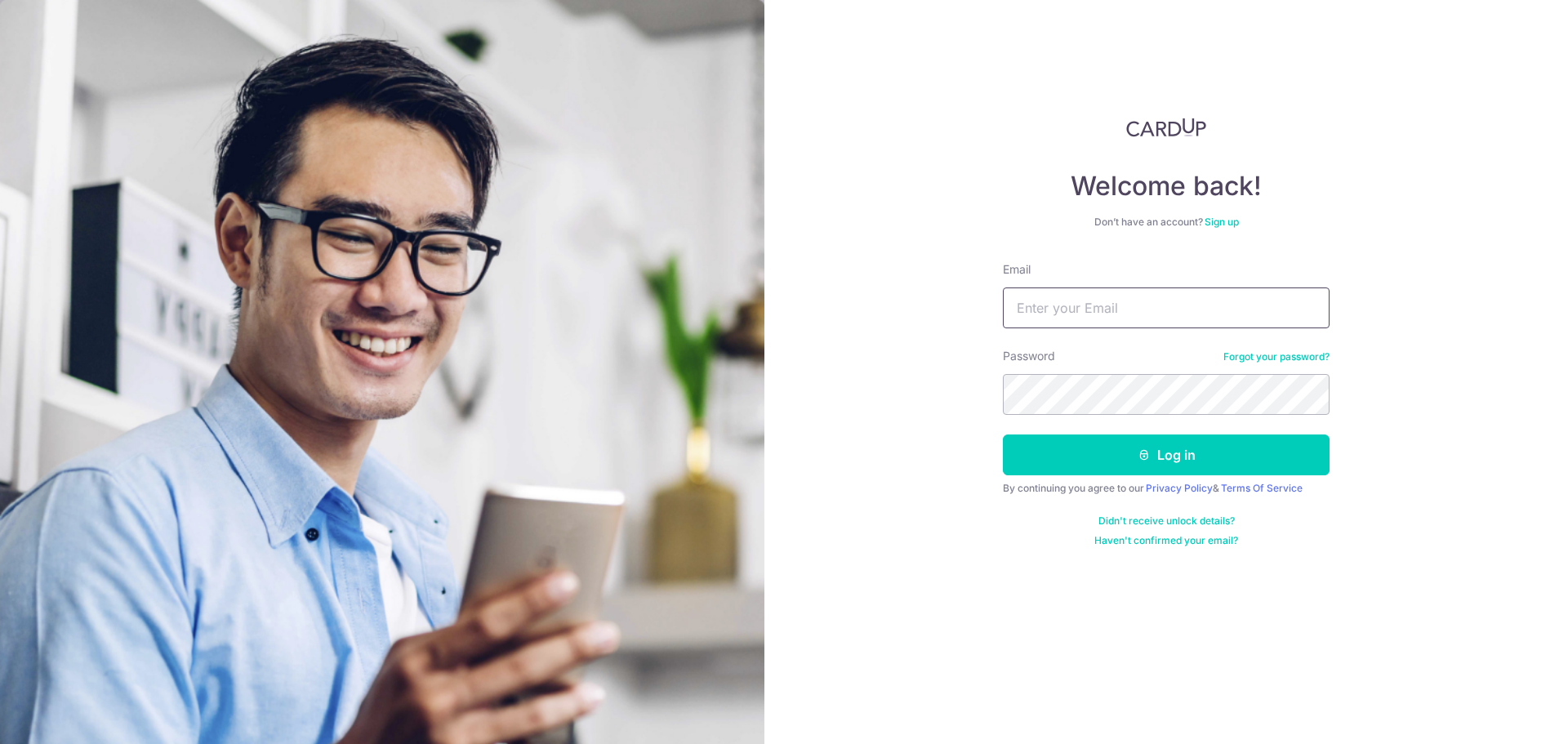
click at [1140, 299] on input "Email" at bounding box center [1166, 308] width 327 height 41
click at [1087, 310] on input "Email" at bounding box center [1166, 308] width 327 height 41
drag, startPoint x: 1096, startPoint y: 308, endPoint x: 1092, endPoint y: 292, distance: 16.5
click at [1096, 308] on input "Email" at bounding box center [1166, 308] width 327 height 41
type input "b37zl.shun@gmail.com"
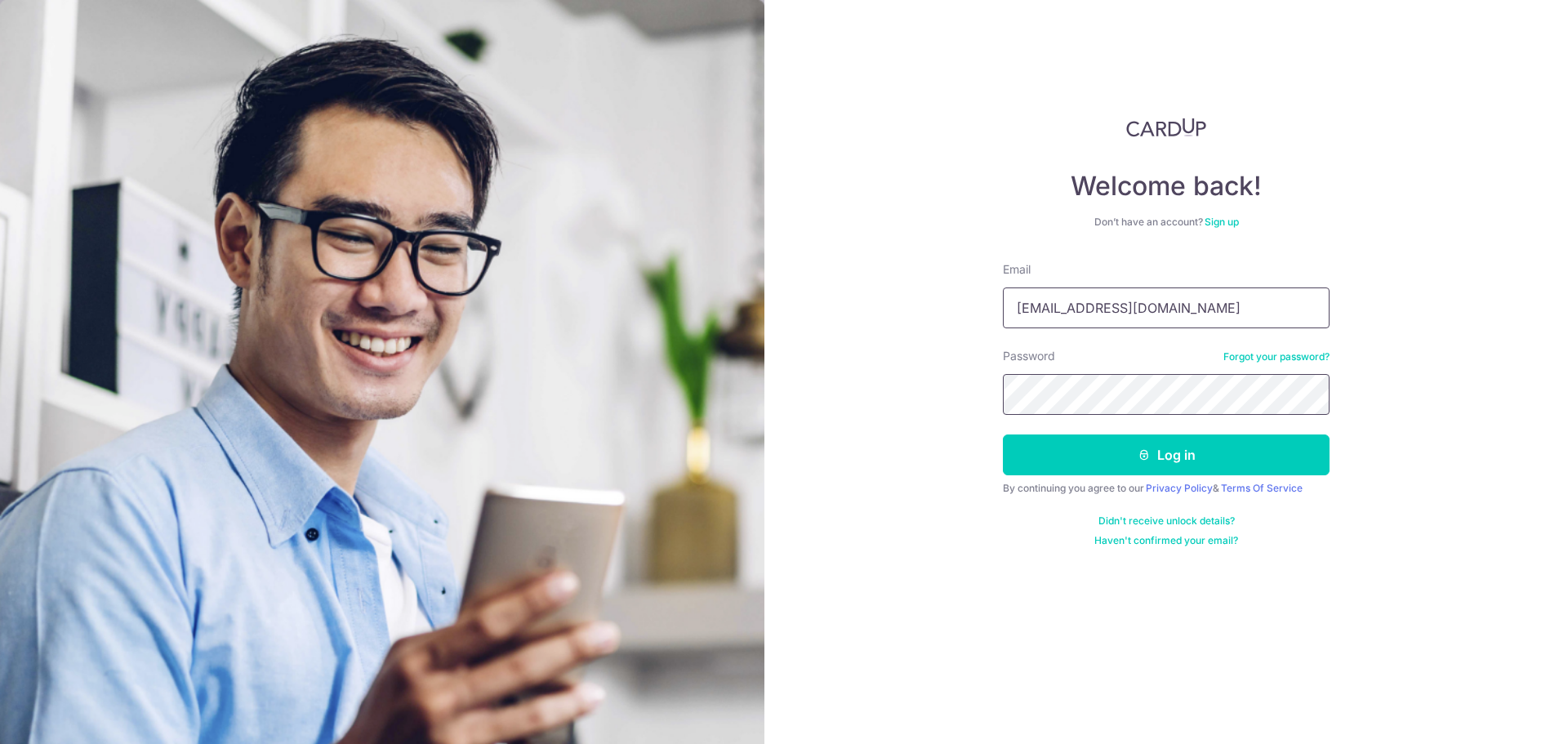
click at [1003, 435] on button "Log in" at bounding box center [1166, 455] width 327 height 41
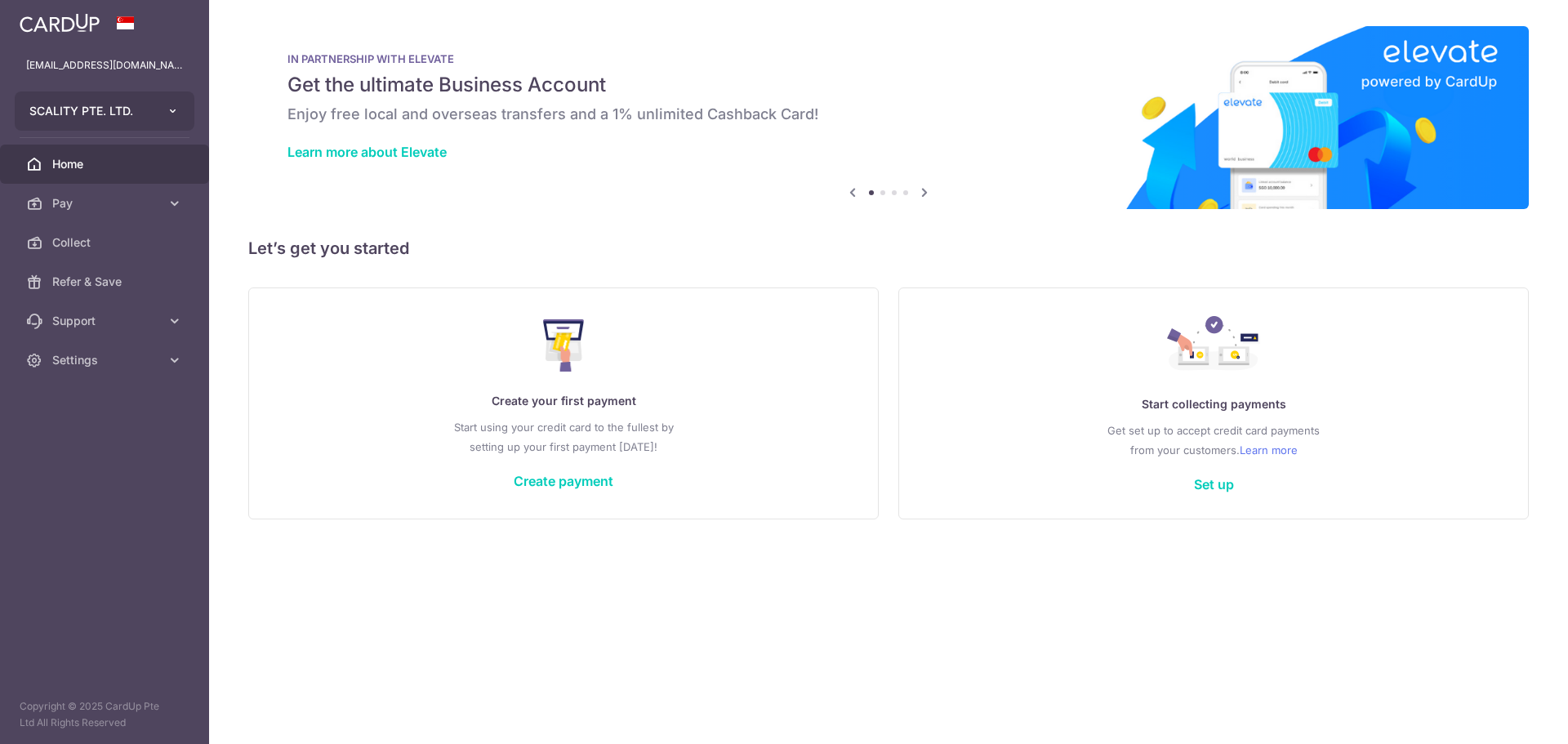
click at [175, 115] on icon "button" at bounding box center [173, 111] width 13 height 13
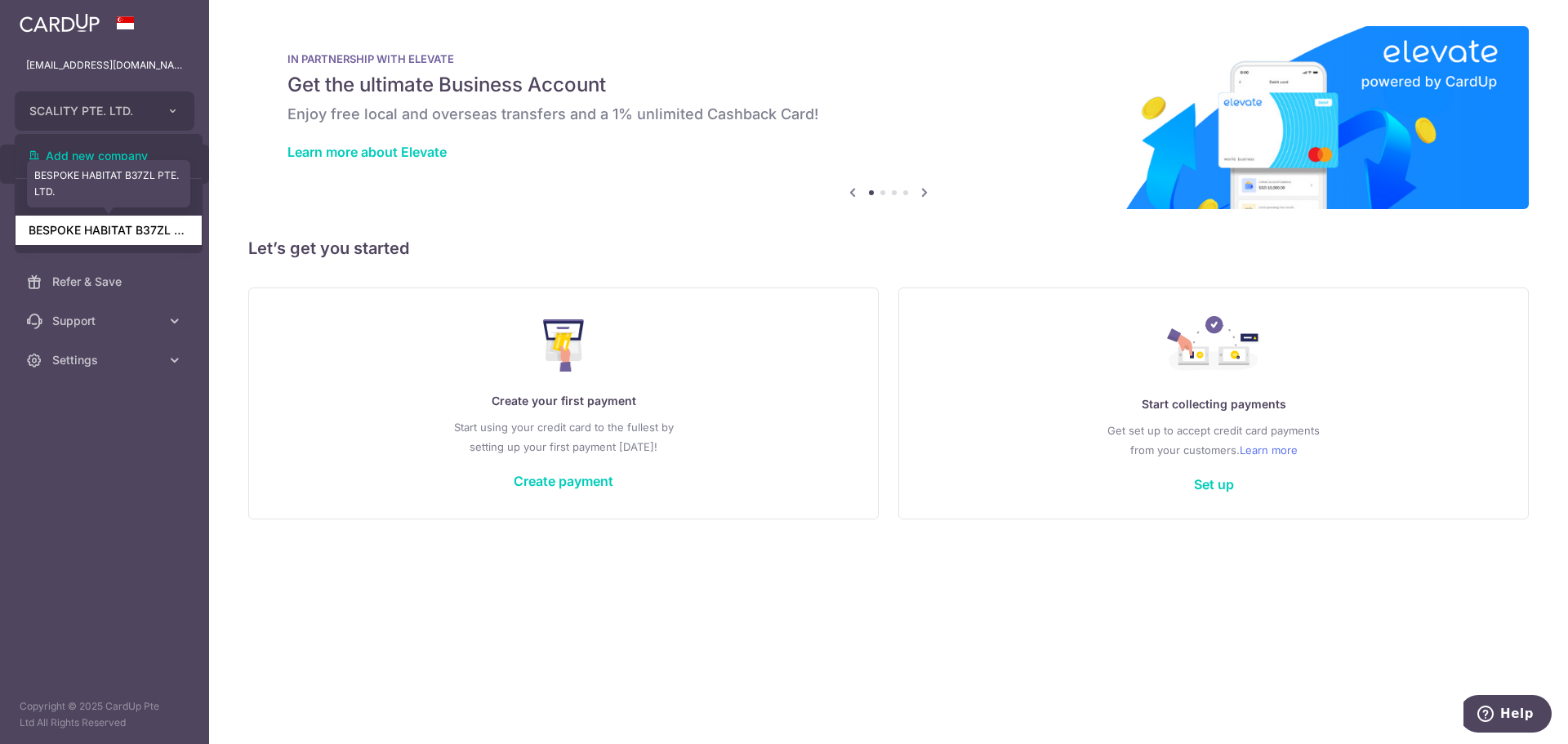
click at [158, 231] on link "BESPOKE HABITAT B37ZL PTE. LTD." at bounding box center [109, 229] width 186 height 29
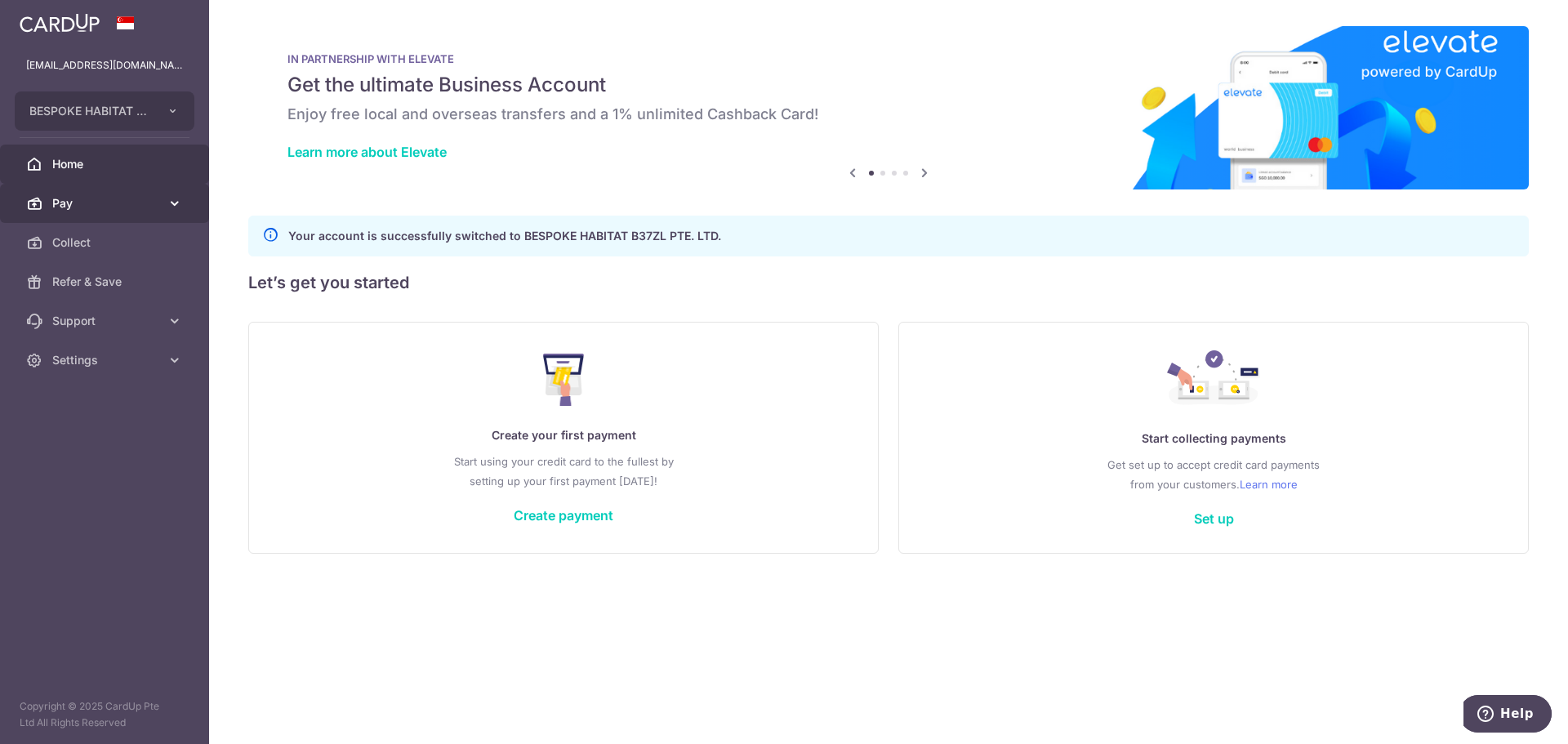
click at [159, 206] on span "Pay" at bounding box center [106, 204] width 108 height 17
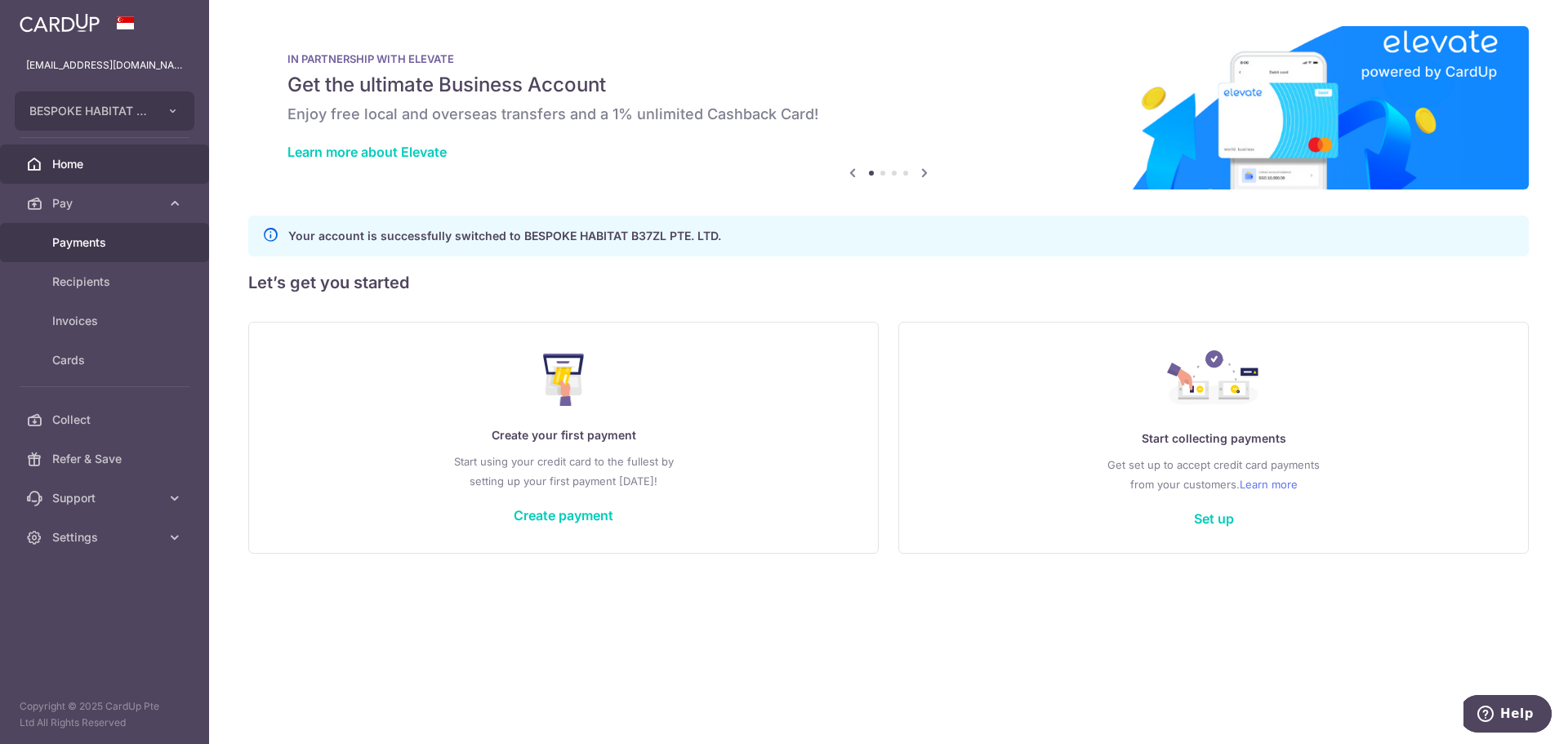
click at [141, 239] on span "Payments" at bounding box center [106, 243] width 108 height 17
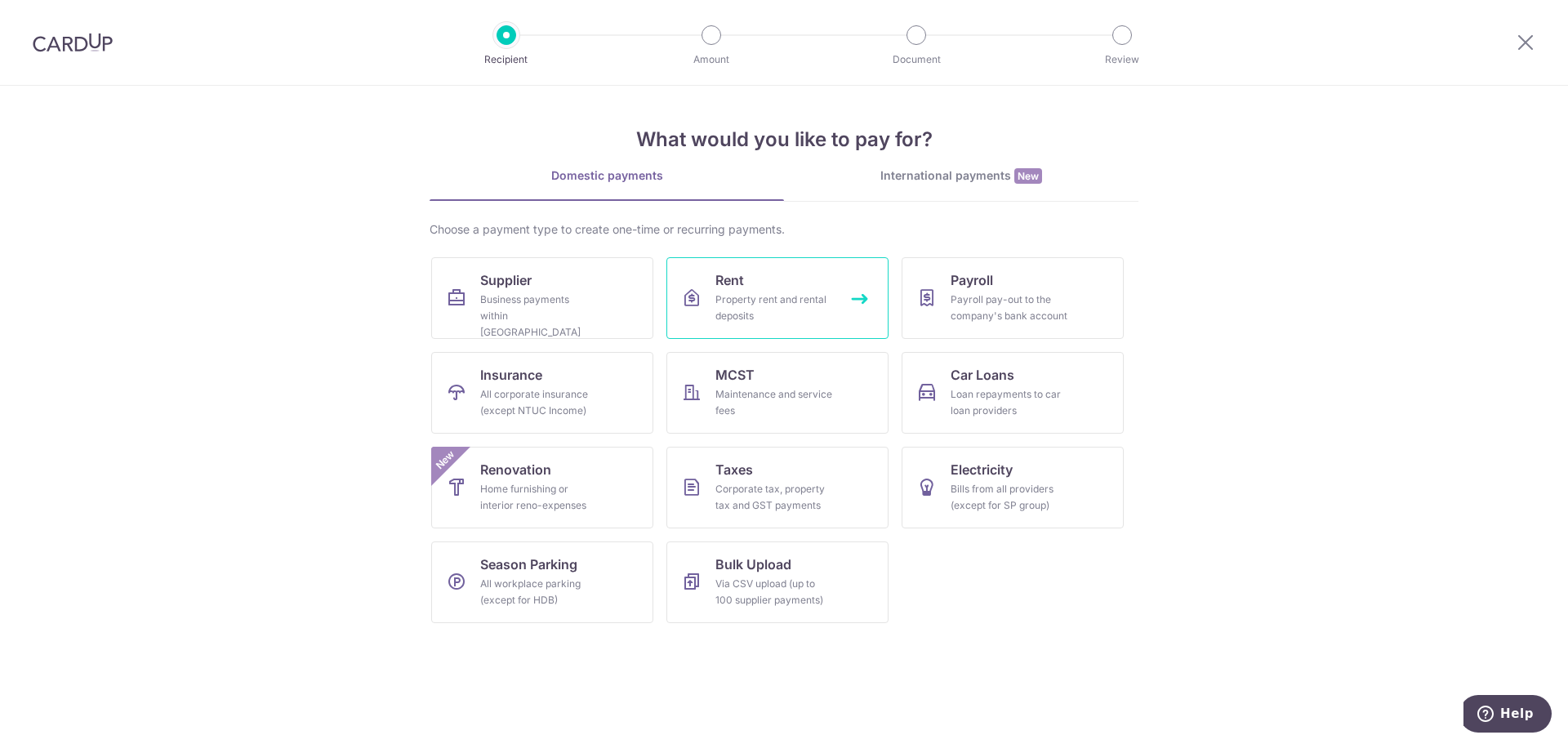
click at [740, 304] on div "Property rent and rental deposits" at bounding box center [774, 308] width 117 height 32
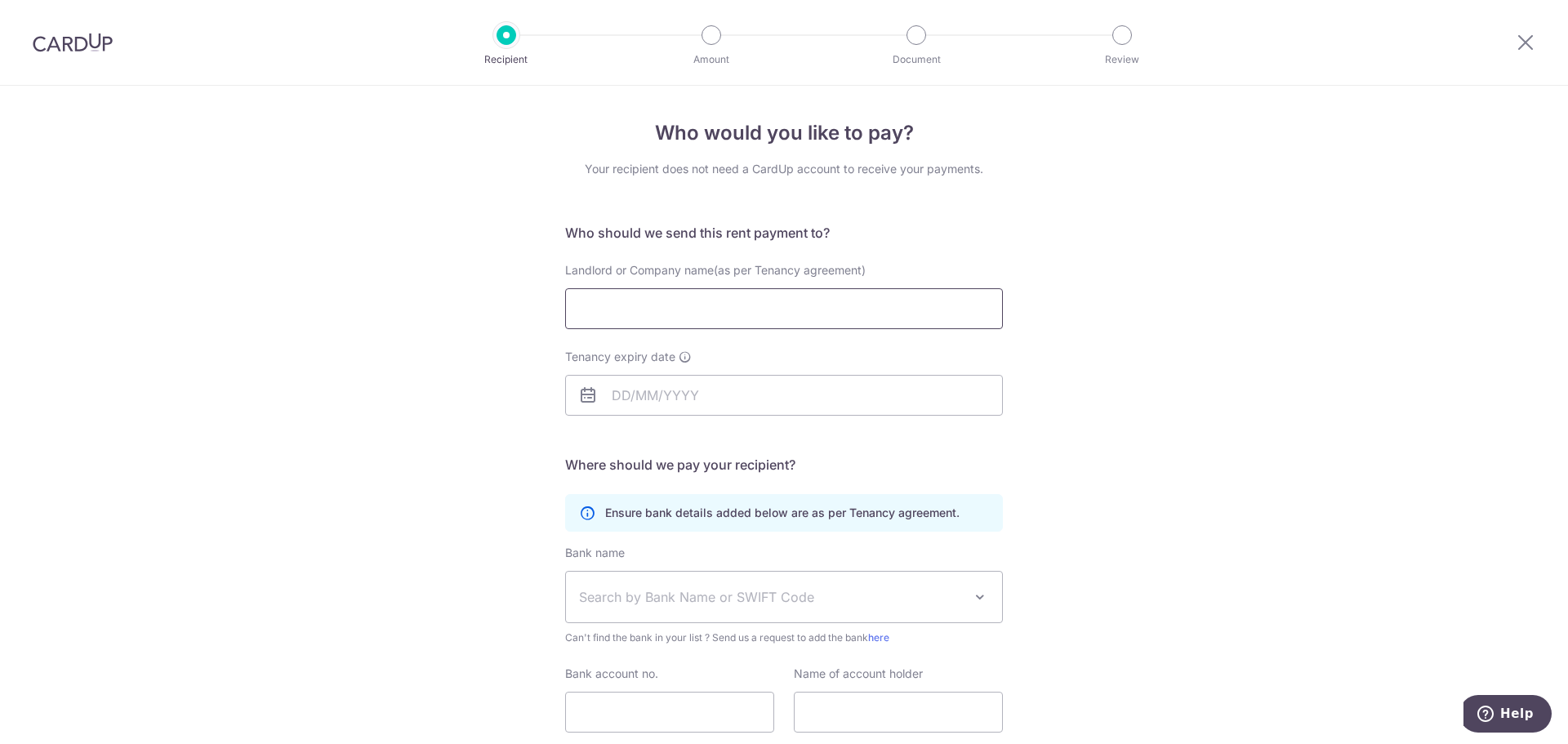
click at [653, 303] on input "Landlord or Company name(as per Tenancy agreement)" at bounding box center [784, 308] width 438 height 41
click at [599, 300] on input "Landlord or Company name(as per Tenancy agreement)" at bounding box center [784, 308] width 438 height 41
type input "Goh Kah Oon"
click at [623, 387] on input "Tenancy expiry date" at bounding box center [784, 395] width 438 height 41
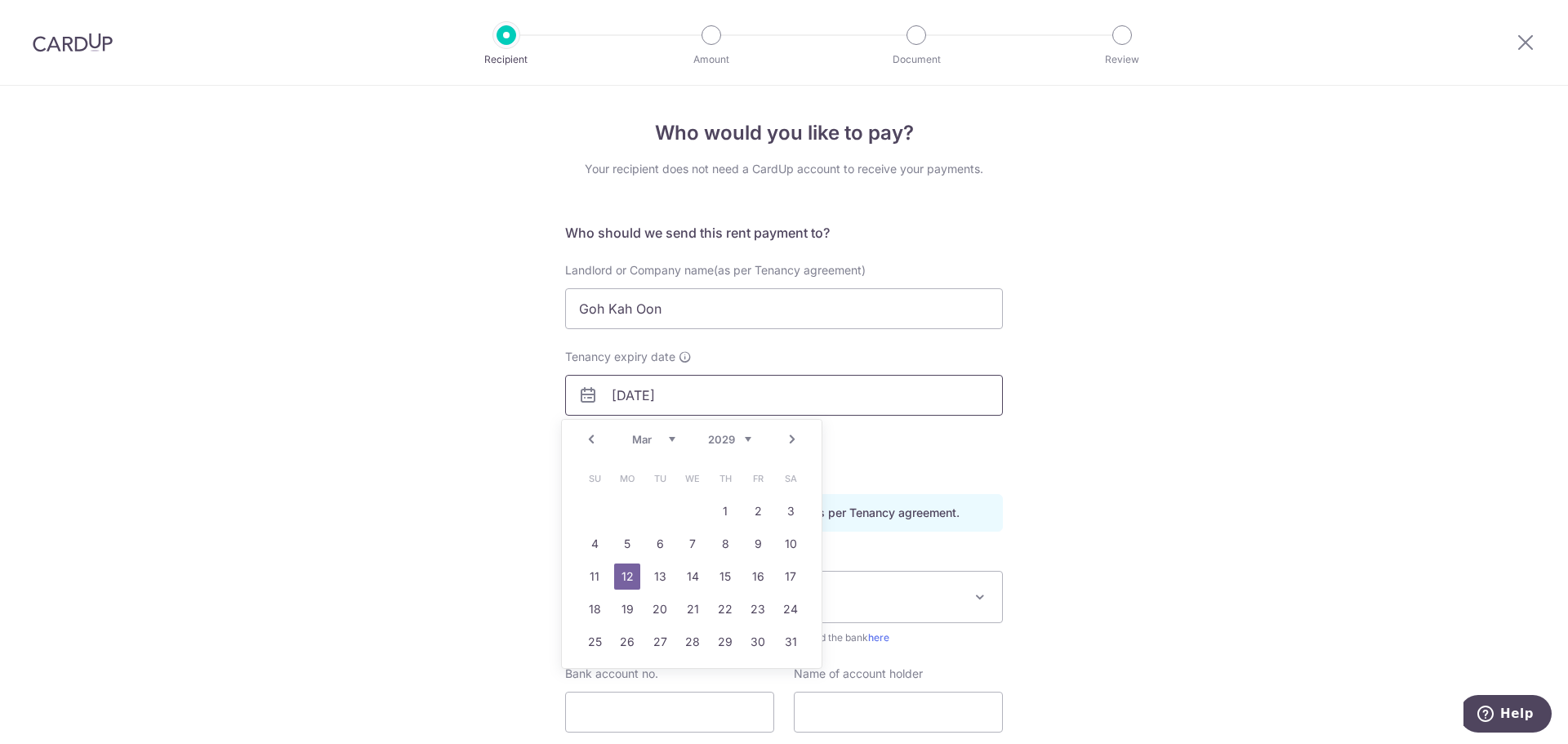
type input "12/03/2029"
click at [621, 587] on link "12" at bounding box center [627, 576] width 26 height 26
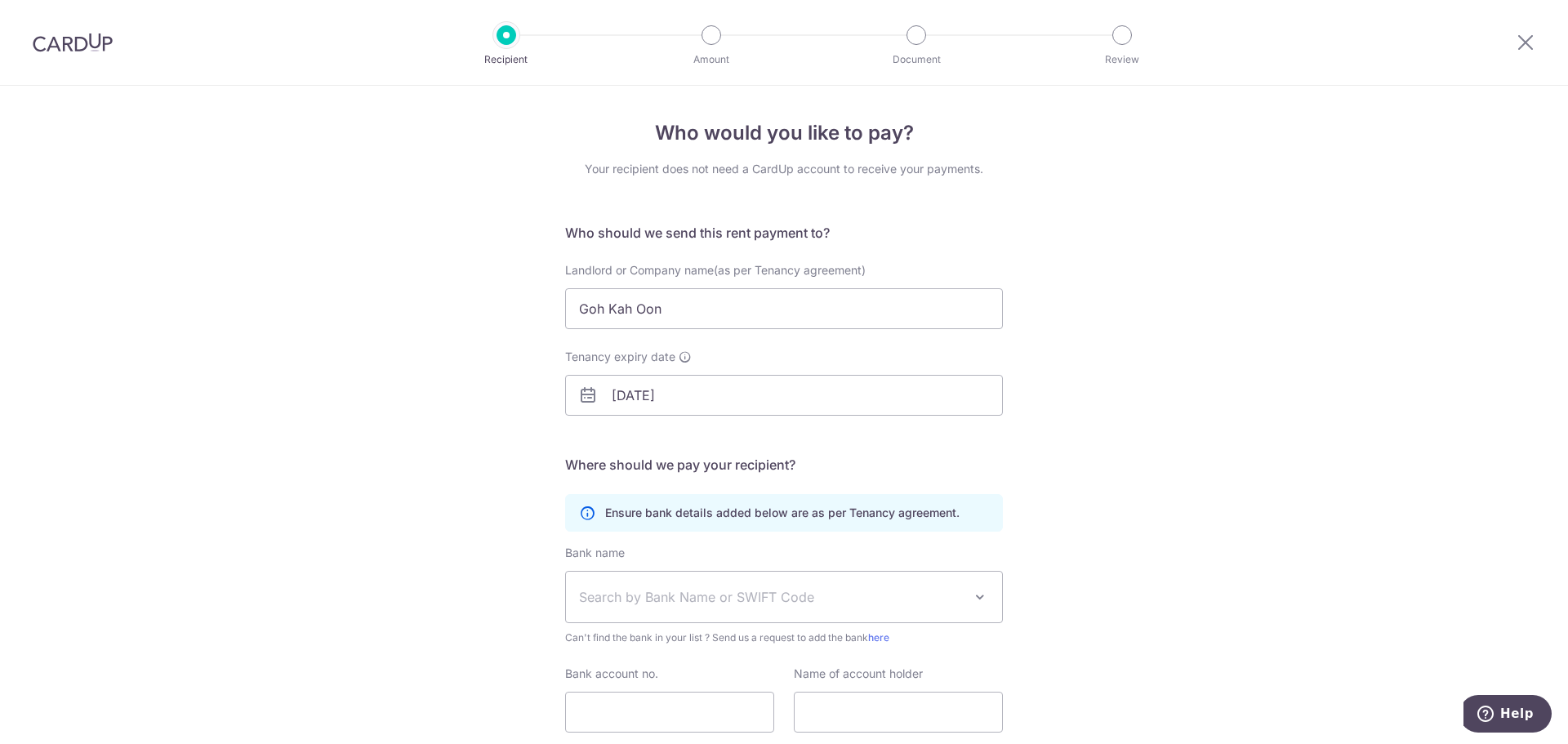
click at [444, 529] on div "Who would you like to pay? Your recipient does not need a CardUp account to rec…" at bounding box center [784, 474] width 1568 height 777
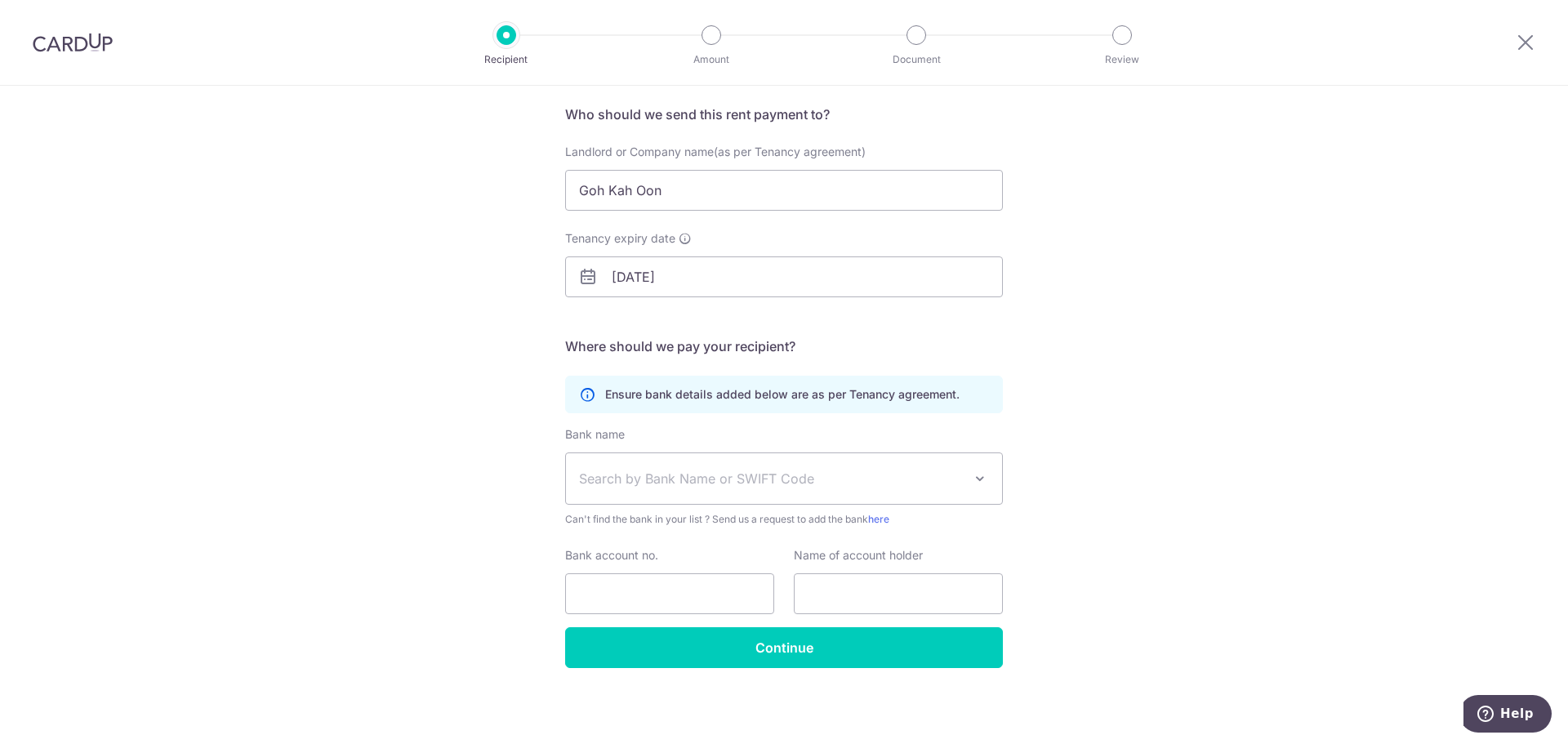
scroll to position [119, 0]
click at [639, 490] on span "Search by Bank Name or SWIFT Code" at bounding box center [784, 477] width 436 height 51
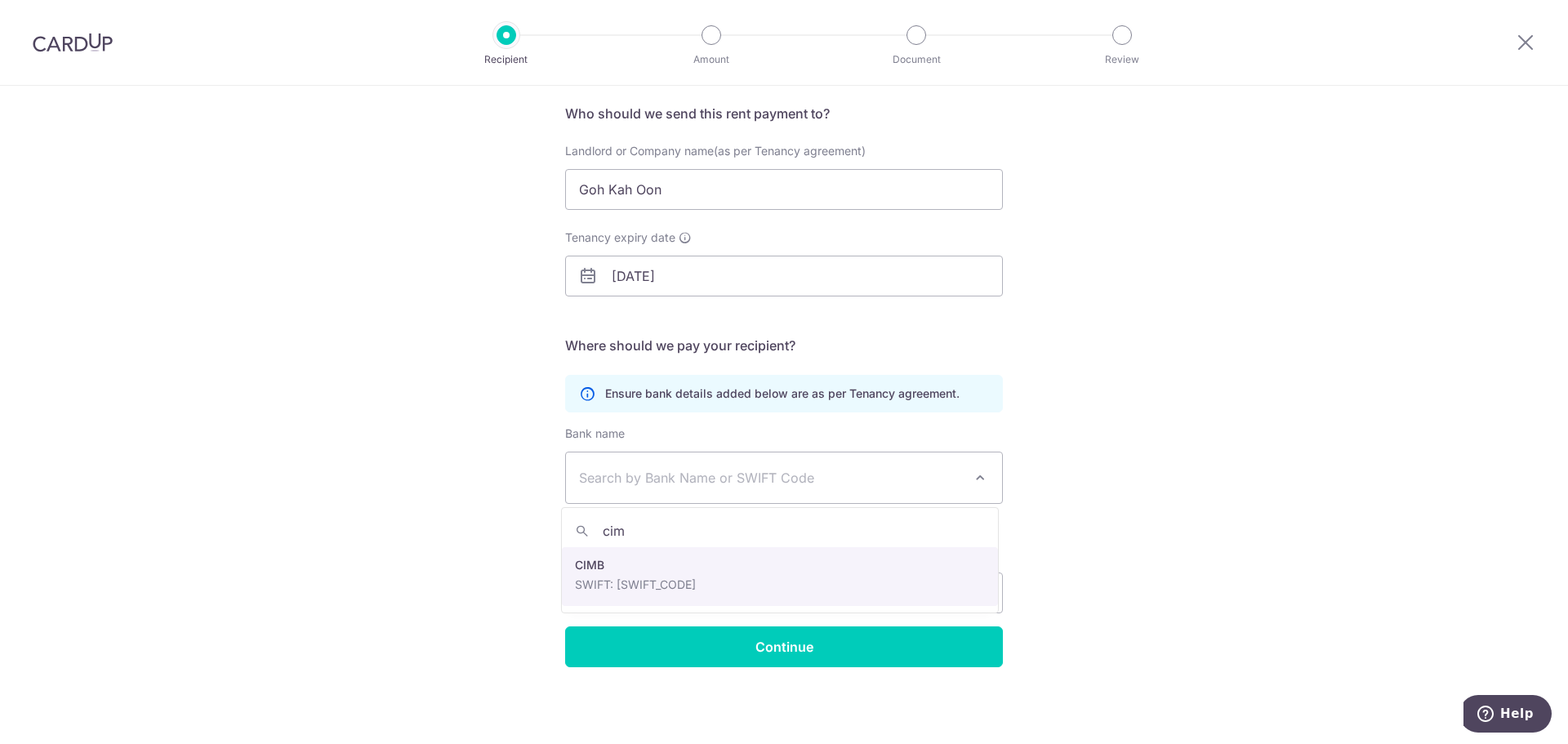
type input "cim"
select select "5"
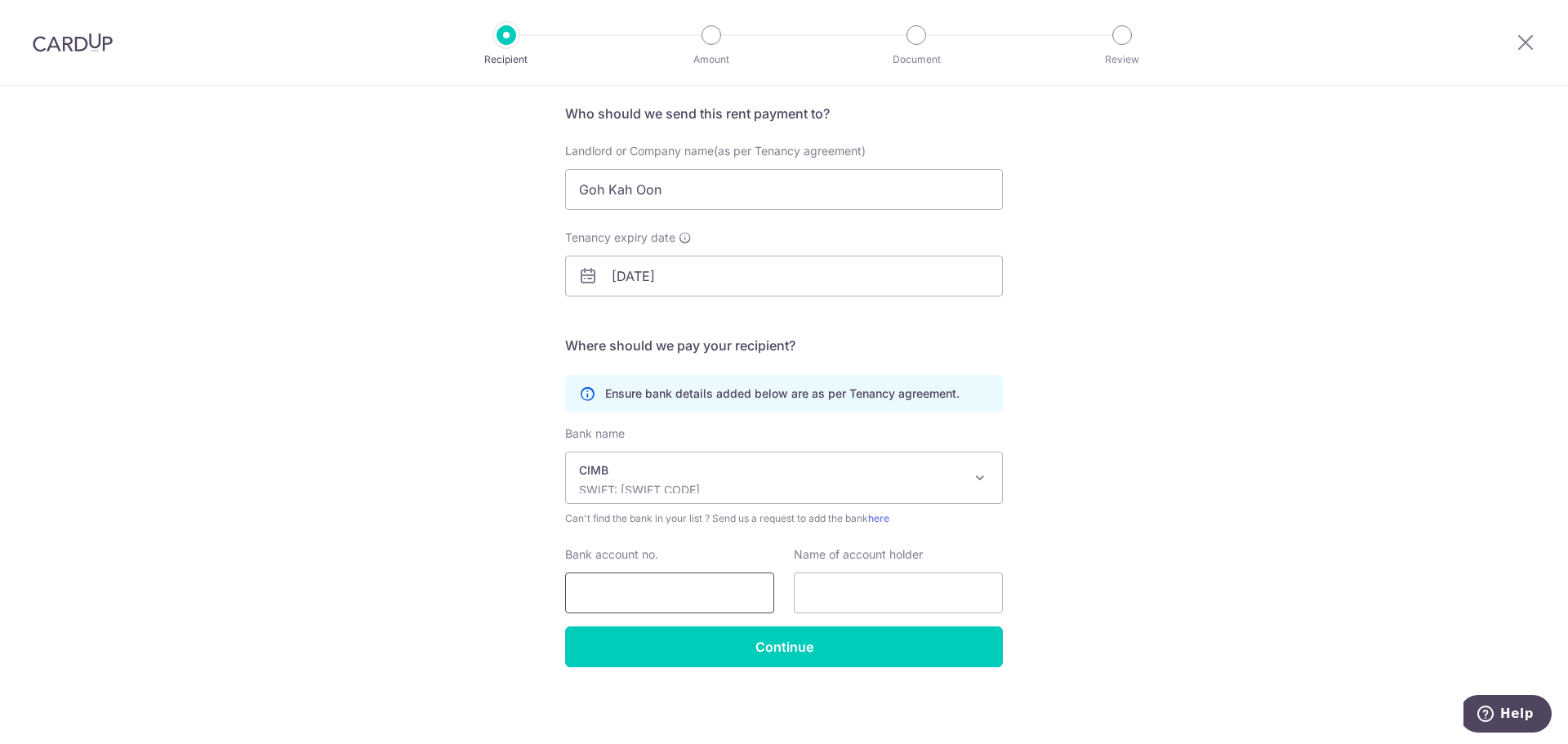
click at [676, 589] on input "Bank account no." at bounding box center [669, 593] width 209 height 41
click at [601, 589] on input "Bank account no." at bounding box center [669, 593] width 209 height 41
click at [662, 591] on input "2000703" at bounding box center [669, 593] width 209 height 41
click at [658, 597] on input "2000703" at bounding box center [669, 593] width 209 height 41
type input "2000703280"
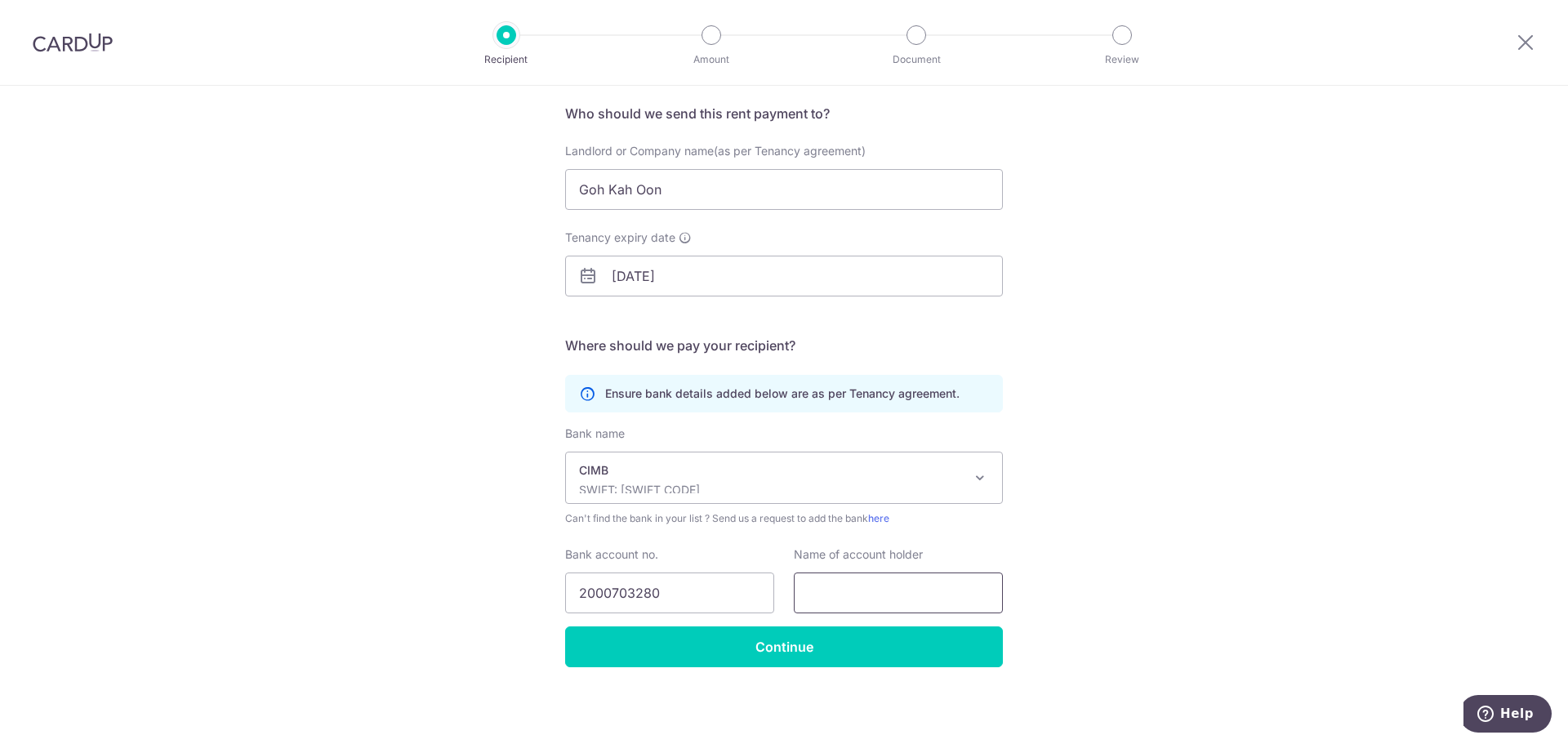
click at [875, 584] on input "text" at bounding box center [898, 593] width 209 height 41
type input "Goh Kah Oon"
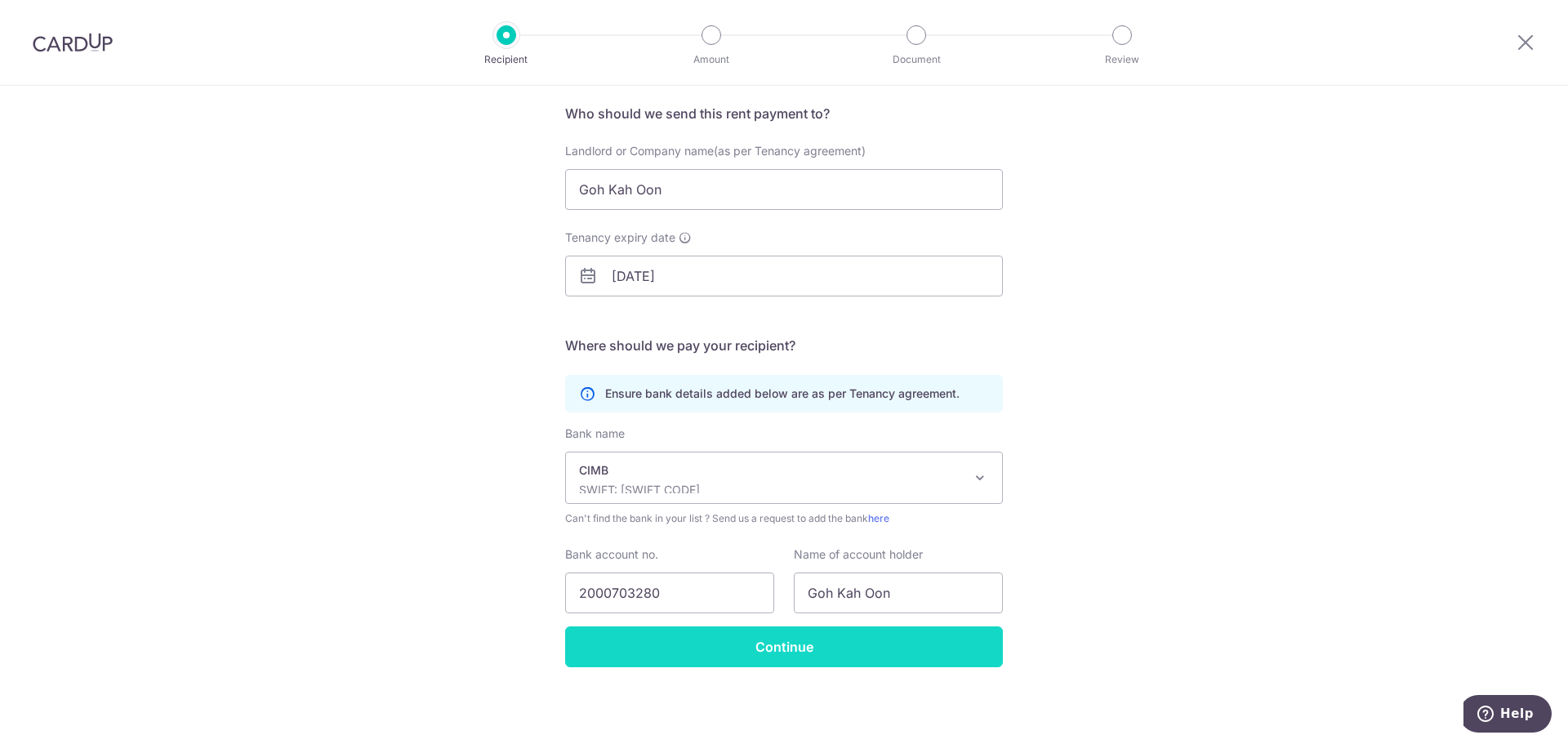
click at [765, 640] on input "Continue" at bounding box center [784, 646] width 438 height 41
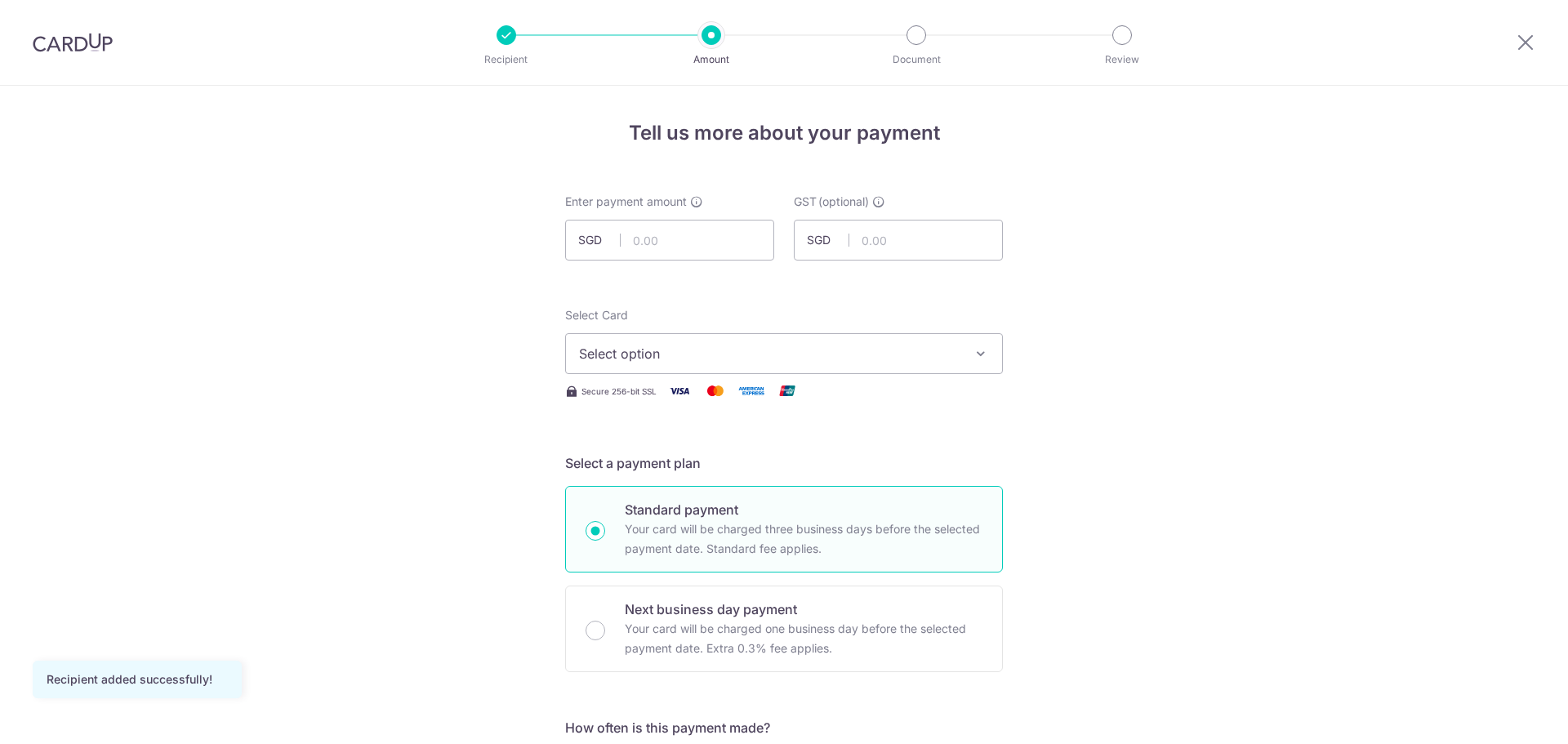
click at [674, 247] on input "text" at bounding box center [669, 239] width 209 height 41
type input "6,700.00"
click at [745, 351] on span "Select option" at bounding box center [769, 354] width 381 height 20
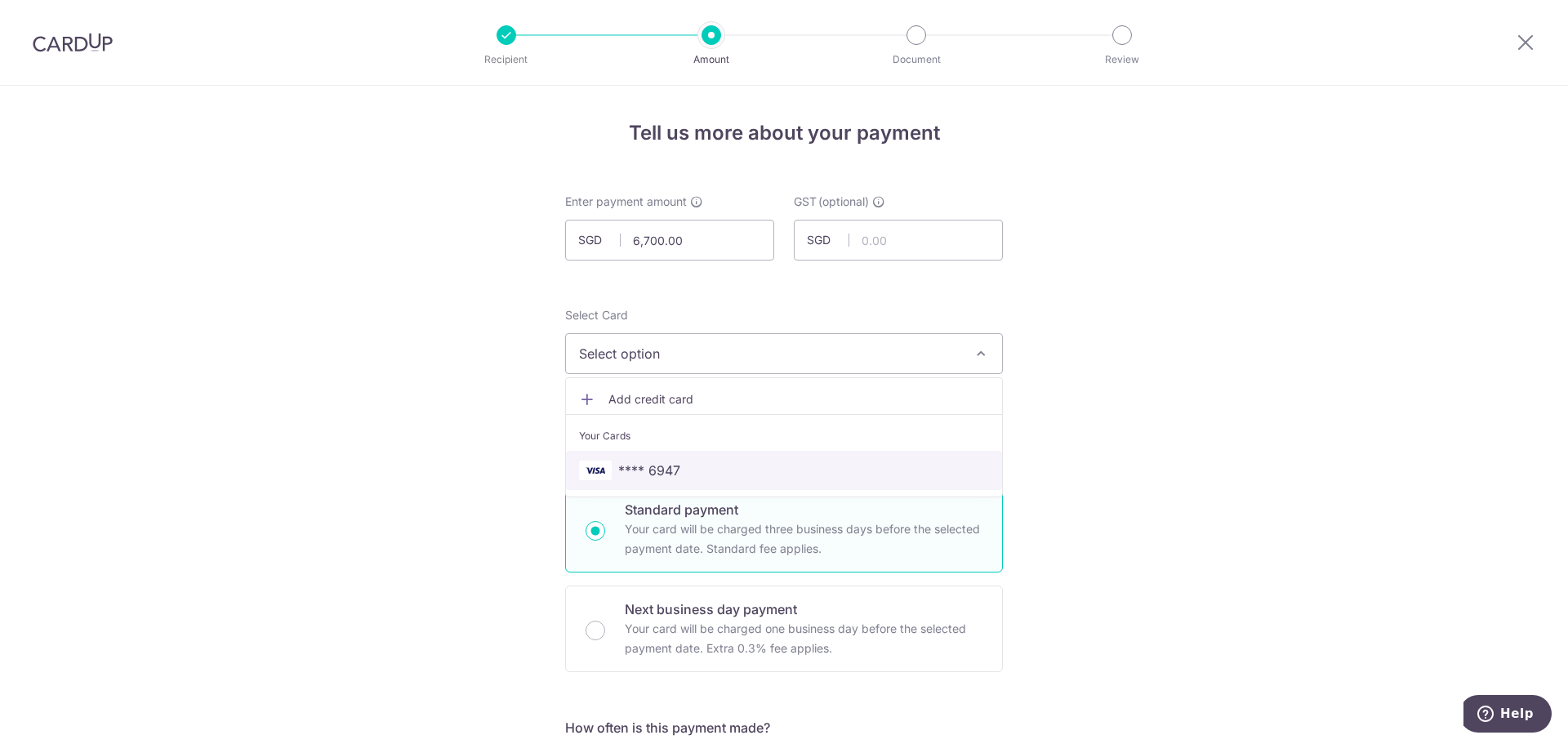
click at [696, 467] on span "**** 6947" at bounding box center [783, 471] width 410 height 20
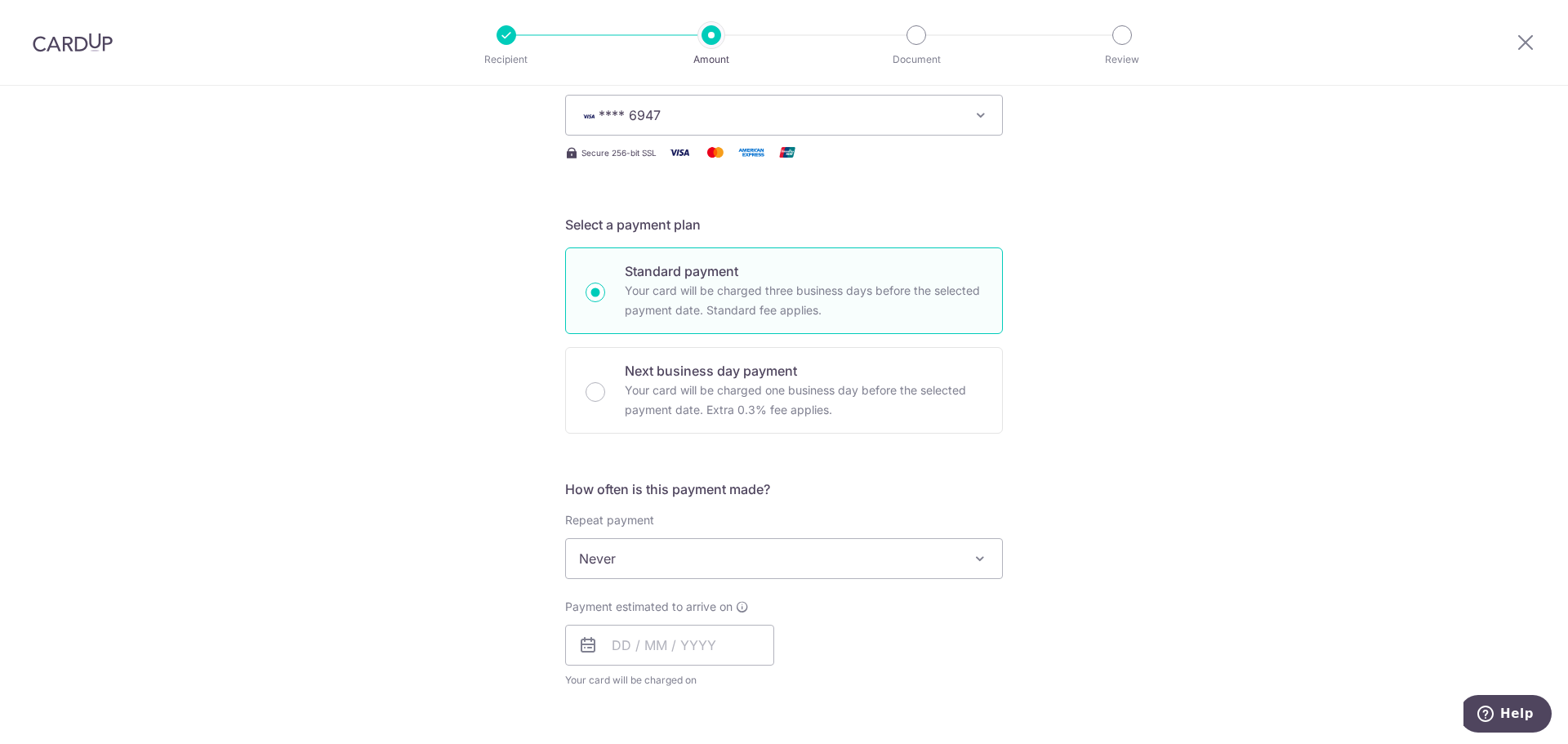
scroll to position [245, 0]
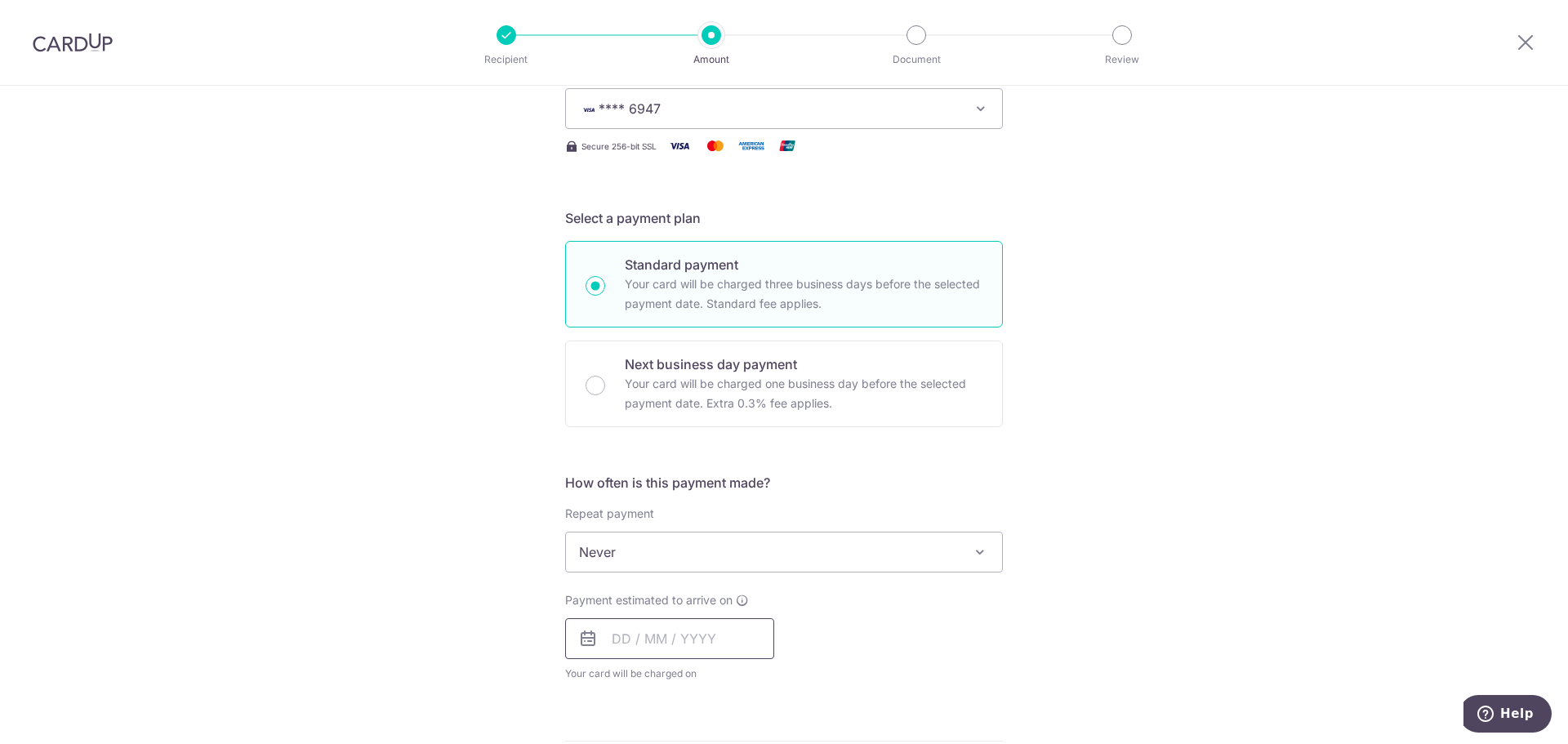
click at [604, 638] on input "text" at bounding box center [669, 638] width 209 height 41
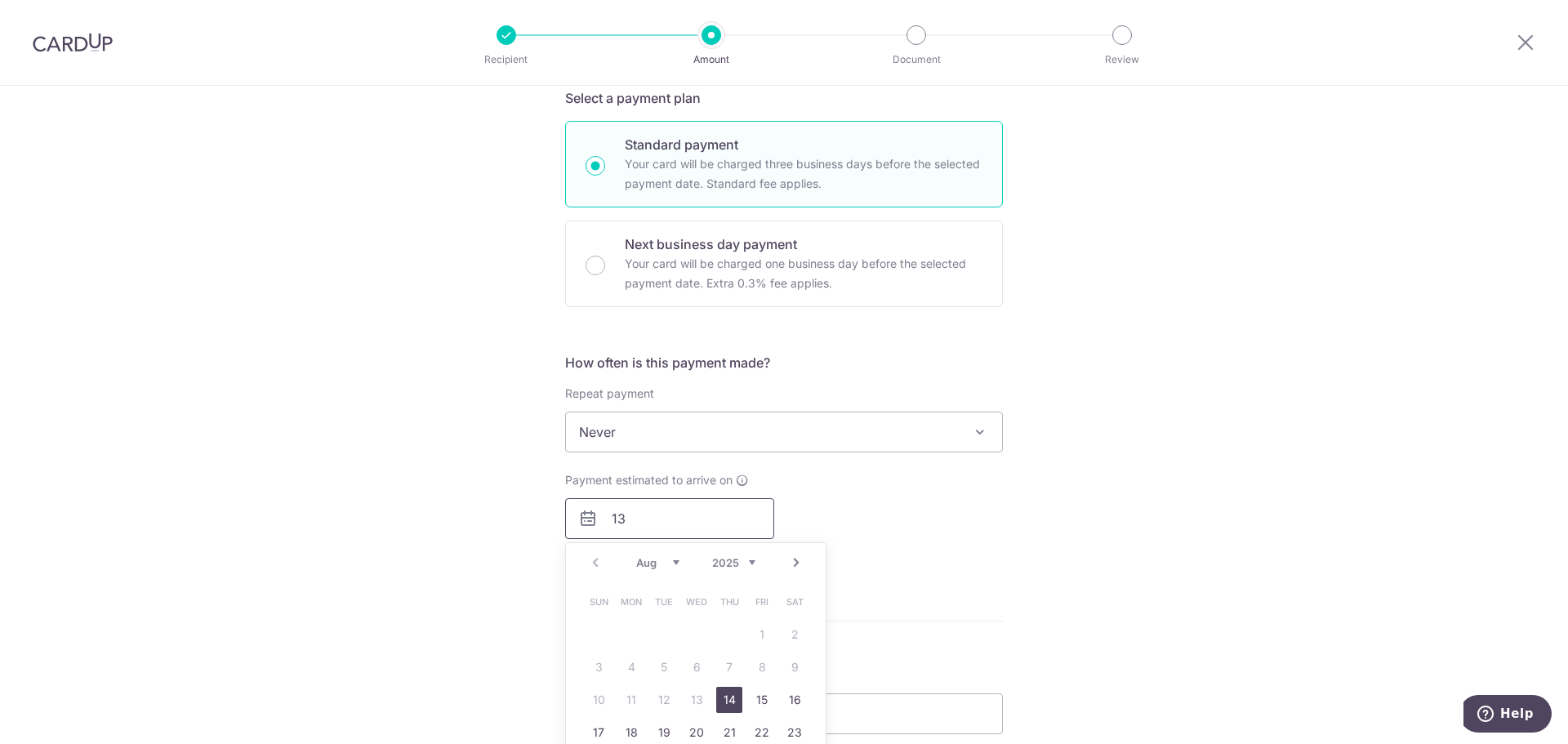
scroll to position [490, 0]
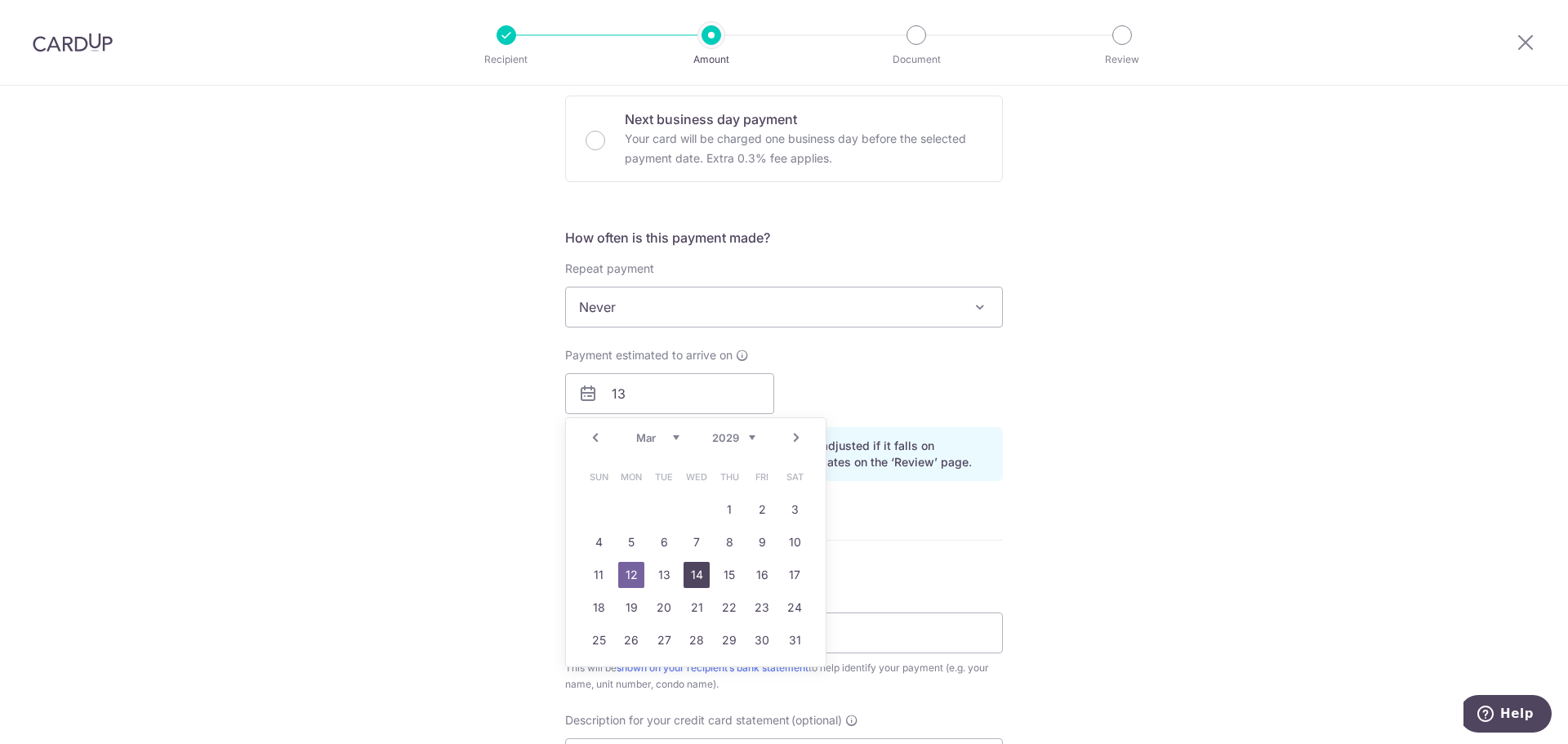
click at [688, 579] on link "14" at bounding box center [696, 574] width 26 height 26
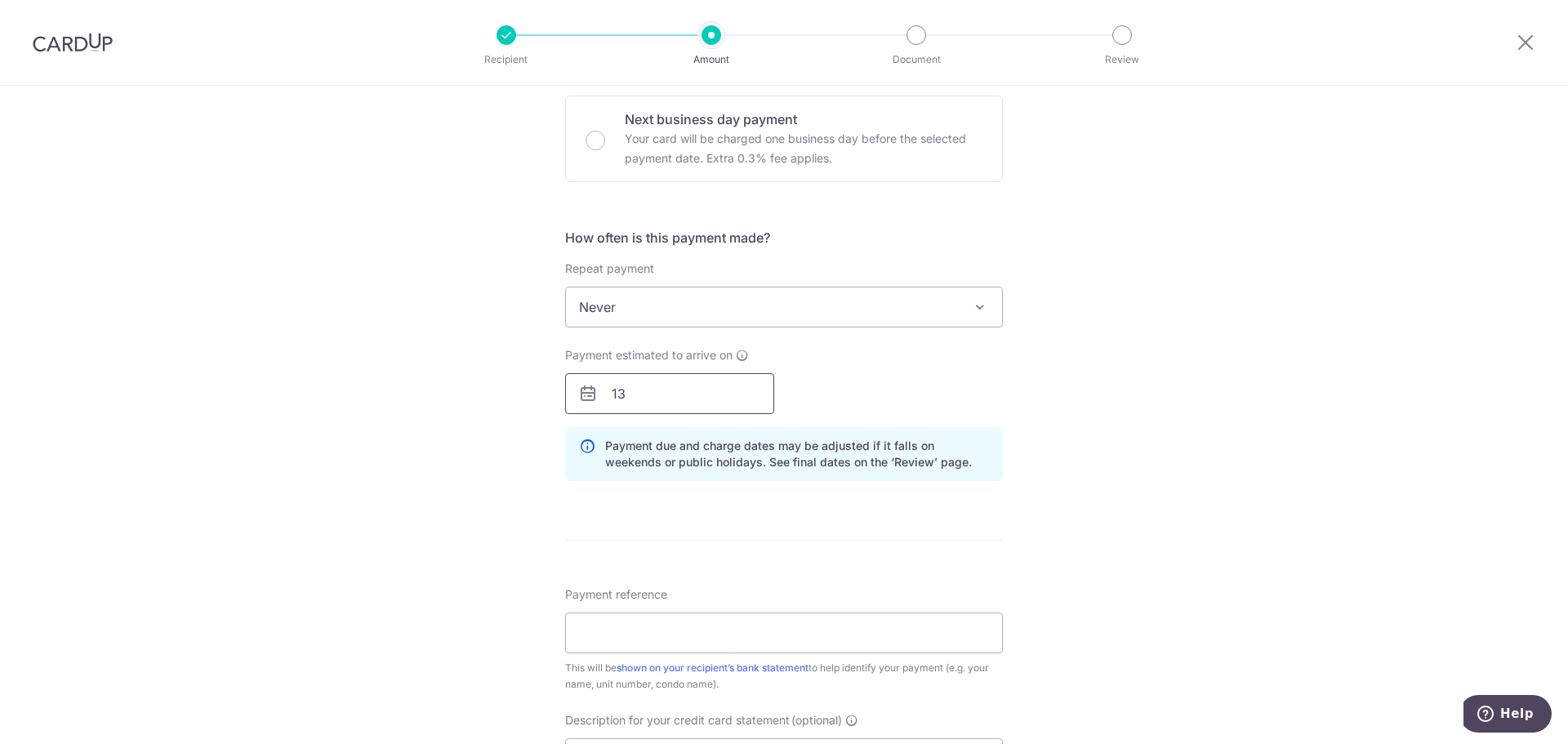
click at [643, 382] on input "13" at bounding box center [669, 393] width 209 height 41
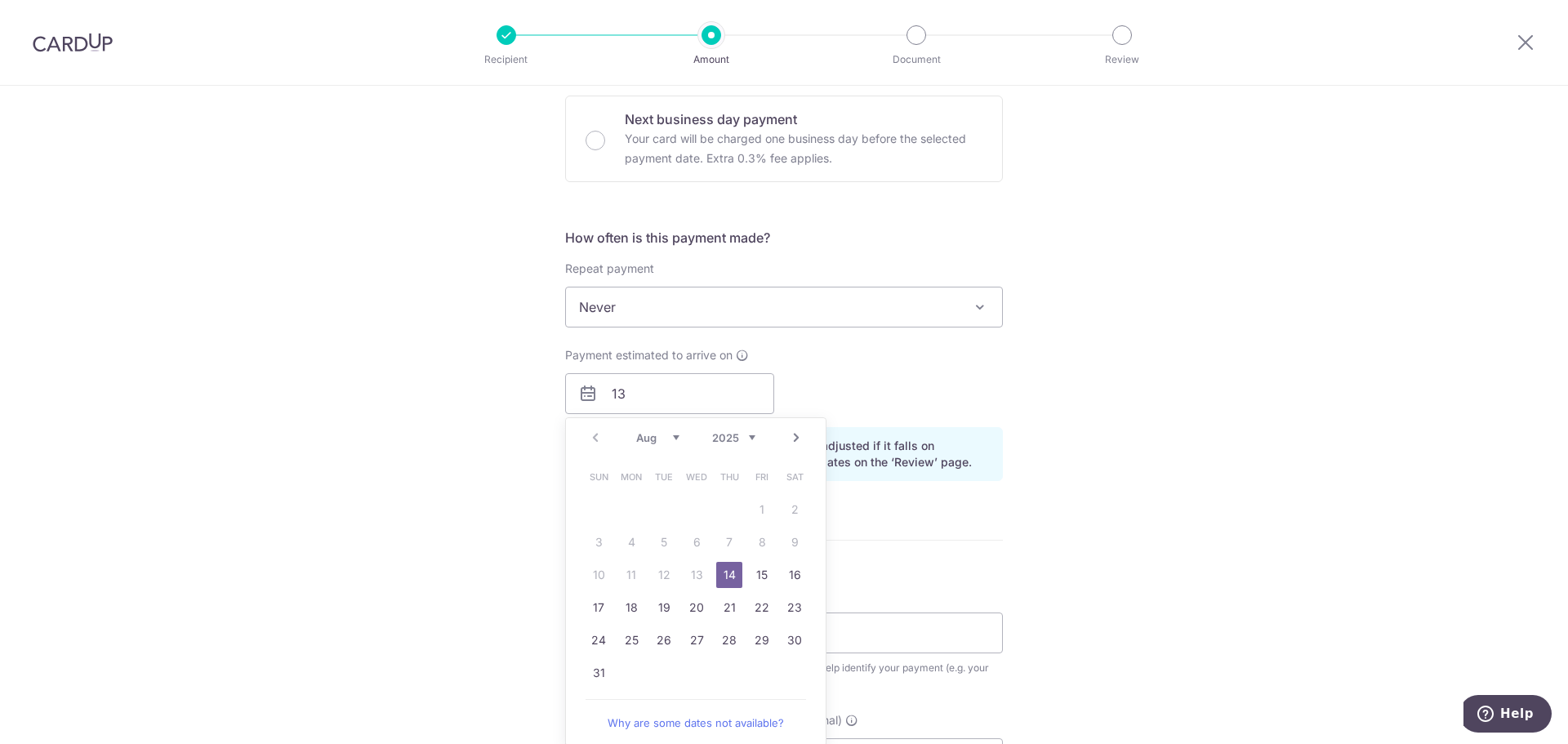
click at [686, 575] on table "Sun Mon Tue Wed Thu Fri Sat 1 2 3 4 5 6 7 8 9 10 11 12 13 14 15 16 17 18 19 20 …" at bounding box center [696, 574] width 229 height 229
click at [690, 575] on table "Sun Mon Tue Wed Thu Fri Sat 1 2 3 4 5 6 7 8 9 10 11 12 13 14 15 16 17 18 19 20 …" at bounding box center [696, 574] width 229 height 229
click at [725, 577] on link "14" at bounding box center [728, 574] width 26 height 26
type input "14/08/2025"
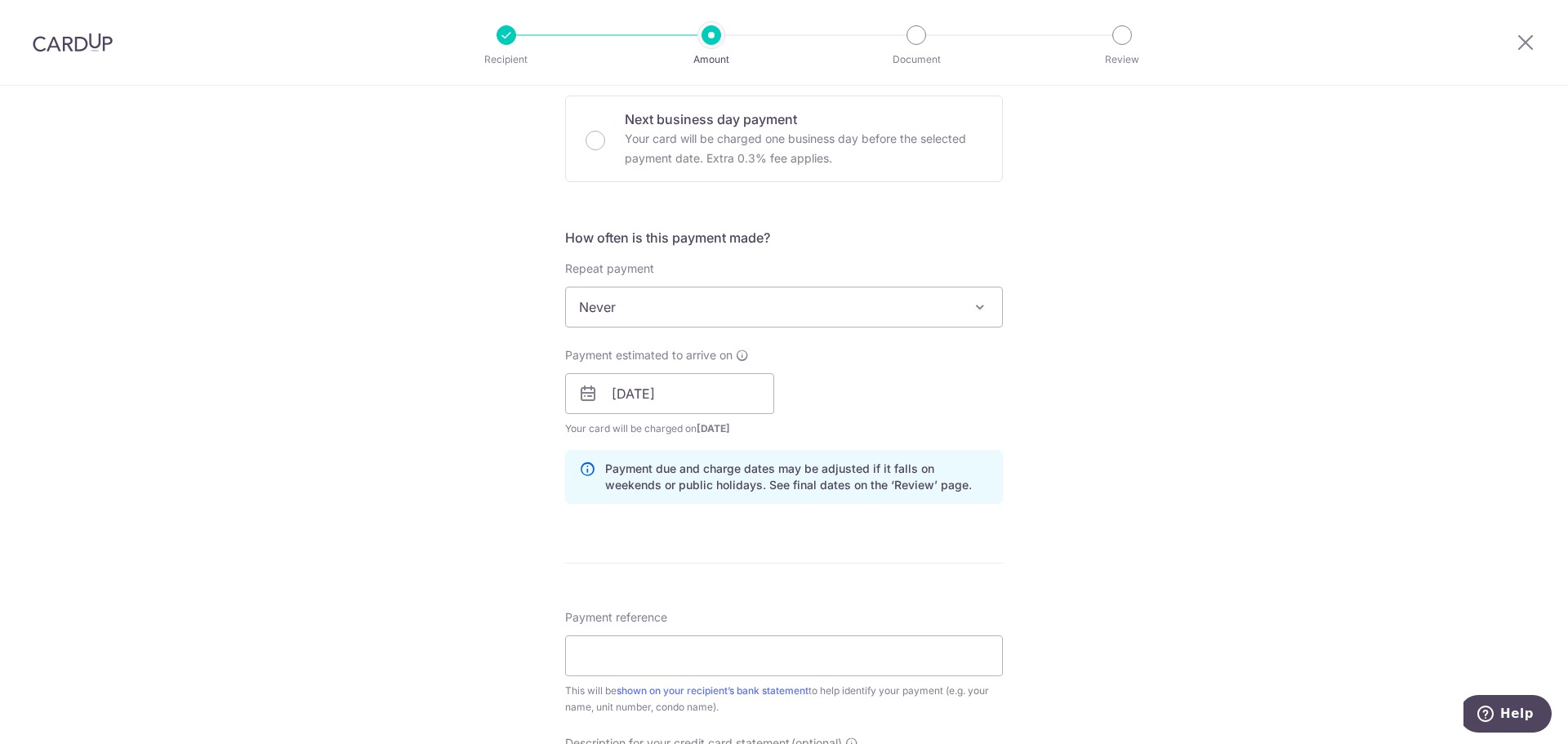
click at [918, 554] on form "Enter payment amount SGD 6,700.00 6700.00 GST (optional) SGD Recipient added su…" at bounding box center [784, 437] width 438 height 1469
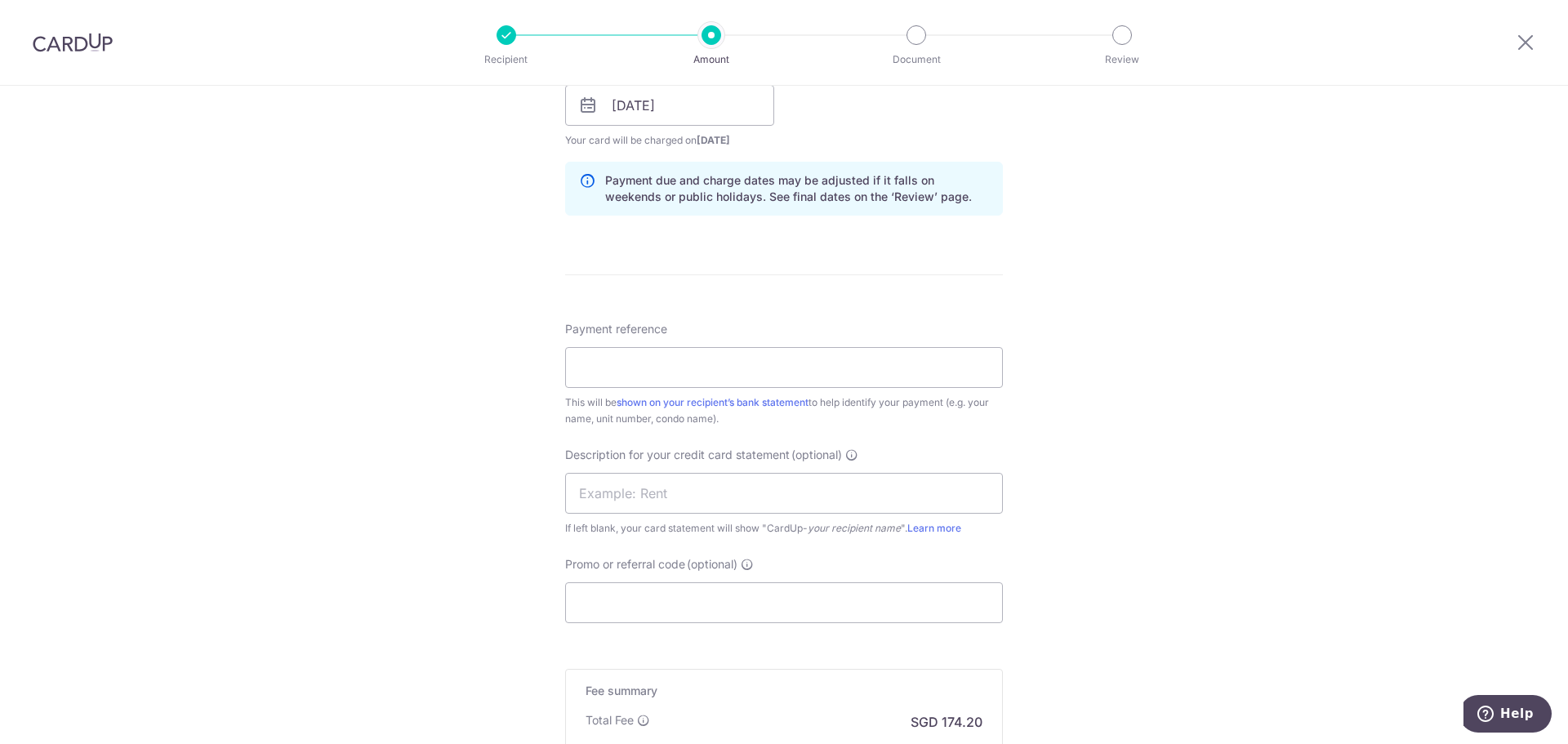
scroll to position [980, 0]
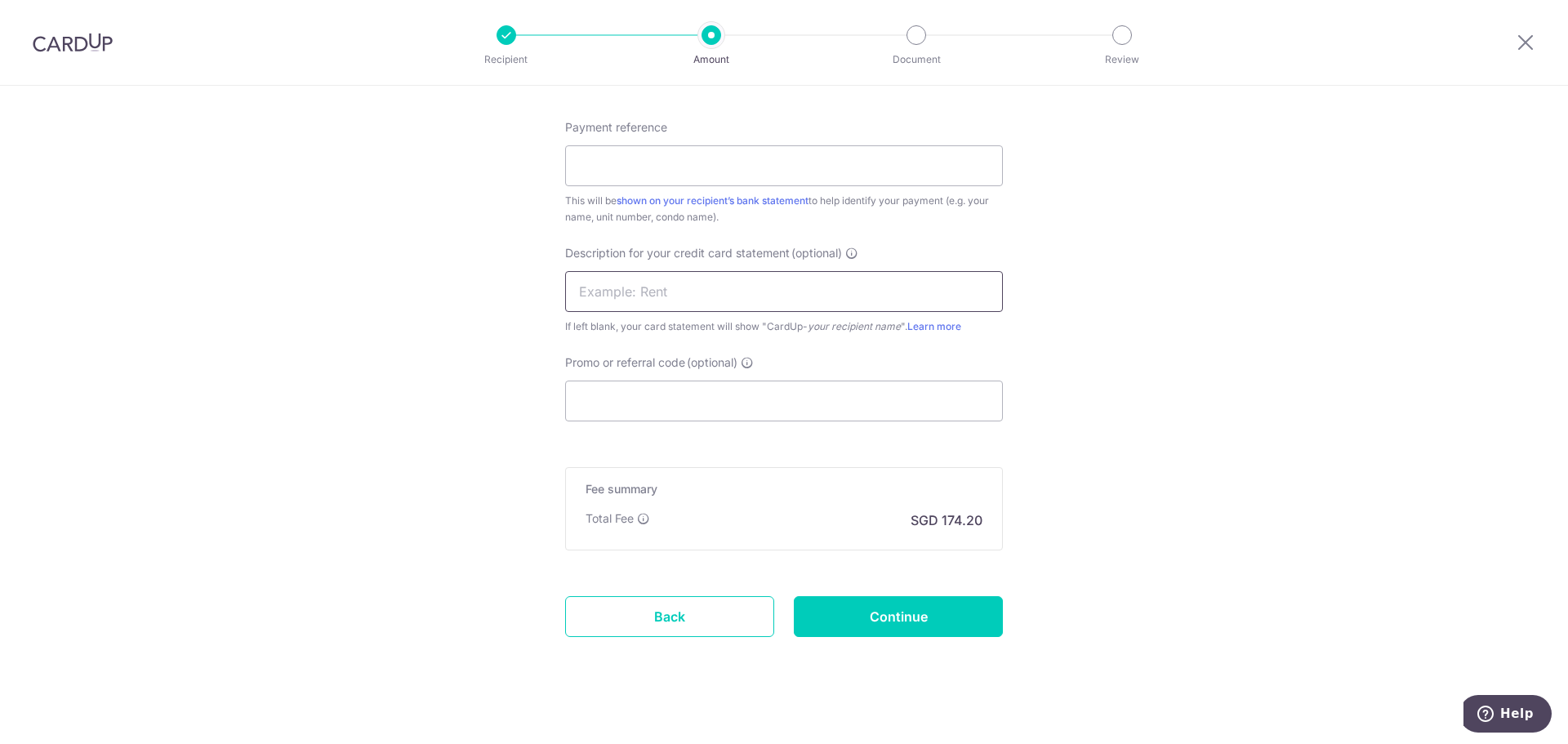
click at [752, 292] on input "text" at bounding box center [784, 291] width 438 height 41
type input "P"
click at [573, 296] on input "Monthly Rent" at bounding box center [784, 291] width 438 height 41
type input "PE-Monthly Rent"
click at [638, 401] on input "Promo or referral code (optional)" at bounding box center [784, 401] width 438 height 41
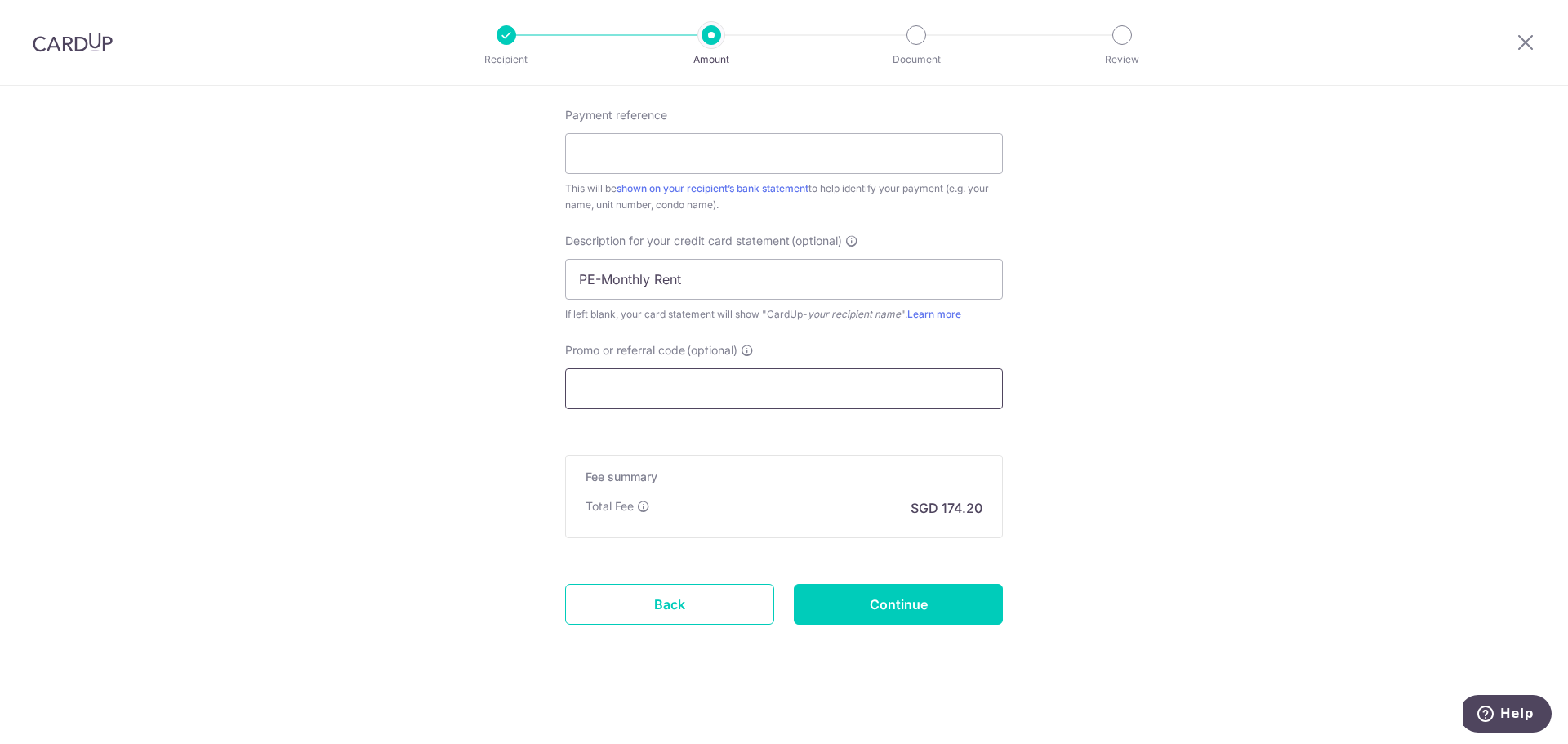
scroll to position [995, 0]
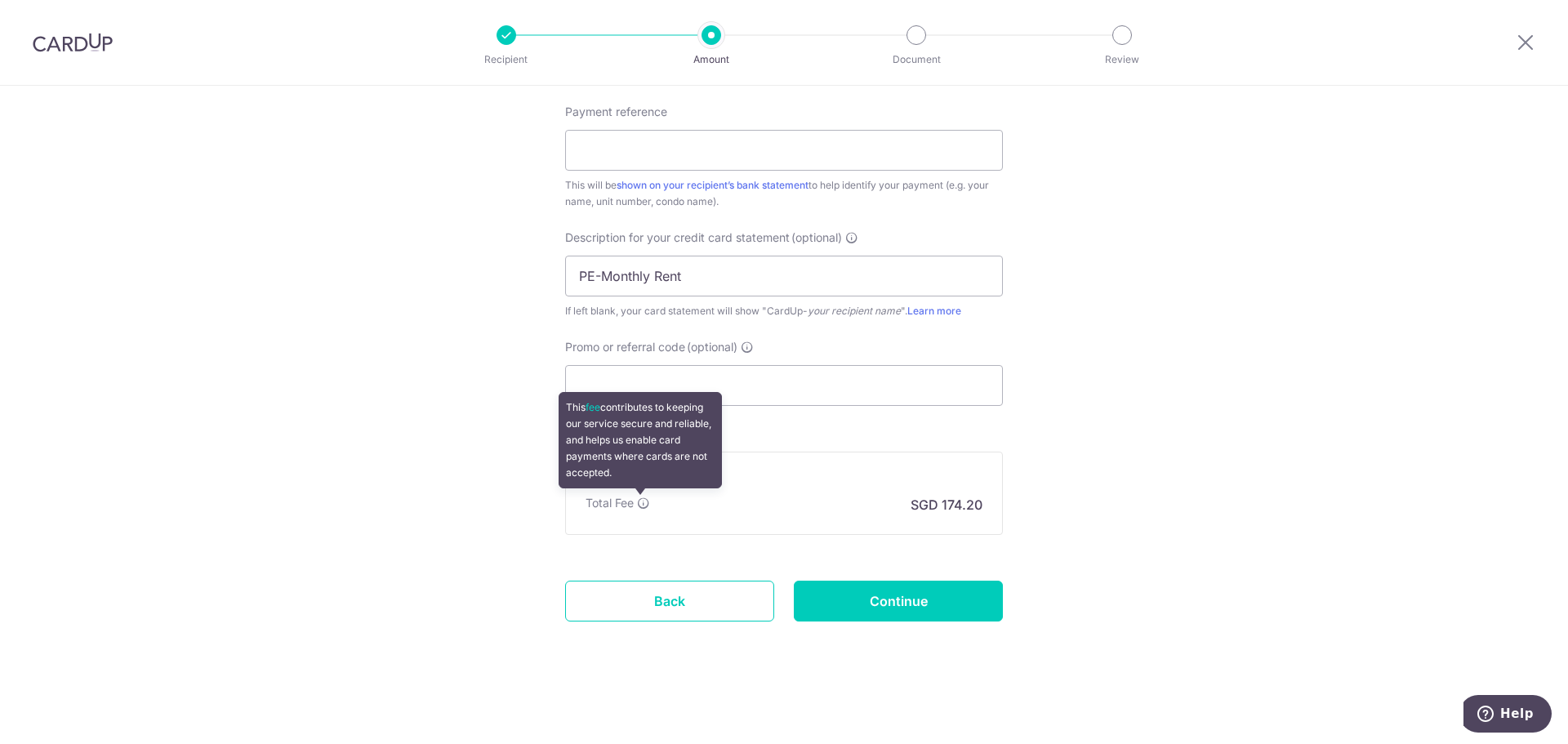
click at [642, 505] on icon at bounding box center [643, 503] width 13 height 13
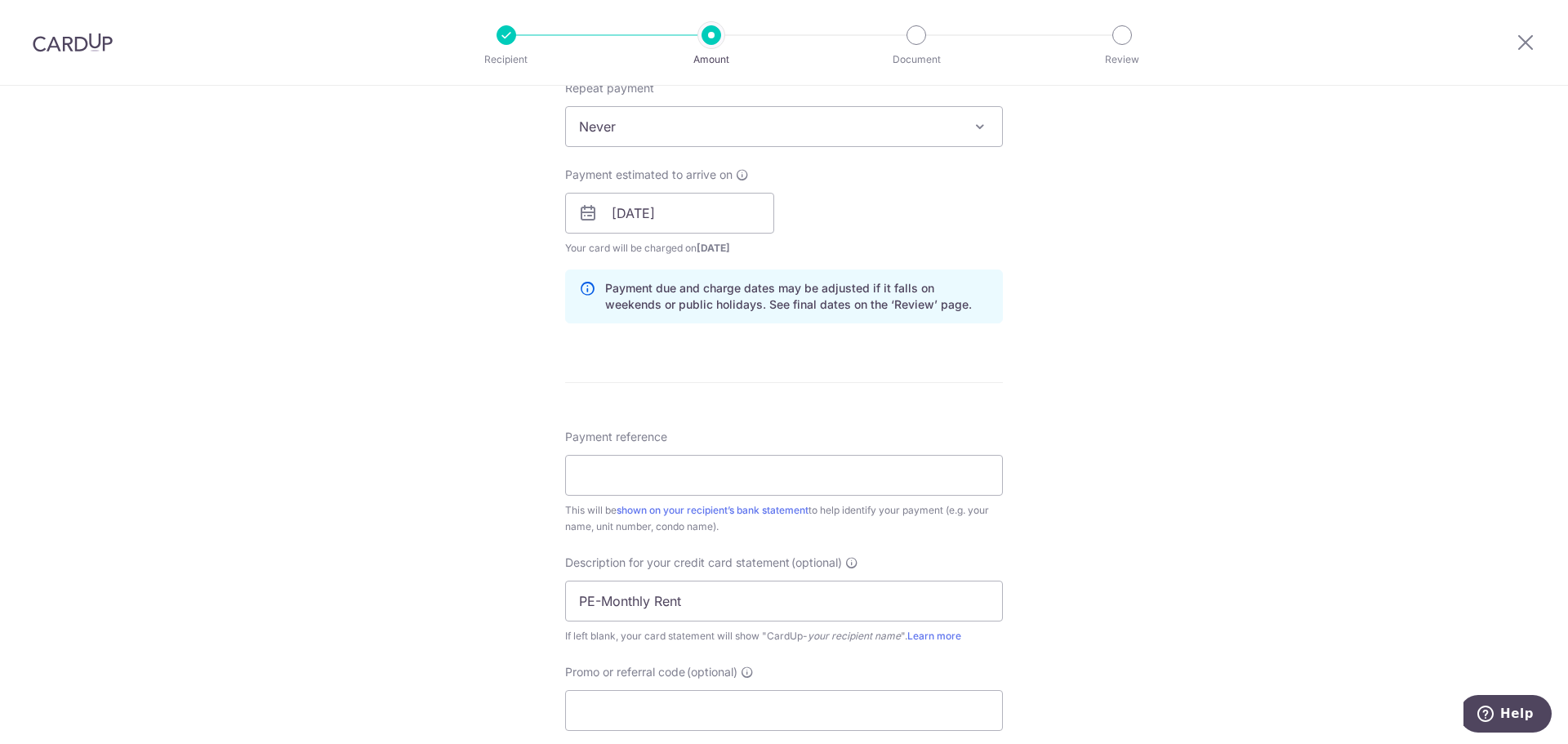
scroll to position [832, 0]
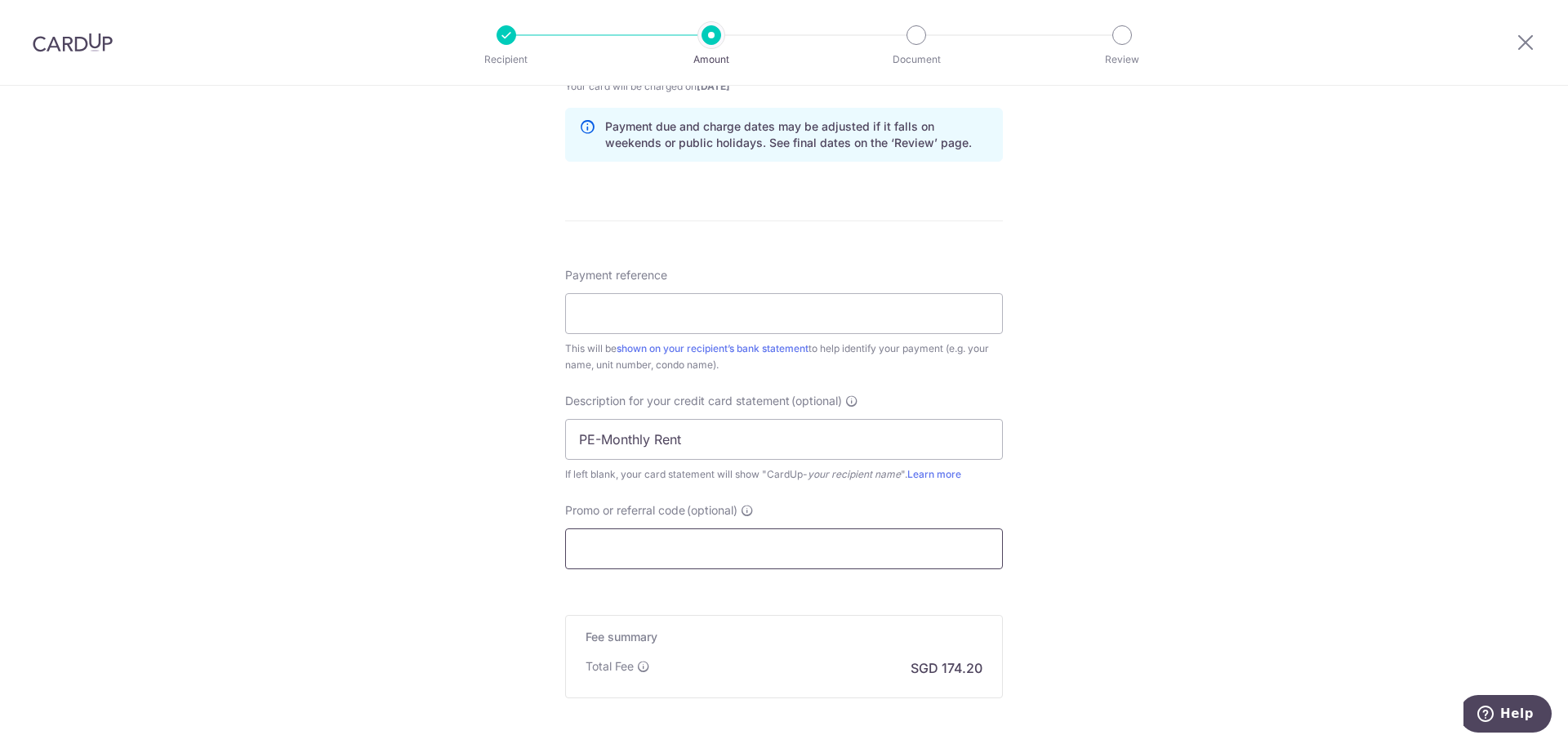
click at [744, 550] on input "Promo or referral code (optional)" at bounding box center [784, 549] width 438 height 41
paste input "SAVERENT179"
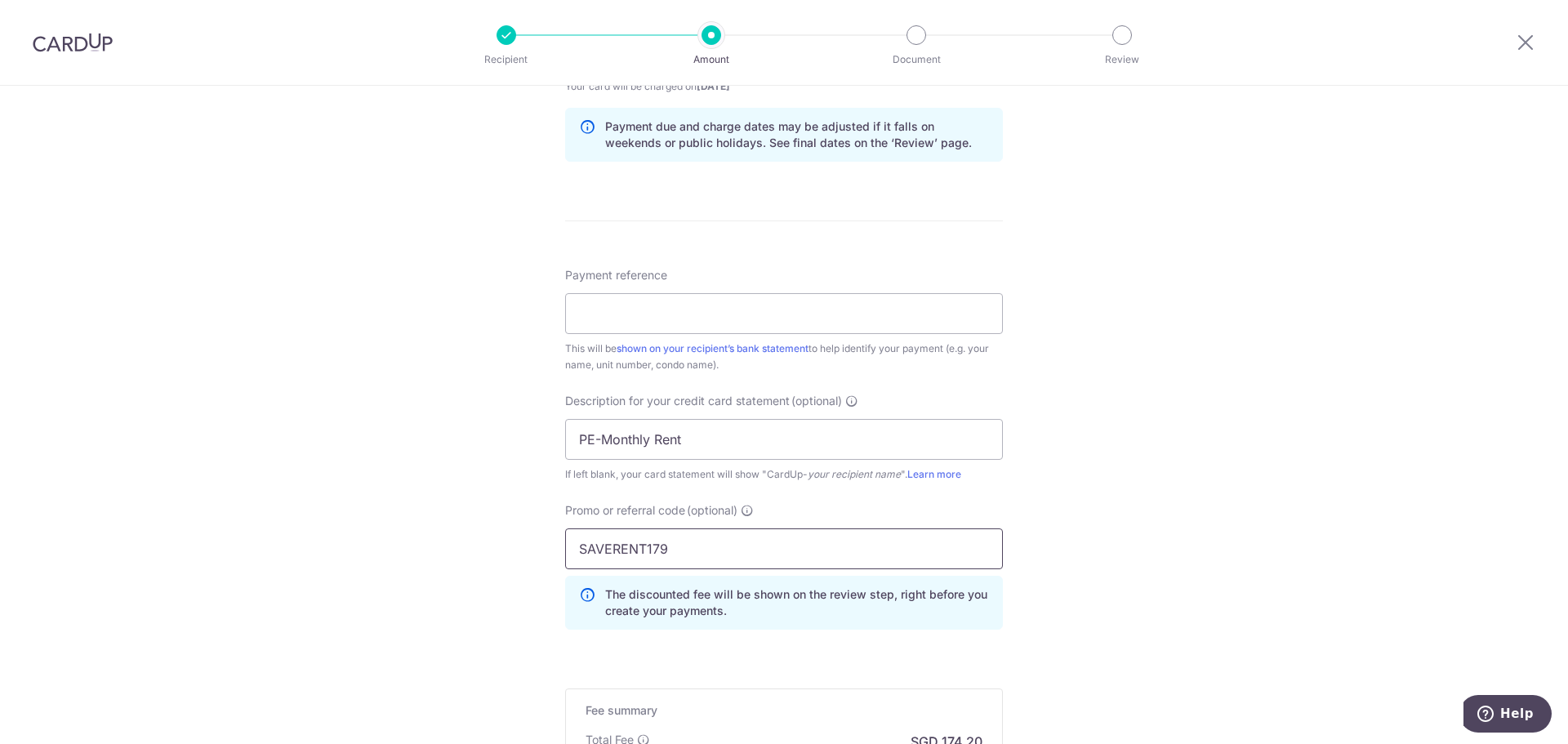
type input "SAVERENT179"
click at [1139, 588] on div "Tell us more about your payment Enter payment amount SGD 6,700.00 6700.00 GST (…" at bounding box center [784, 117] width 1568 height 1727
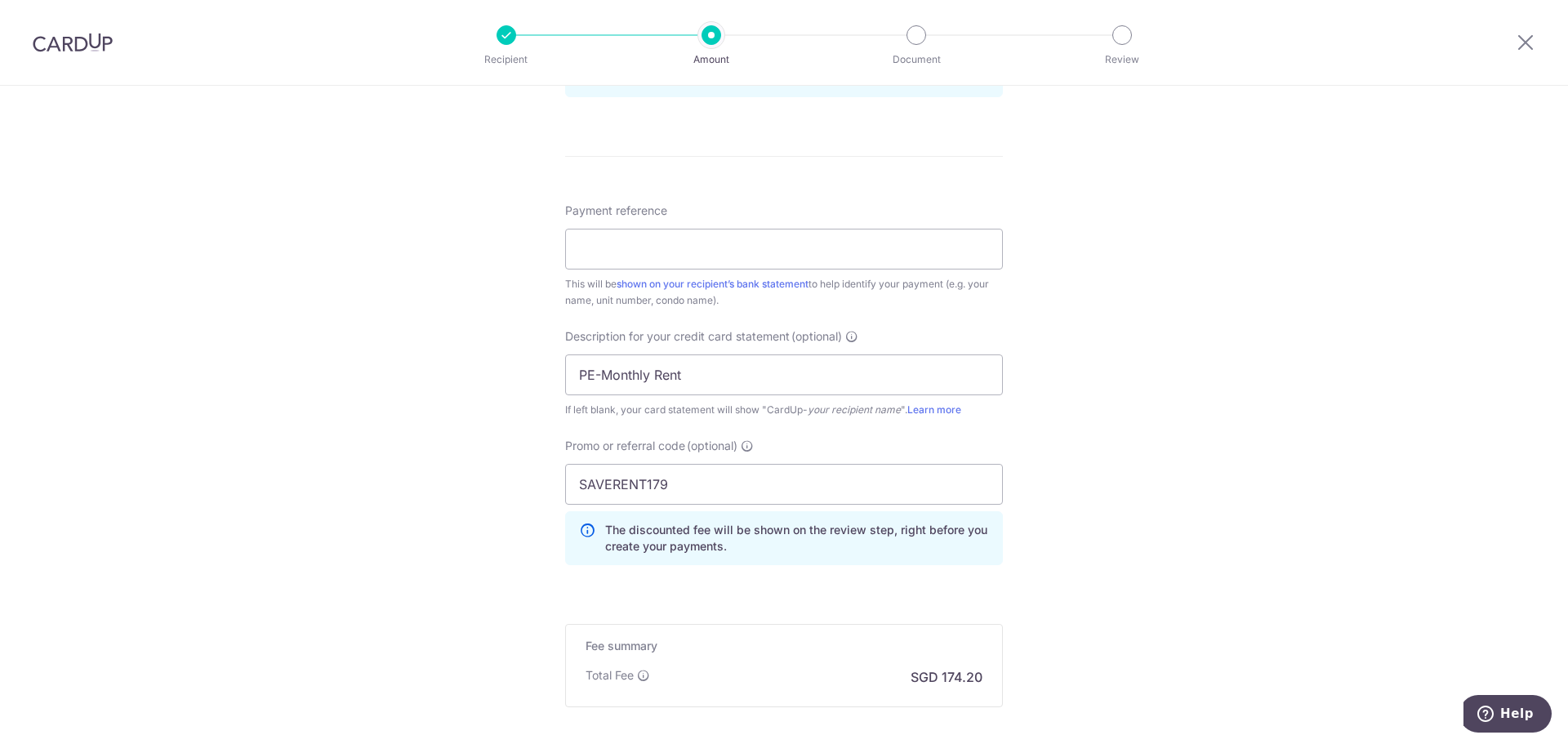
scroll to position [1069, 0]
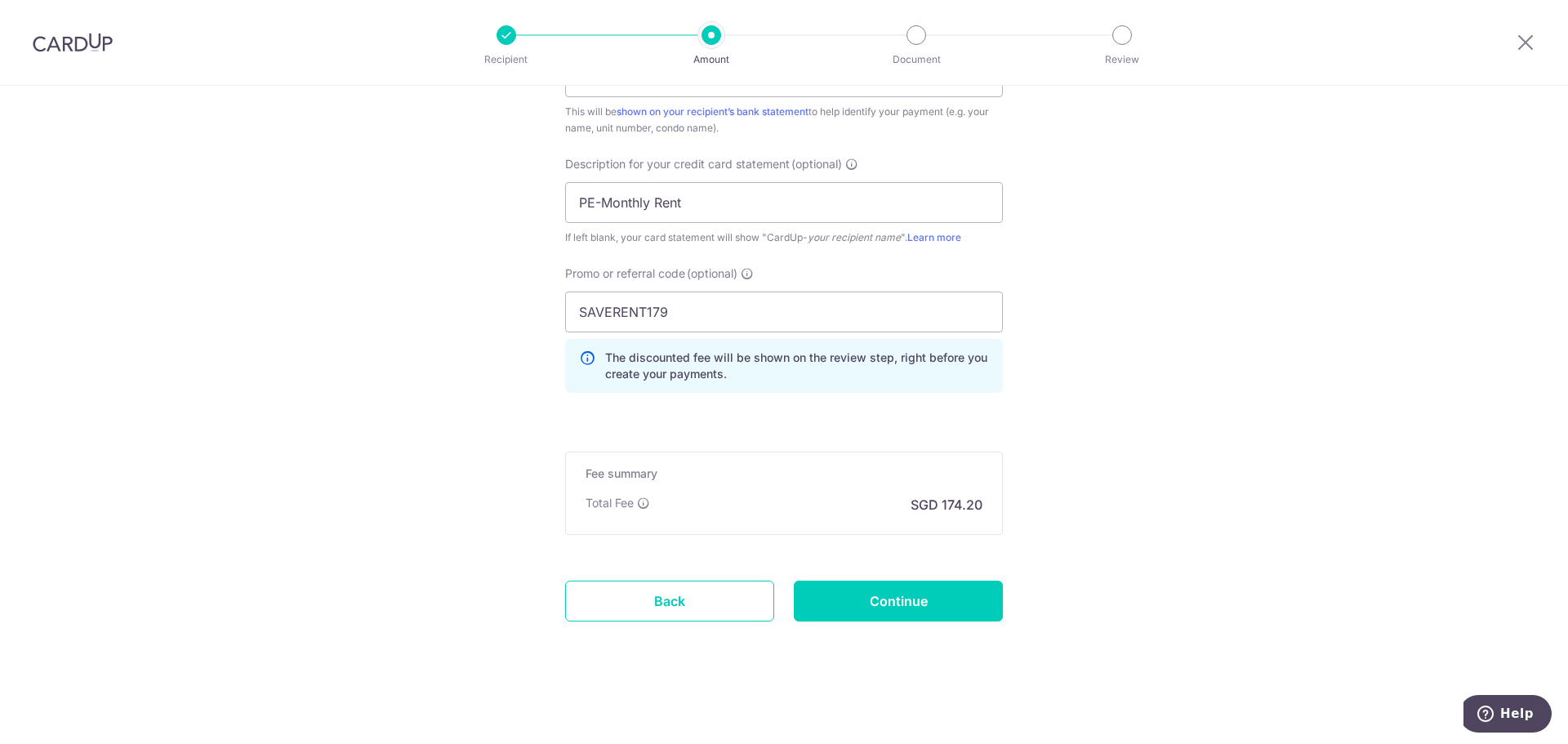
click at [956, 515] on div "Fee summary Base fee Extend fee Next-day fee Total Fee SGD 174.20" at bounding box center [784, 493] width 438 height 83
click at [868, 607] on input "Continue" at bounding box center [898, 600] width 209 height 41
type input "Create Schedule"
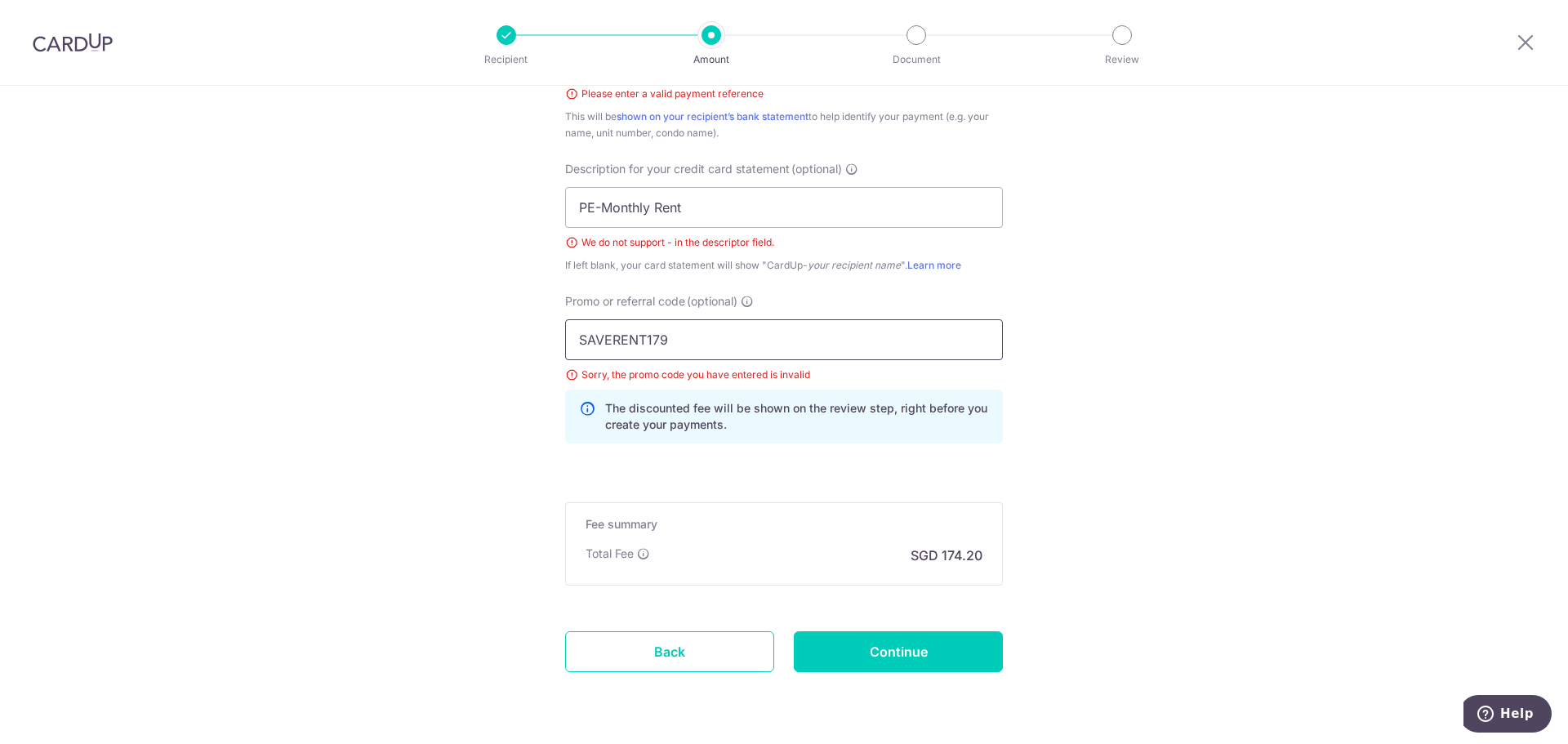
click at [700, 333] on input "SAVERENT179" at bounding box center [784, 339] width 438 height 41
click at [596, 209] on input "PE-Monthly Rent" at bounding box center [784, 207] width 438 height 41
type input "PE Monthly Rent"
click at [736, 347] on input "SAVERENT179" at bounding box center [784, 339] width 438 height 41
click at [578, 336] on input "SAVERENT179" at bounding box center [784, 339] width 438 height 41
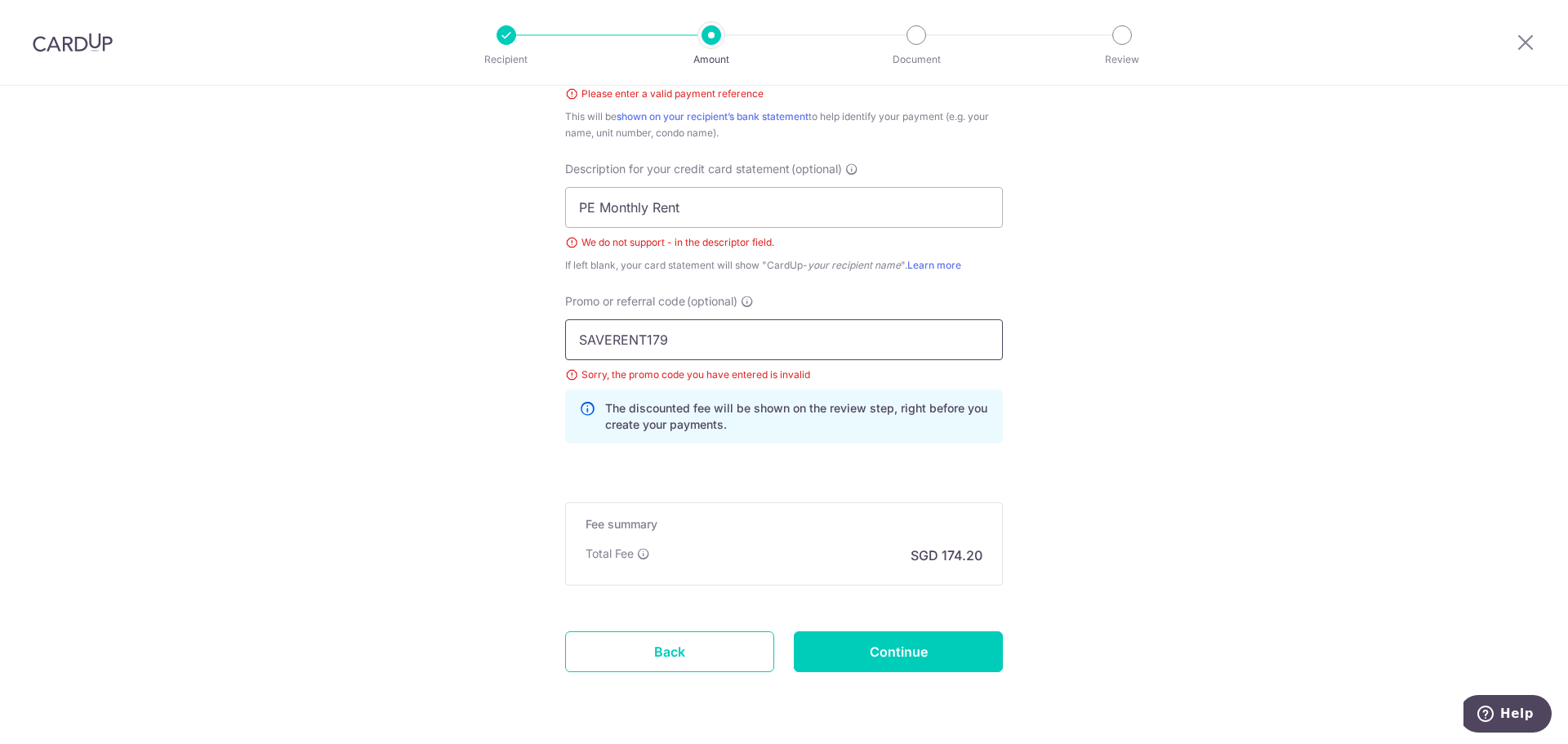
type input "SAVERENT179"
click at [945, 649] on input "Continue" at bounding box center [898, 651] width 209 height 41
type input "Create Schedule"
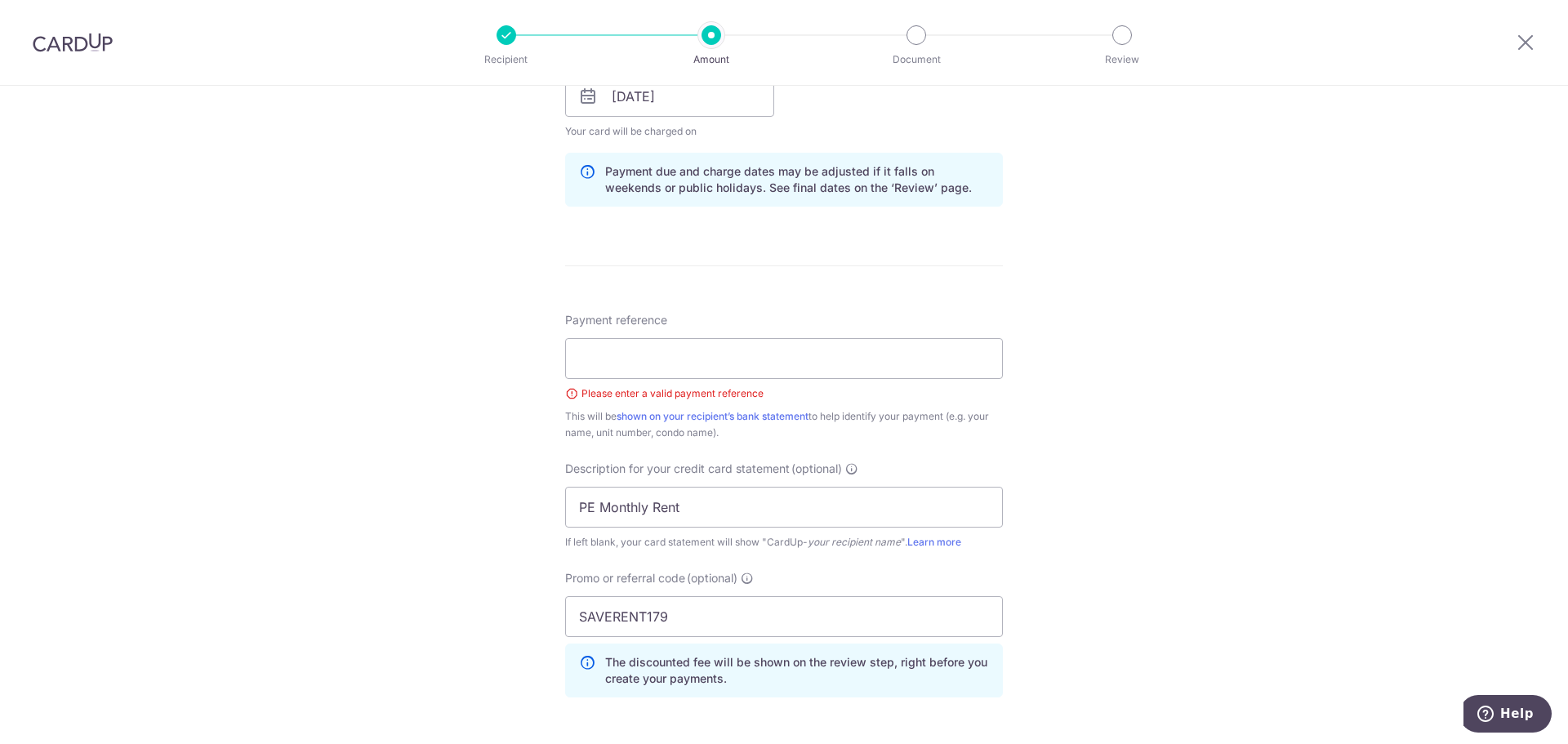
scroll to position [761, 0]
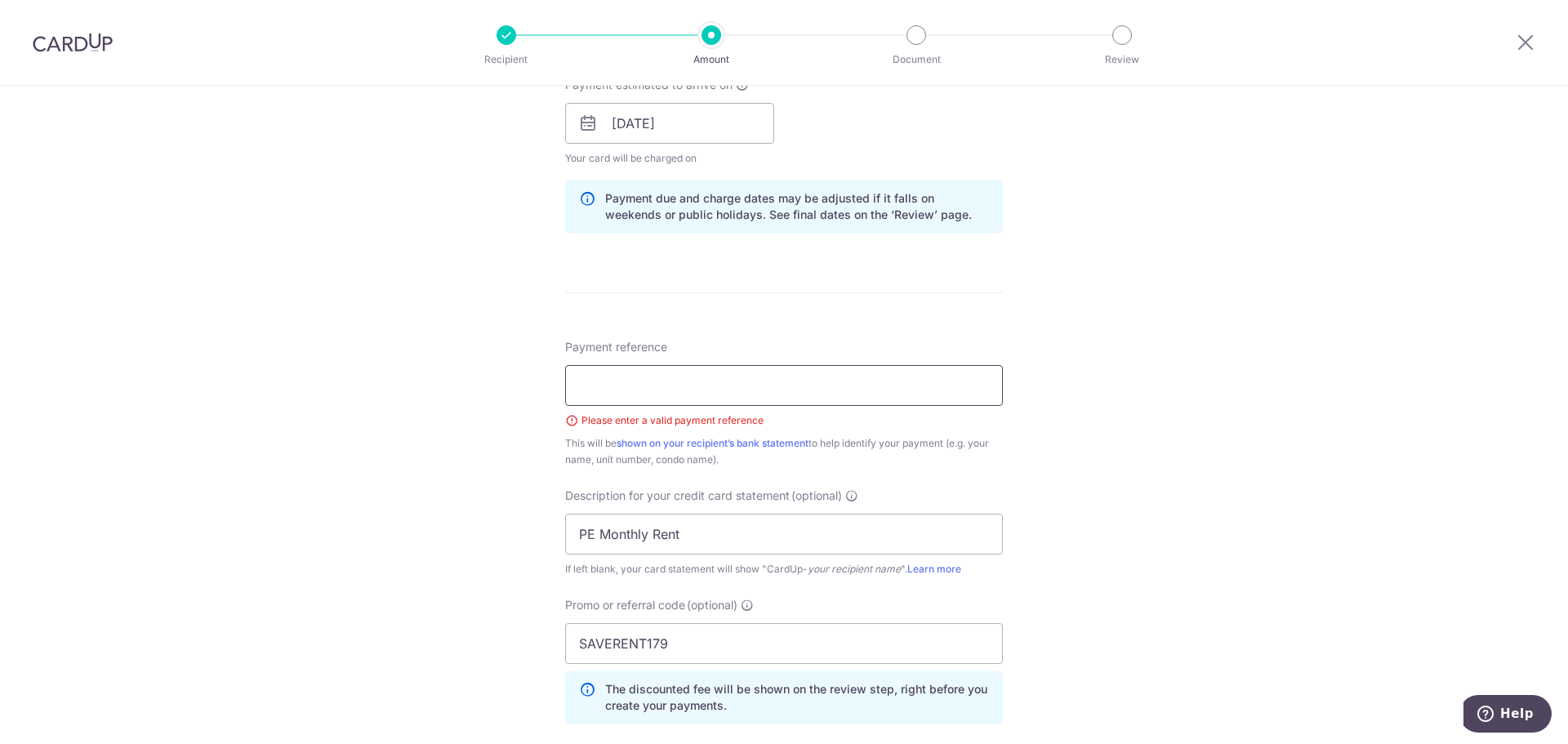
click at [815, 387] on input "Payment reference" at bounding box center [784, 385] width 438 height 41
drag, startPoint x: 675, startPoint y: 530, endPoint x: 528, endPoint y: 530, distance: 147.0
click at [528, 530] on div "Tell us more about your payment Enter payment amount SGD 6,700.00 6700.00 GST (…" at bounding box center [784, 200] width 1568 height 1750
click at [607, 392] on input "Payment reference" at bounding box center [784, 385] width 438 height 41
paste input "PE Monthly Rent"
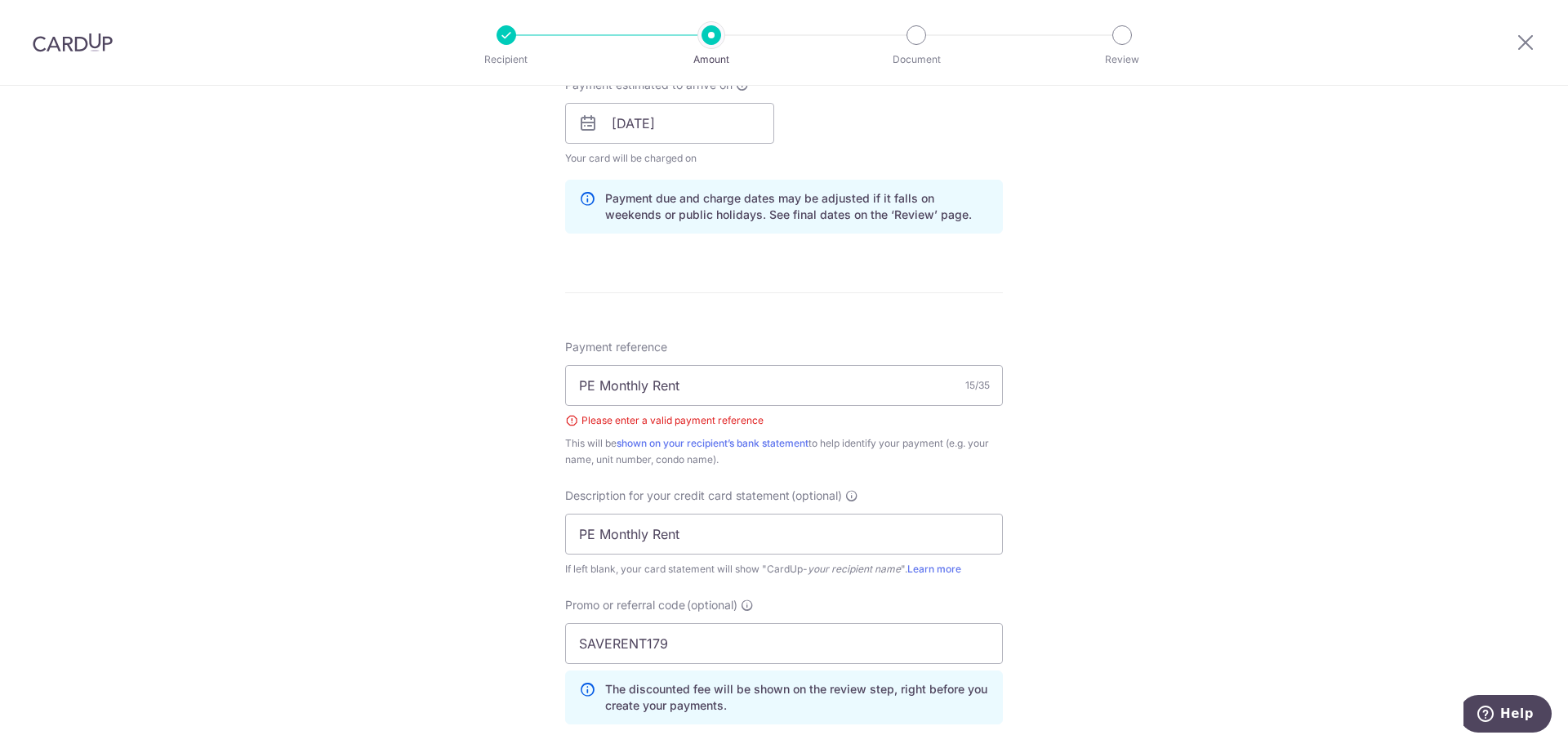
click at [1073, 474] on div "Tell us more about your payment Enter payment amount SGD 6,700.00 6700.00 GST (…" at bounding box center [784, 200] width 1568 height 1750
click at [711, 388] on input "PE Monthly Rent" at bounding box center [784, 385] width 438 height 41
click at [589, 383] on input "PE Monthly Rent" at bounding box center [784, 385] width 438 height 41
click at [583, 382] on input "PE Monthly Rent" at bounding box center [784, 385] width 438 height 41
type input "Parc Emily Monthly Rent"
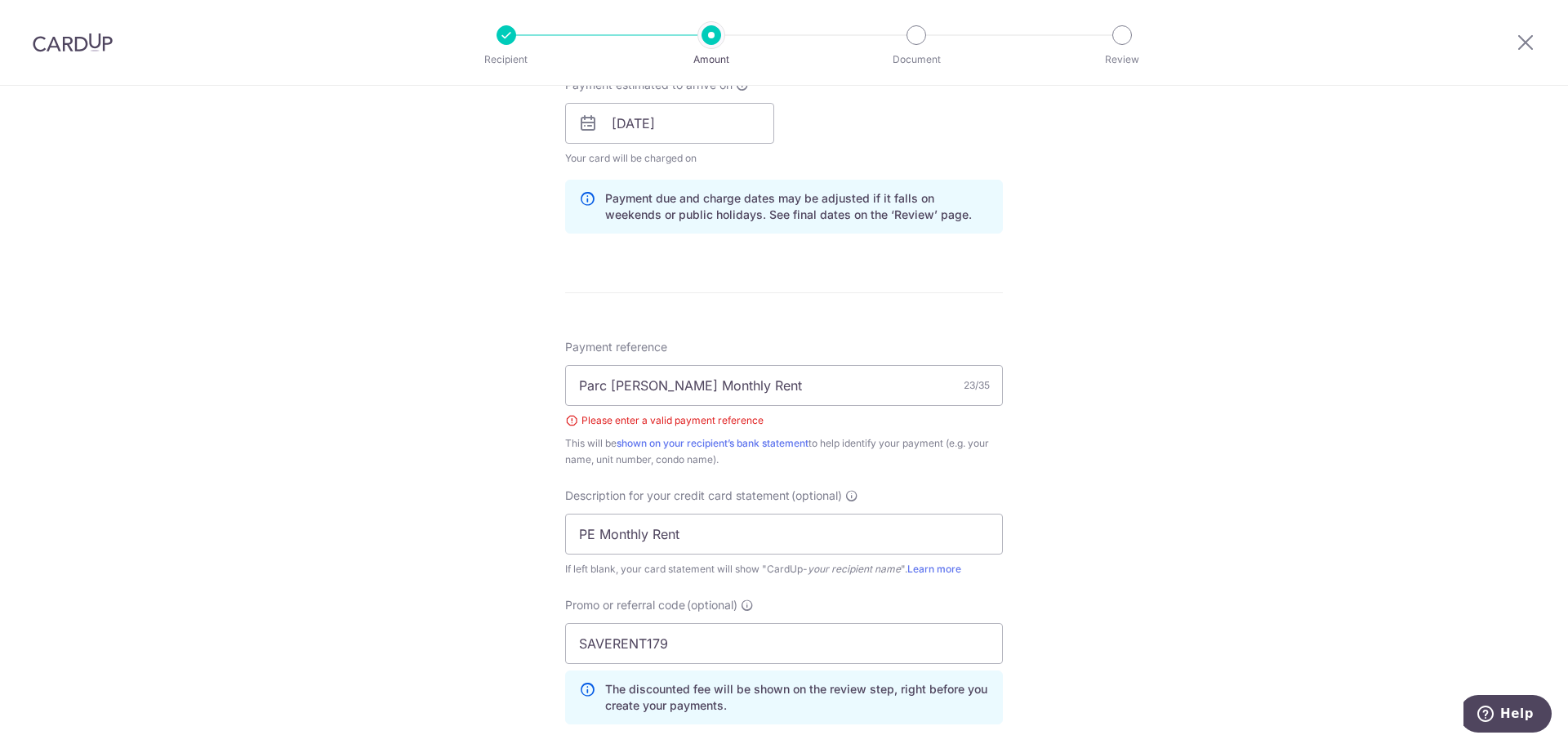
click at [1155, 443] on div "Tell us more about your payment Enter payment amount SGD 6,700.00 6700.00 GST (…" at bounding box center [784, 200] width 1568 height 1750
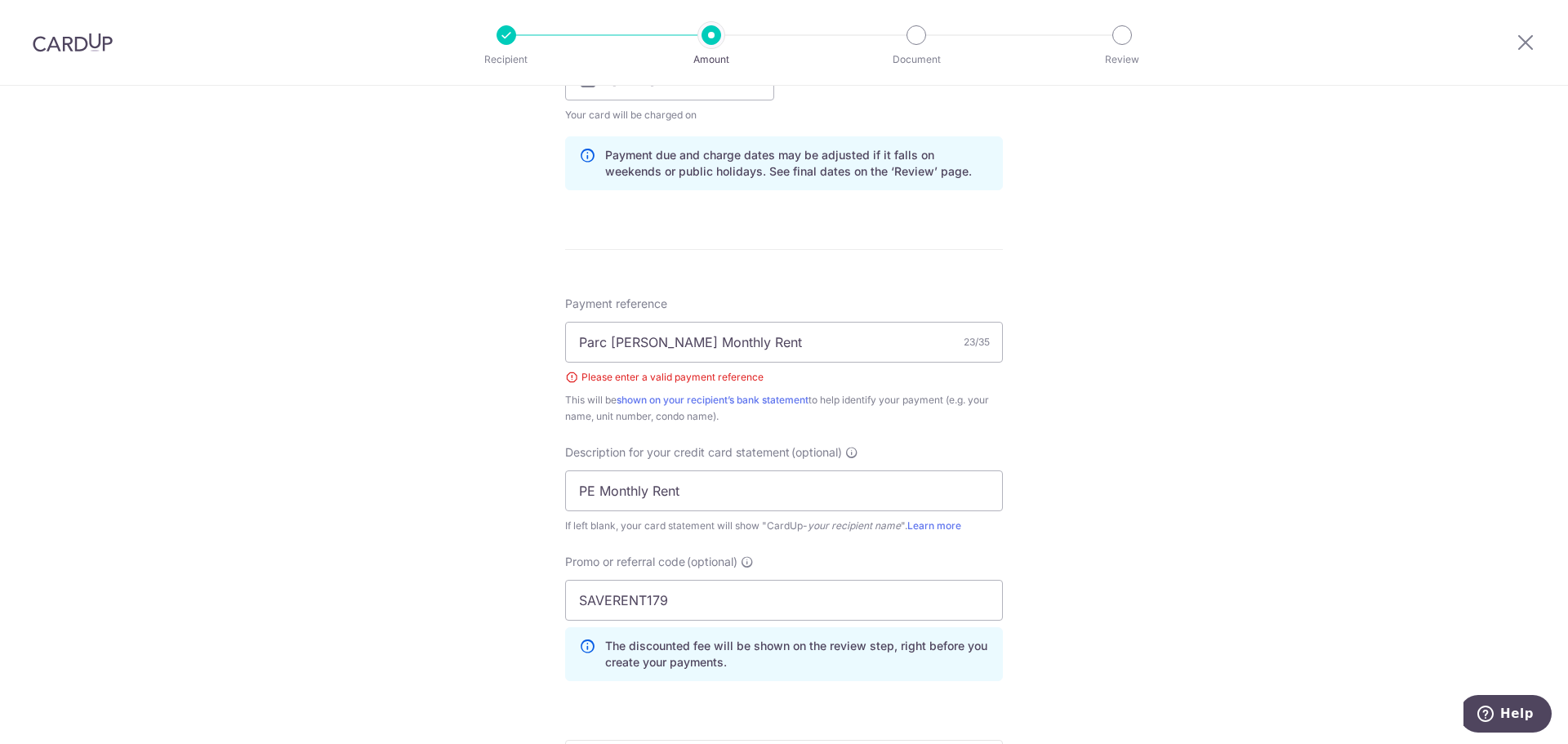
scroll to position [924, 0]
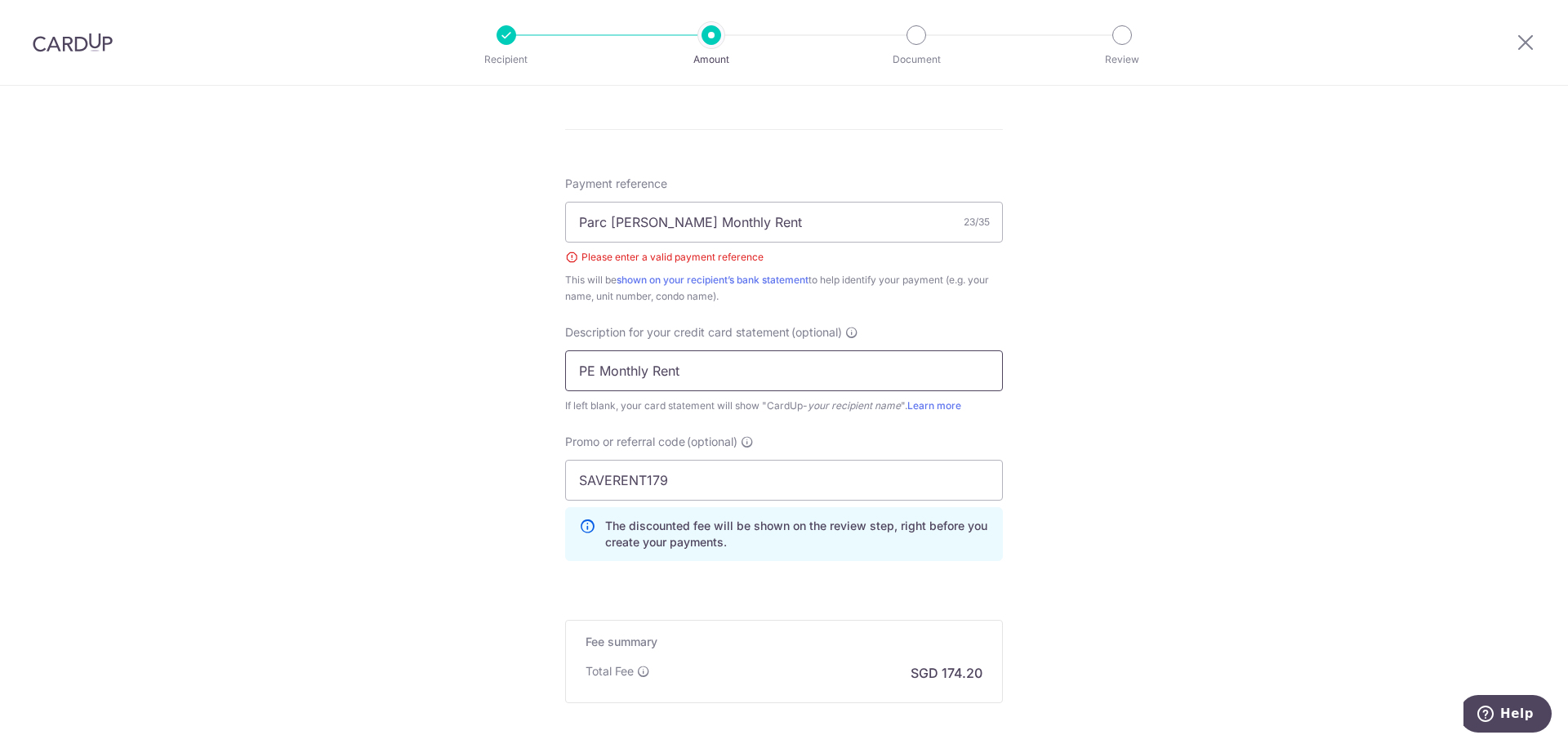
drag, startPoint x: 681, startPoint y: 370, endPoint x: 505, endPoint y: 369, distance: 176.0
click at [505, 369] on div "Tell us more about your payment Enter payment amount SGD 6,700.00 6700.00 GST (…" at bounding box center [784, 37] width 1568 height 1750
click at [552, 421] on div "Tell us more about your payment Enter payment amount SGD 6,700.00 6700.00 GST (…" at bounding box center [784, 37] width 1568 height 1750
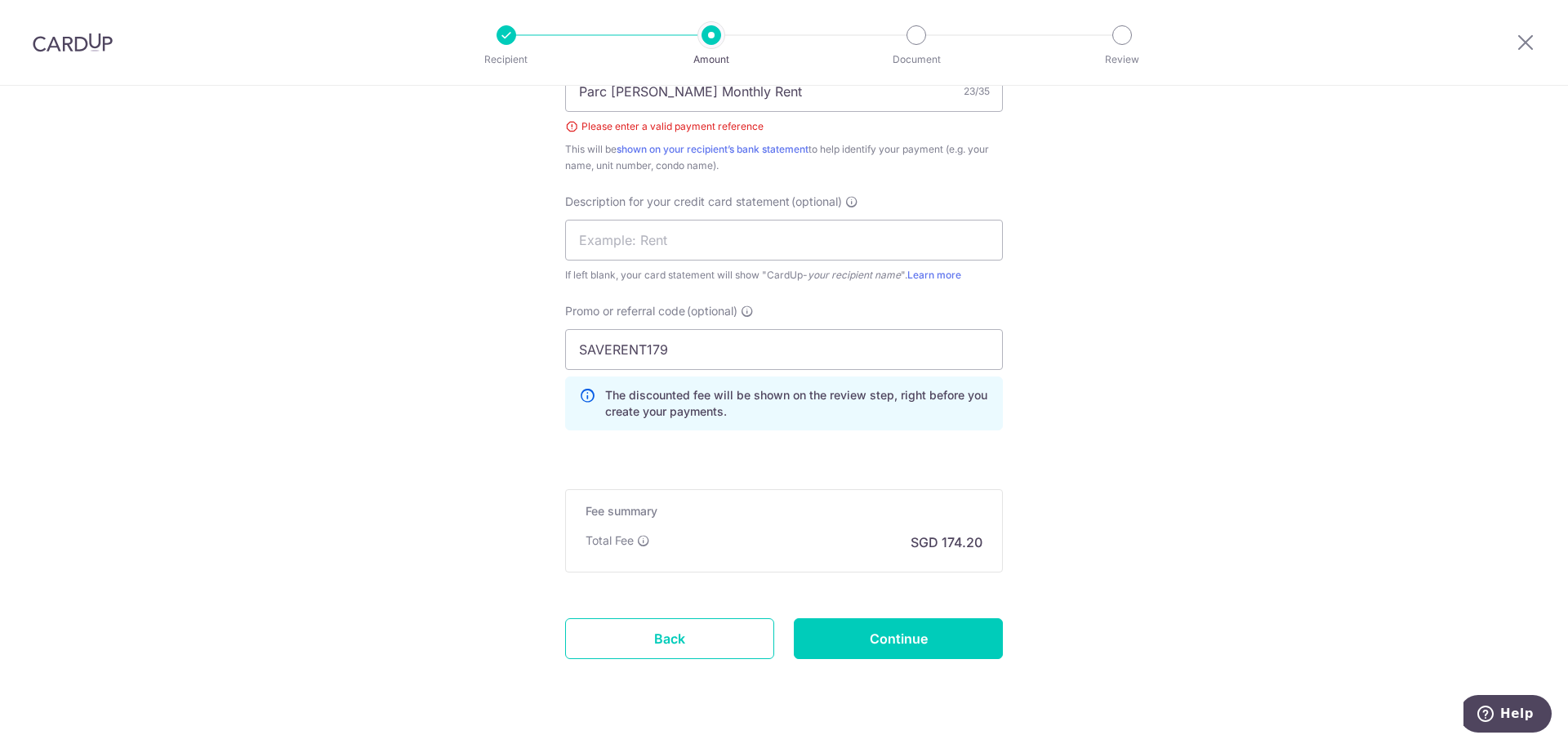
scroll to position [1091, 0]
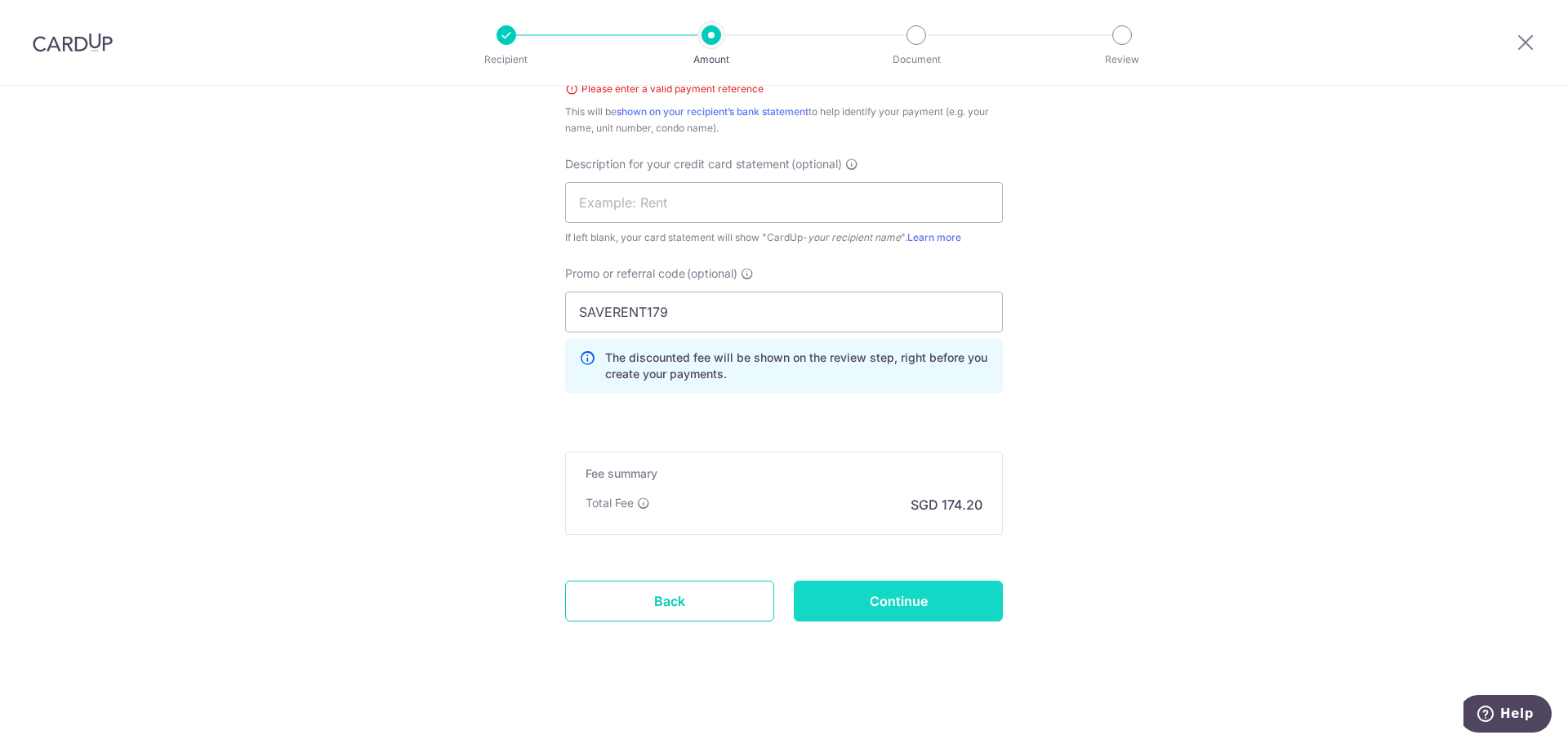
click at [913, 606] on input "Continue" at bounding box center [898, 600] width 209 height 41
type input "Create Schedule"
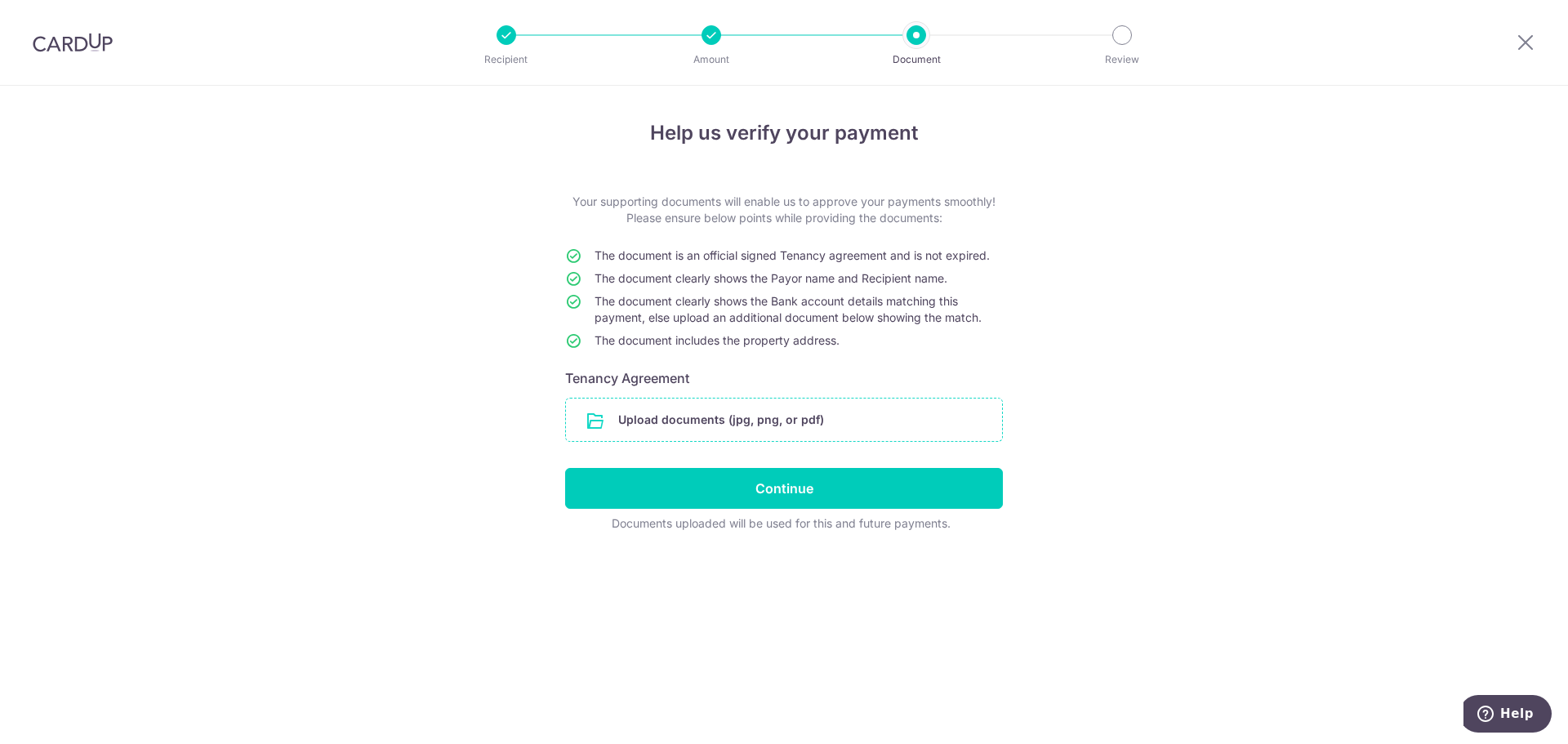
click at [735, 430] on input "file" at bounding box center [784, 419] width 436 height 42
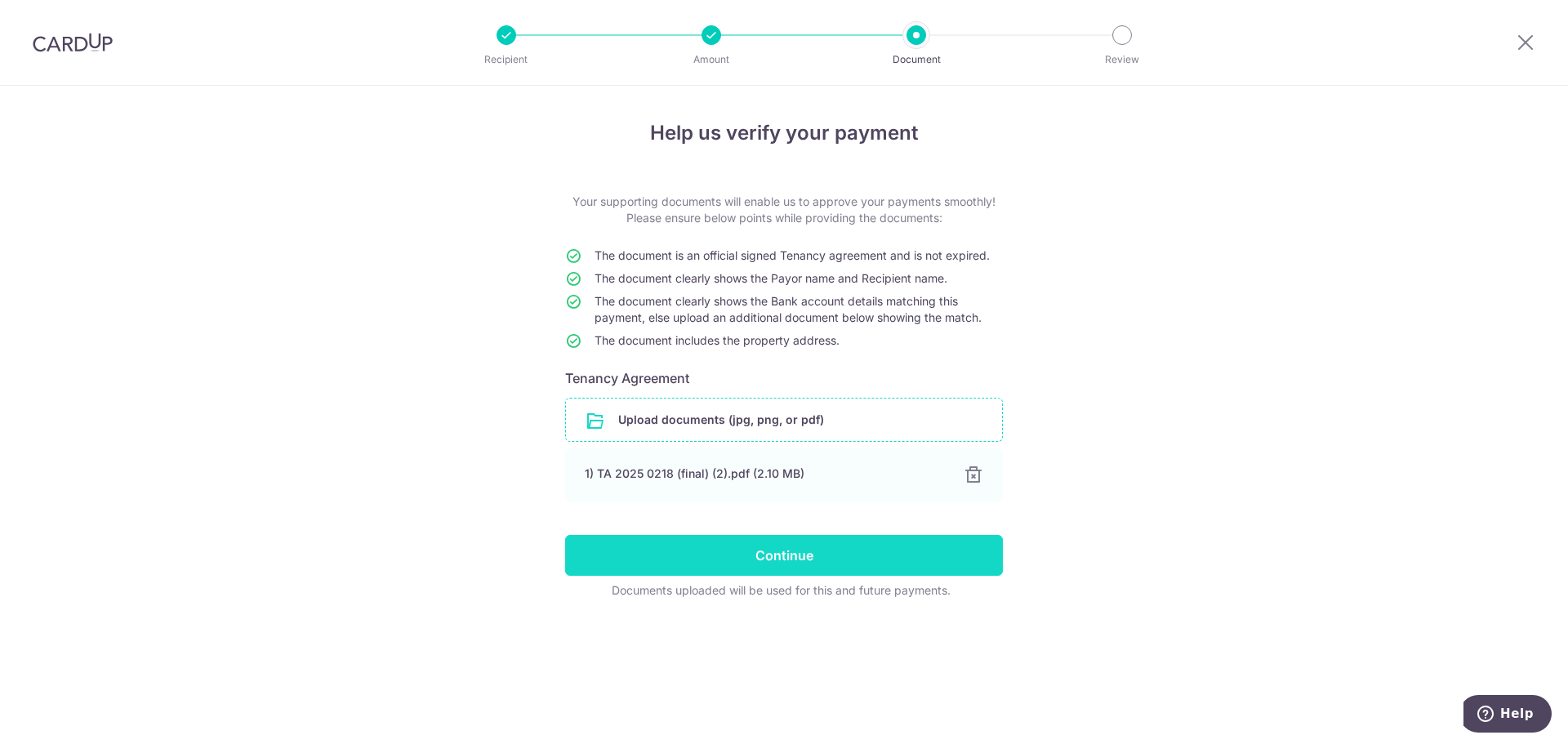
click at [767, 563] on input "Continue" at bounding box center [784, 554] width 438 height 41
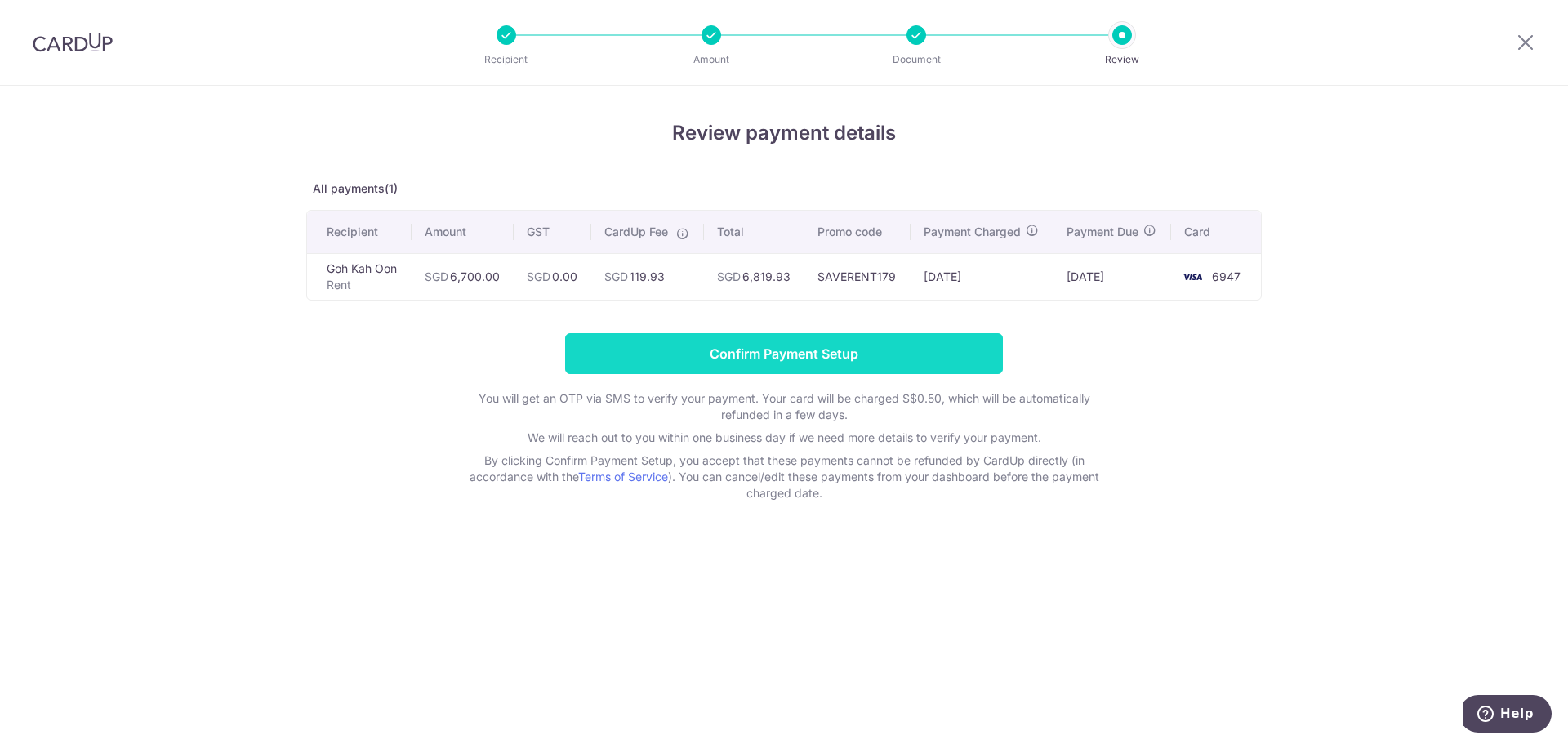
click at [751, 360] on input "Confirm Payment Setup" at bounding box center [784, 353] width 438 height 41
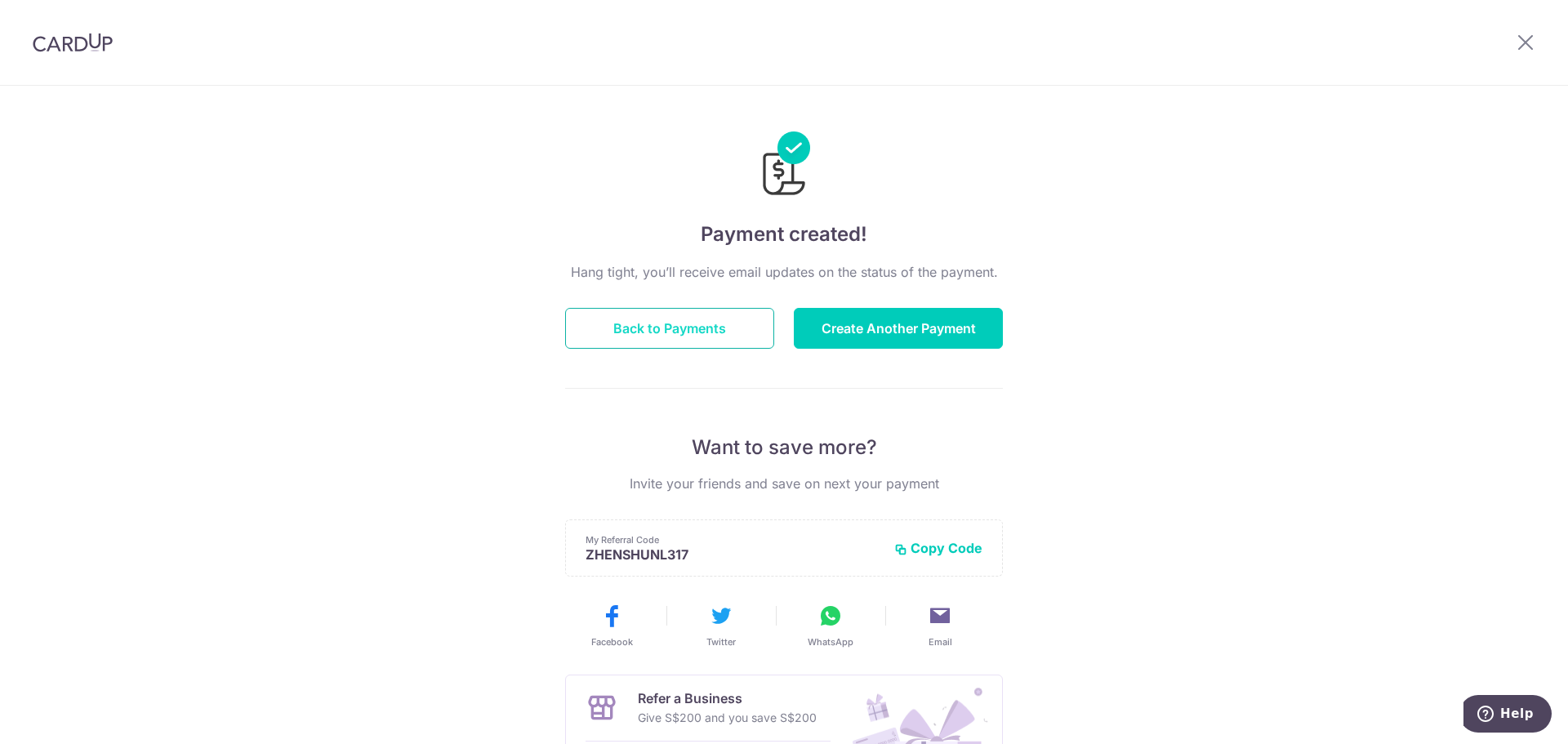
click at [709, 328] on button "Back to Payments" at bounding box center [669, 328] width 209 height 41
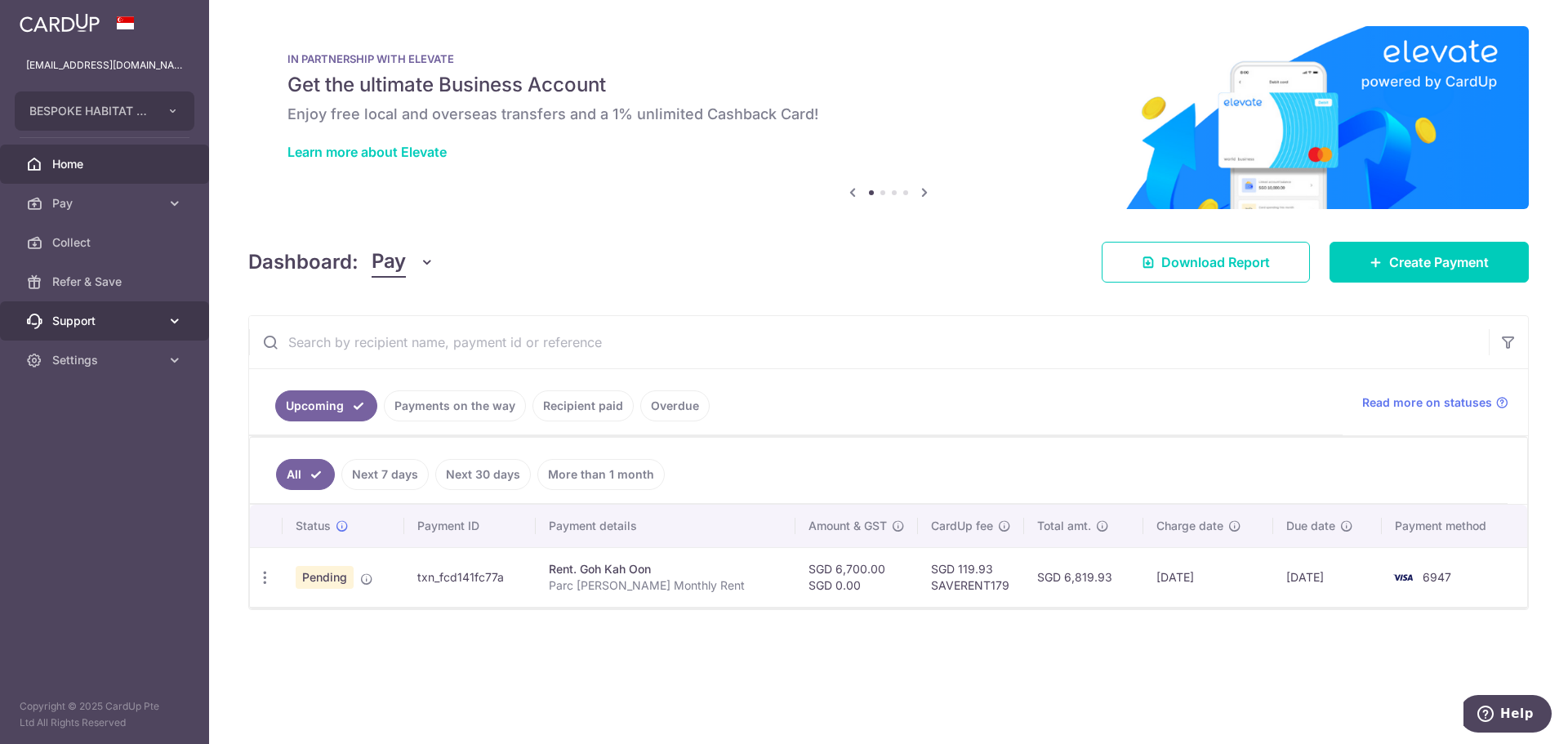
click at [171, 322] on icon at bounding box center [175, 321] width 17 height 17
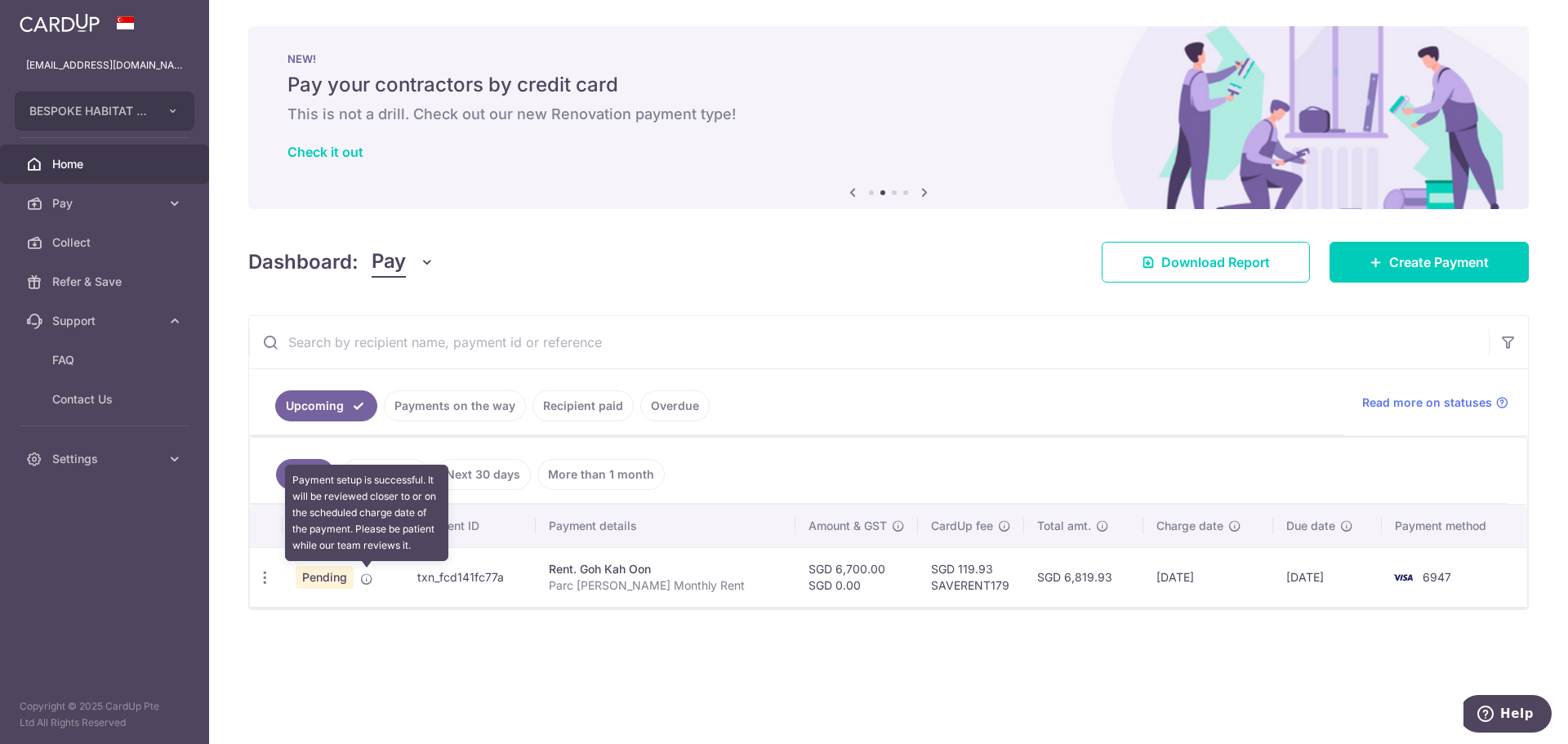
click at [363, 579] on icon at bounding box center [367, 579] width 13 height 13
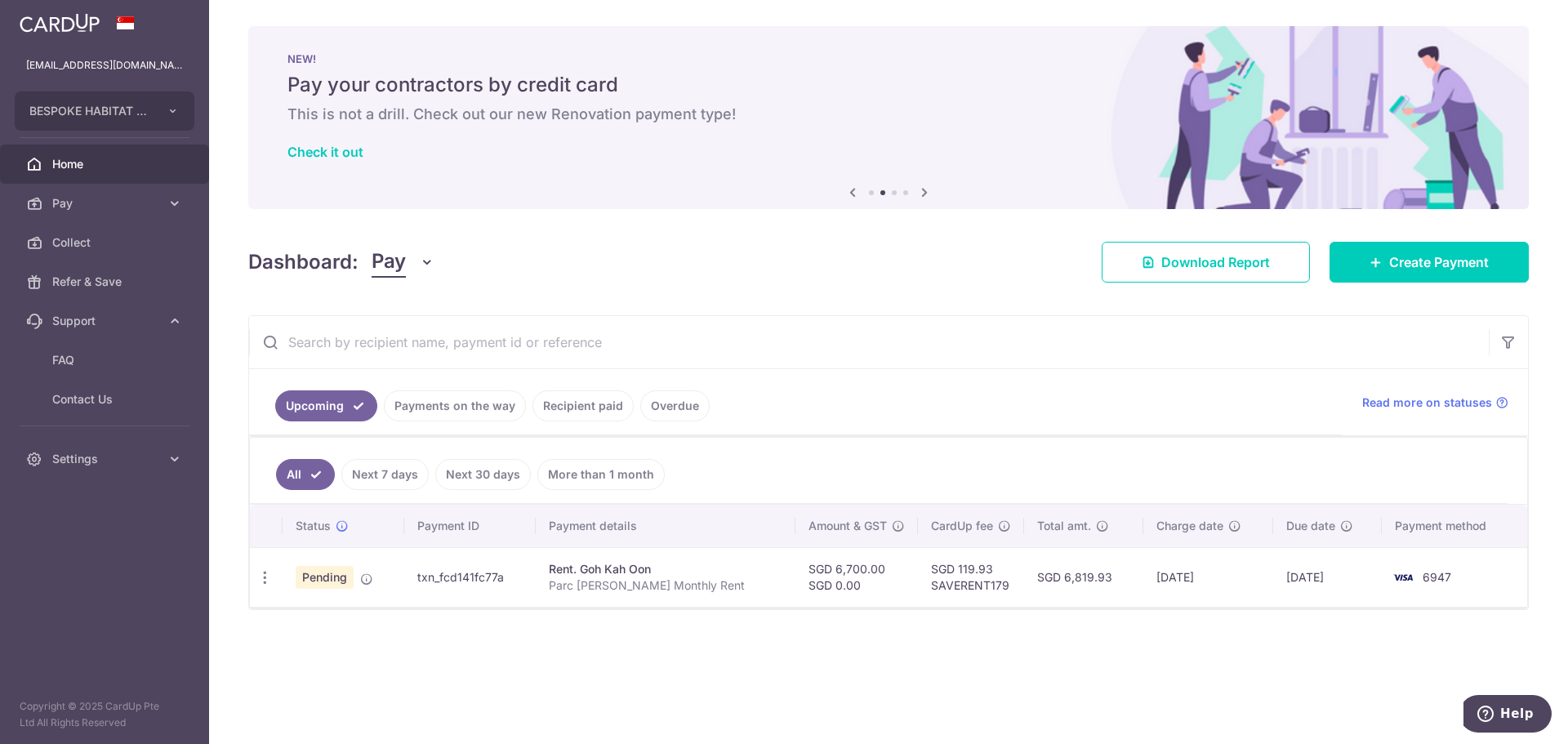
click at [336, 579] on span "Pending" at bounding box center [325, 578] width 58 height 23
click at [264, 578] on icon "button" at bounding box center [264, 578] width 17 height 17
click at [313, 658] on span "Cancel payment" at bounding box center [353, 663] width 110 height 20
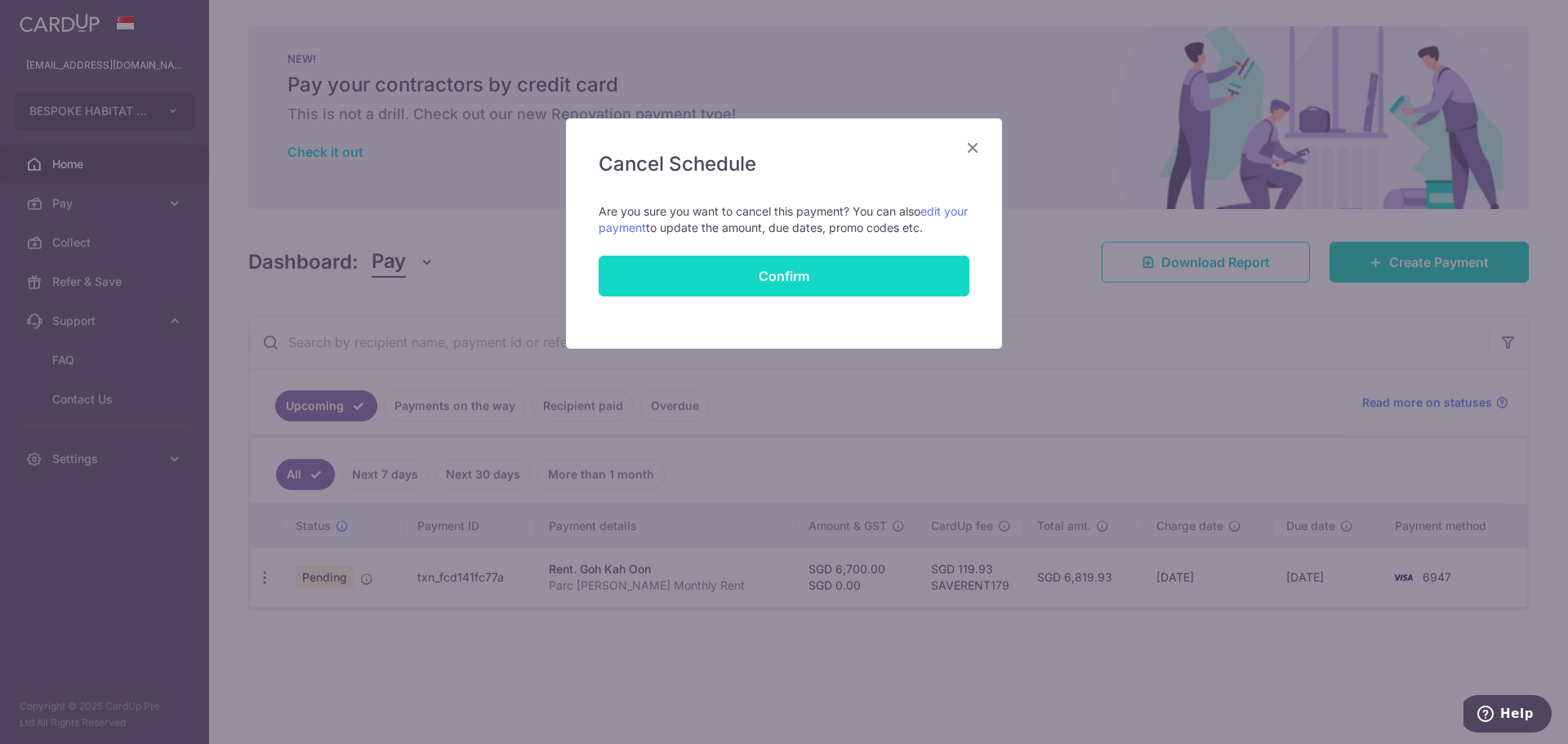
click at [734, 290] on input "Confirm" at bounding box center [784, 275] width 371 height 41
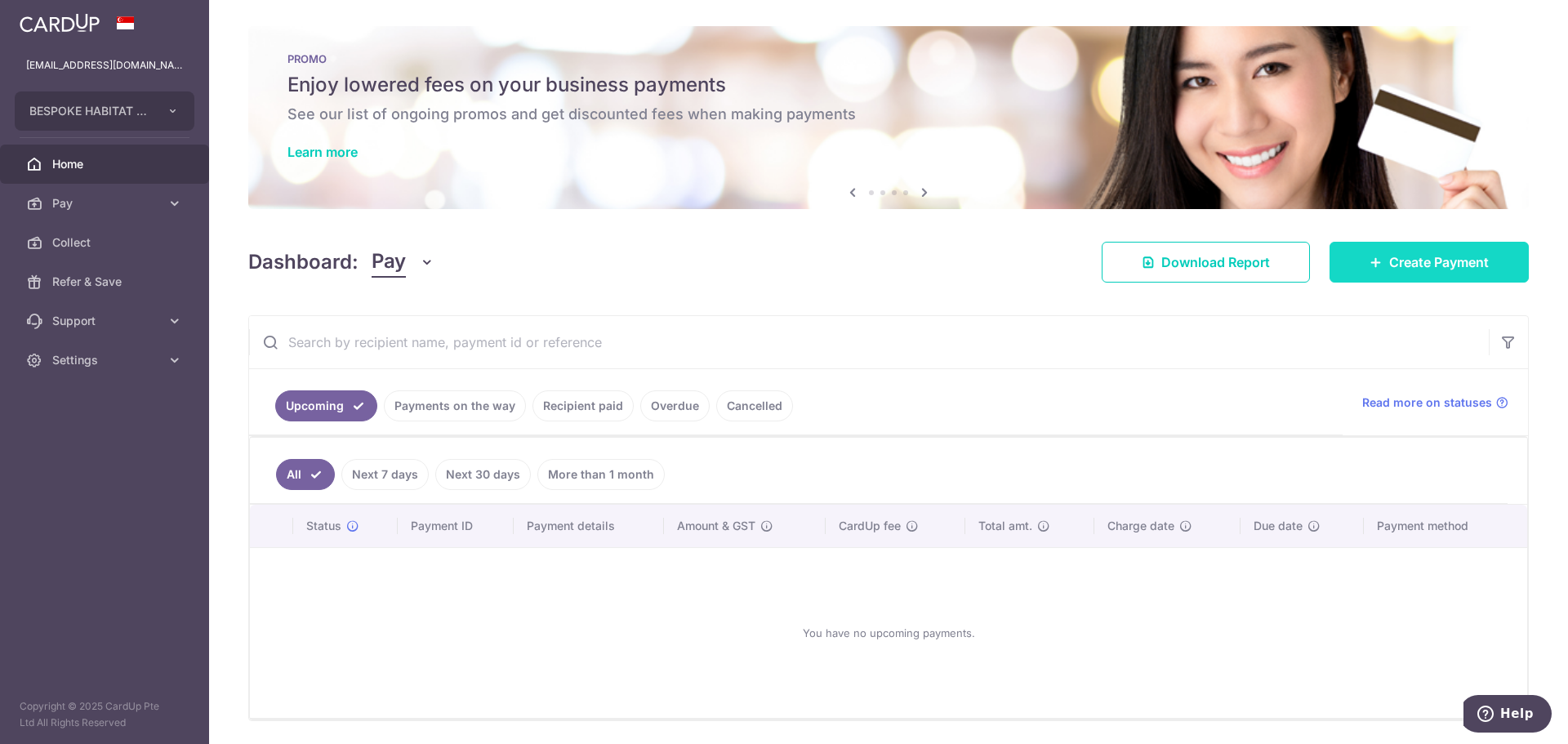
click at [1373, 270] on link "Create Payment" at bounding box center [1429, 262] width 200 height 41
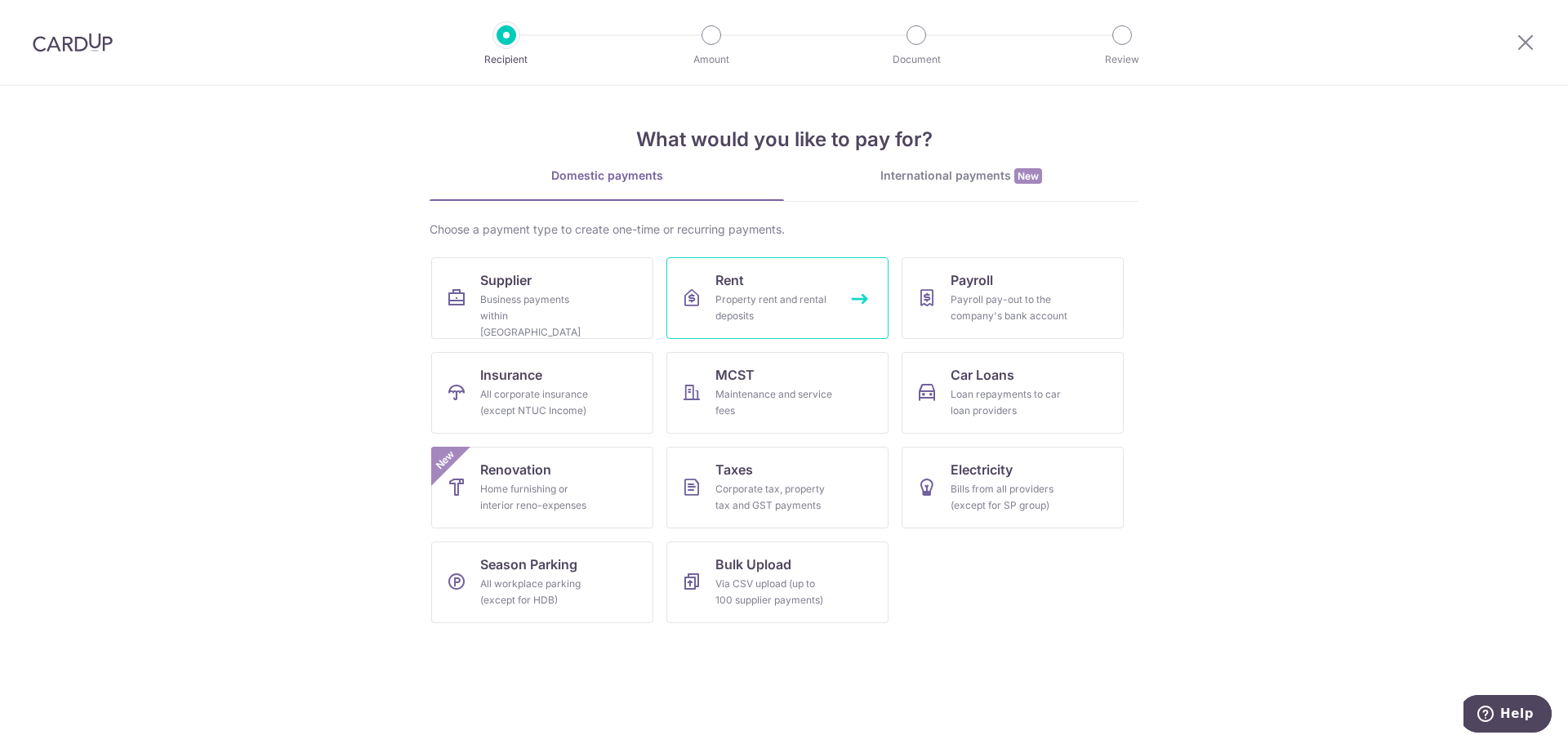
click at [759, 304] on div "Property rent and rental deposits" at bounding box center [774, 308] width 117 height 32
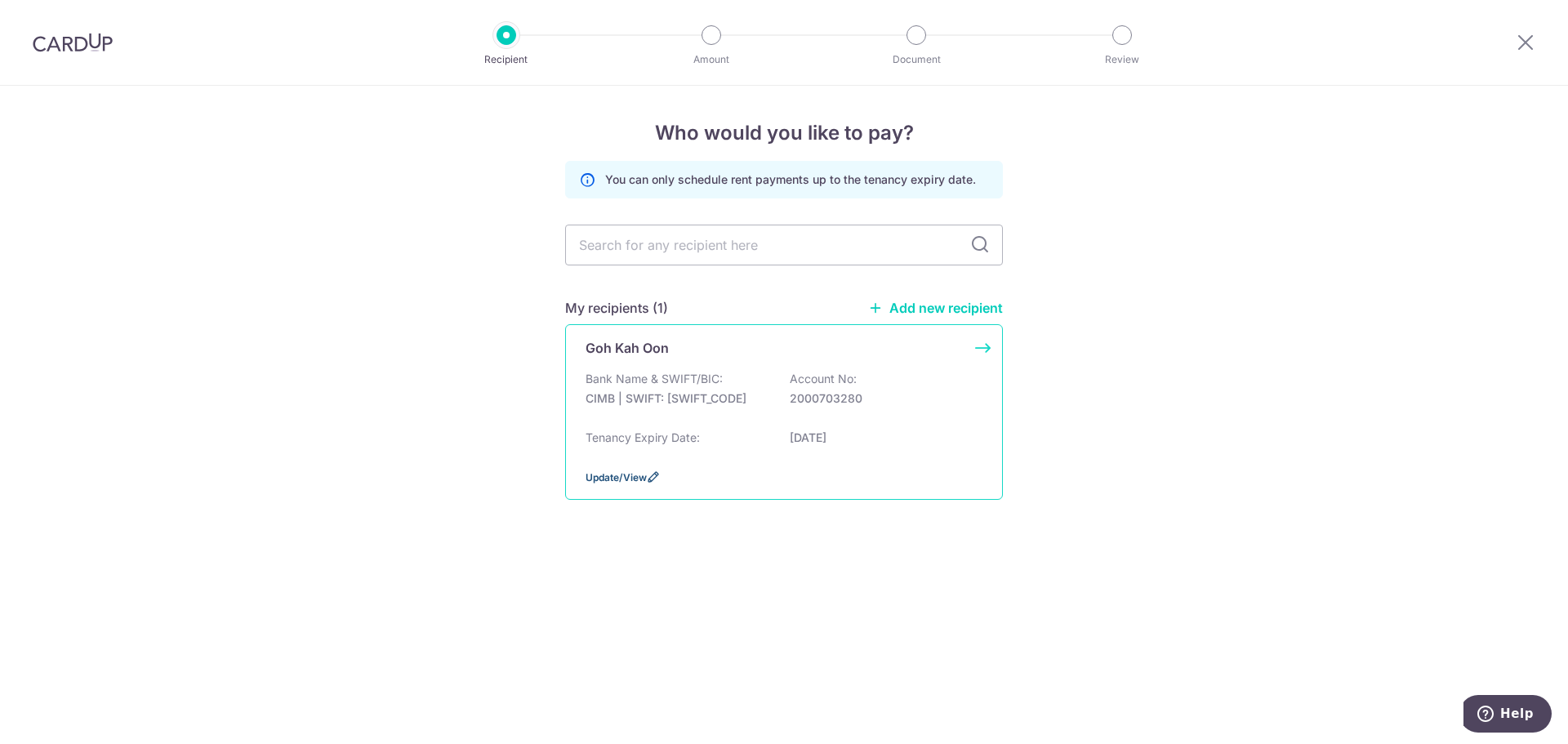
click at [643, 475] on span "Update/View" at bounding box center [616, 477] width 62 height 12
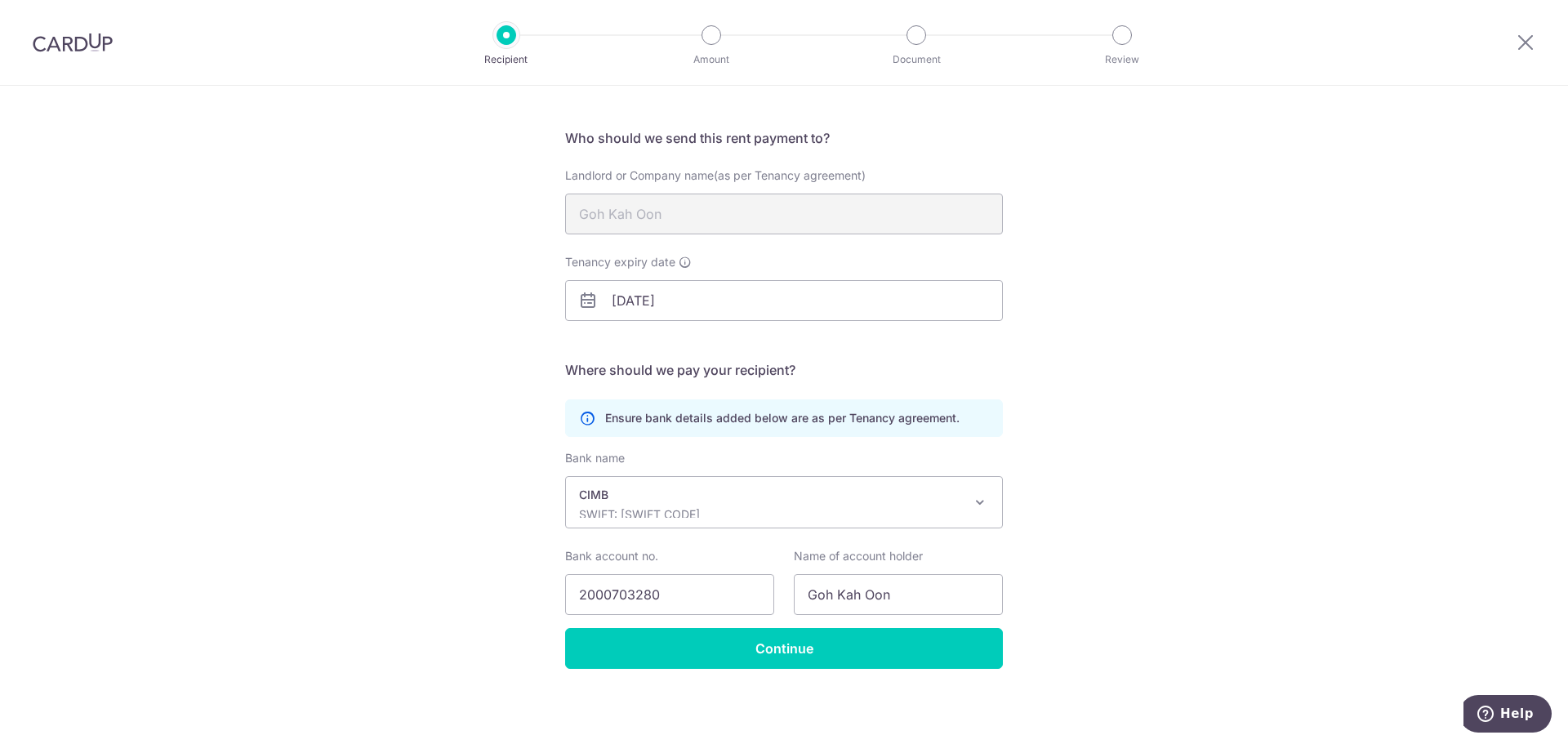
scroll to position [96, 0]
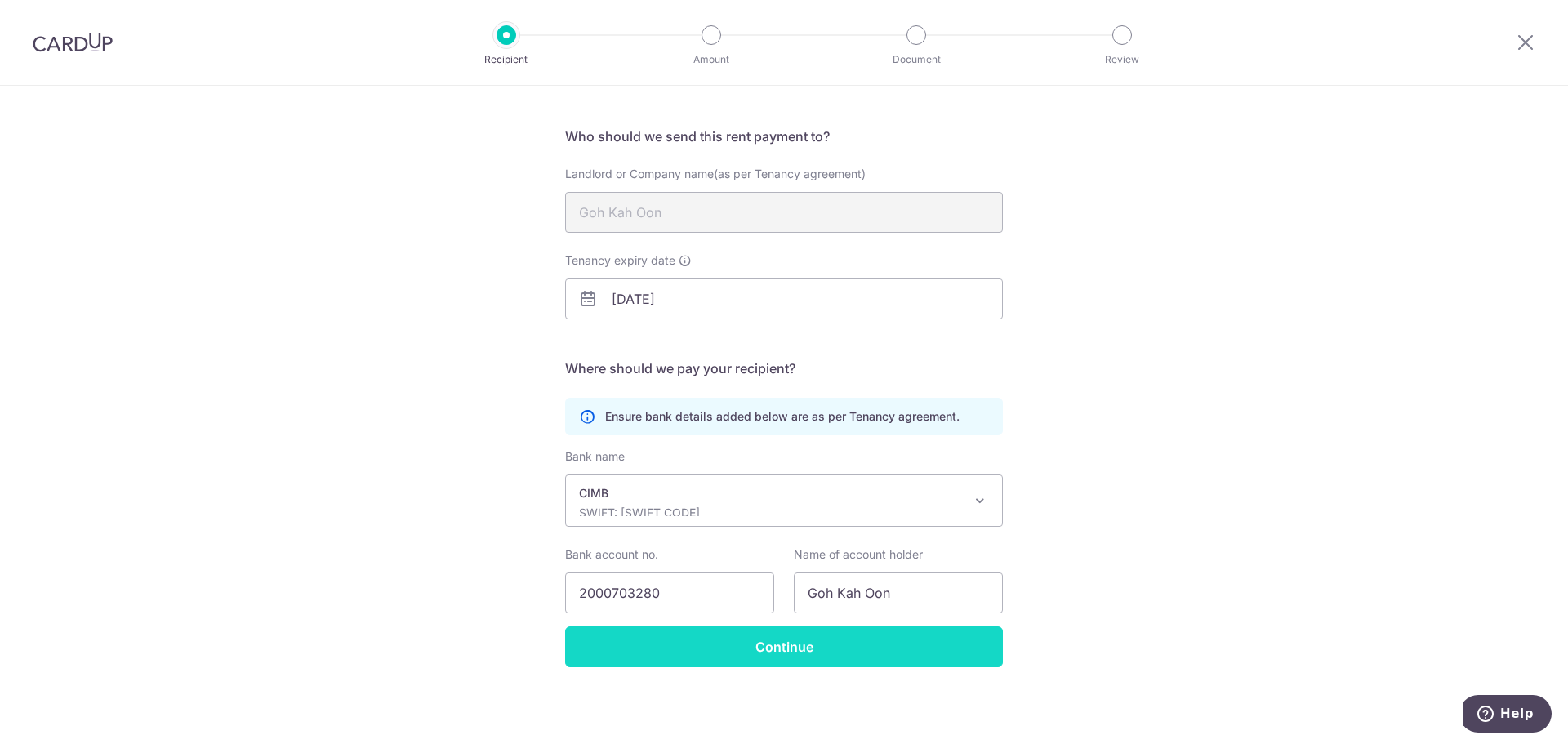
click at [790, 643] on input "Continue" at bounding box center [784, 646] width 438 height 41
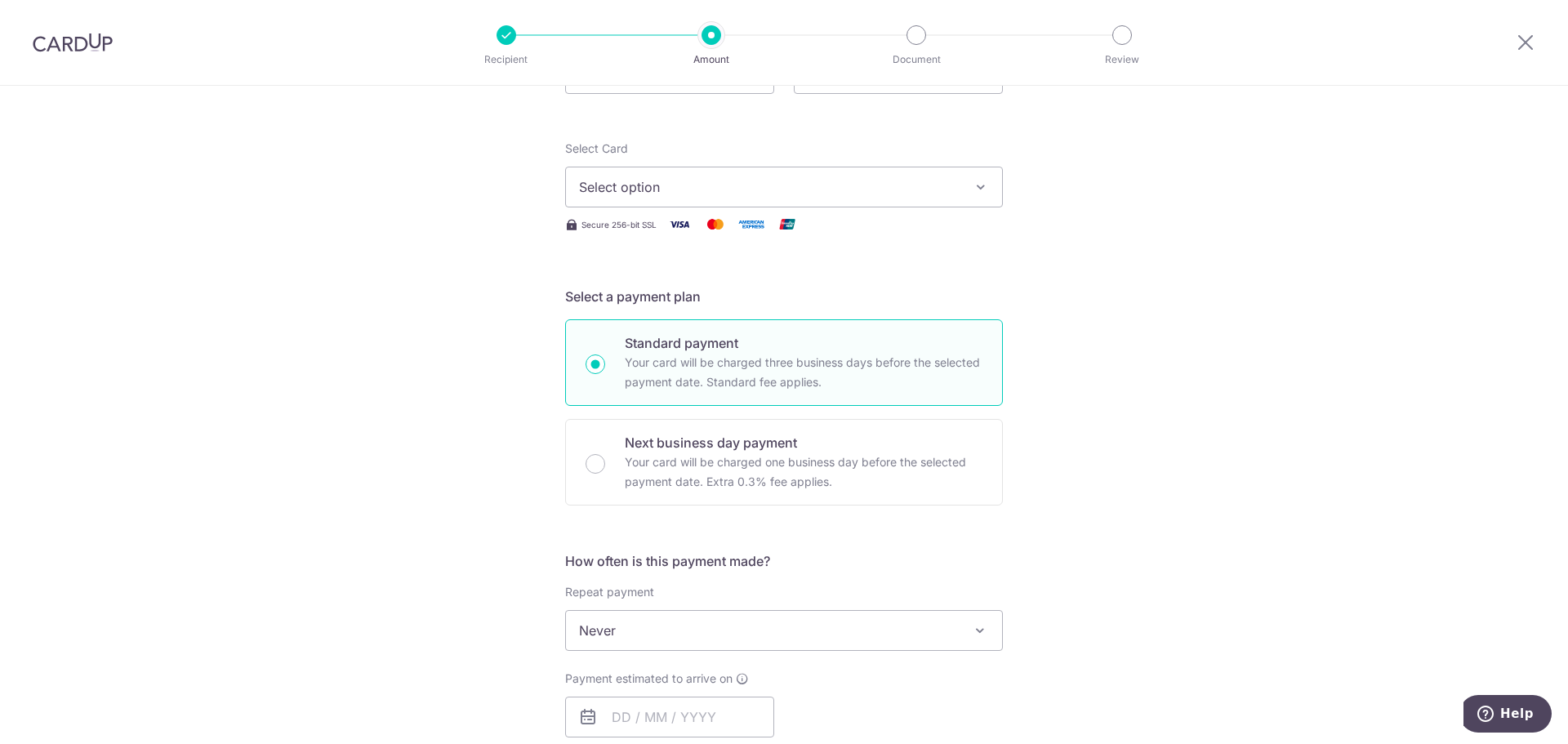
scroll to position [327, 0]
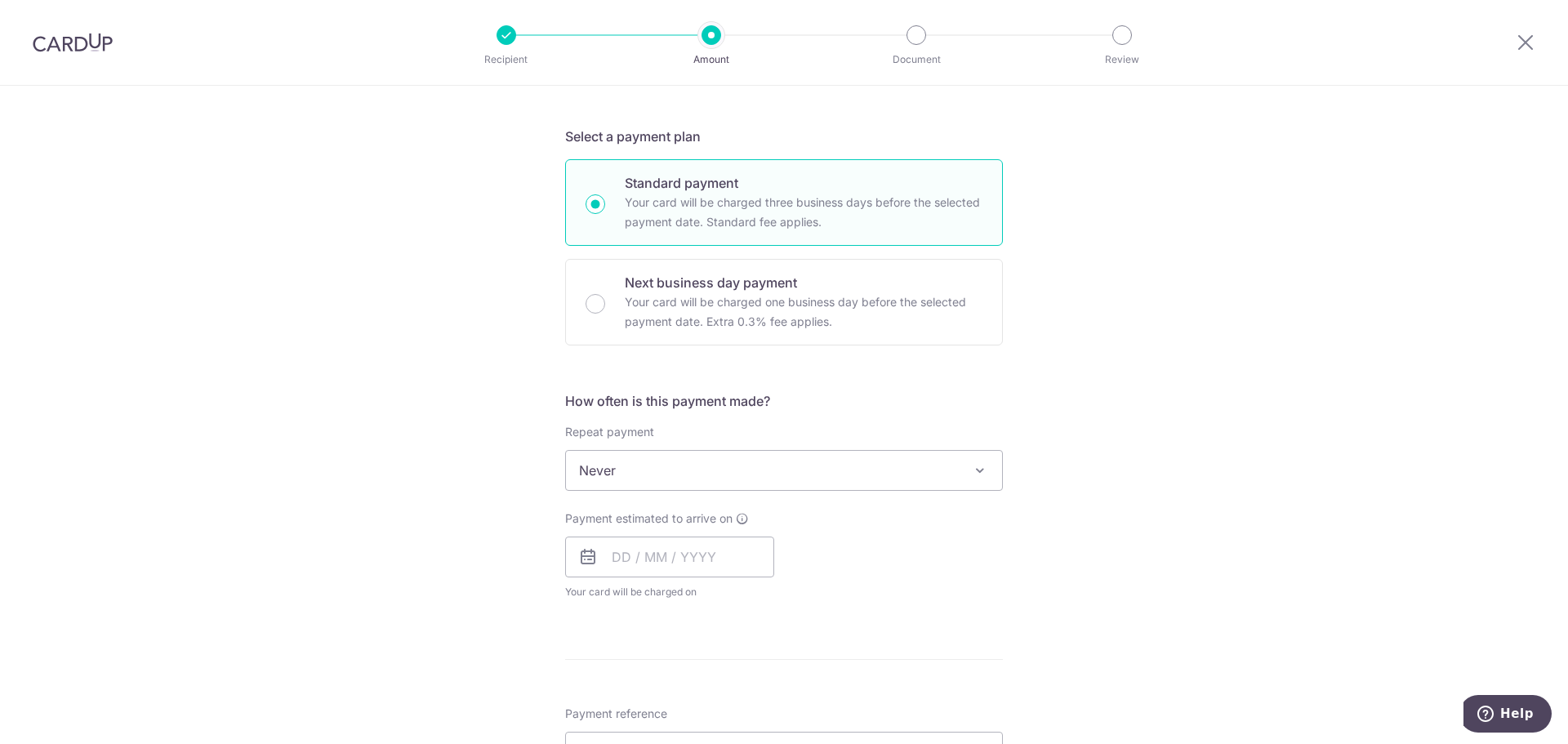
click at [807, 480] on span "Never" at bounding box center [784, 470] width 436 height 39
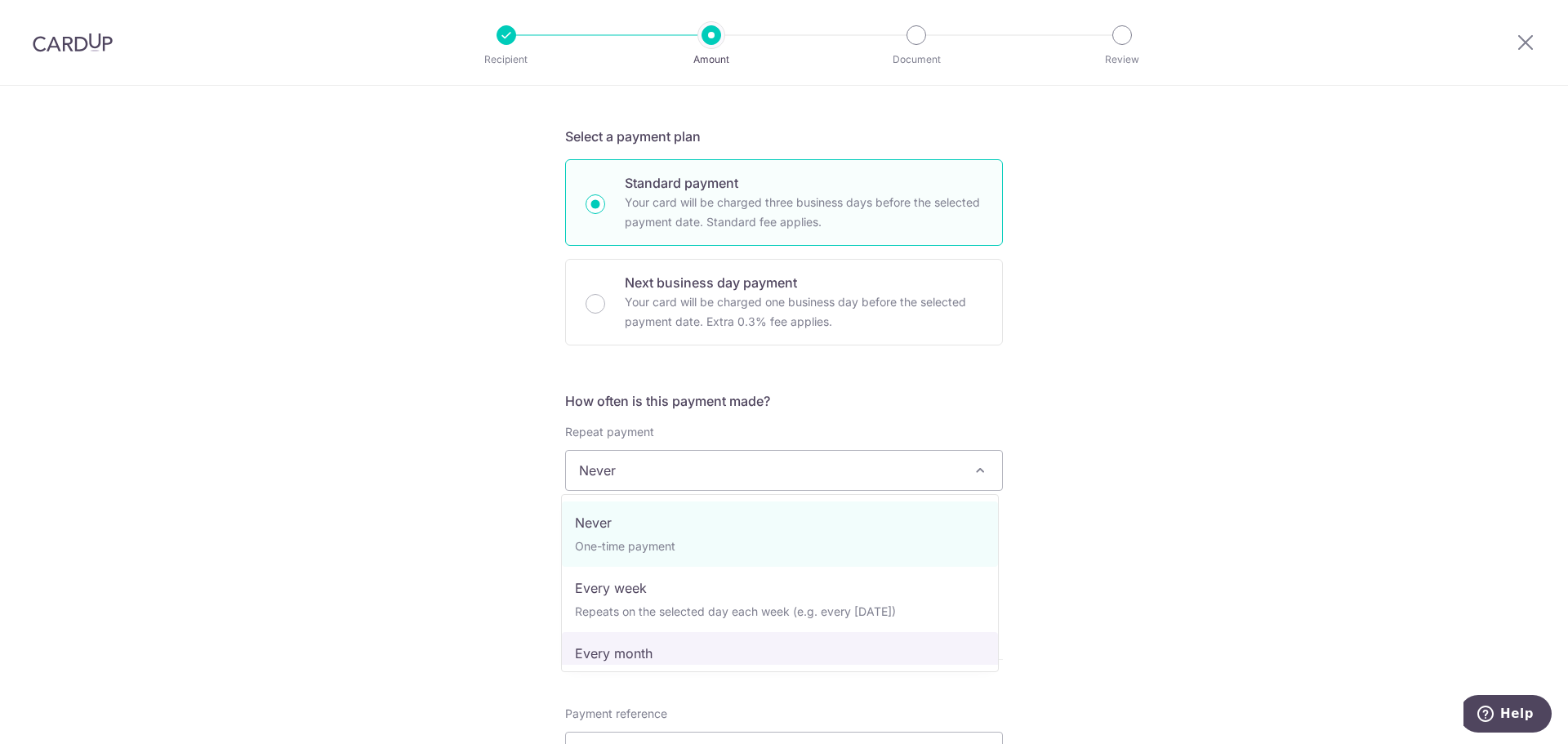
select select "3"
type input "12/03/2029"
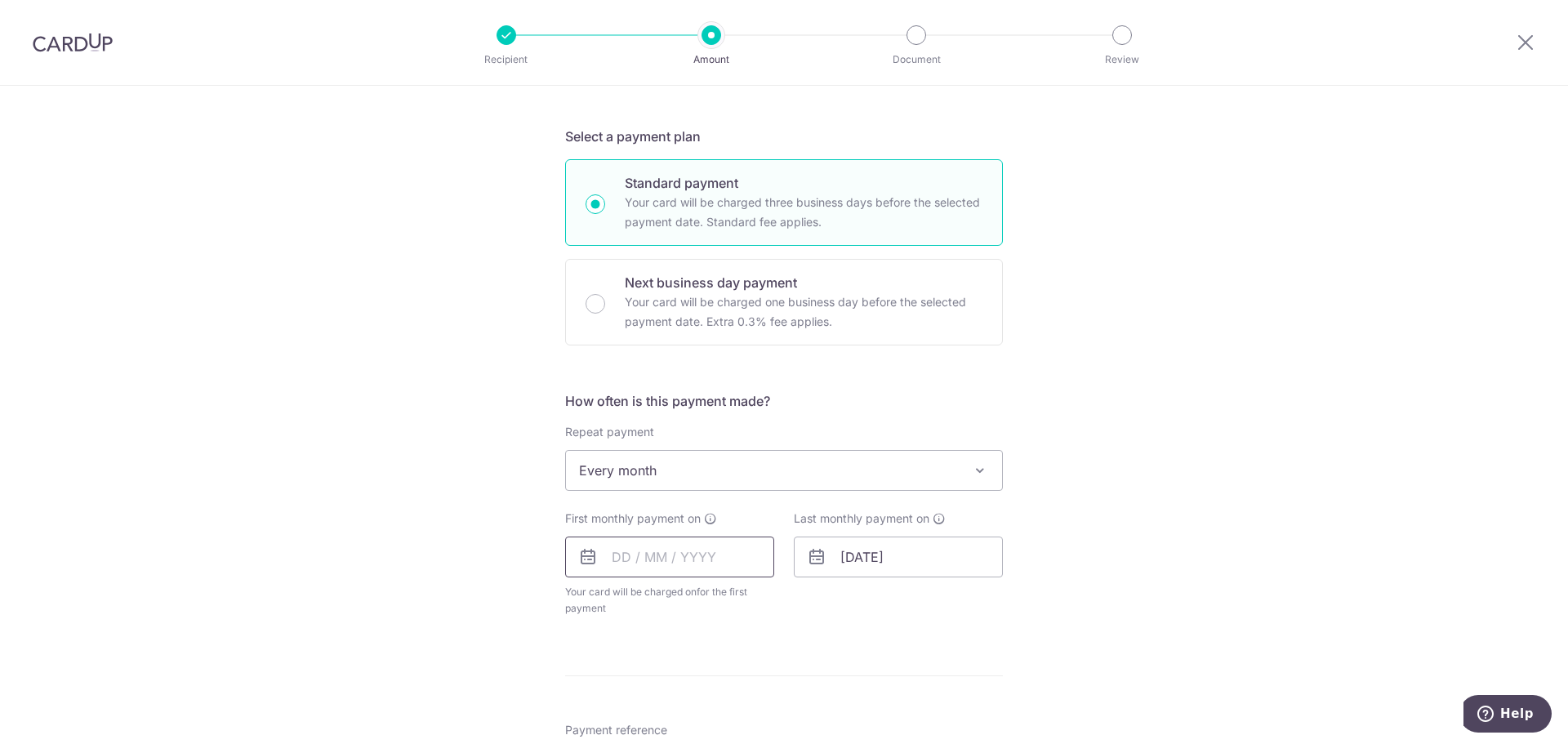
click at [609, 554] on input "text" at bounding box center [669, 556] width 209 height 41
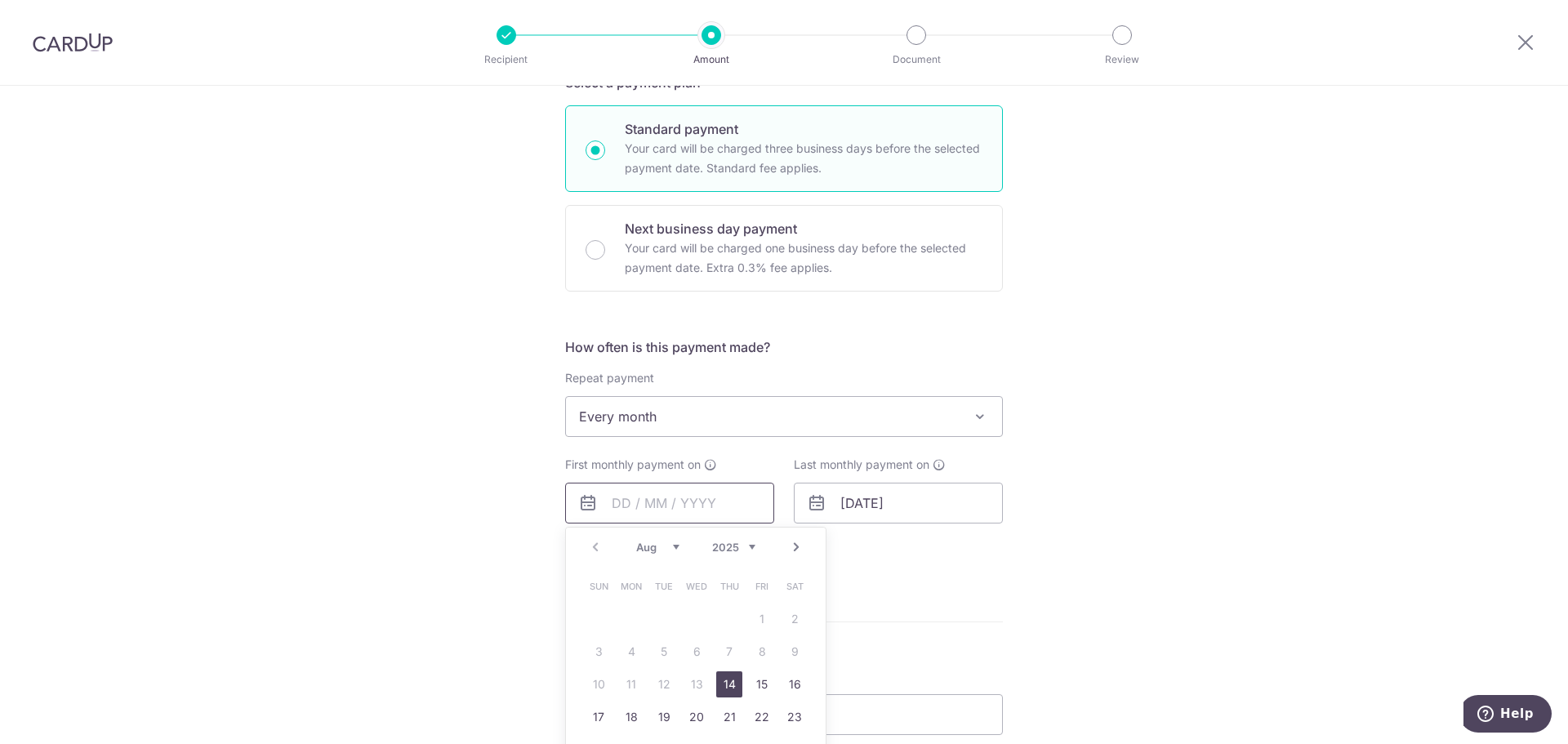
scroll to position [408, 0]
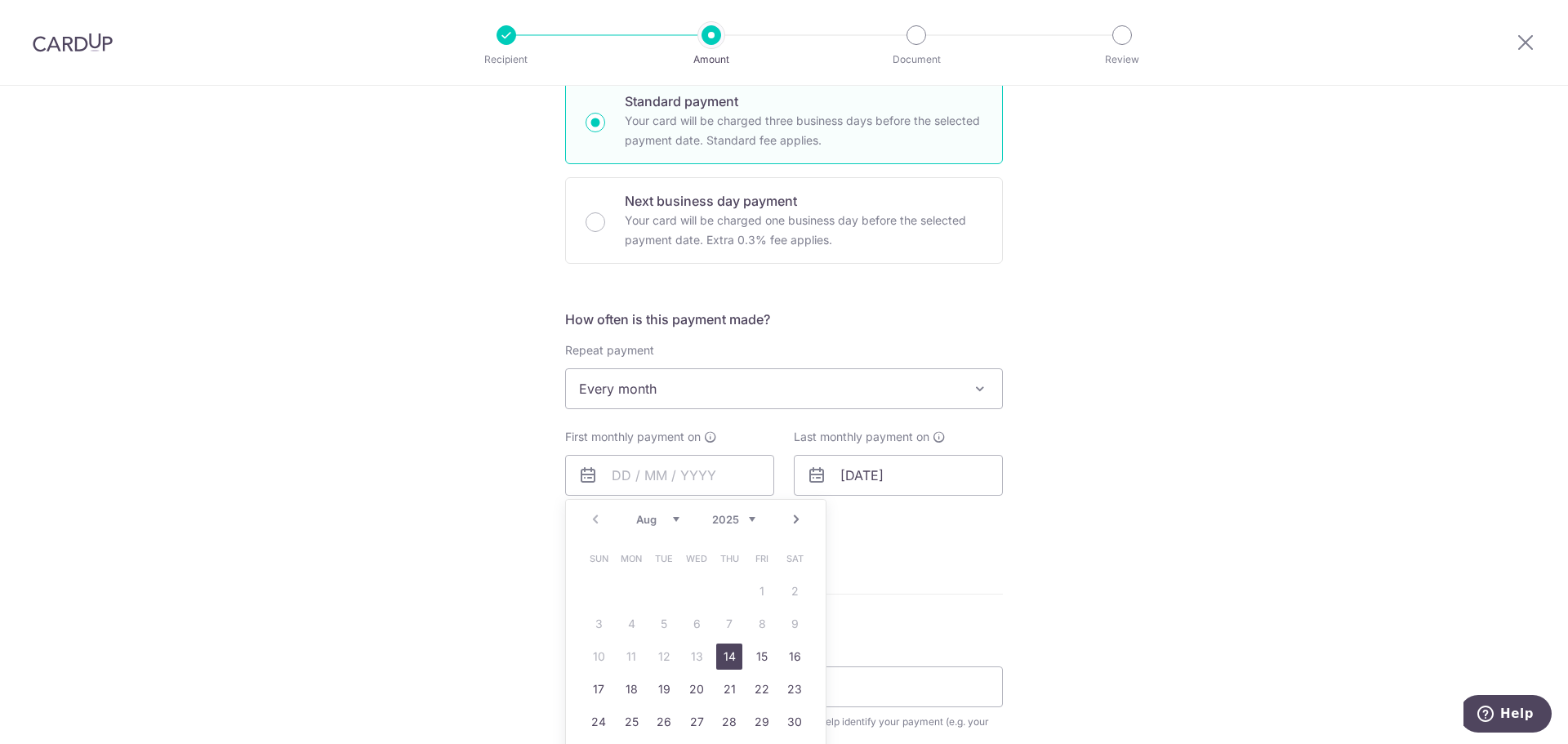
click at [721, 658] on link "14" at bounding box center [728, 656] width 26 height 26
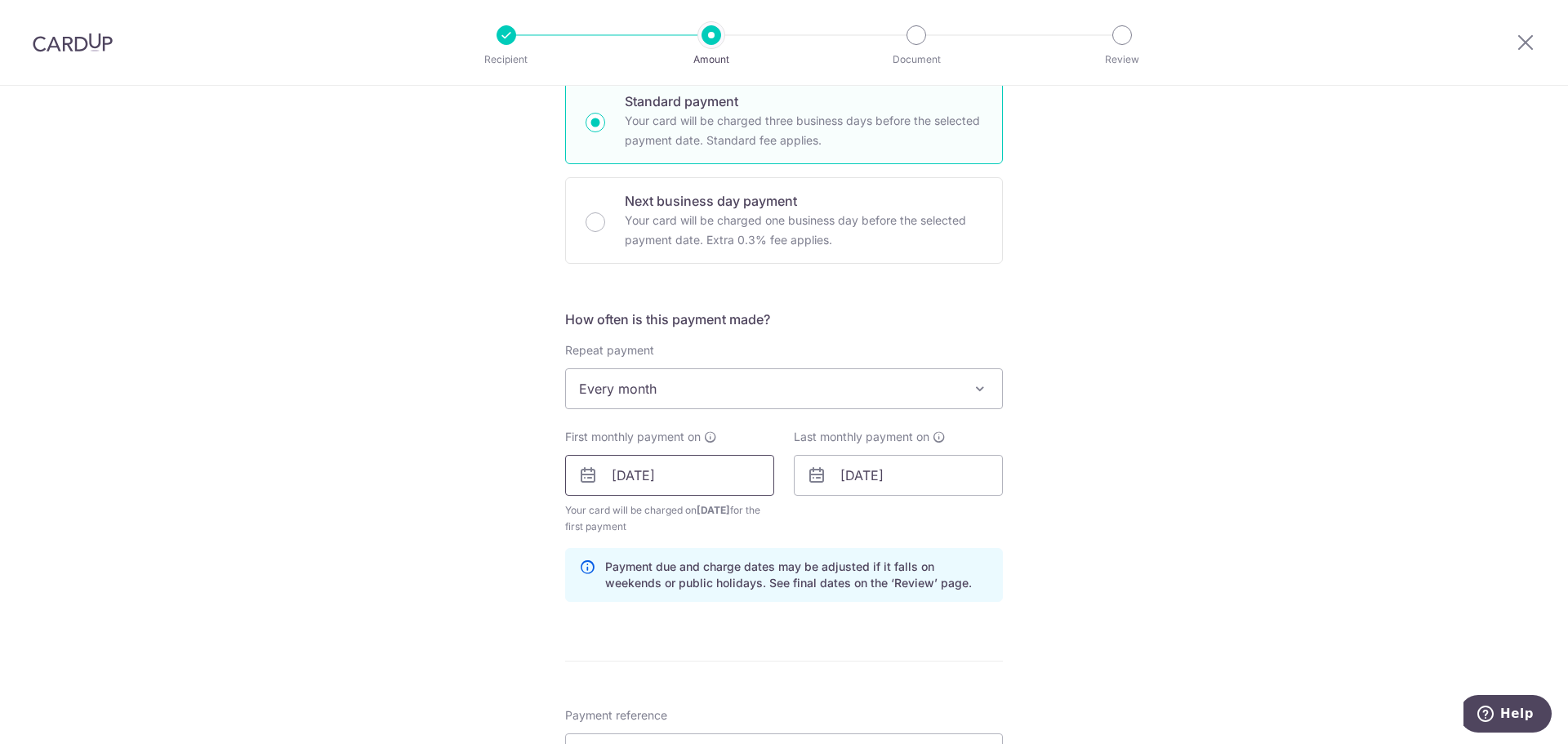
click at [620, 474] on input "14/08/2025" at bounding box center [669, 475] width 209 height 41
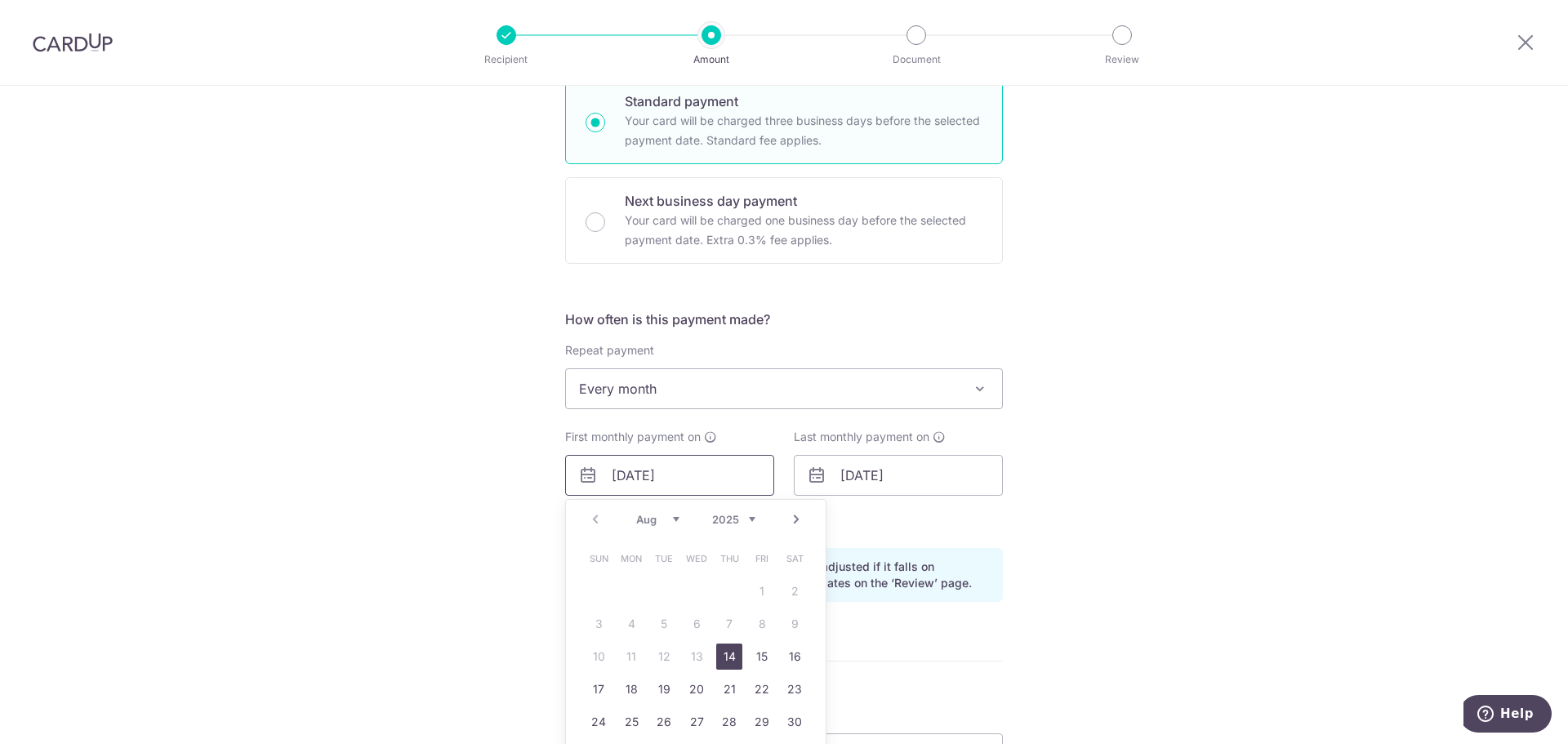
type input "[DATE]"
click at [967, 602] on div "How often is this payment made? Repeat payment Never Every week Every month Eve…" at bounding box center [784, 461] width 438 height 305
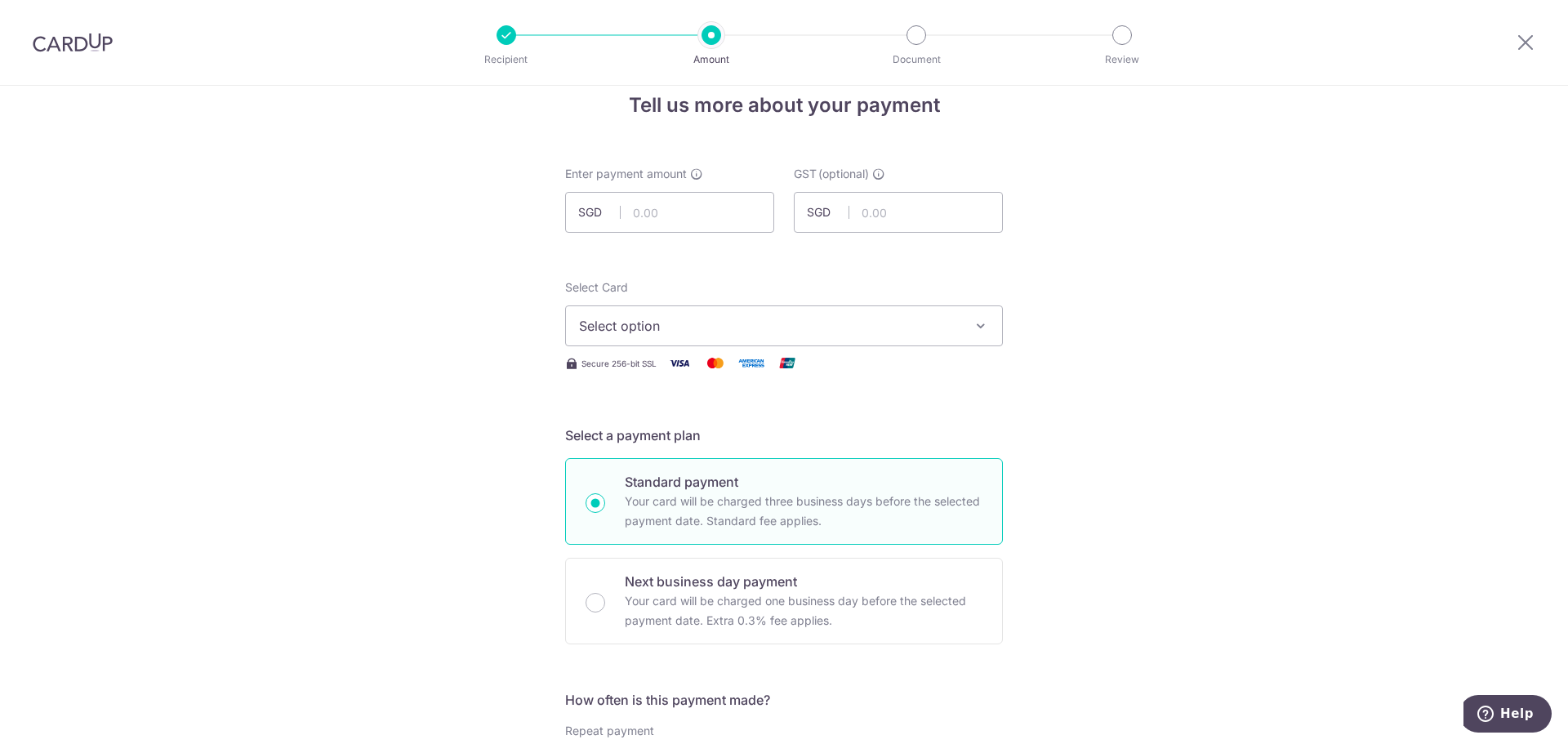
scroll to position [0, 0]
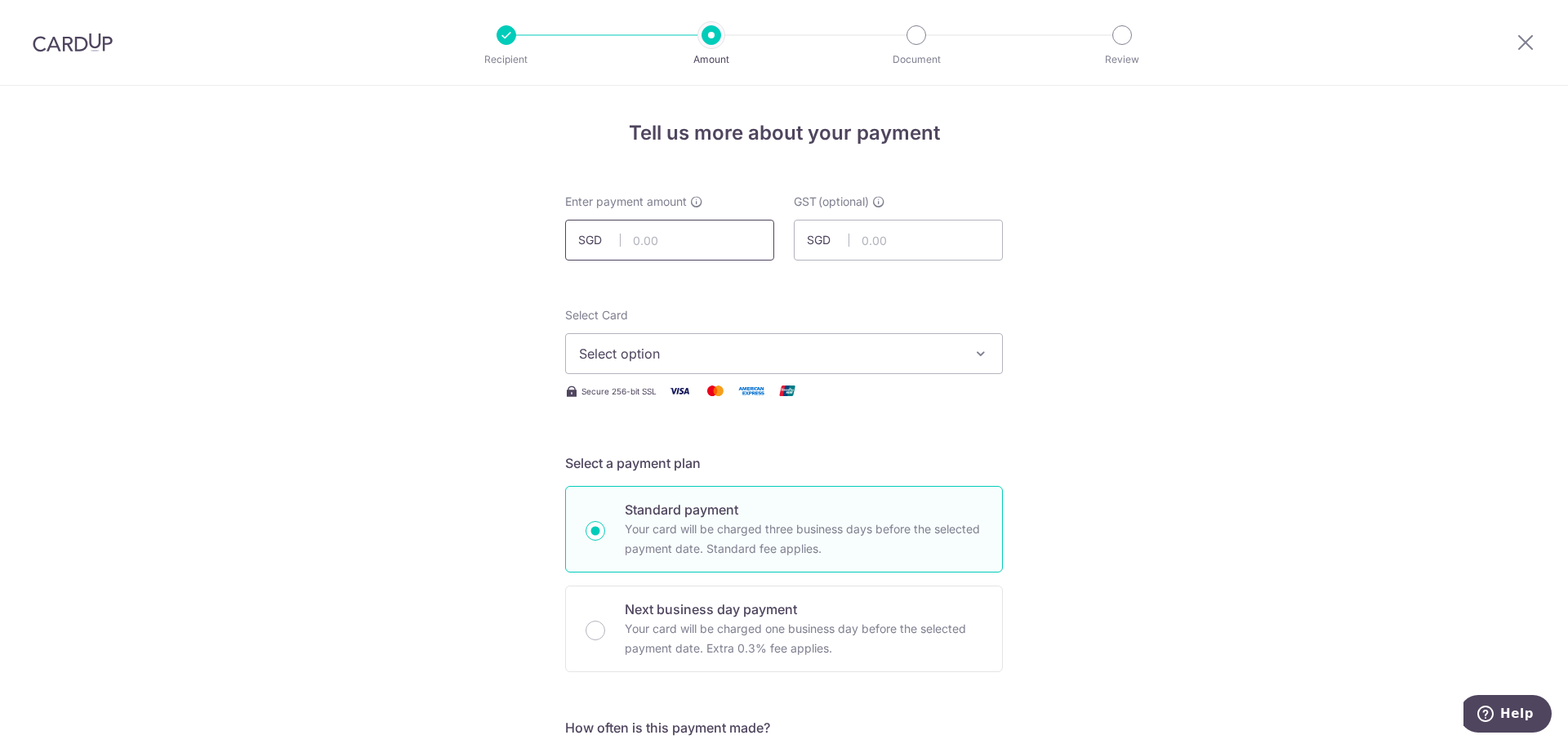
click at [670, 245] on input "text" at bounding box center [669, 239] width 209 height 41
type input "6,700.00"
drag, startPoint x: 915, startPoint y: 279, endPoint x: 901, endPoint y: 288, distance: 16.6
click at [840, 338] on button "Select option" at bounding box center [784, 353] width 438 height 41
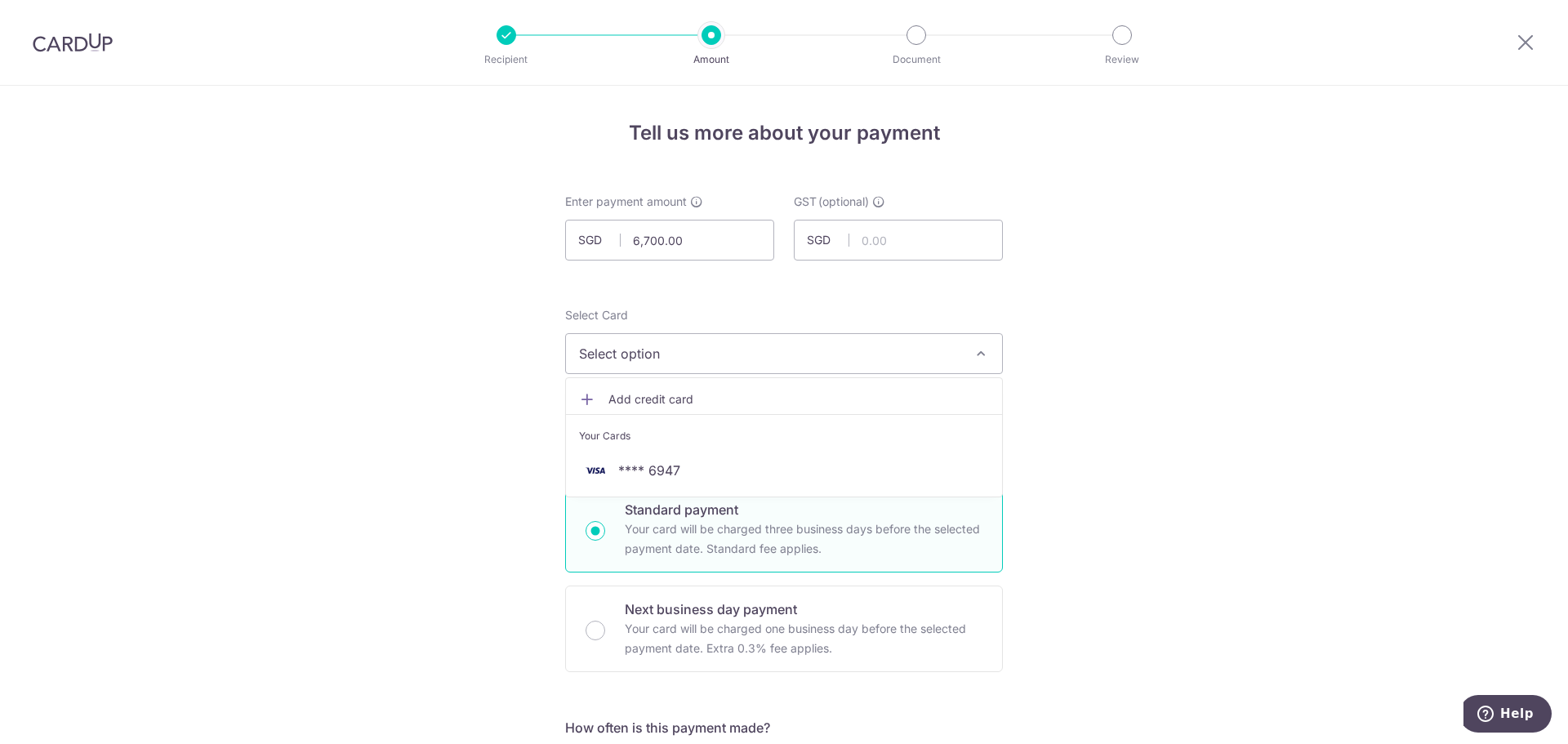
click at [722, 402] on span "Add credit card" at bounding box center [799, 400] width 381 height 17
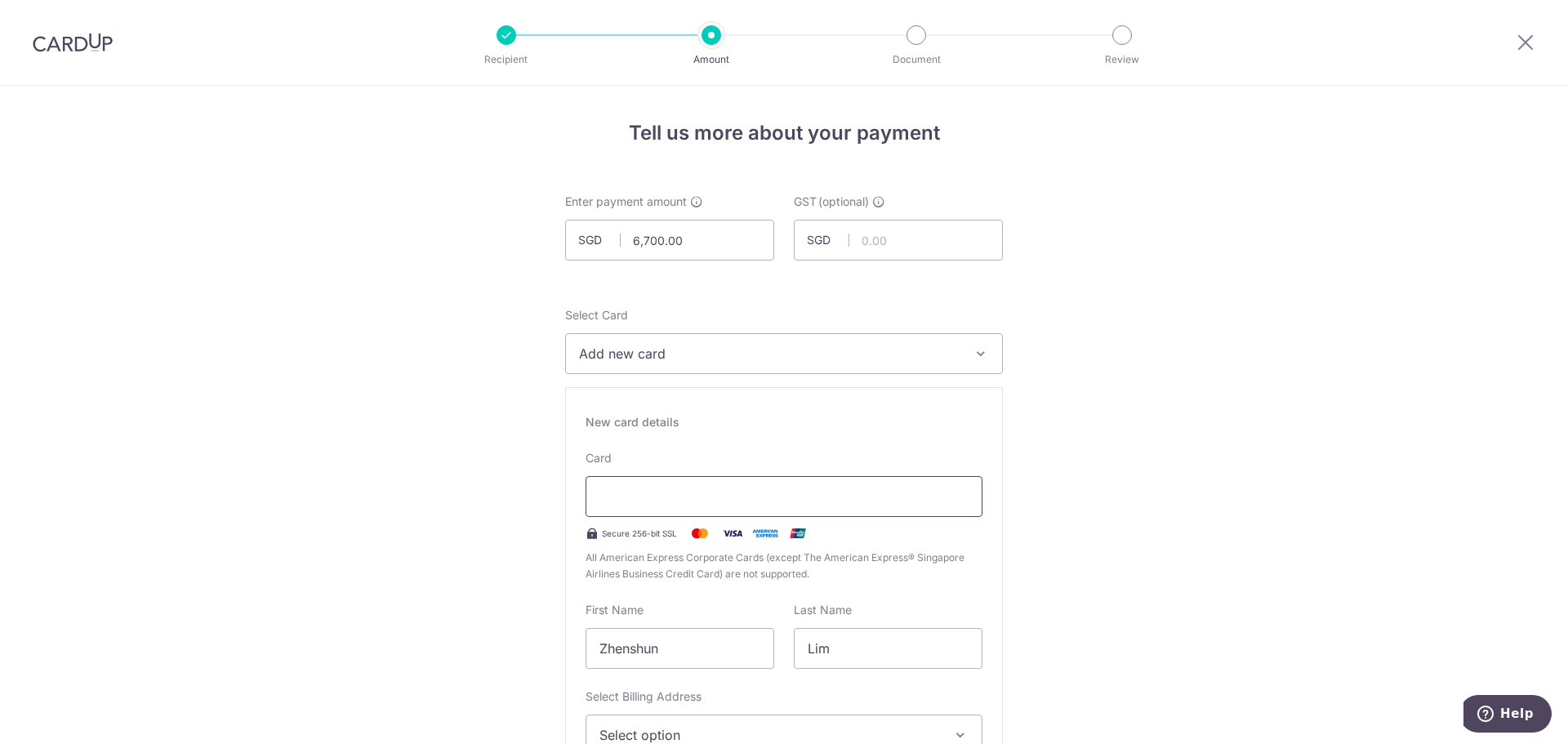
click at [752, 485] on div at bounding box center [783, 496] width 397 height 41
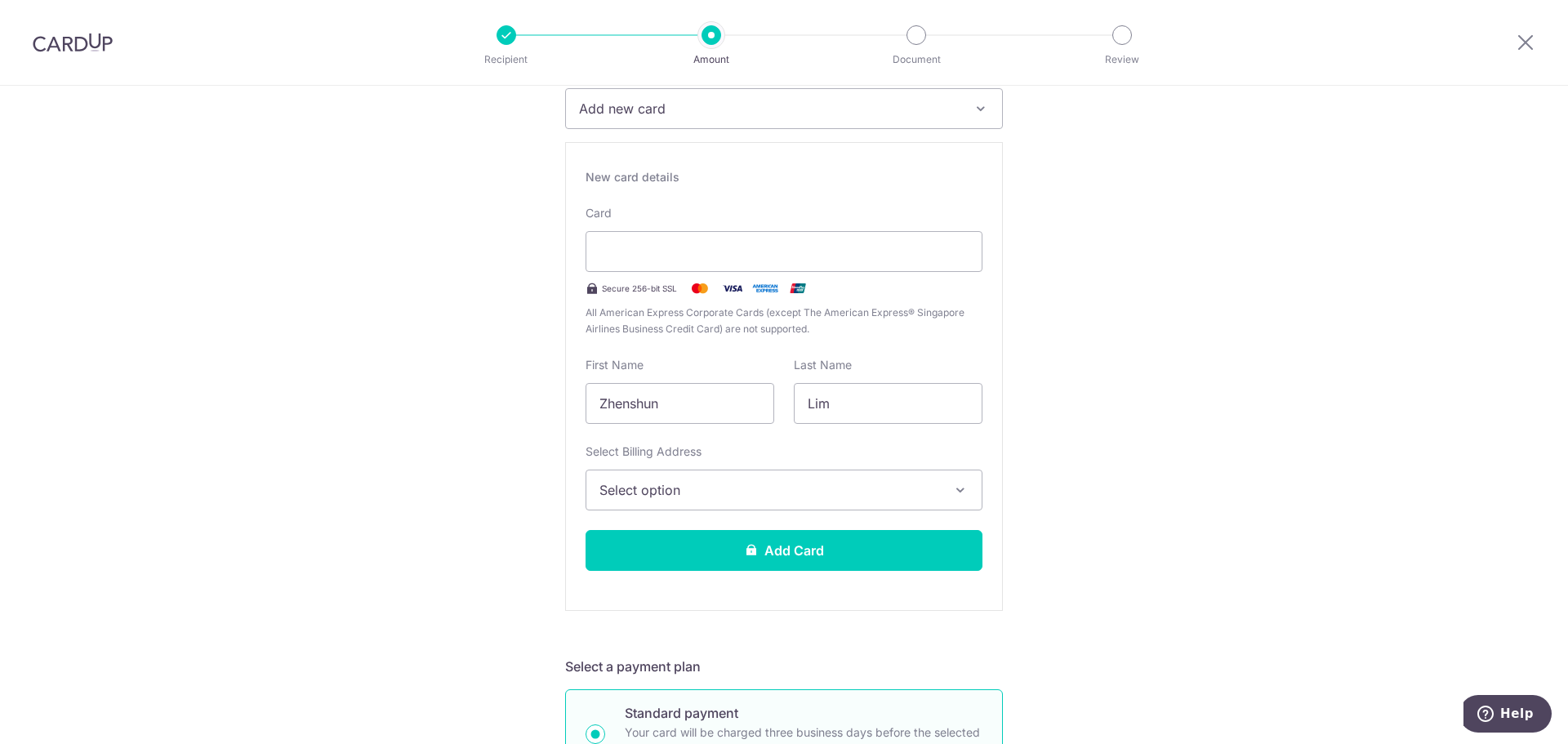
click at [716, 480] on span "Select option" at bounding box center [769, 490] width 340 height 20
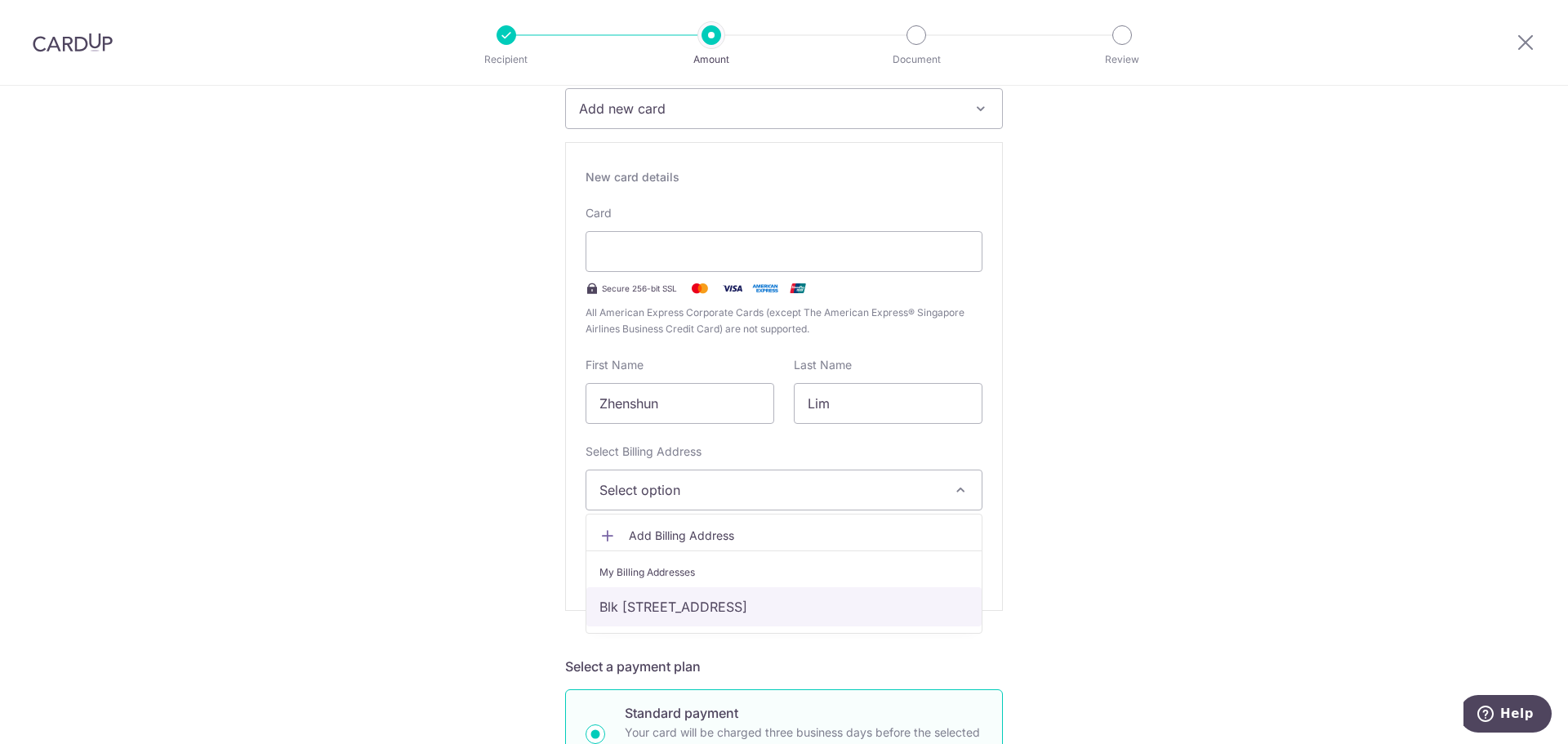
click at [741, 611] on link "Blk [STREET_ADDRESS]" at bounding box center [783, 606] width 395 height 39
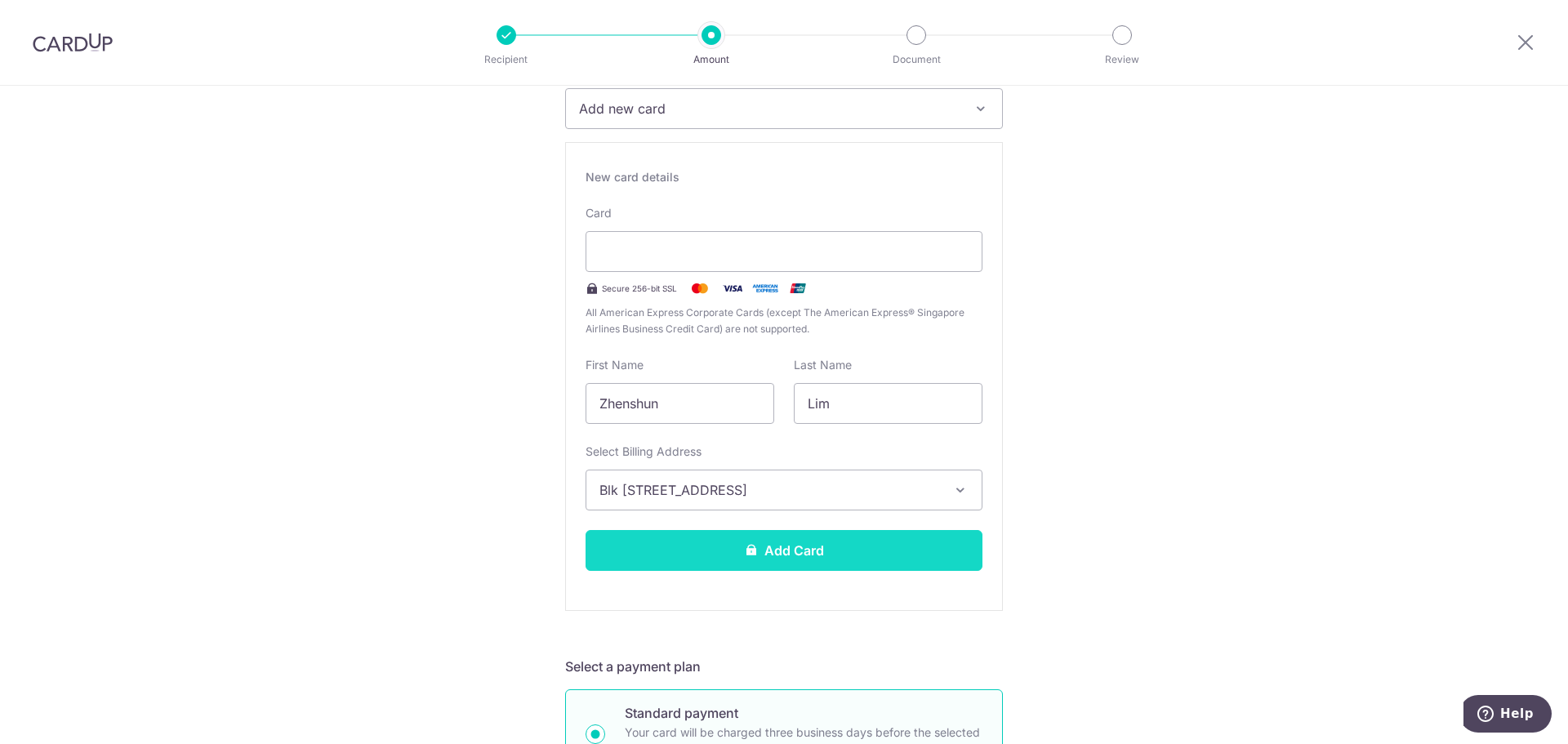
click at [814, 540] on button "Add Card" at bounding box center [783, 550] width 397 height 41
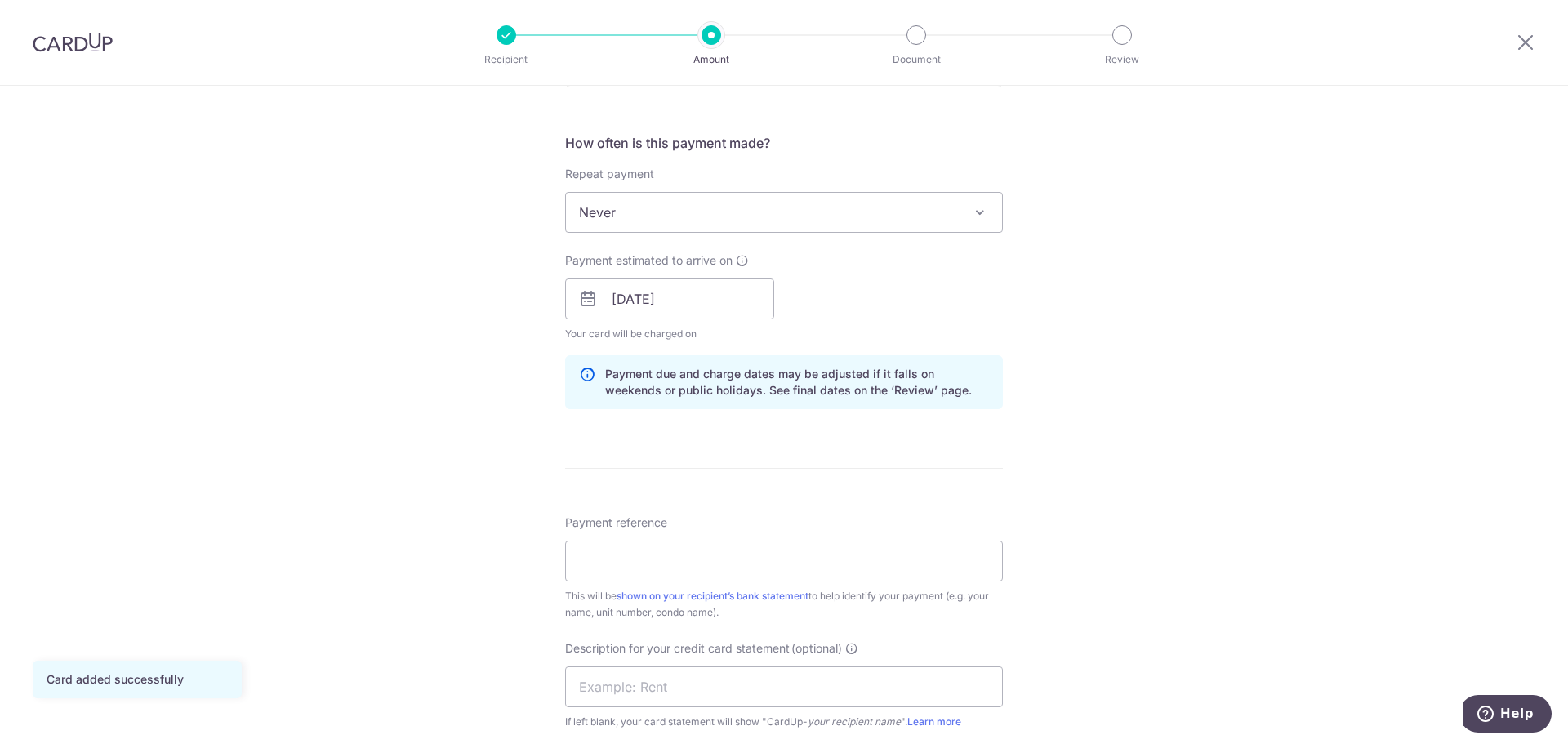
scroll to position [735, 0]
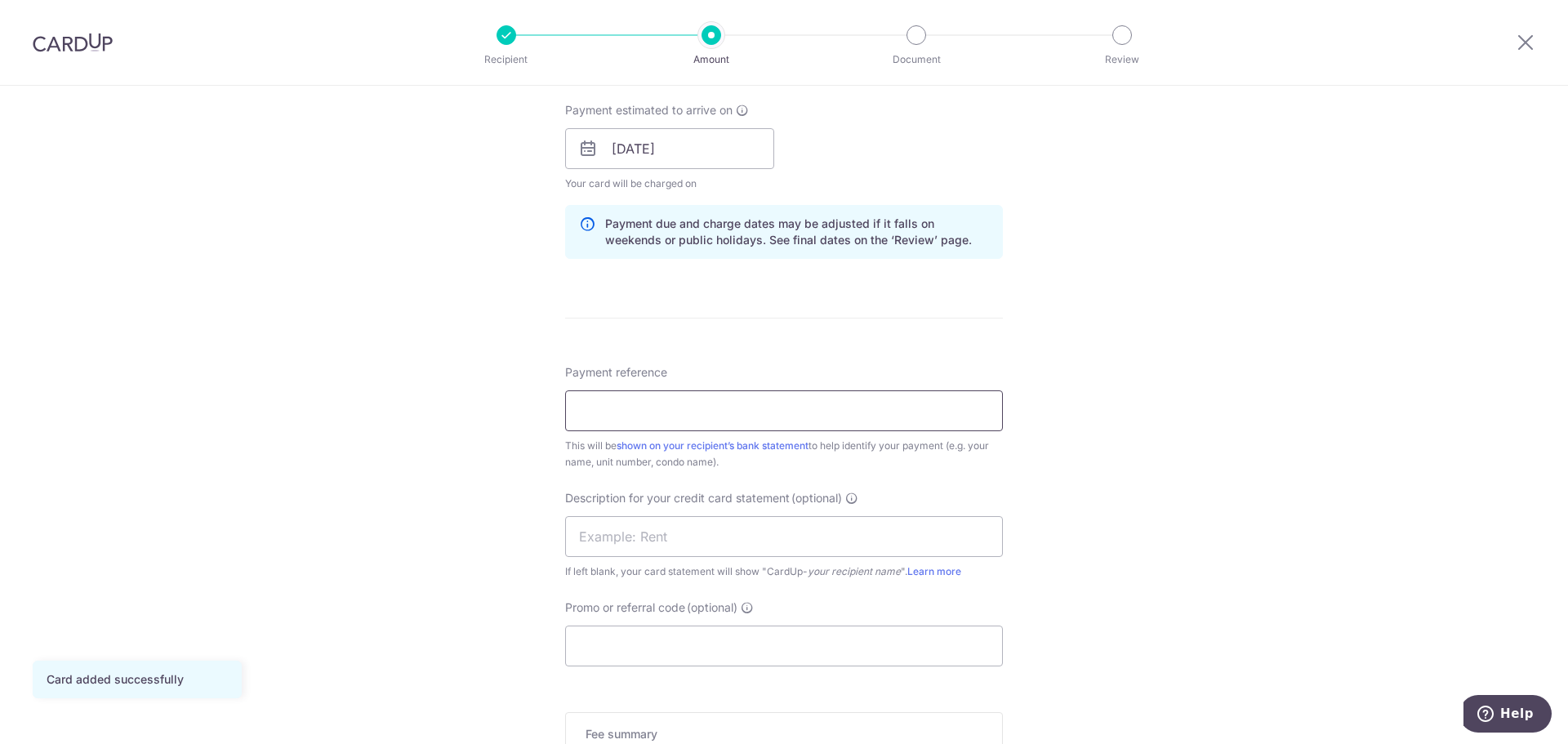
click at [775, 420] on input "Payment reference" at bounding box center [784, 411] width 438 height 41
click at [1023, 456] on div "Tell us more about your payment Enter payment amount SGD 6,700.00 6700.00 GST (…" at bounding box center [784, 177] width 1568 height 1653
click at [766, 406] on input "Payment reference" at bounding box center [784, 411] width 438 height 41
click at [570, 411] on input "Parc Emily 02-09" at bounding box center [784, 411] width 438 height 41
click at [753, 411] on input "BH B37ZL Pte Ltd, Parc Emily 02-09" at bounding box center [784, 411] width 438 height 41
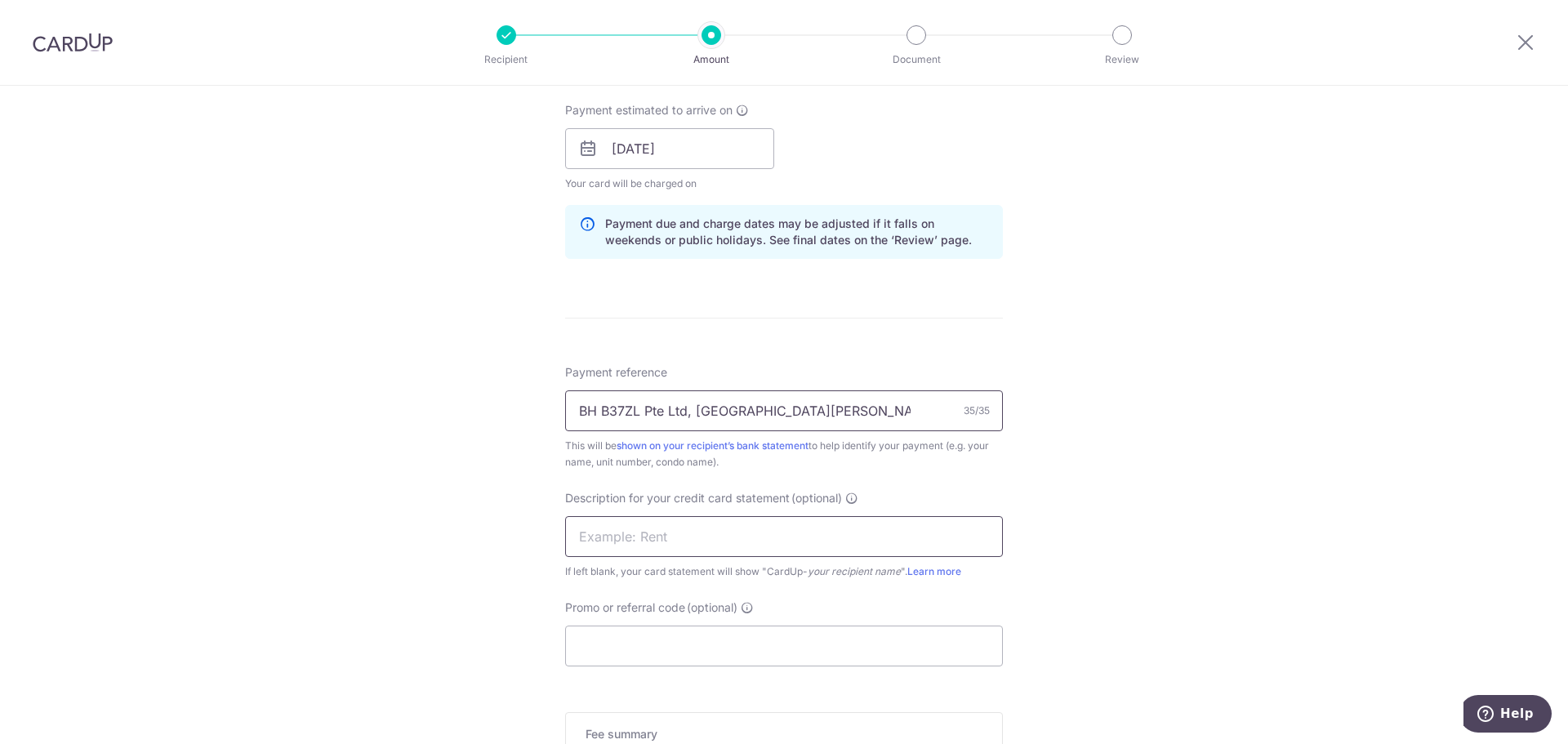
type input "BH B37ZL Pte Ltd, [GEOGRAPHIC_DATA][PERSON_NAME], 02-09"
click at [760, 537] on input "text" at bounding box center [784, 536] width 438 height 41
type input "R"
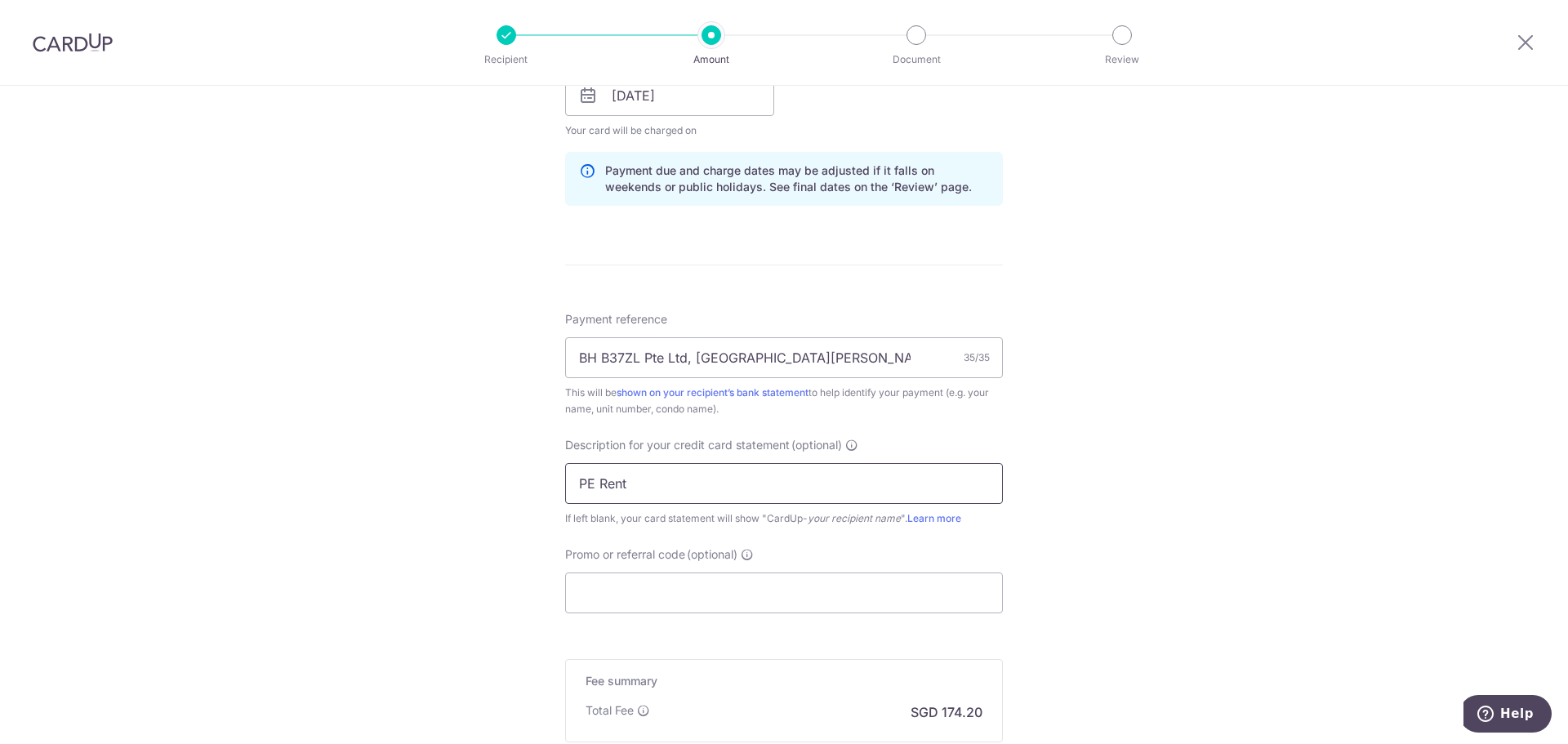
scroll to position [816, 0]
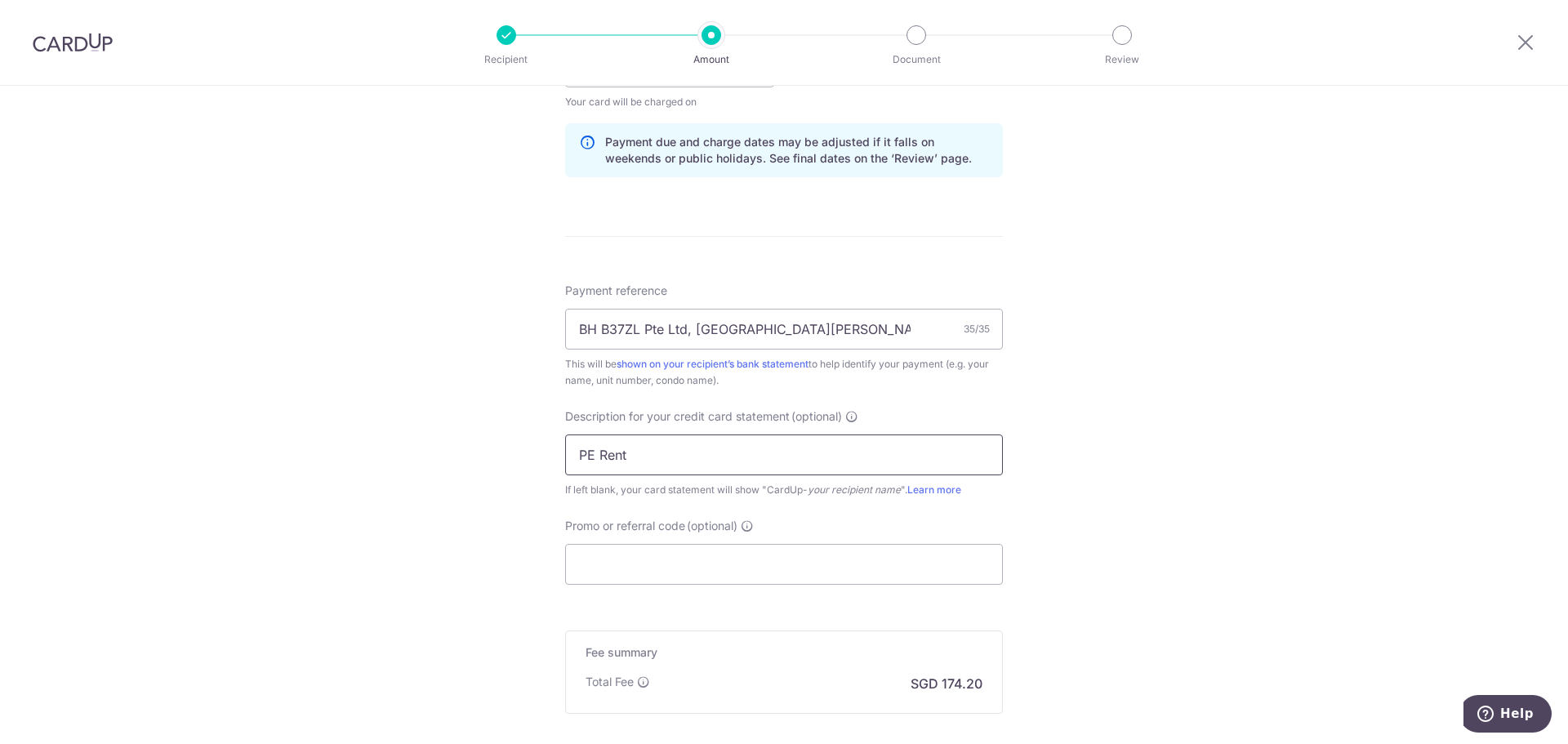
click at [596, 455] on input "PE Rent" at bounding box center [784, 455] width 438 height 41
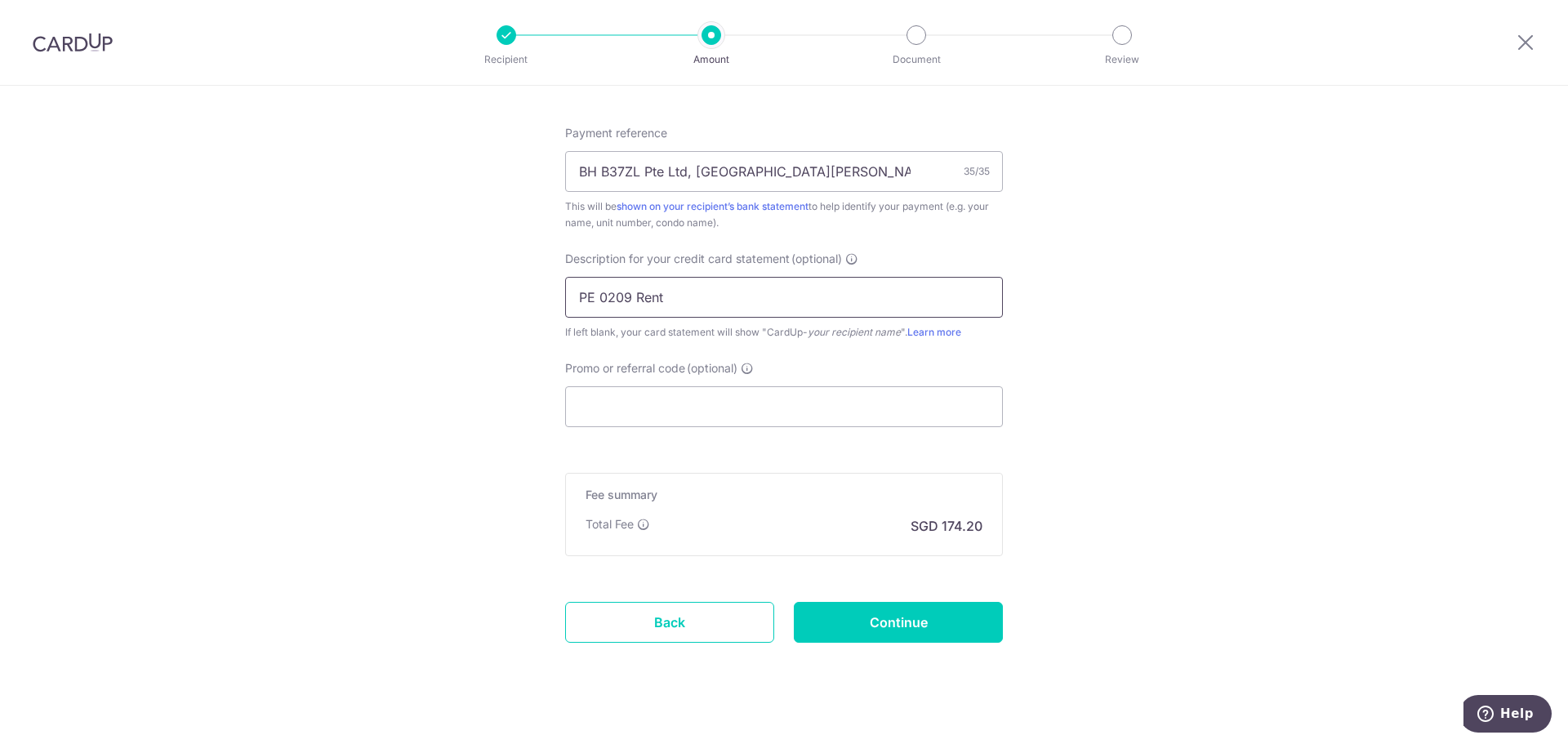
scroll to position [980, 0]
type input "PE 0209 Rent"
click at [746, 403] on input "Promo or referral code (optional)" at bounding box center [784, 401] width 438 height 41
paste input "SAVERENT179"
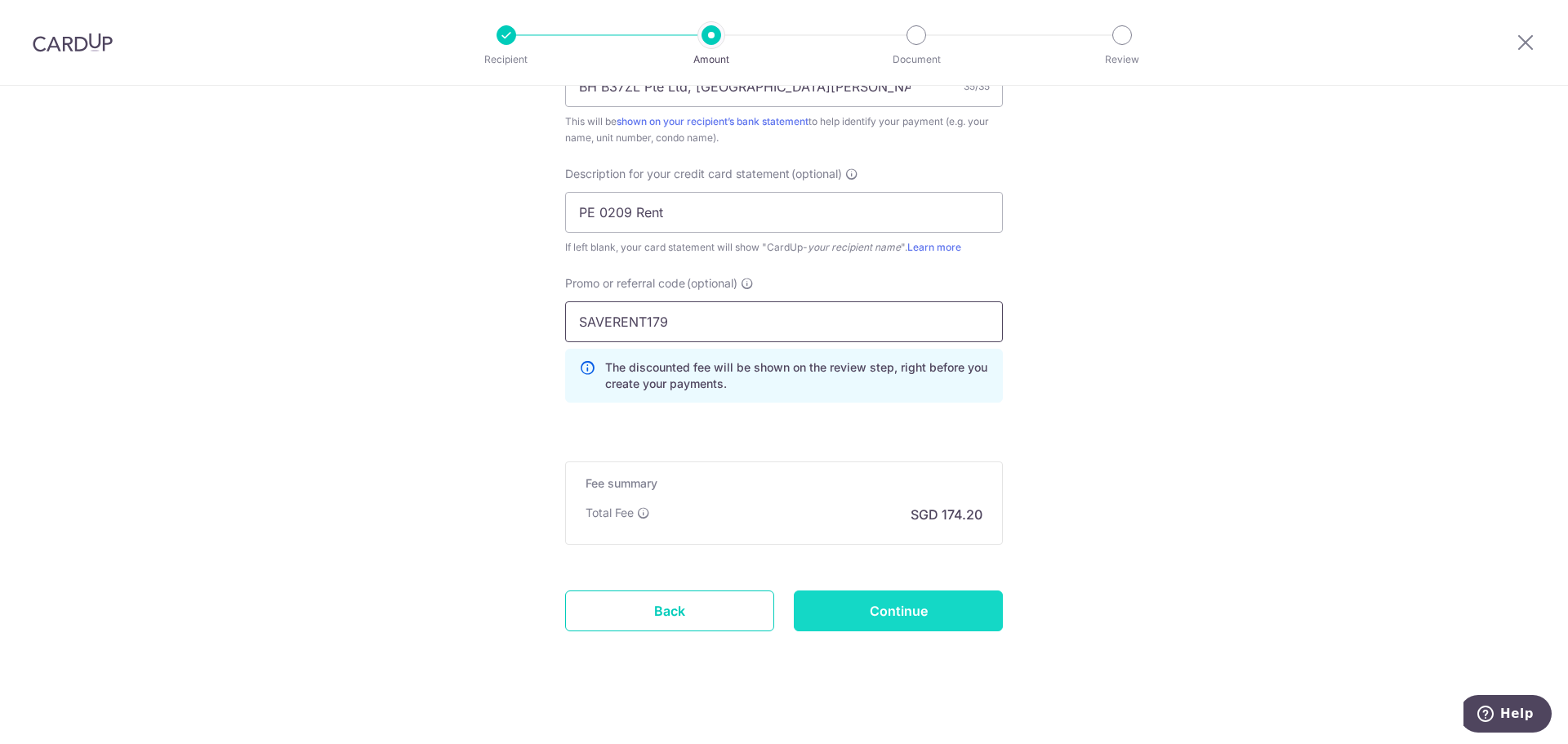
scroll to position [1069, 0]
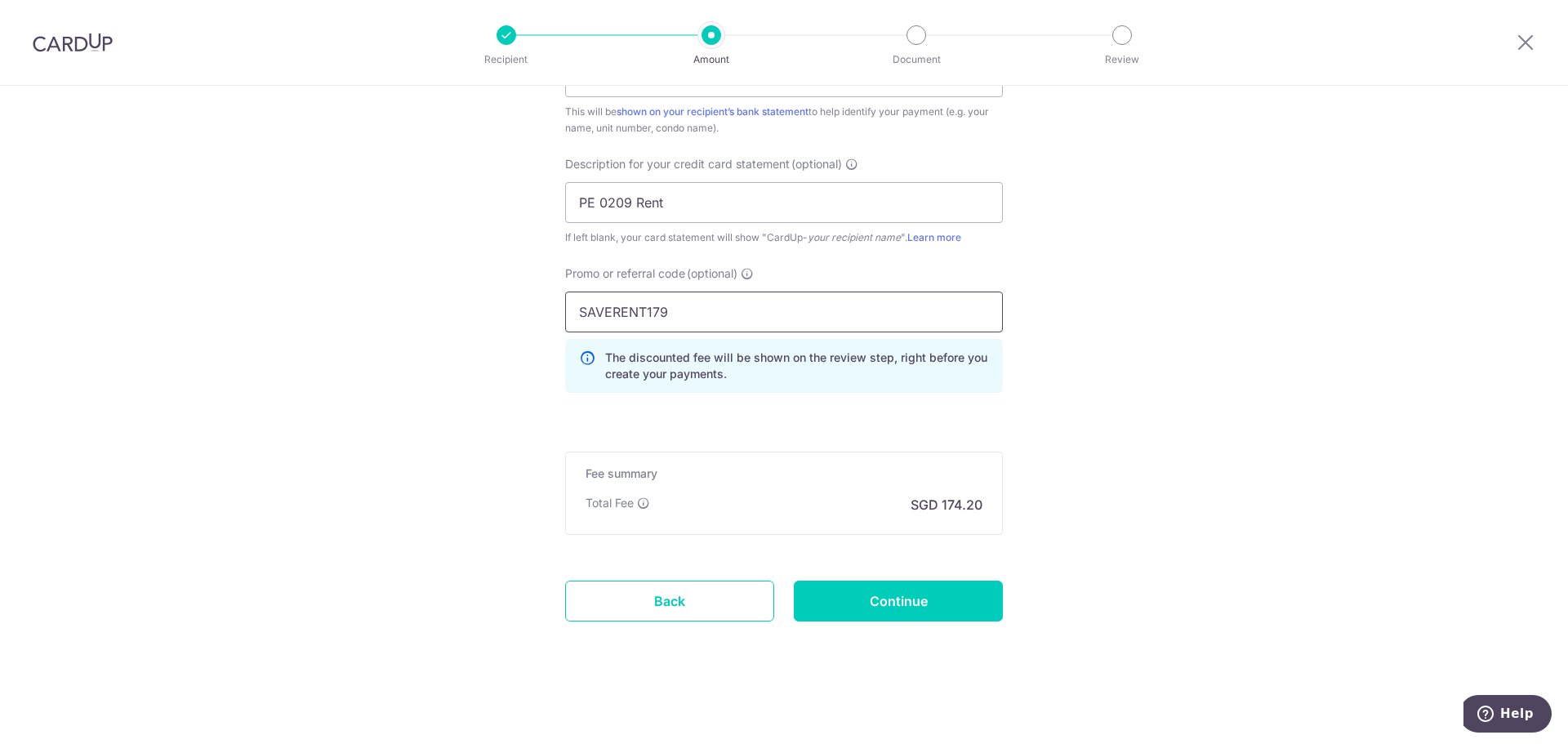
type input "SAVERENT179"
click at [939, 618] on input "Continue" at bounding box center [898, 600] width 209 height 41
type input "Create Schedule"
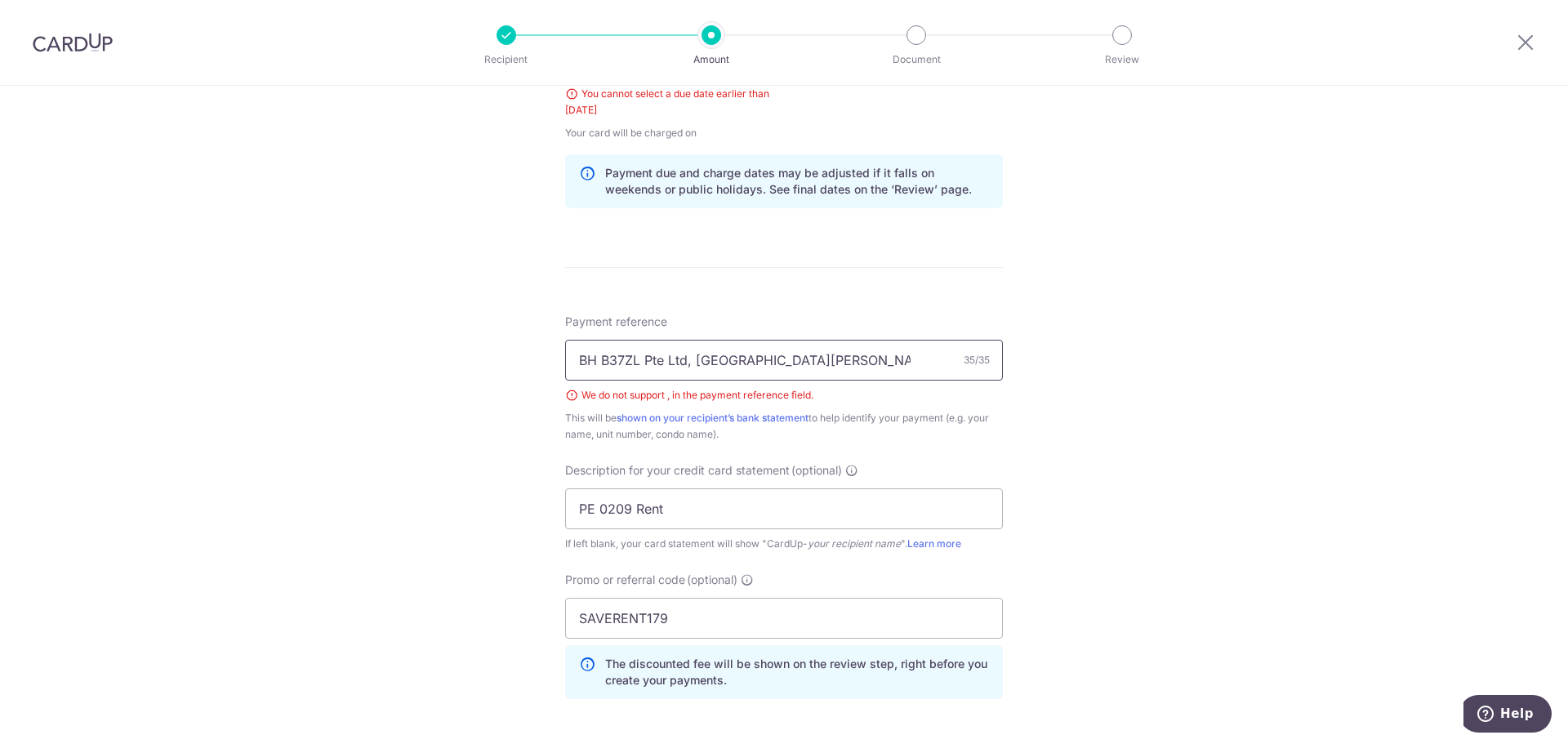
click at [688, 359] on input "BH B37ZL Pte Ltd, [GEOGRAPHIC_DATA][PERSON_NAME], 02-09" at bounding box center [784, 360] width 438 height 41
click at [753, 362] on input "BH B37ZL Pte Ltd [GEOGRAPHIC_DATA][PERSON_NAME], 02-09" at bounding box center [784, 360] width 438 height 41
click at [683, 361] on input "BH B37ZL Pte Ltd Parc [PERSON_NAME]- 02-09" at bounding box center [784, 360] width 438 height 41
click at [760, 358] on input "BH B37ZL Pte Ltd- Parc [PERSON_NAME]- 02-09" at bounding box center [784, 360] width 438 height 41
click at [681, 362] on input "BH B37ZL Pte Ltd- Parc [PERSON_NAME] 02-09" at bounding box center [784, 360] width 438 height 41
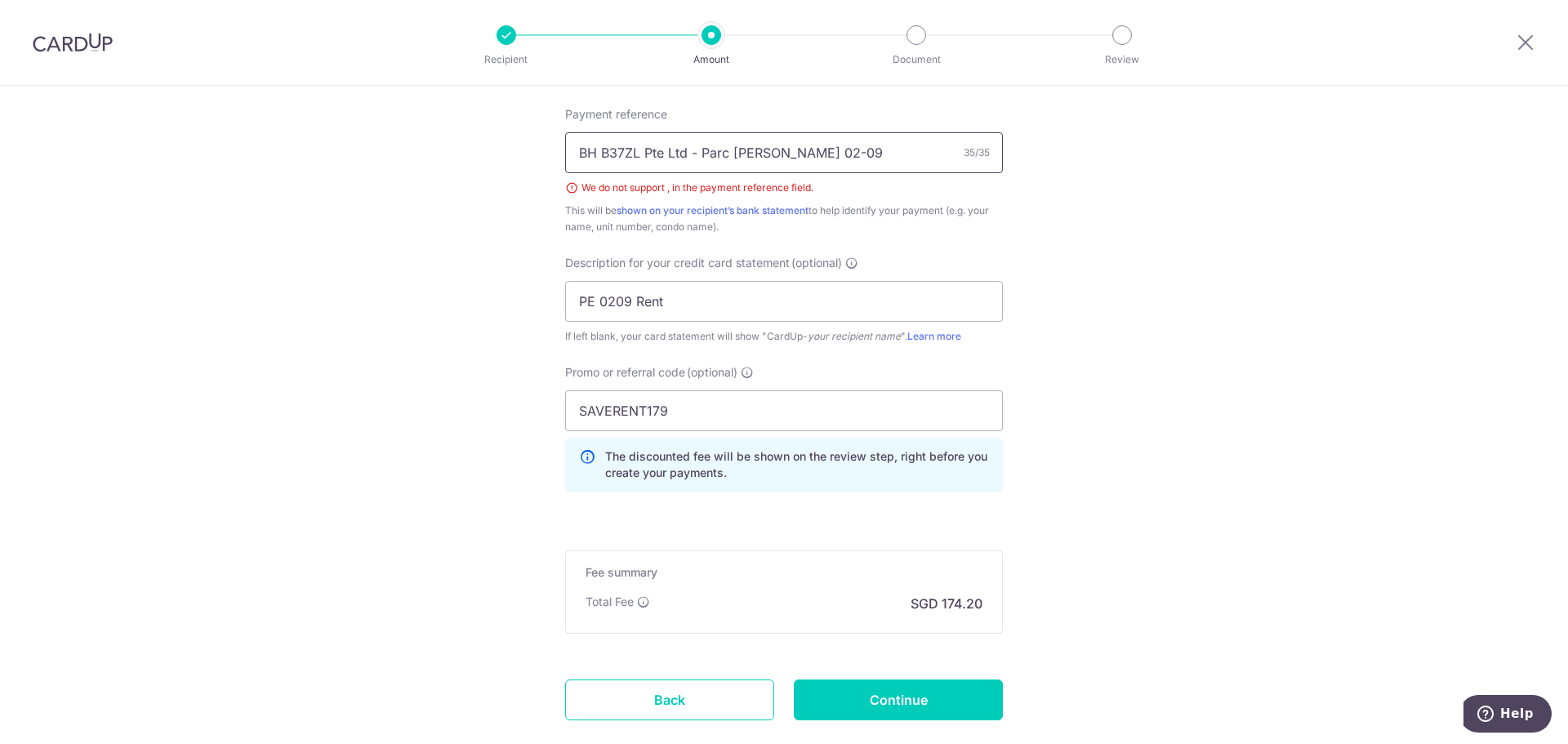
scroll to position [1131, 0]
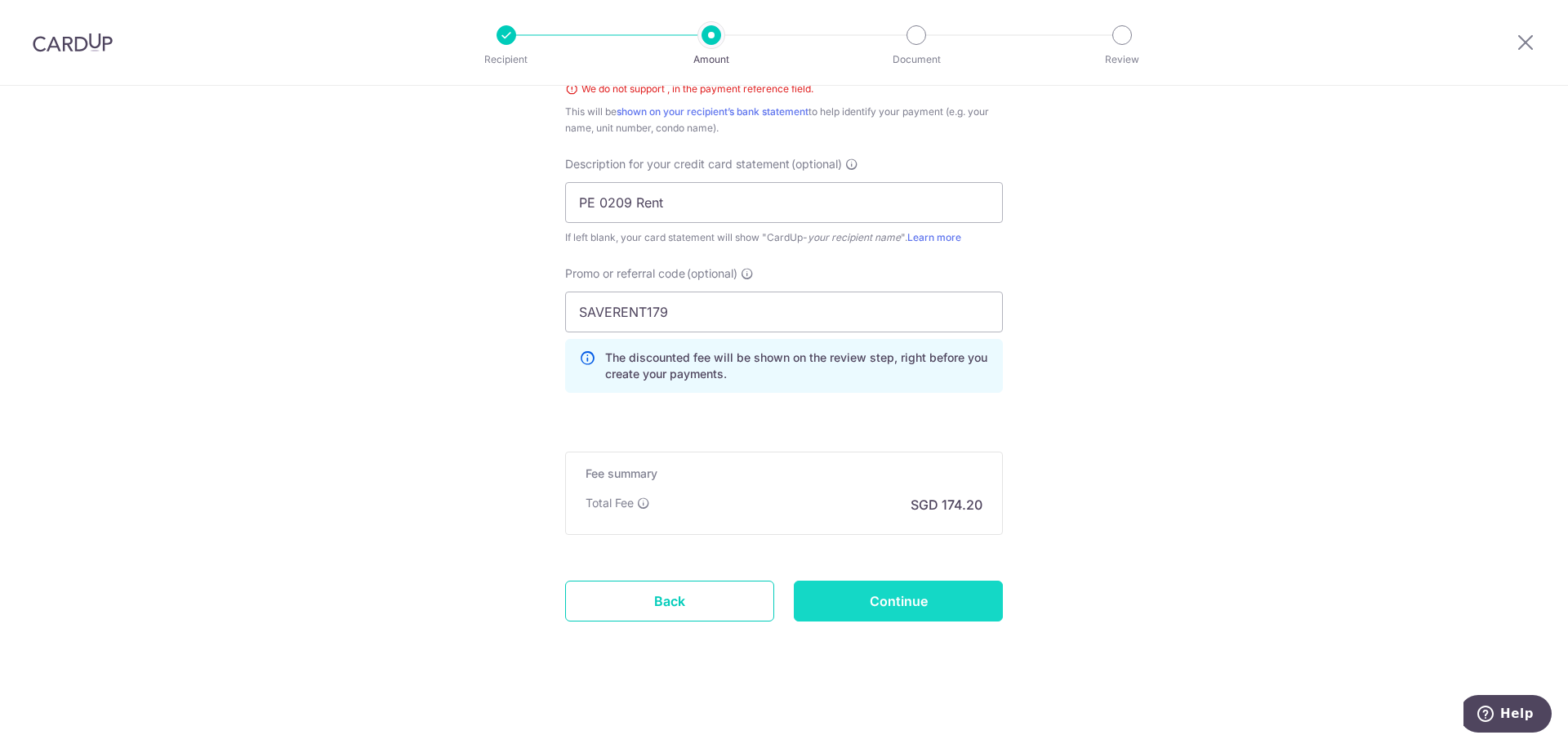
type input "BH B37ZL Pte Ltd - Parc [PERSON_NAME] 02-09"
click at [874, 606] on input "Continue" at bounding box center [898, 600] width 209 height 41
type input "Create Schedule"
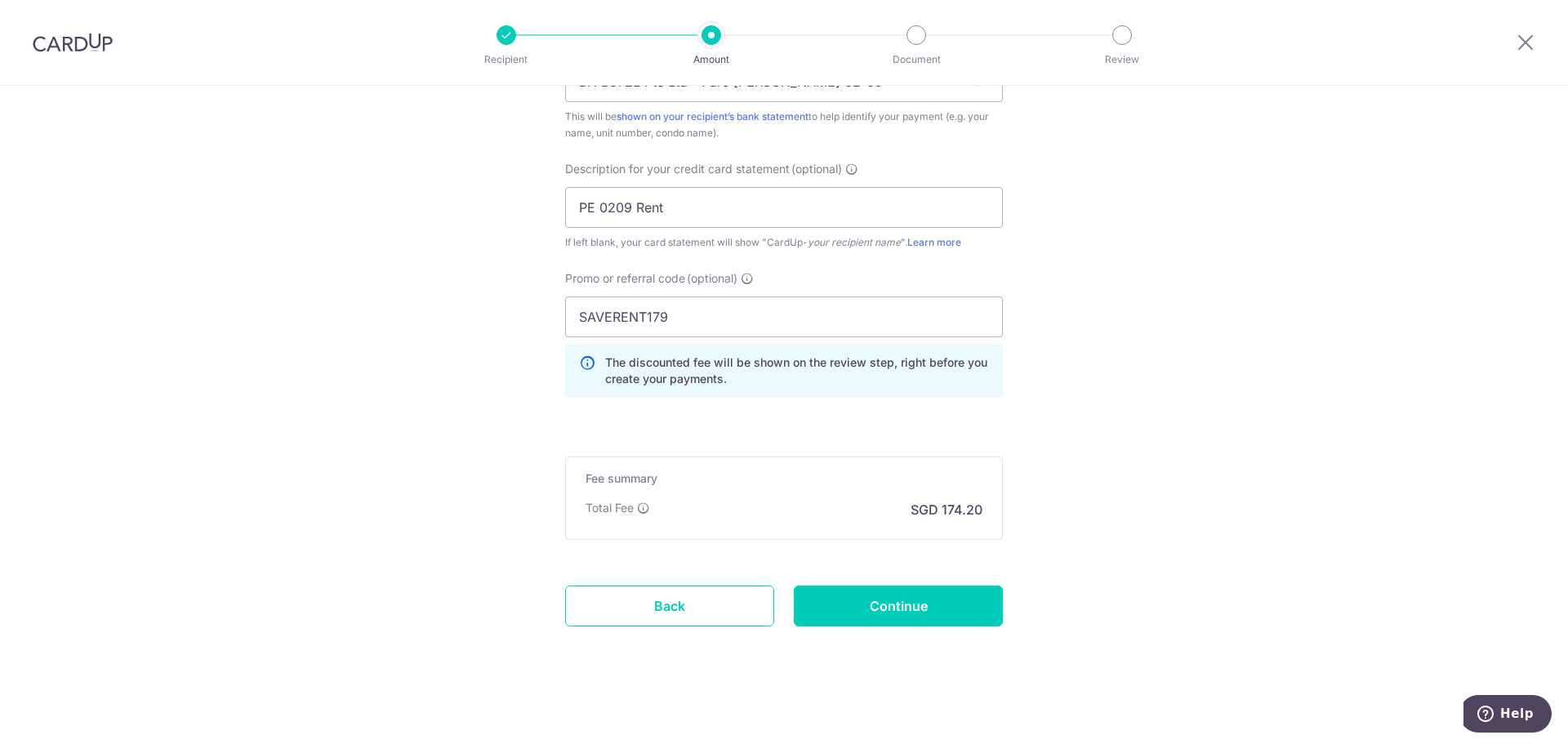
scroll to position [1108, 0]
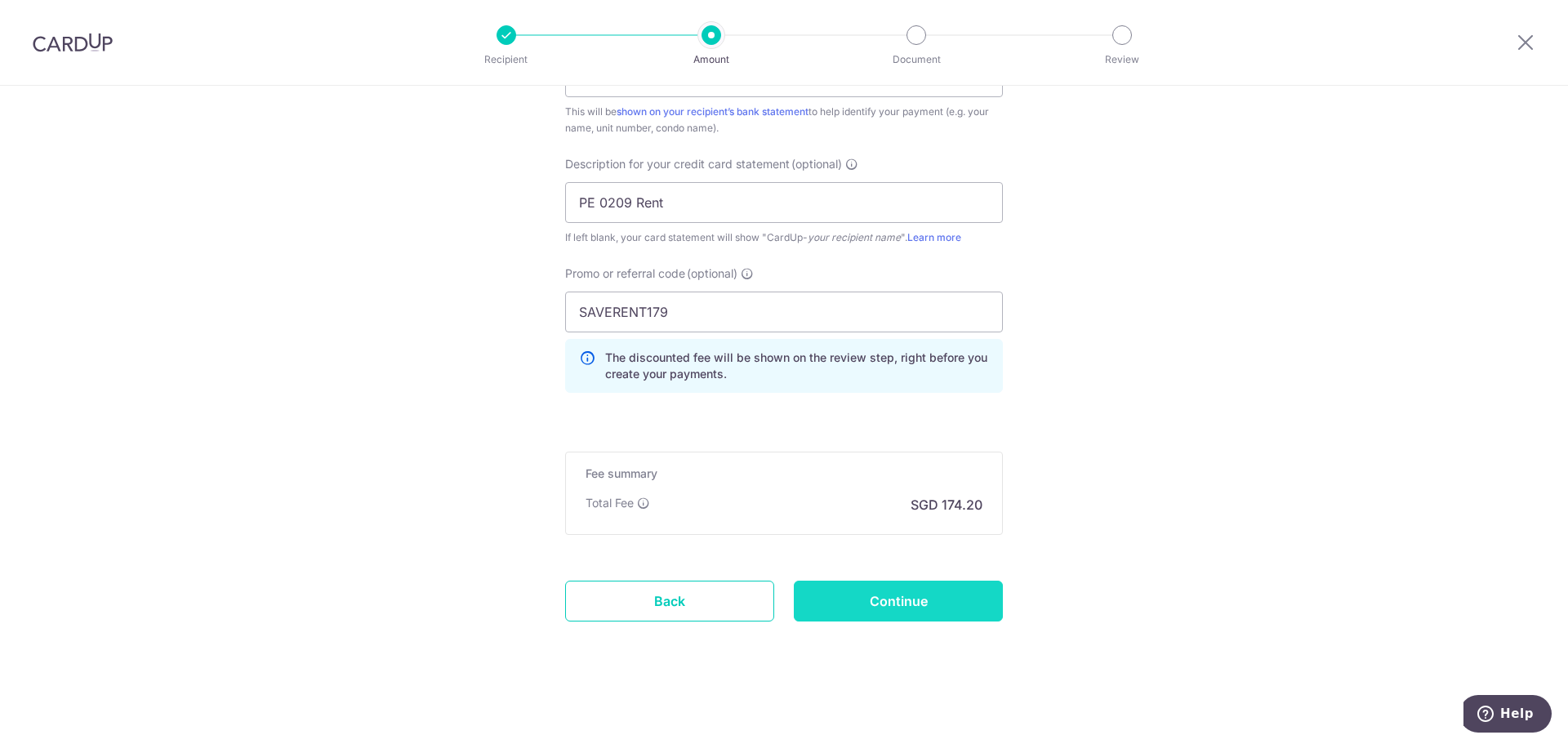
drag, startPoint x: 918, startPoint y: 603, endPoint x: 955, endPoint y: 603, distance: 37.0
click at [919, 604] on input "Continue" at bounding box center [898, 600] width 209 height 41
type input "Create Schedule"
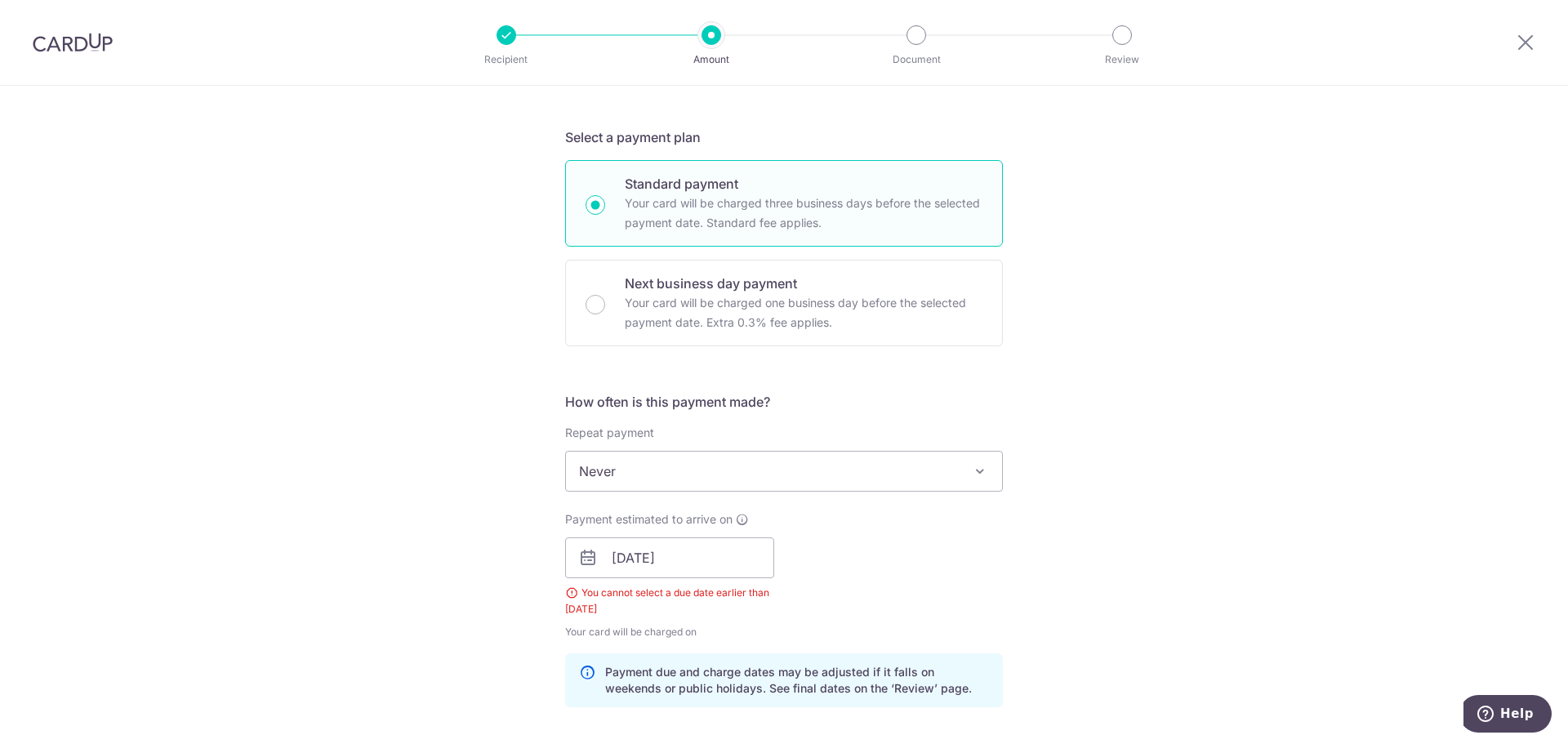
scroll to position [327, 0]
click at [620, 560] on input "13/08/2025" at bounding box center [669, 556] width 209 height 41
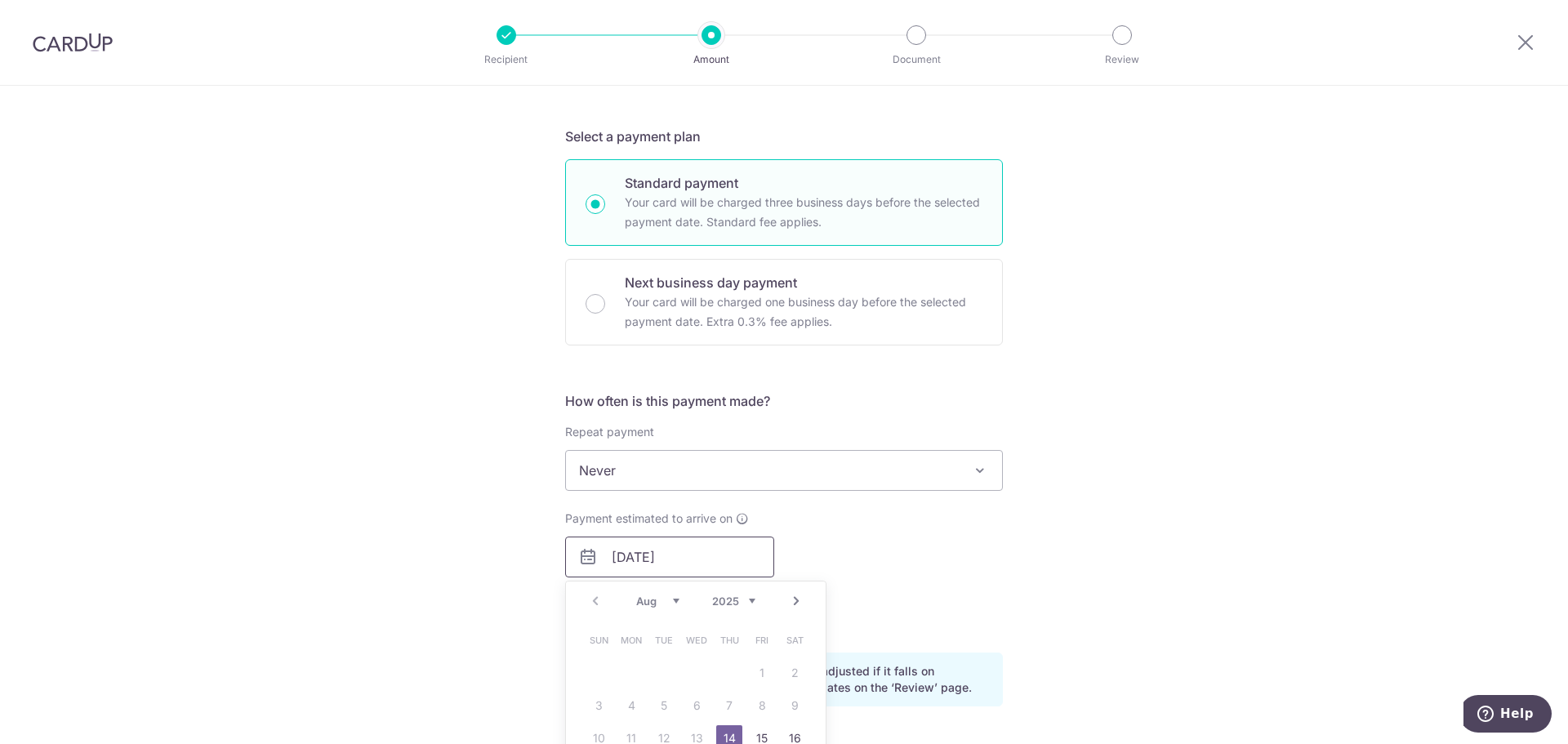
type input "[DATE]"
click at [1012, 574] on div "Tell us more about your payment Enter payment amount SGD 6,700.00 6700.00 GST (…" at bounding box center [784, 642] width 1568 height 1766
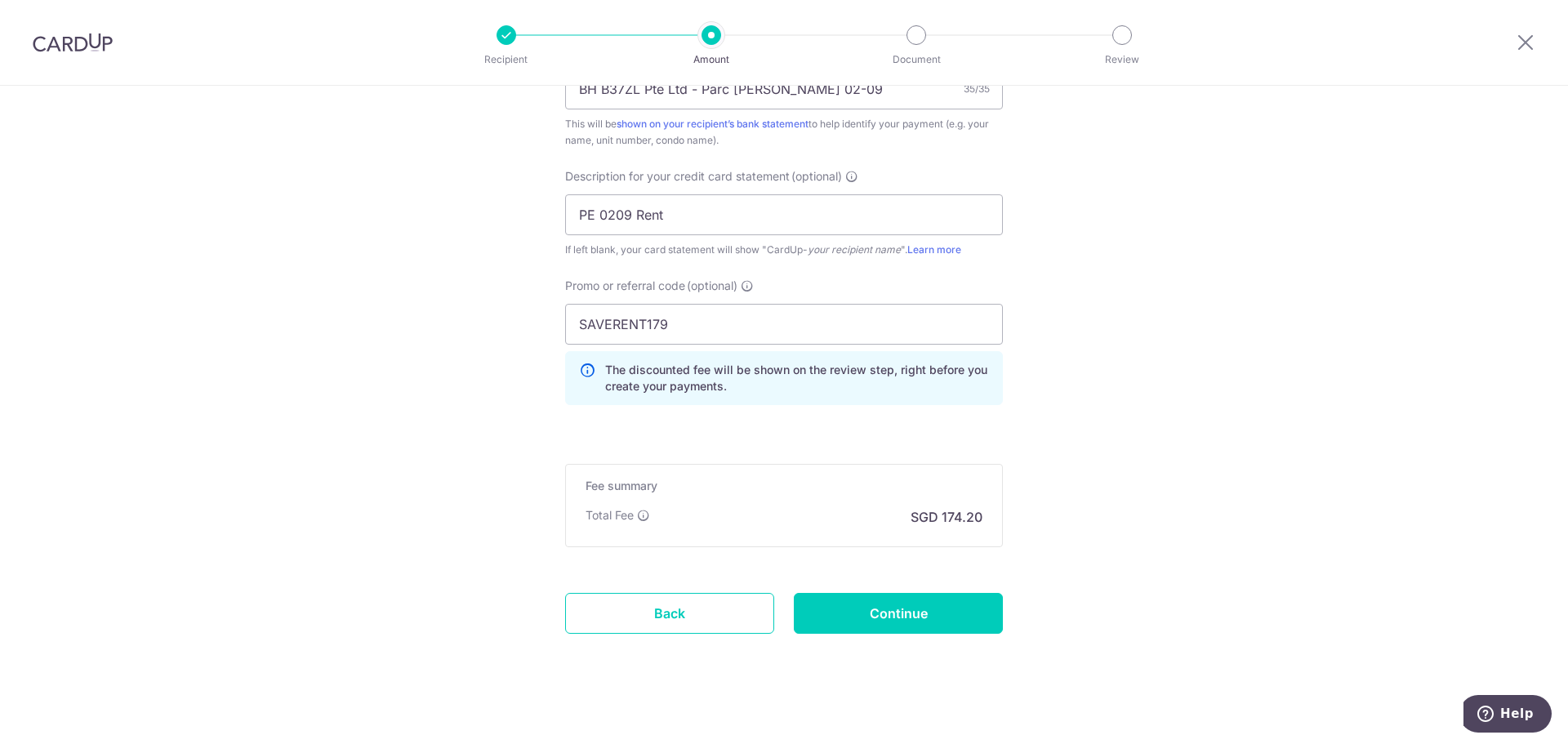
scroll to position [1062, 0]
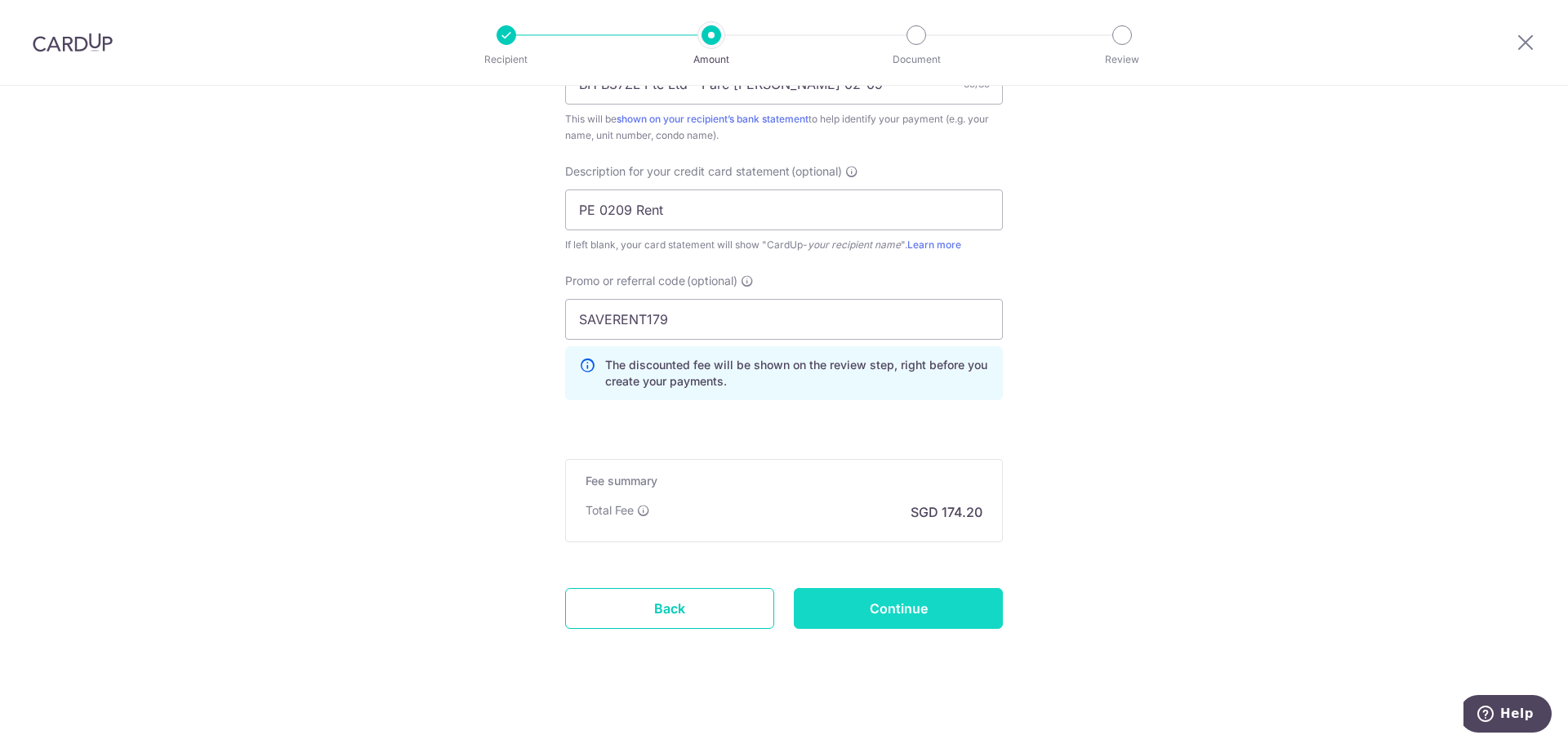
click at [919, 623] on input "Continue" at bounding box center [898, 608] width 209 height 41
type input "Create Schedule"
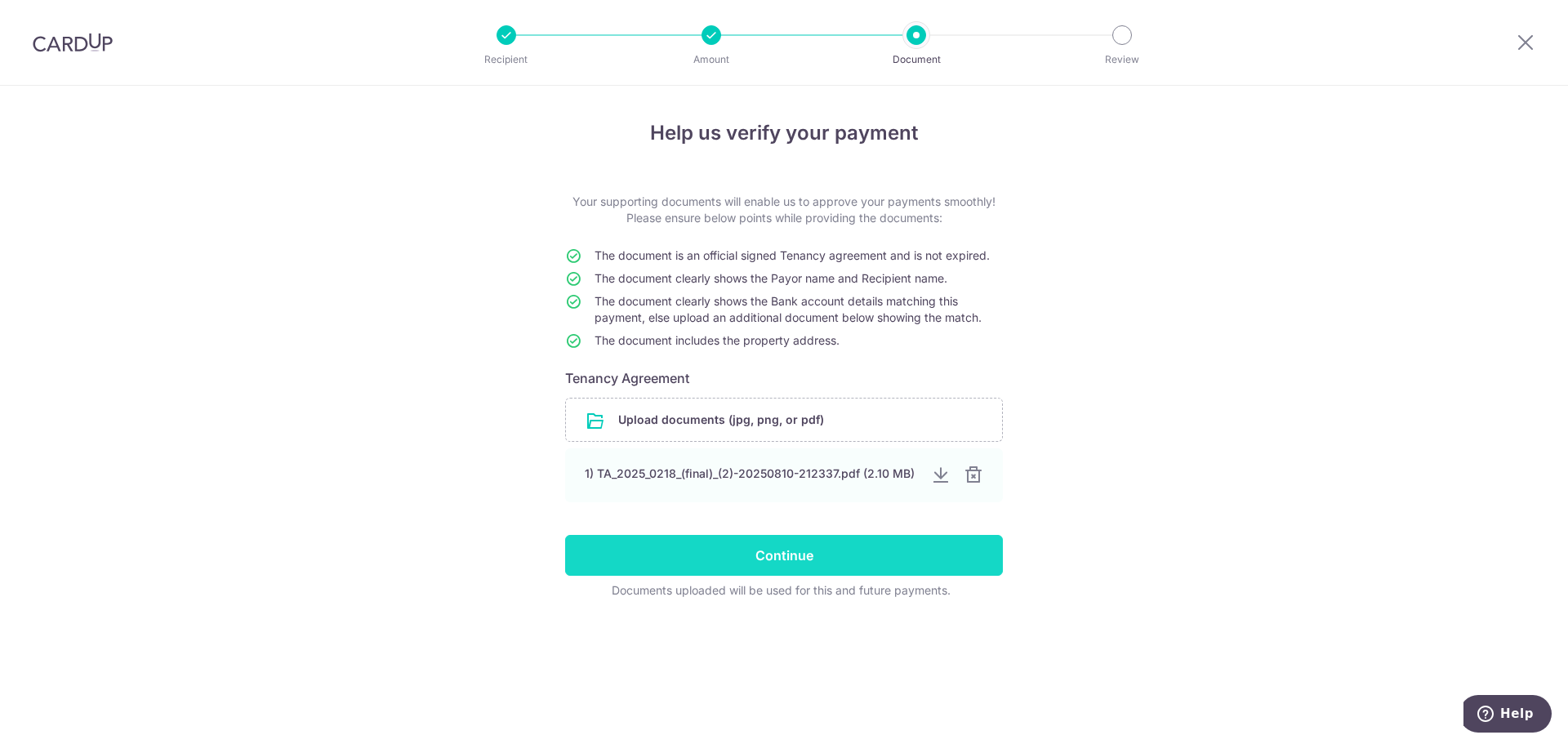
click at [865, 550] on input "Continue" at bounding box center [784, 554] width 438 height 41
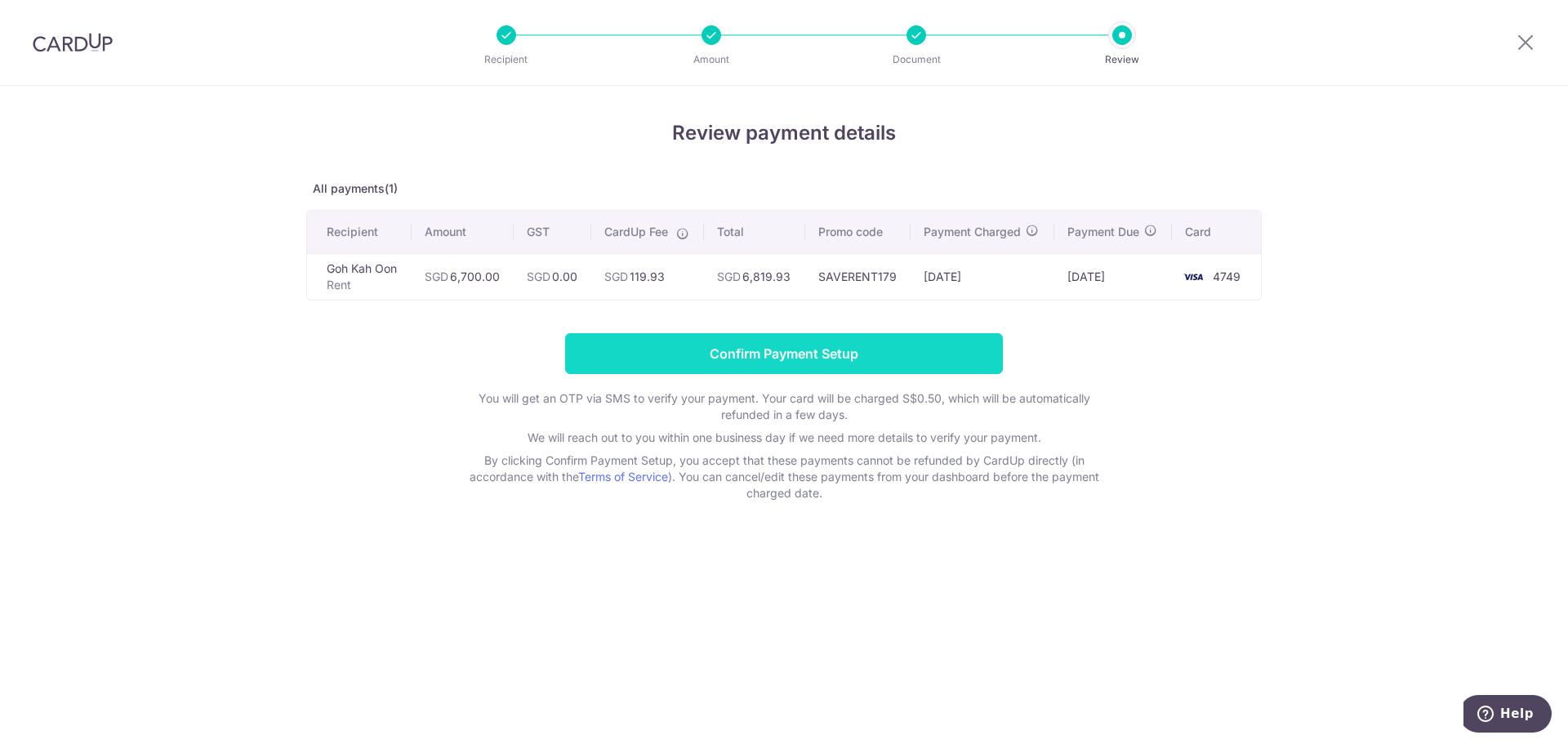
click at [789, 359] on input "Confirm Payment Setup" at bounding box center [784, 353] width 438 height 41
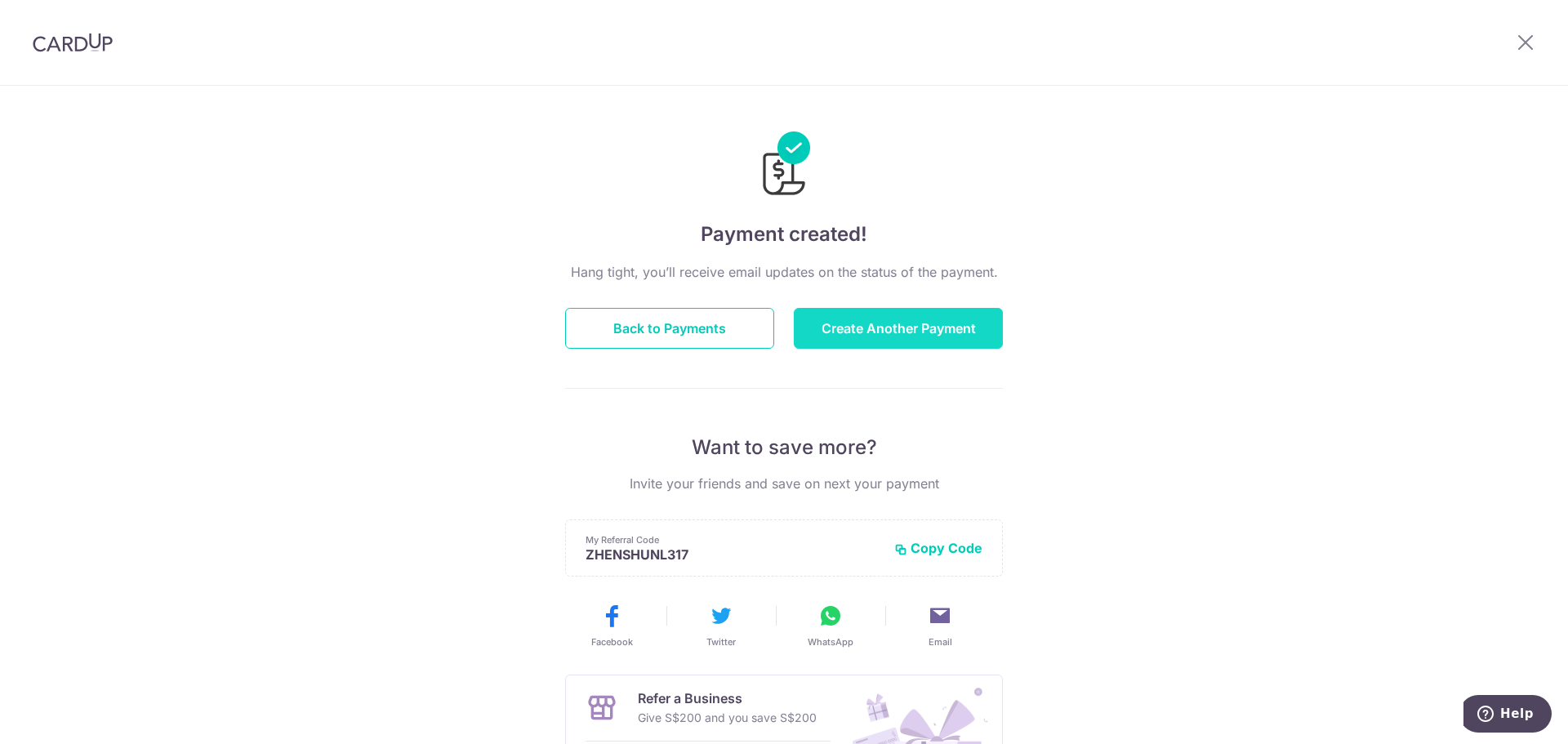
click at [886, 313] on button "Create Another Payment" at bounding box center [898, 328] width 209 height 41
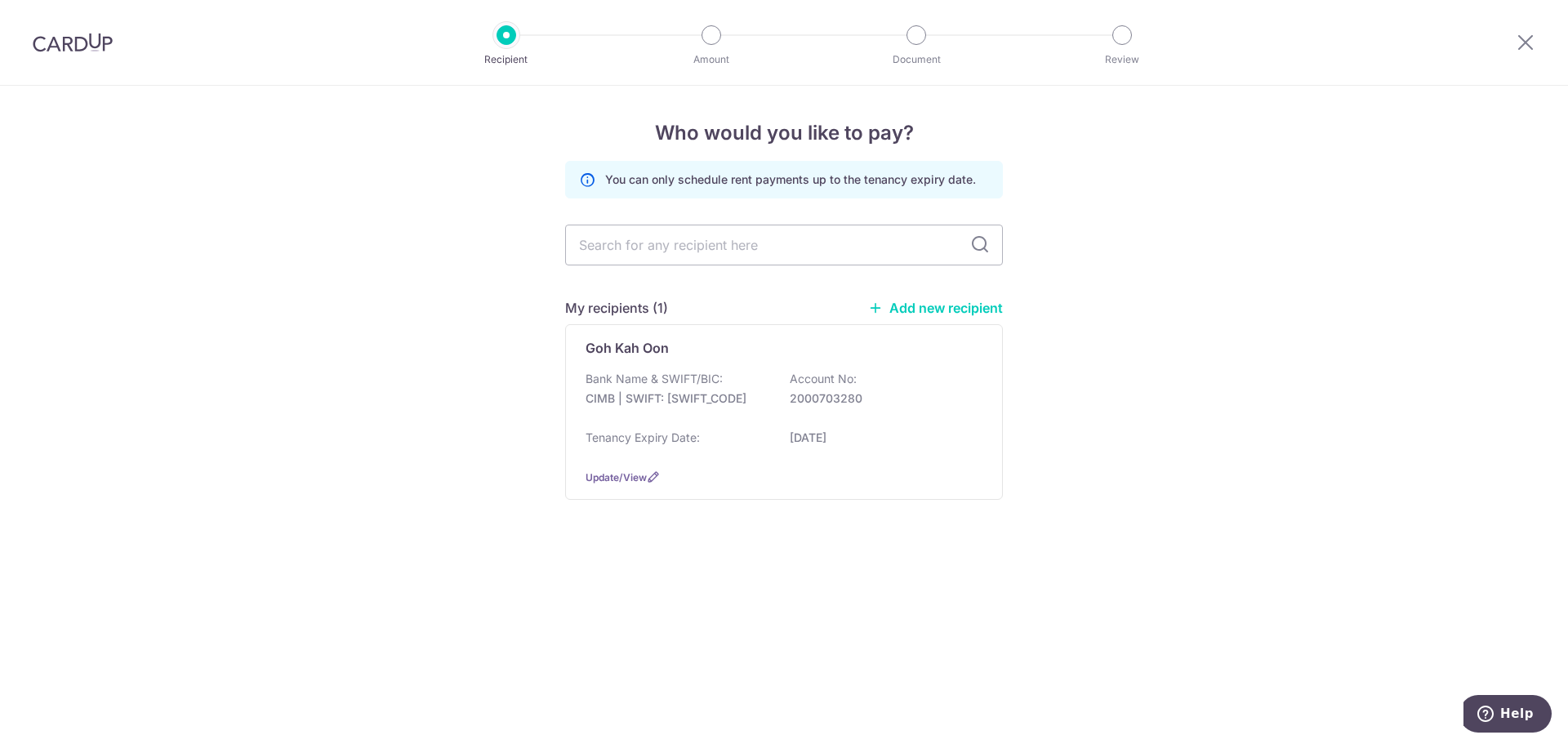
click at [904, 302] on link "Add new recipient" at bounding box center [935, 308] width 135 height 17
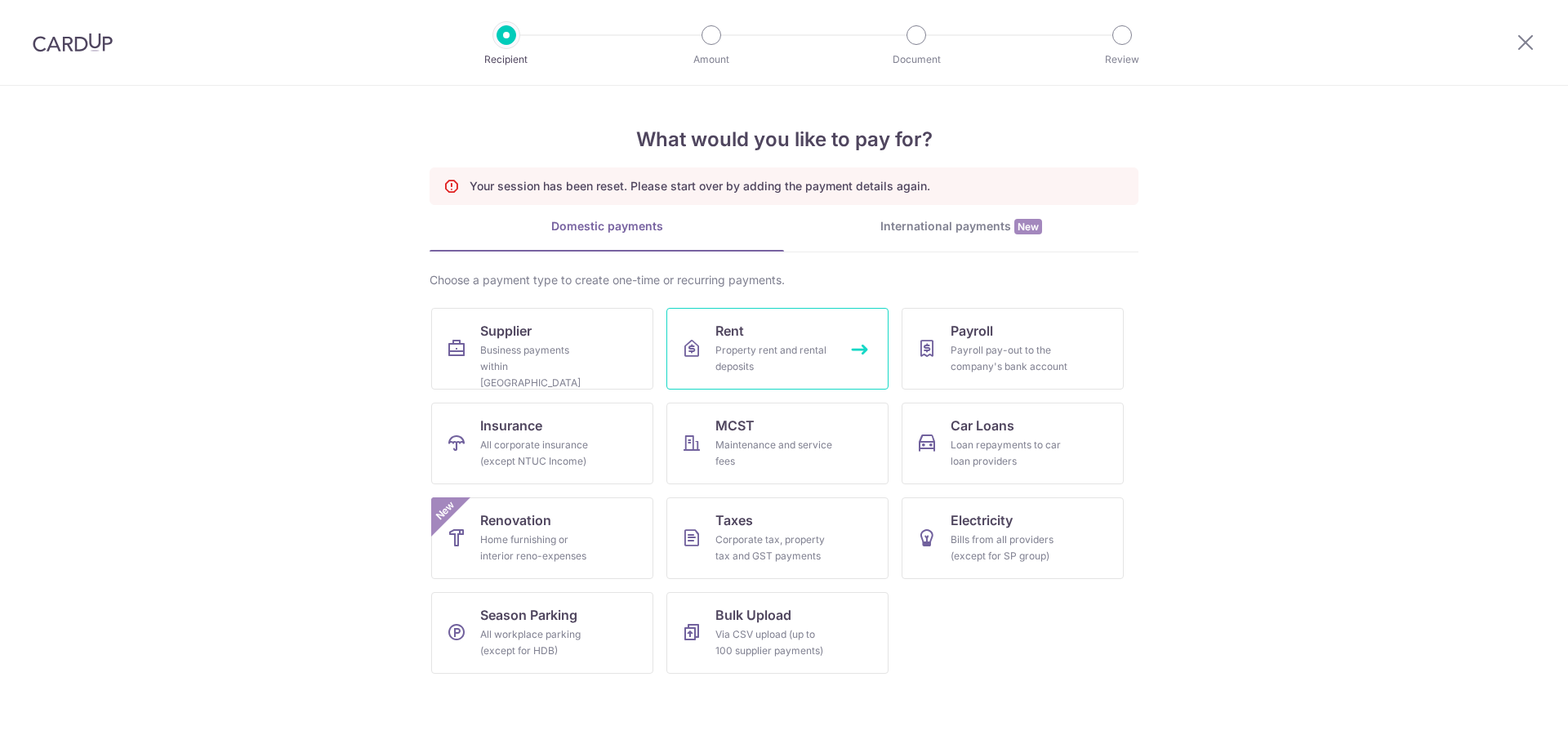
click at [729, 329] on span "Rent" at bounding box center [730, 331] width 28 height 20
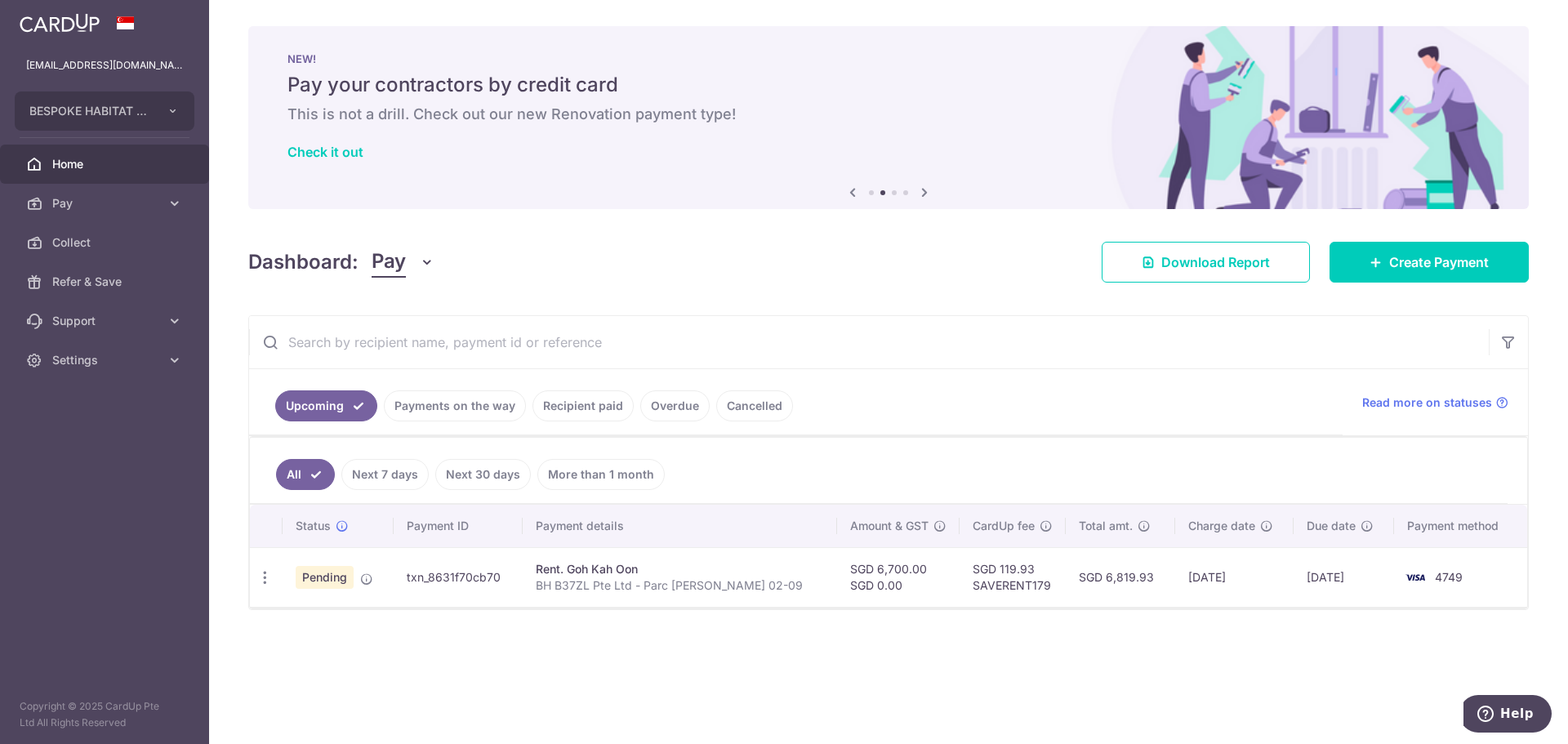
click at [1249, 589] on td "[DATE]" at bounding box center [1235, 577] width 119 height 60
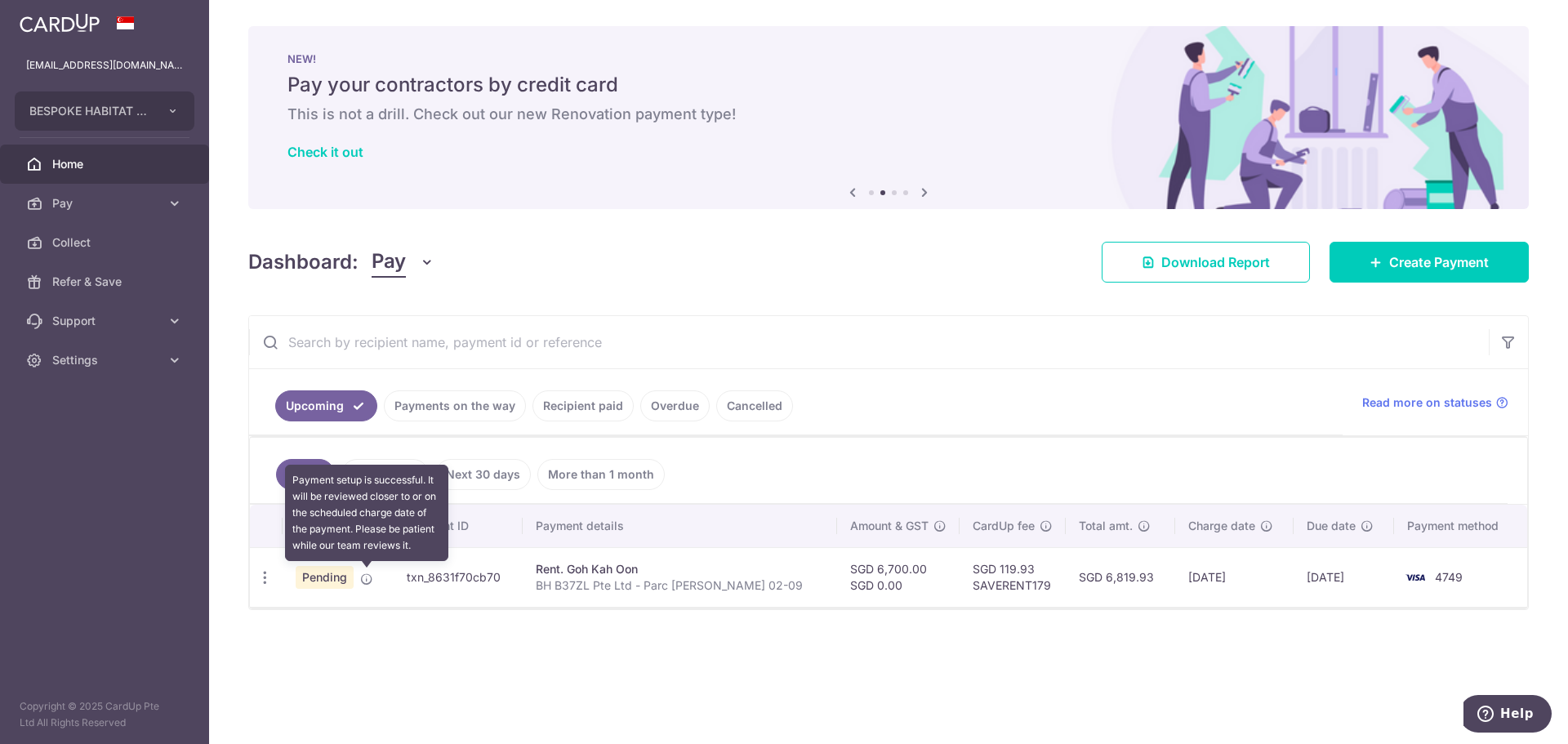
click at [371, 579] on icon at bounding box center [367, 579] width 13 height 13
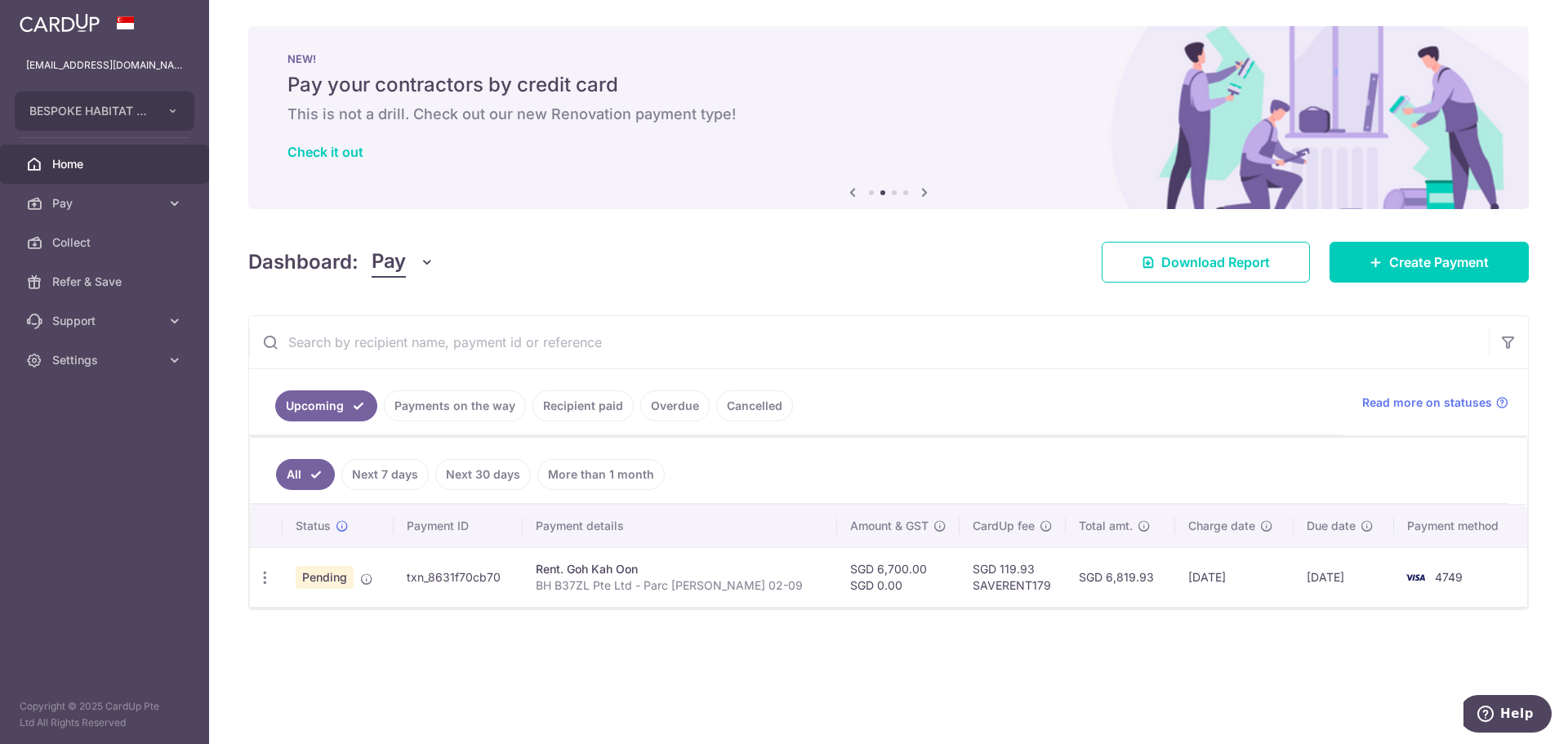
click at [472, 577] on td "txn_8631f70cb70" at bounding box center [457, 577] width 129 height 60
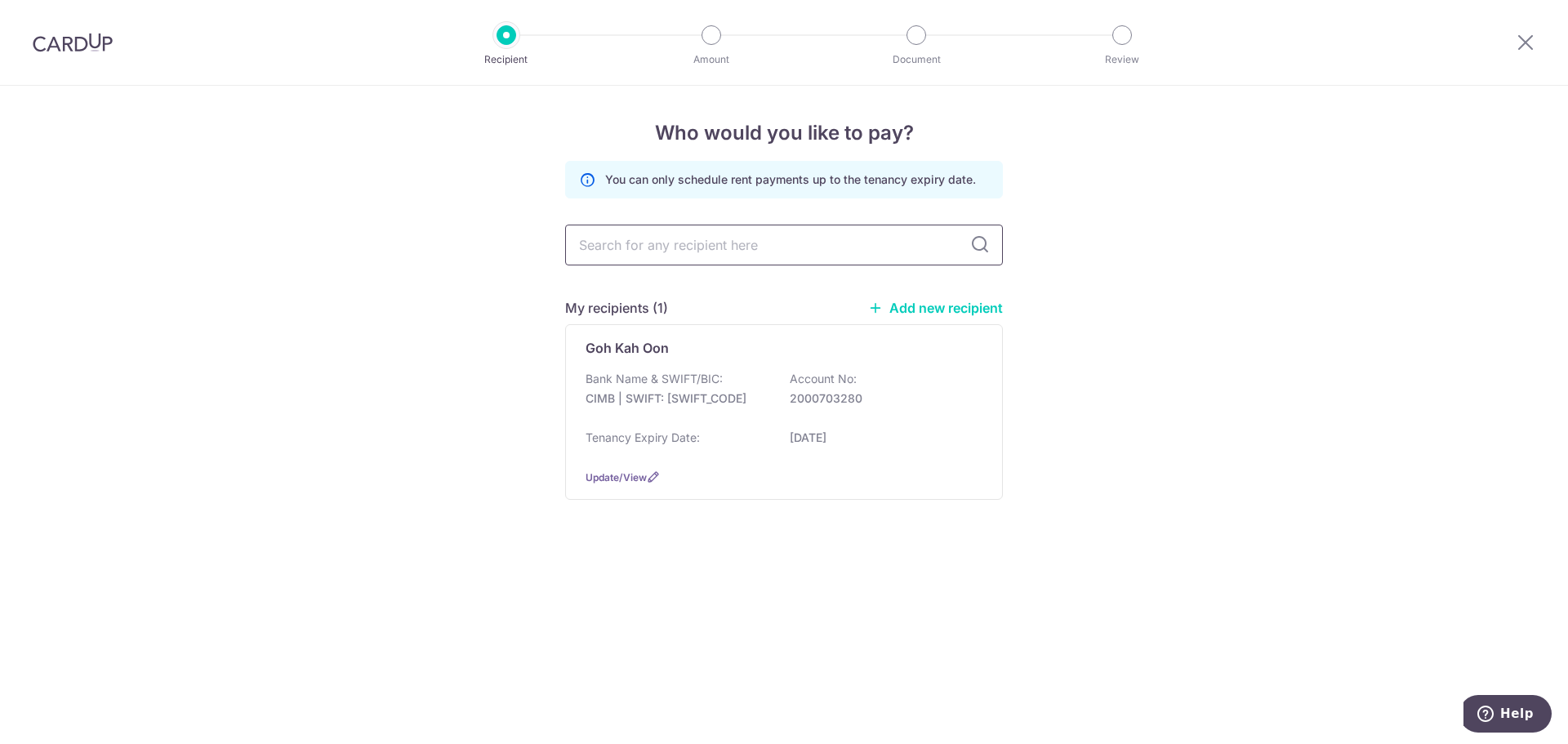
click at [761, 233] on input "text" at bounding box center [784, 244] width 438 height 41
click at [907, 303] on link "Add new recipient" at bounding box center [935, 308] width 135 height 17
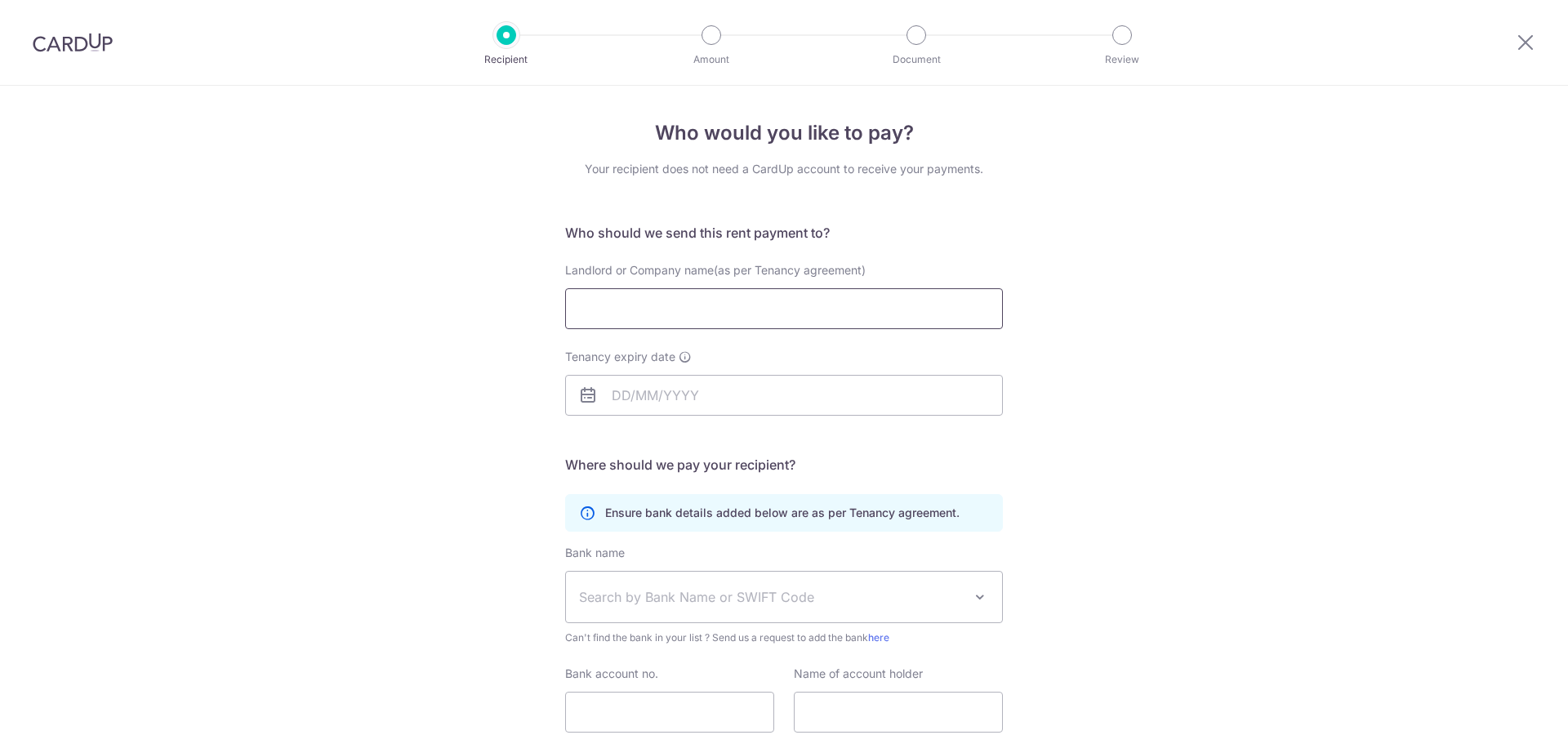
click at [722, 303] on input "Landlord or Company name(as per Tenancy agreement)" at bounding box center [784, 308] width 438 height 41
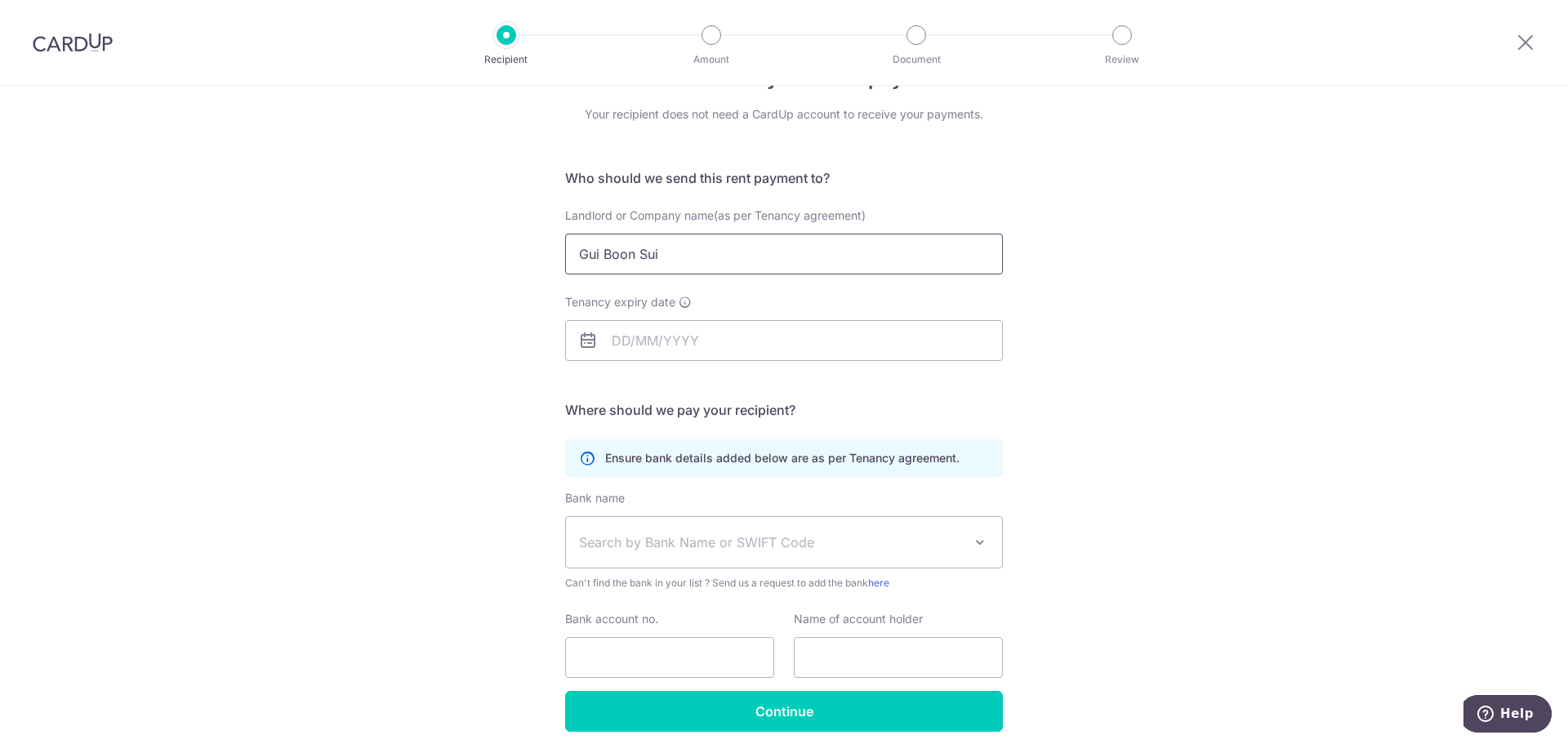
scroll to position [119, 0]
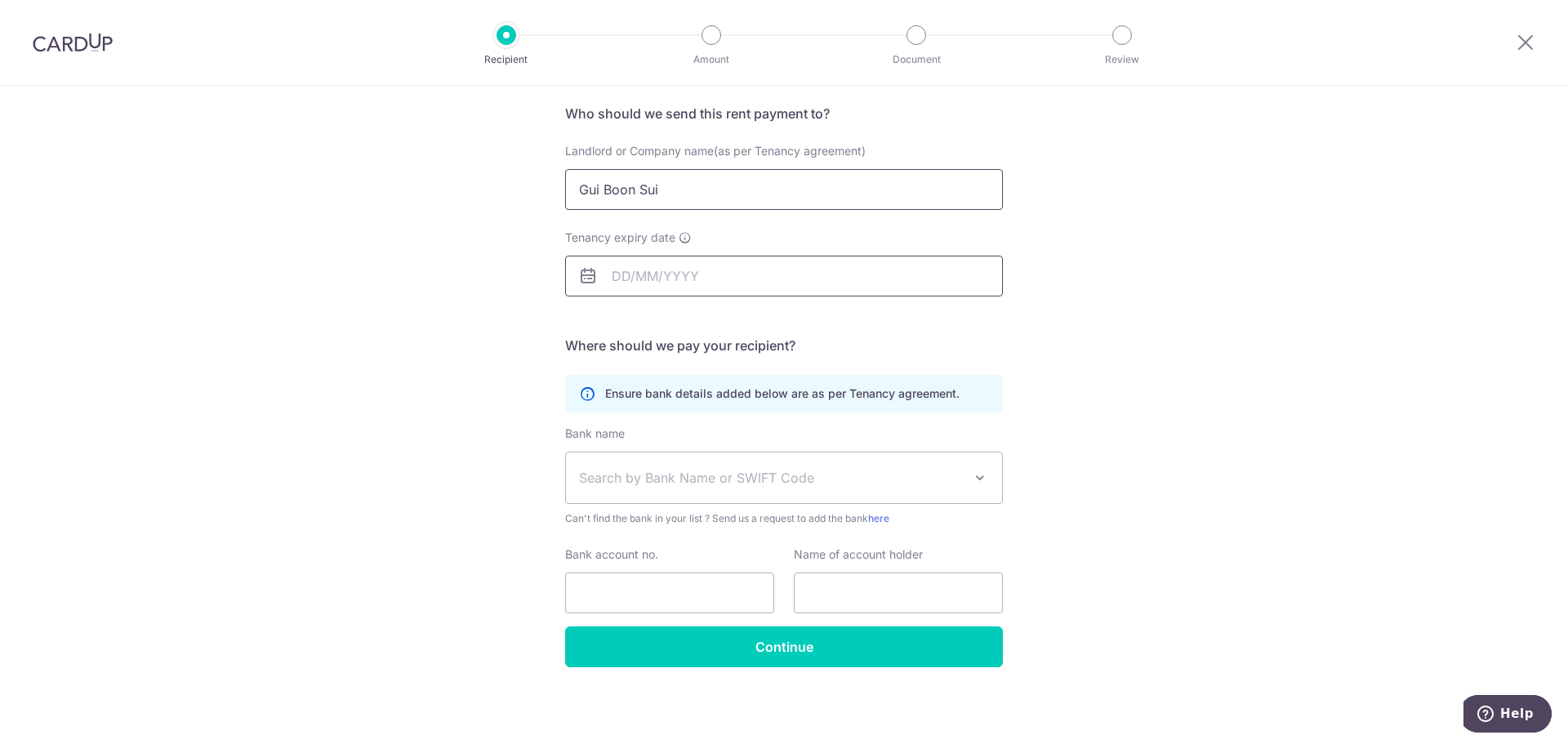
type input "Gui Boon Sui"
click at [693, 286] on input "Tenancy expiry date" at bounding box center [784, 275] width 438 height 41
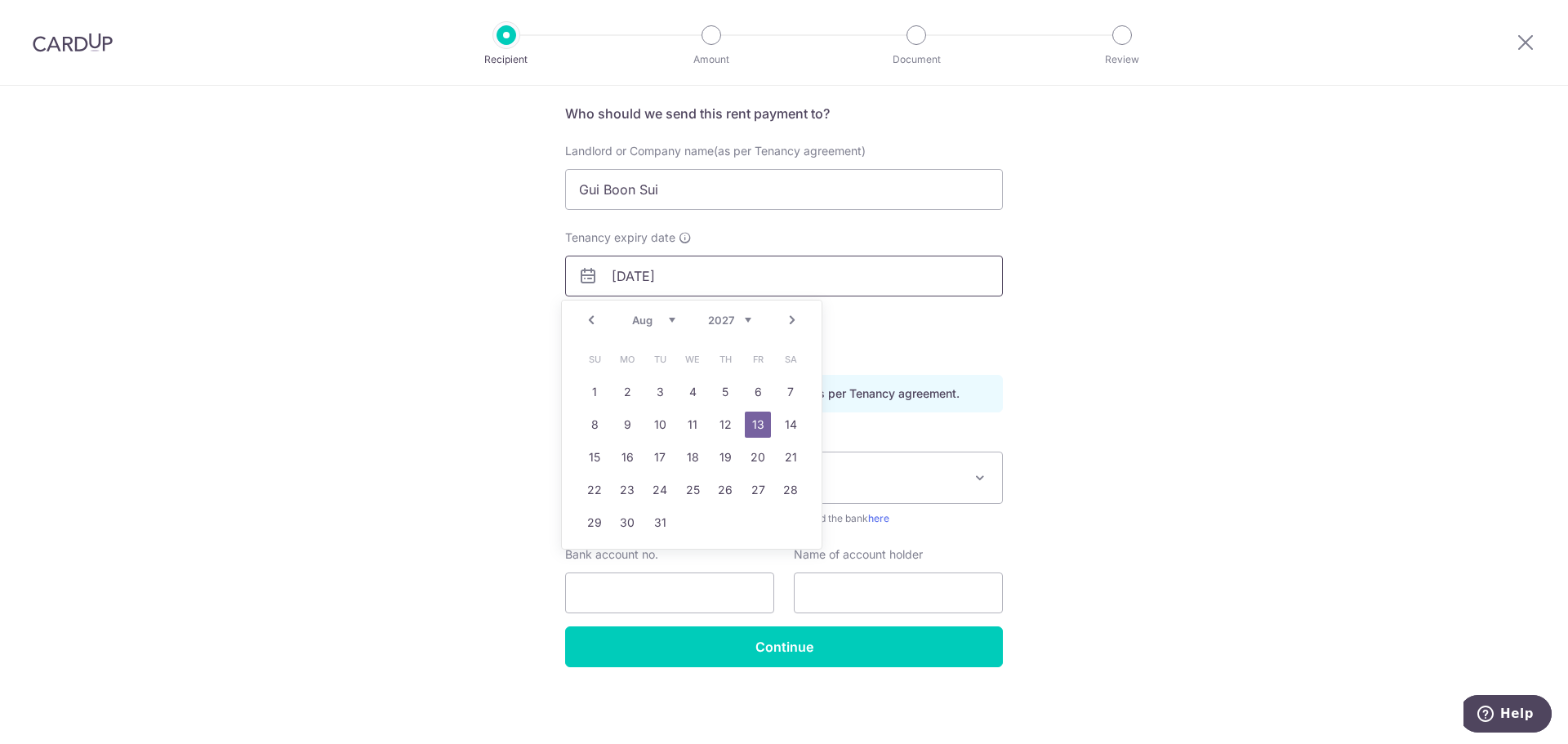
type input "[DATE]"
click at [762, 427] on link "13" at bounding box center [757, 424] width 26 height 26
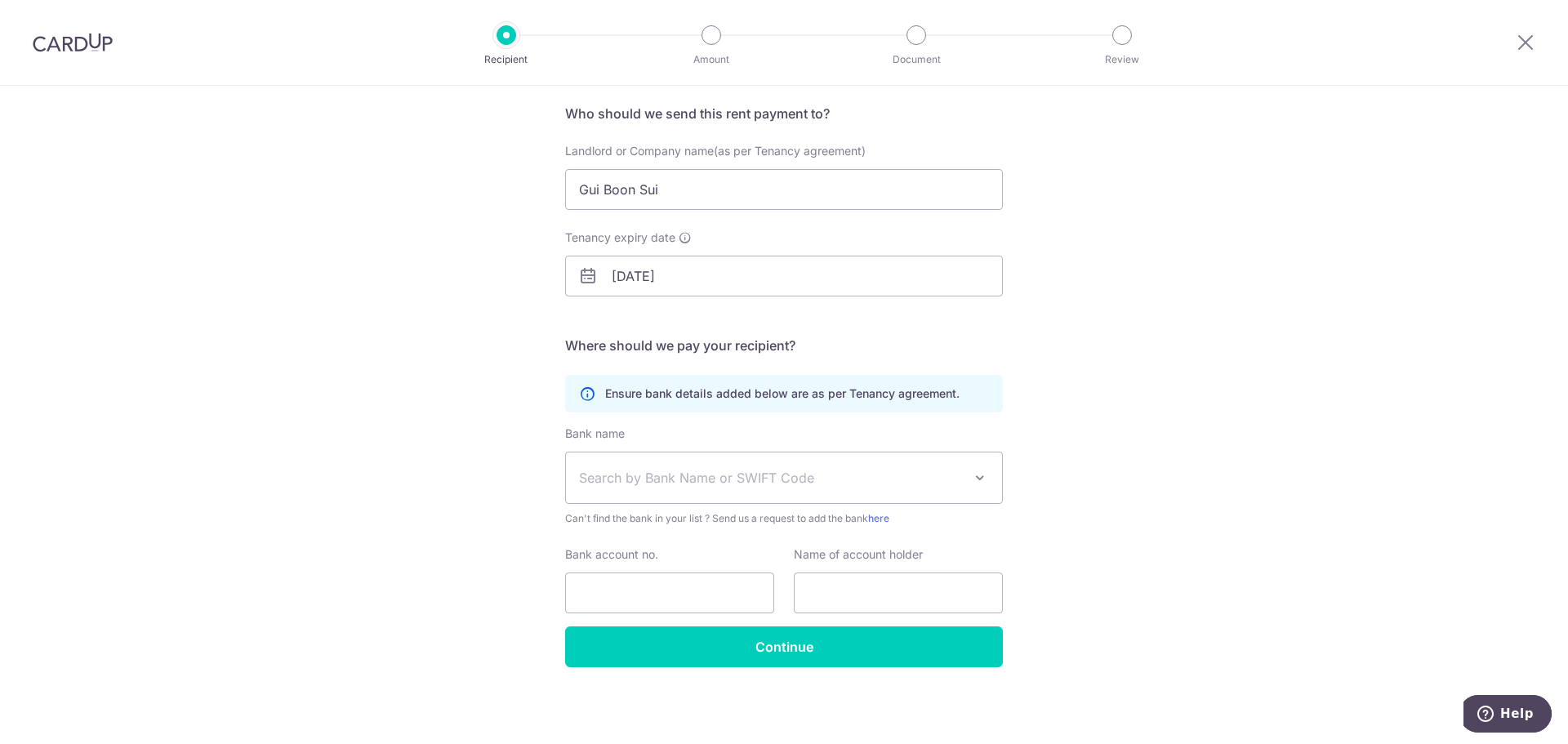
click at [441, 404] on div "Who would you like to pay? Your recipient does not need a CardUp account to rec…" at bounding box center [784, 355] width 1568 height 777
click at [610, 484] on span "Search by Bank Name or SWIFT Code" at bounding box center [771, 478] width 384 height 20
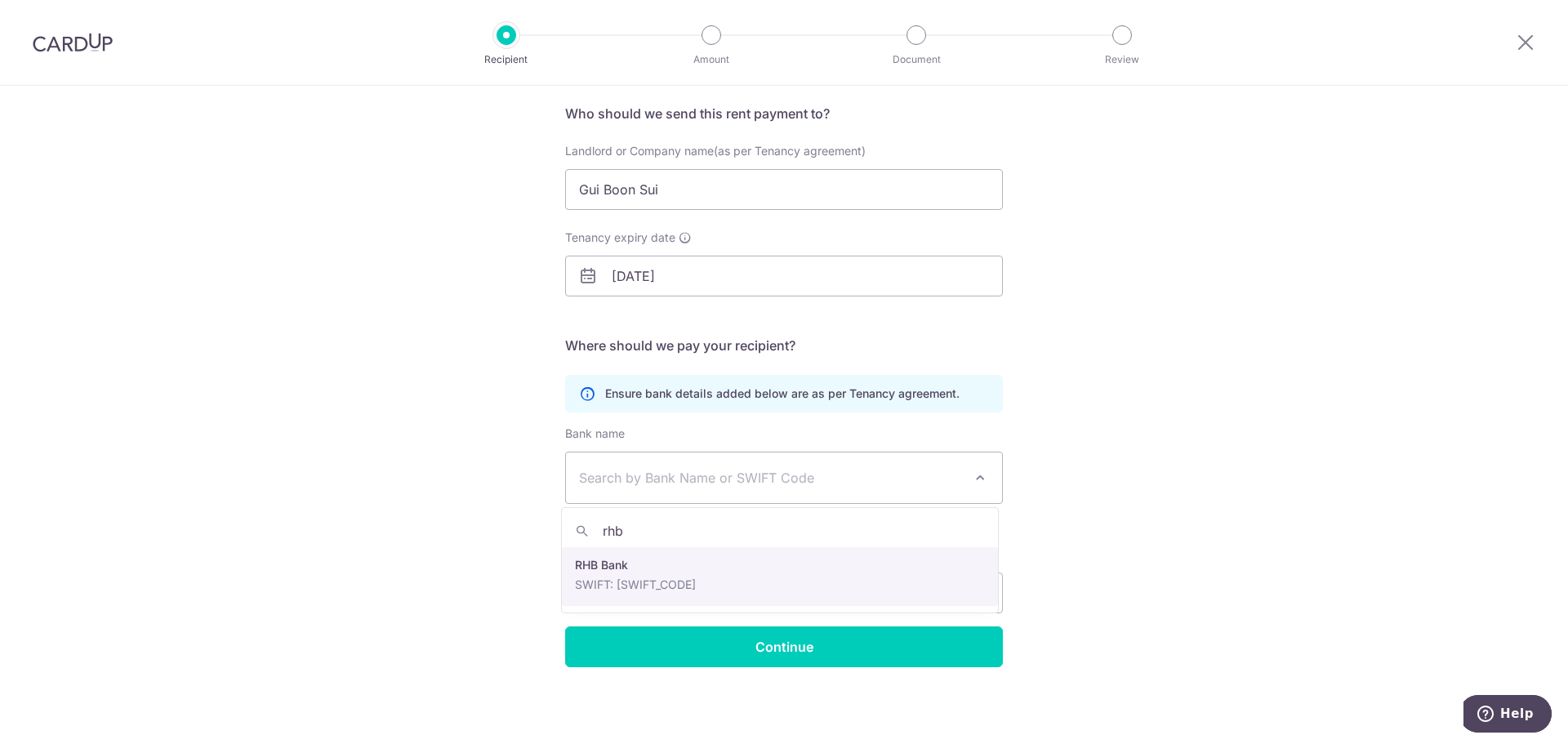
type input "rhb"
select select "13"
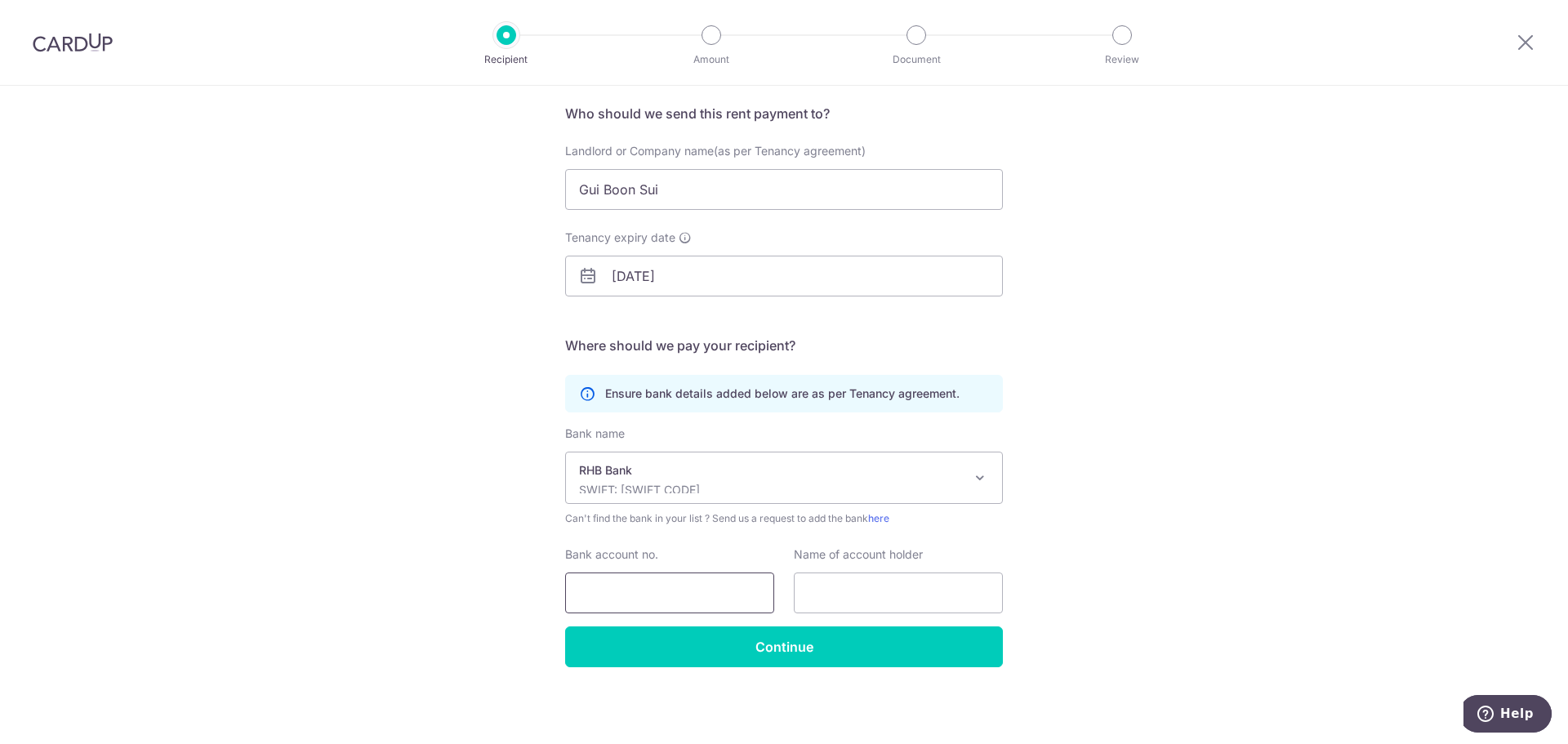
click at [669, 584] on input "Bank account no." at bounding box center [669, 593] width 209 height 41
paste input "18009060506"
type input "18009060506"
click at [849, 599] on input "text" at bounding box center [898, 593] width 209 height 41
click at [1144, 569] on div "Who would you like to pay? Your recipient does not need a CardUp account to rec…" at bounding box center [784, 355] width 1568 height 777
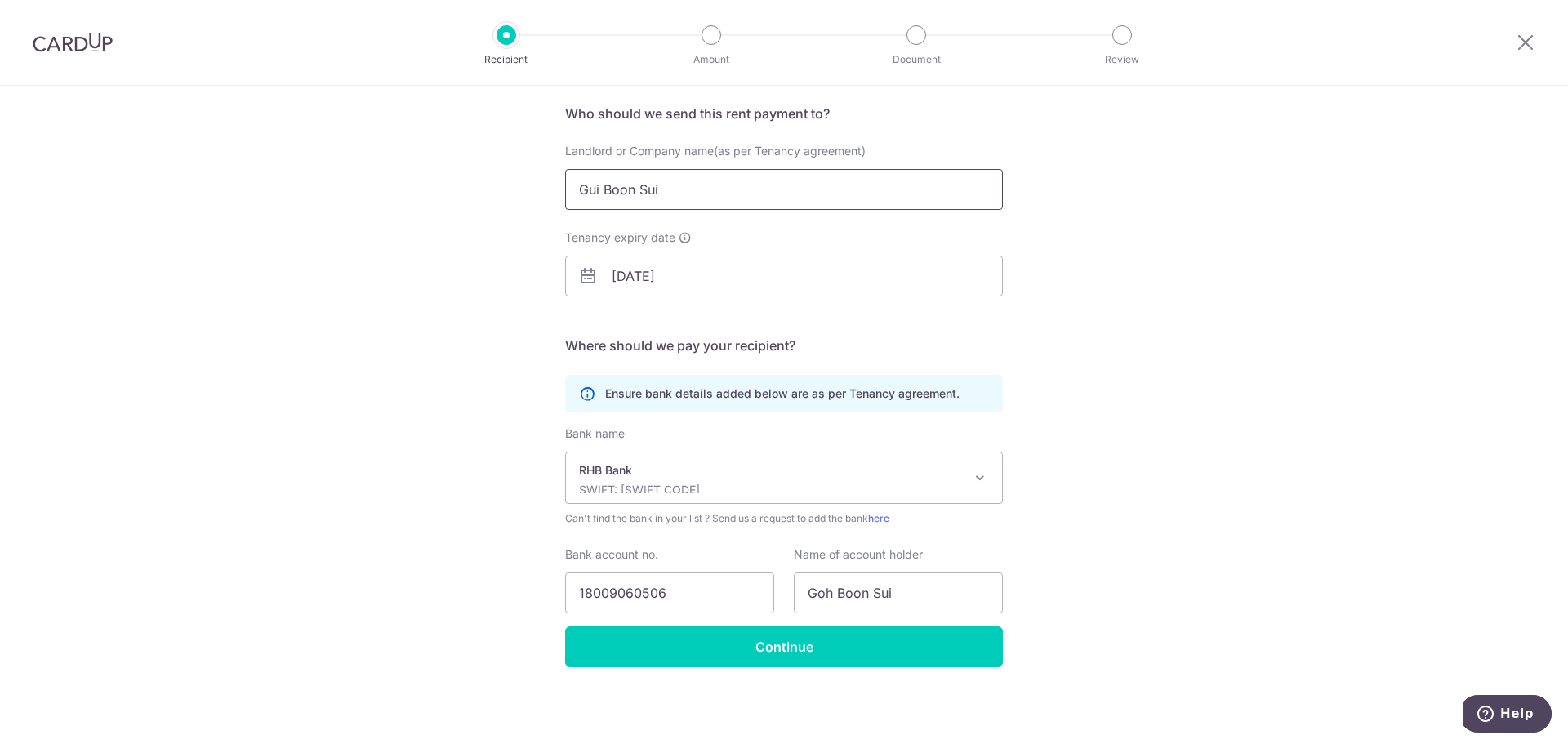
click at [596, 190] on input "Gui Boon Sui" at bounding box center [784, 189] width 438 height 41
click at [829, 588] on input "Goh Boon Sui" at bounding box center [898, 593] width 209 height 41
type input "Gui Boon Sui"
click at [785, 653] on input "Continue" at bounding box center [784, 646] width 438 height 41
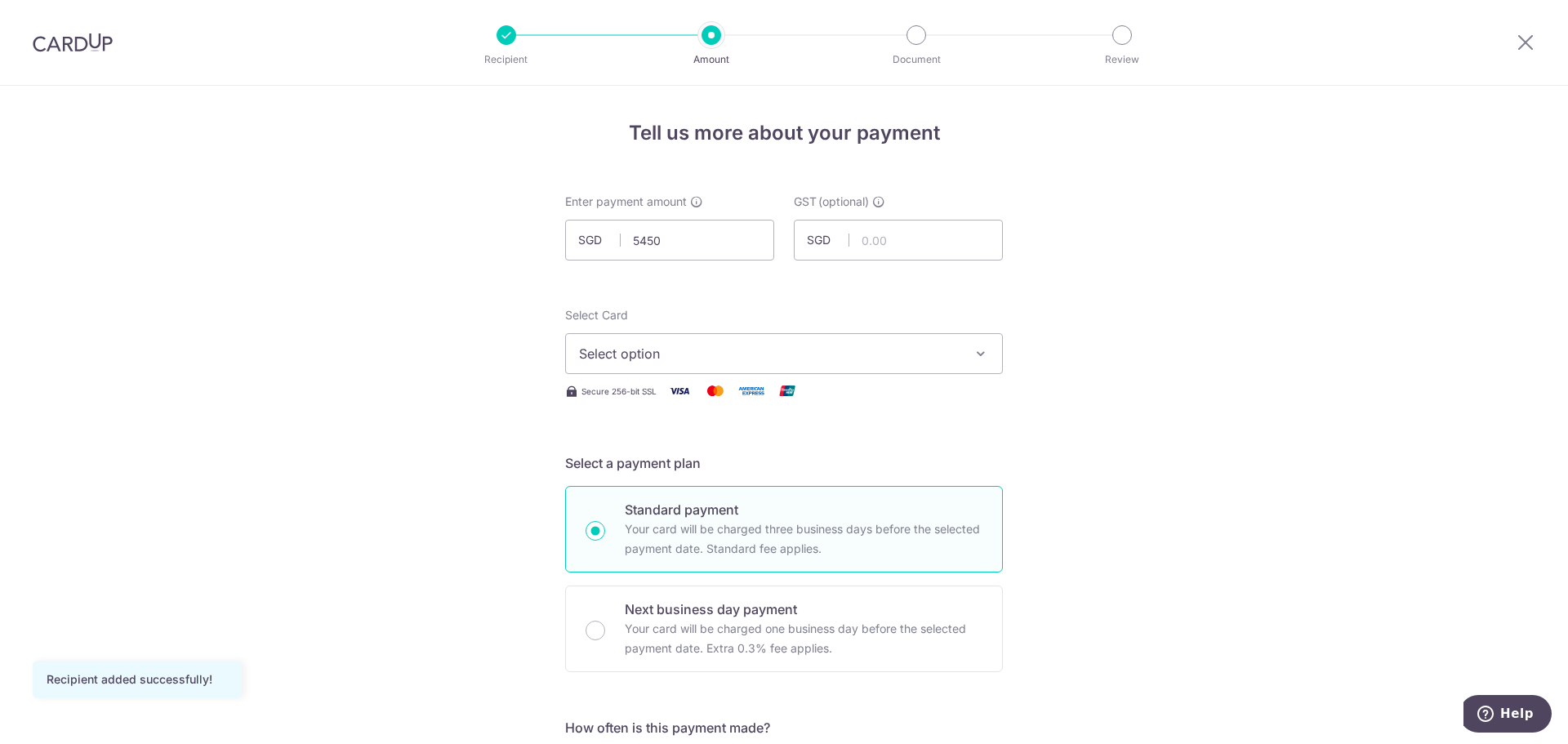
type input "5,450.00"
click at [759, 351] on span "Select option" at bounding box center [769, 354] width 381 height 20
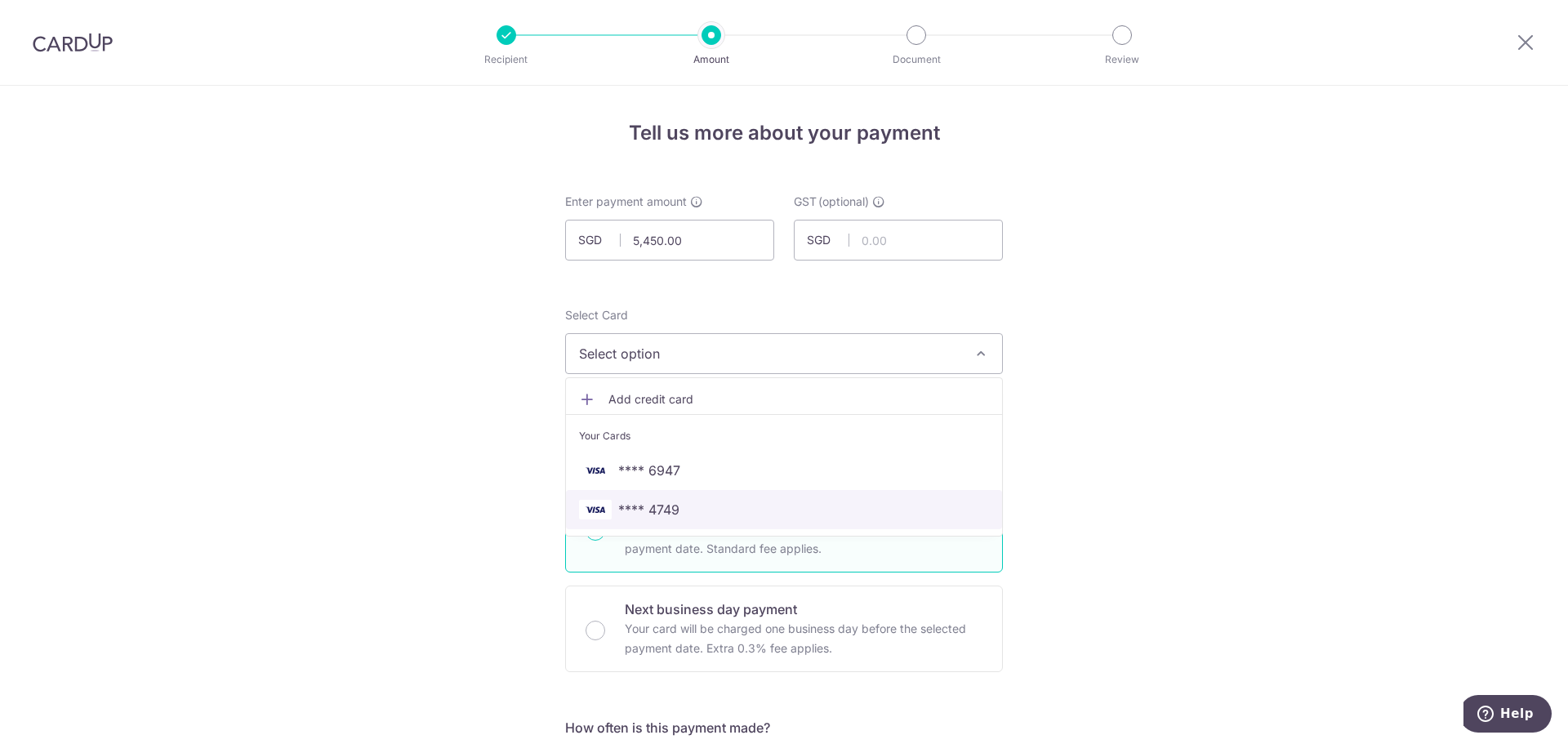
click at [724, 510] on span "**** 4749" at bounding box center [783, 510] width 410 height 20
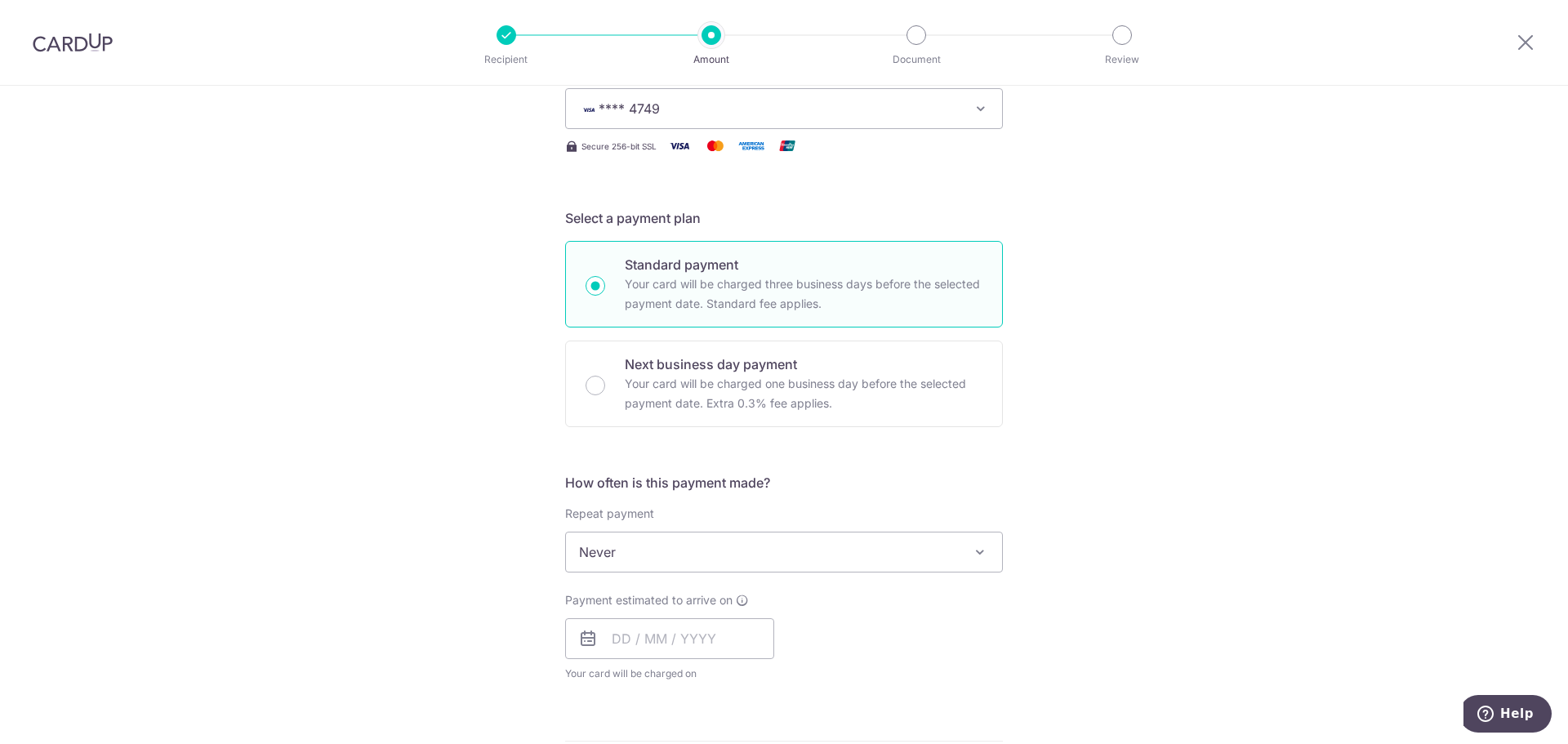
scroll to position [490, 0]
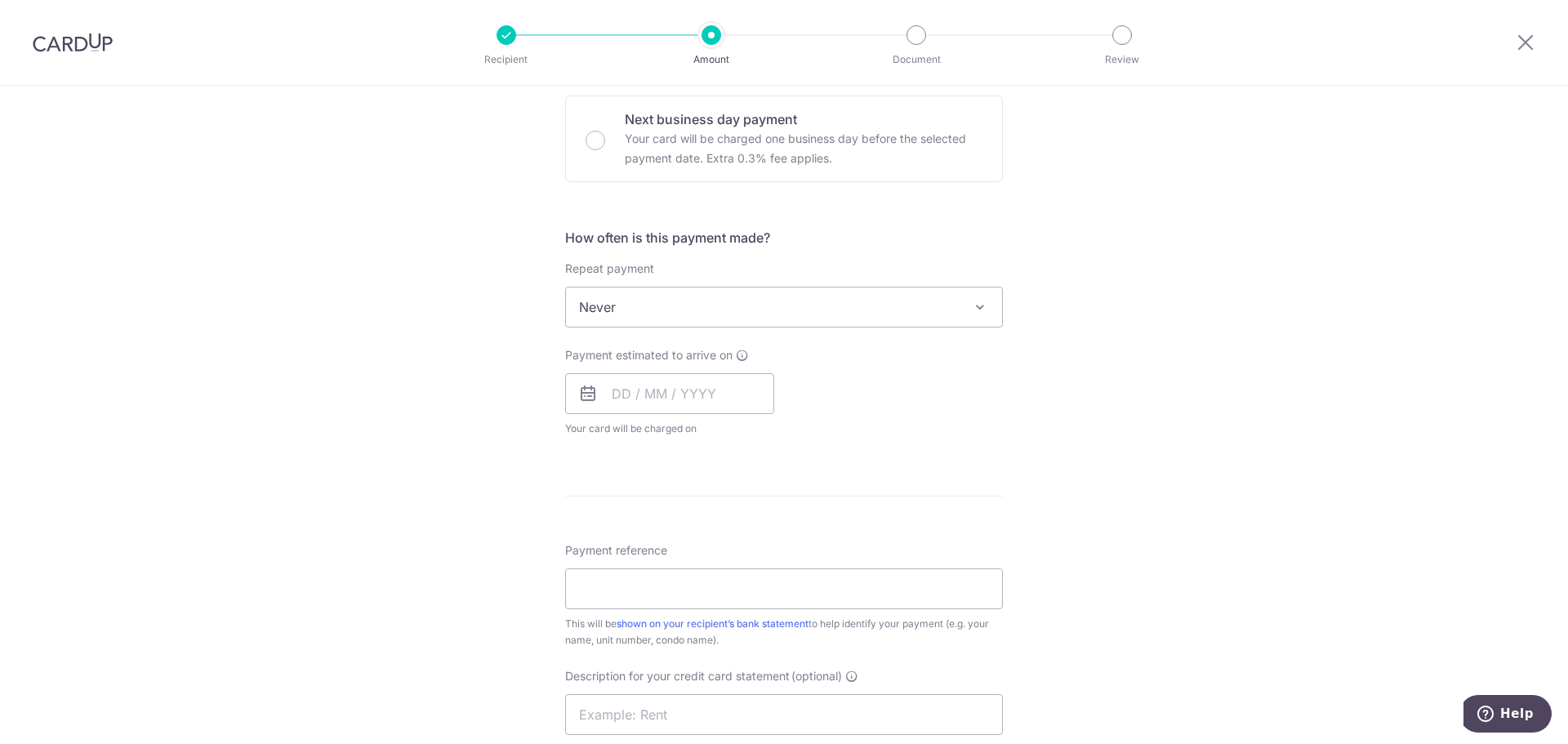
click at [698, 306] on span "Never" at bounding box center [784, 307] width 436 height 39
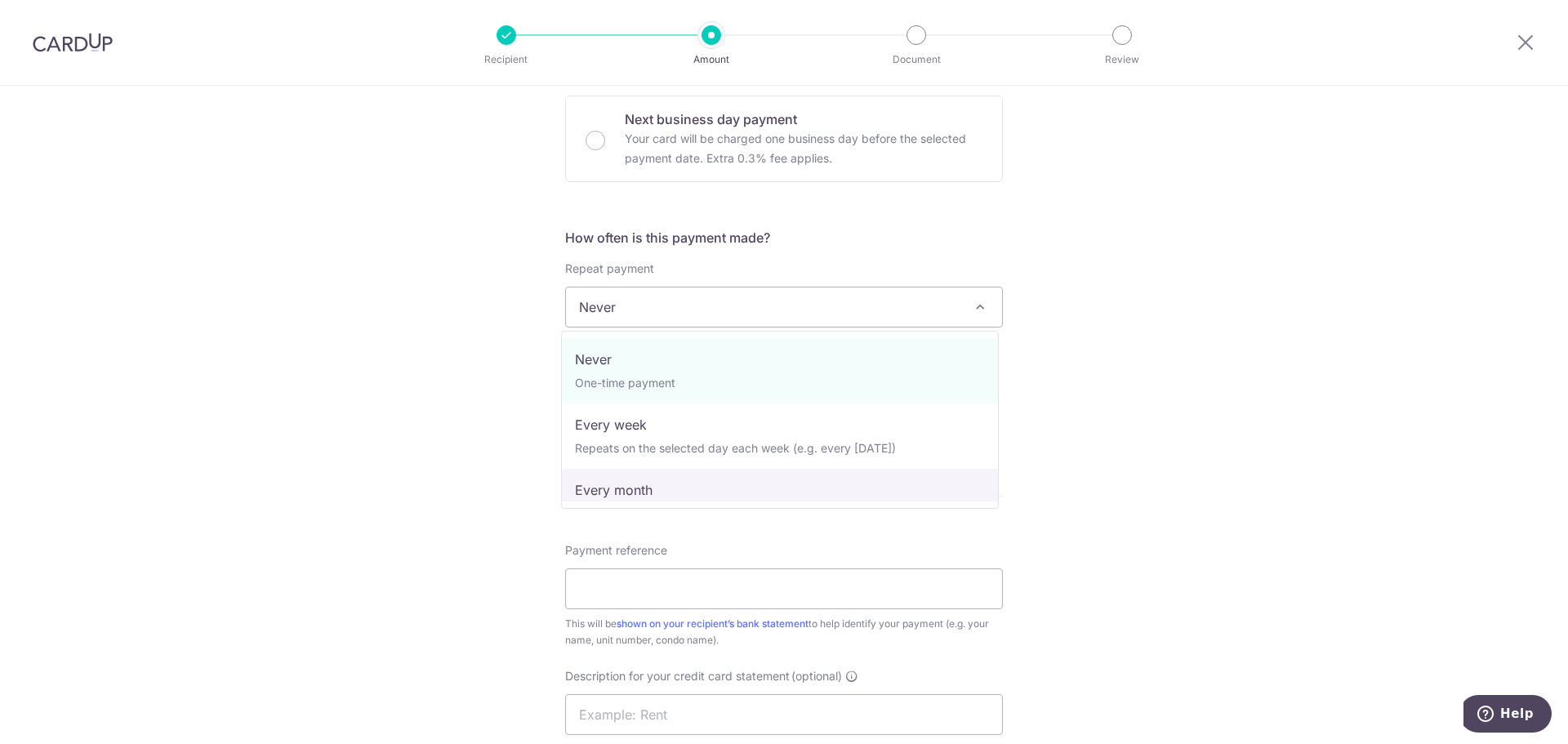
drag, startPoint x: 706, startPoint y: 485, endPoint x: 705, endPoint y: 475, distance: 10.0
select select "3"
type input "13/08/2027"
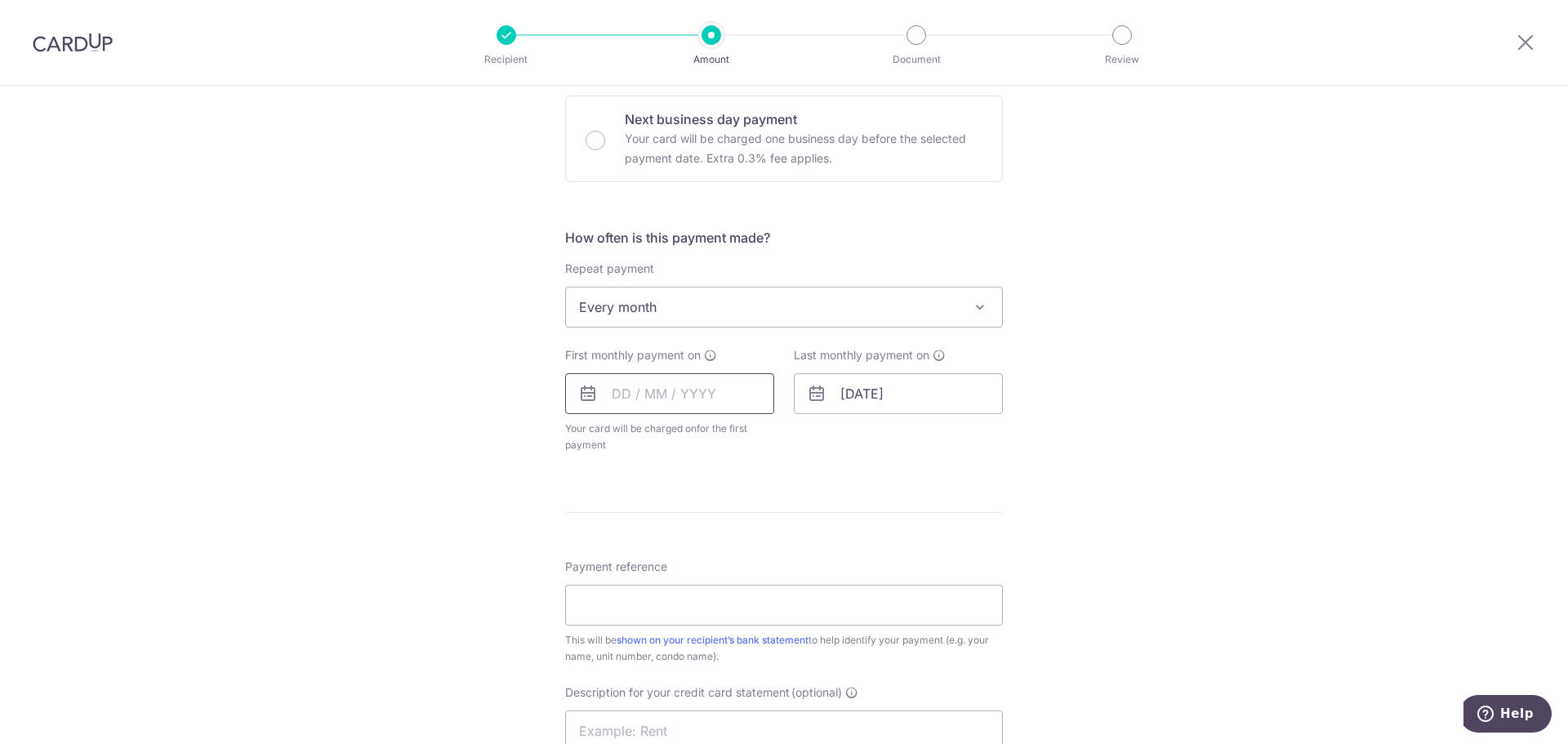
click at [660, 398] on input "text" at bounding box center [669, 393] width 209 height 41
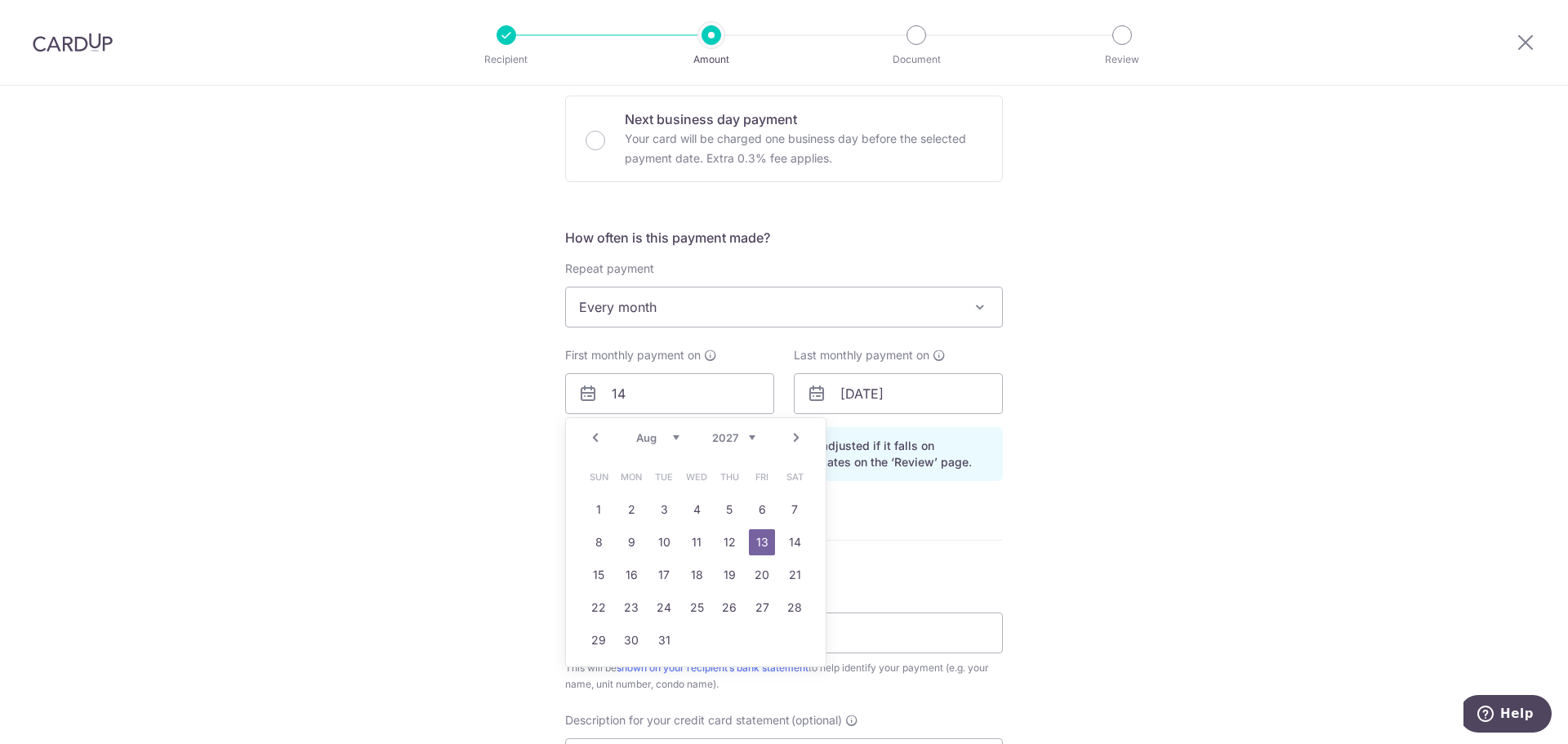
click at [941, 530] on form "Enter payment amount SGD 5,450.00 5450.00 GST (optional) SGD Recipient added su…" at bounding box center [784, 426] width 438 height 1446
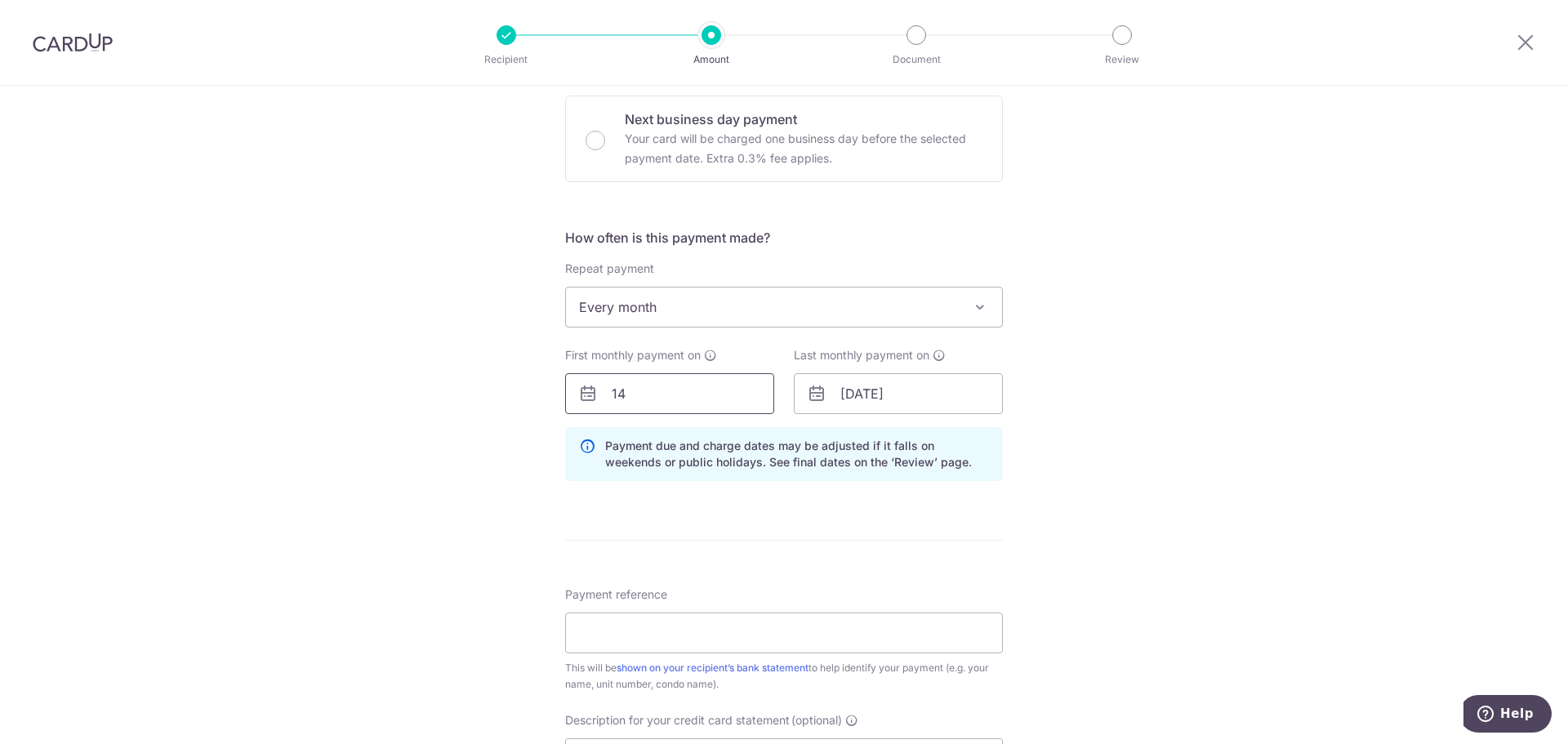
click at [655, 392] on input "14" at bounding box center [669, 393] width 209 height 41
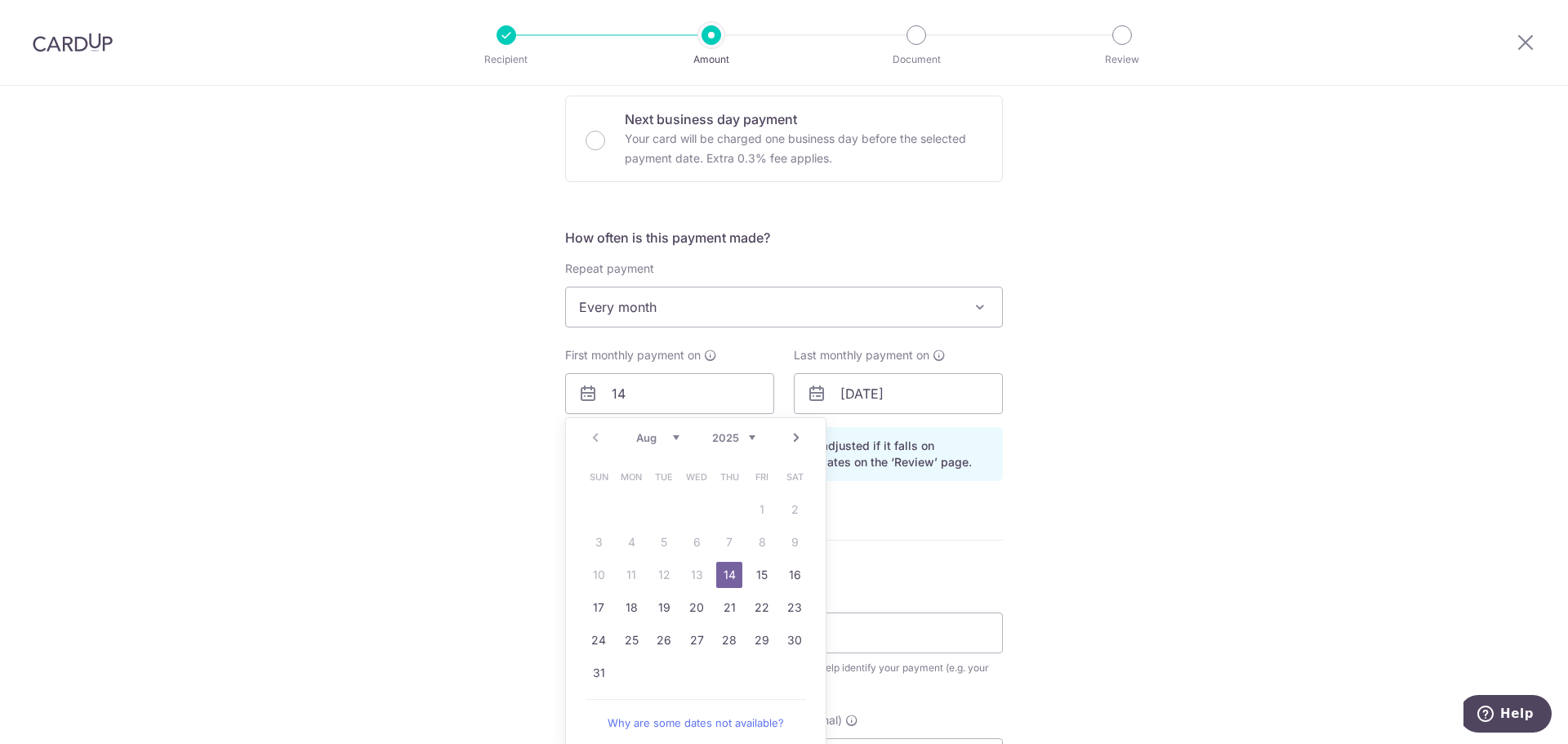
click at [723, 573] on link "14" at bounding box center [728, 574] width 26 height 26
type input "14/08/2025"
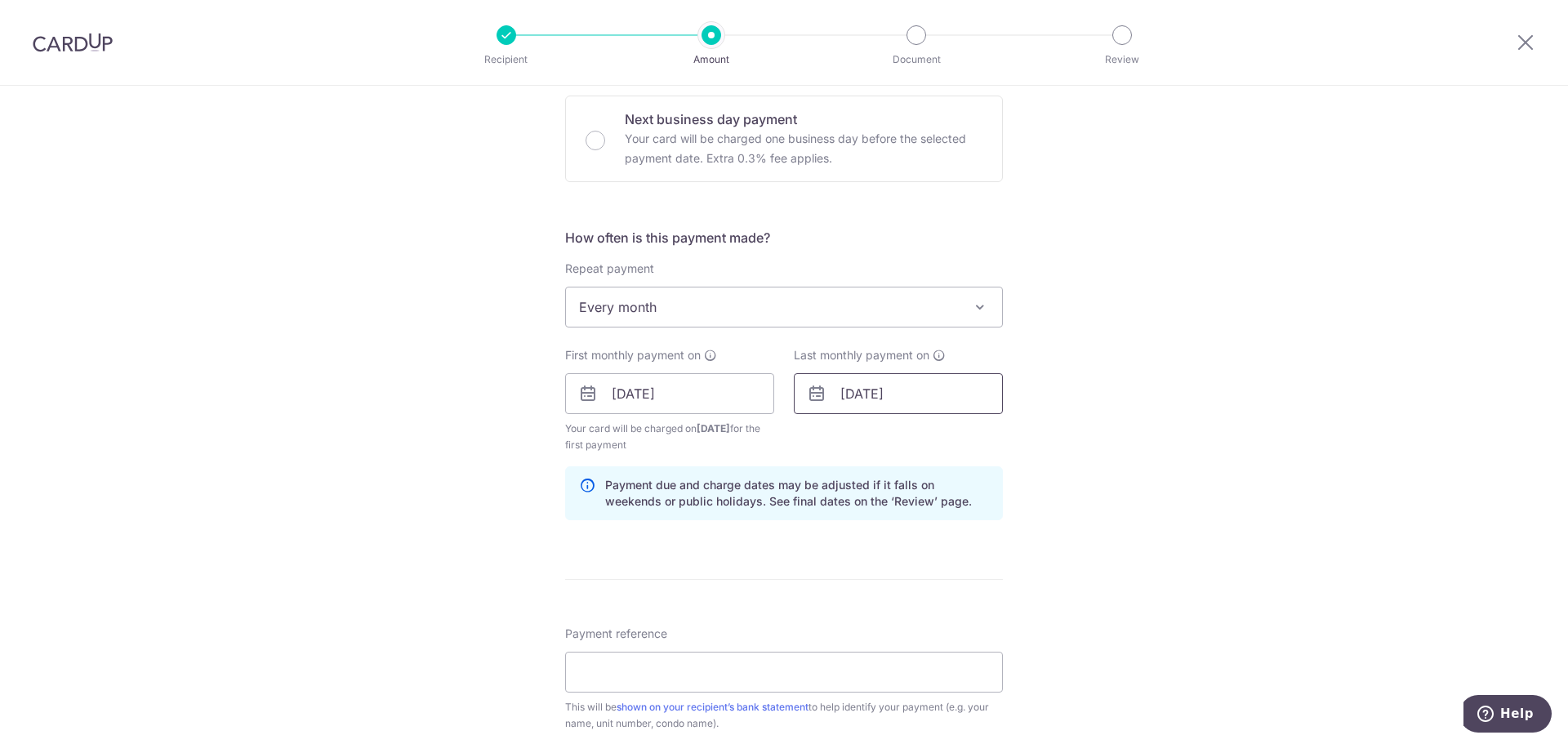
click at [869, 393] on input "13/08/2027" at bounding box center [898, 393] width 209 height 41
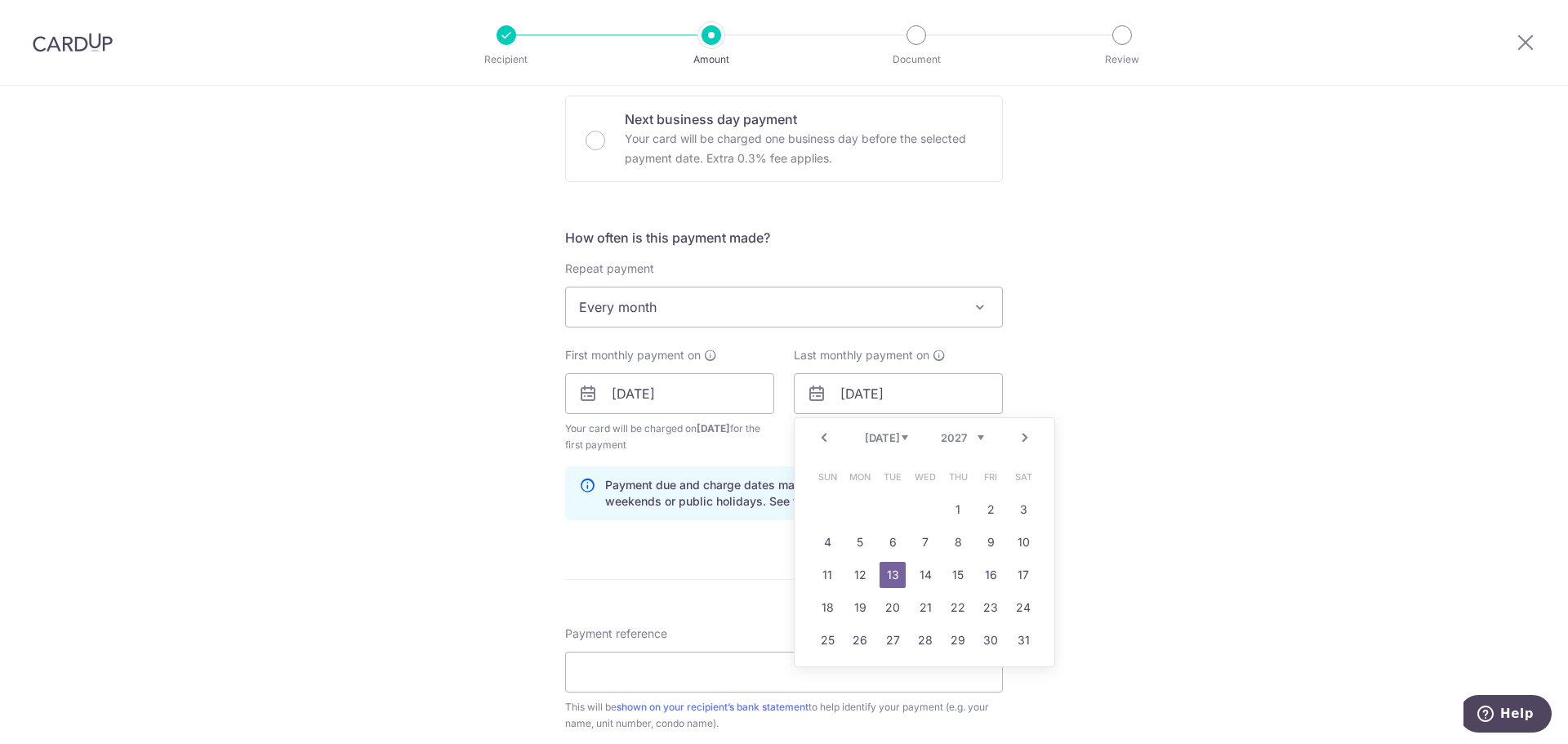
click at [891, 571] on link "13" at bounding box center [892, 574] width 26 height 26
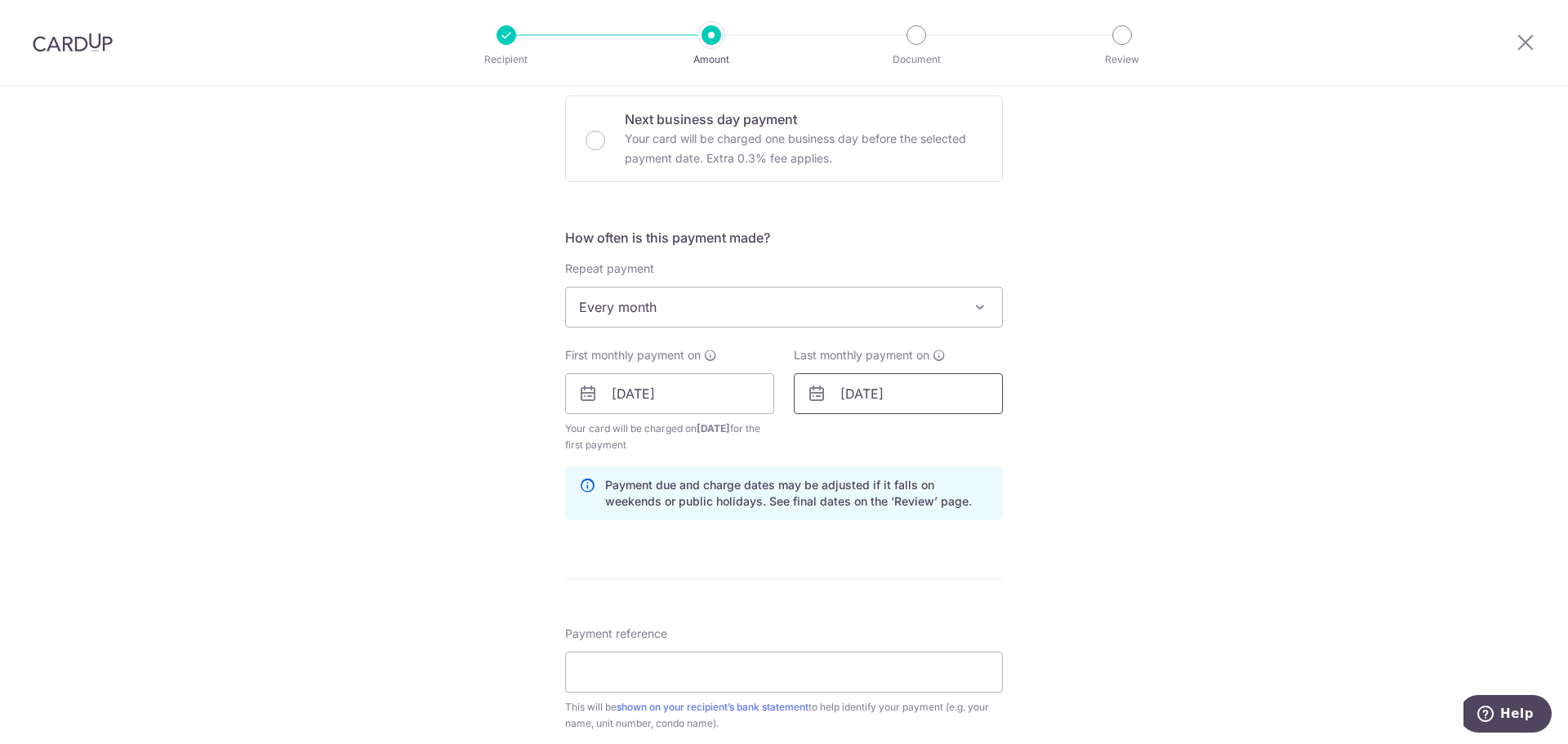
click at [847, 396] on input "13/07/2027" at bounding box center [898, 393] width 209 height 41
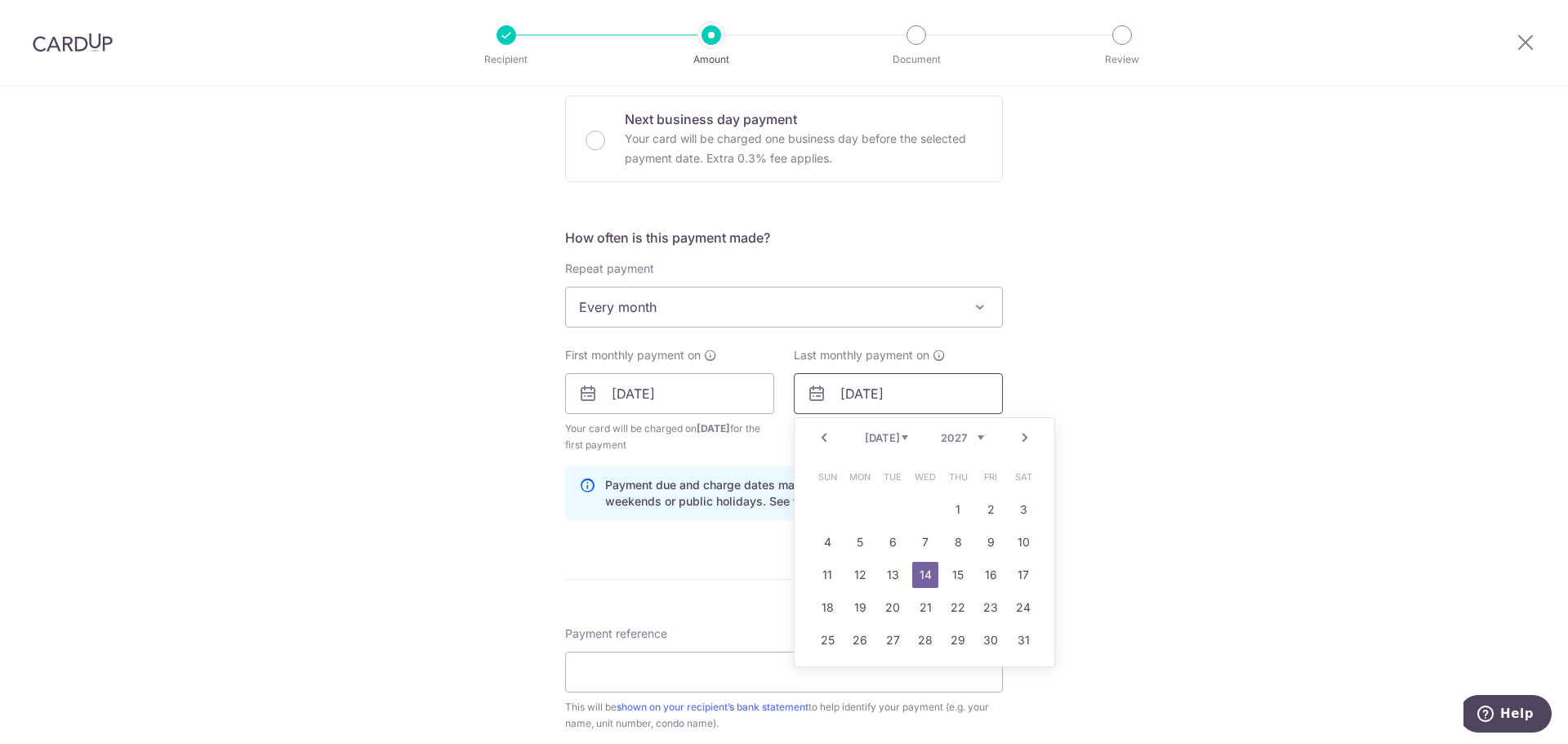
type input "14/07/2027"
click at [920, 574] on link "14" at bounding box center [925, 574] width 26 height 26
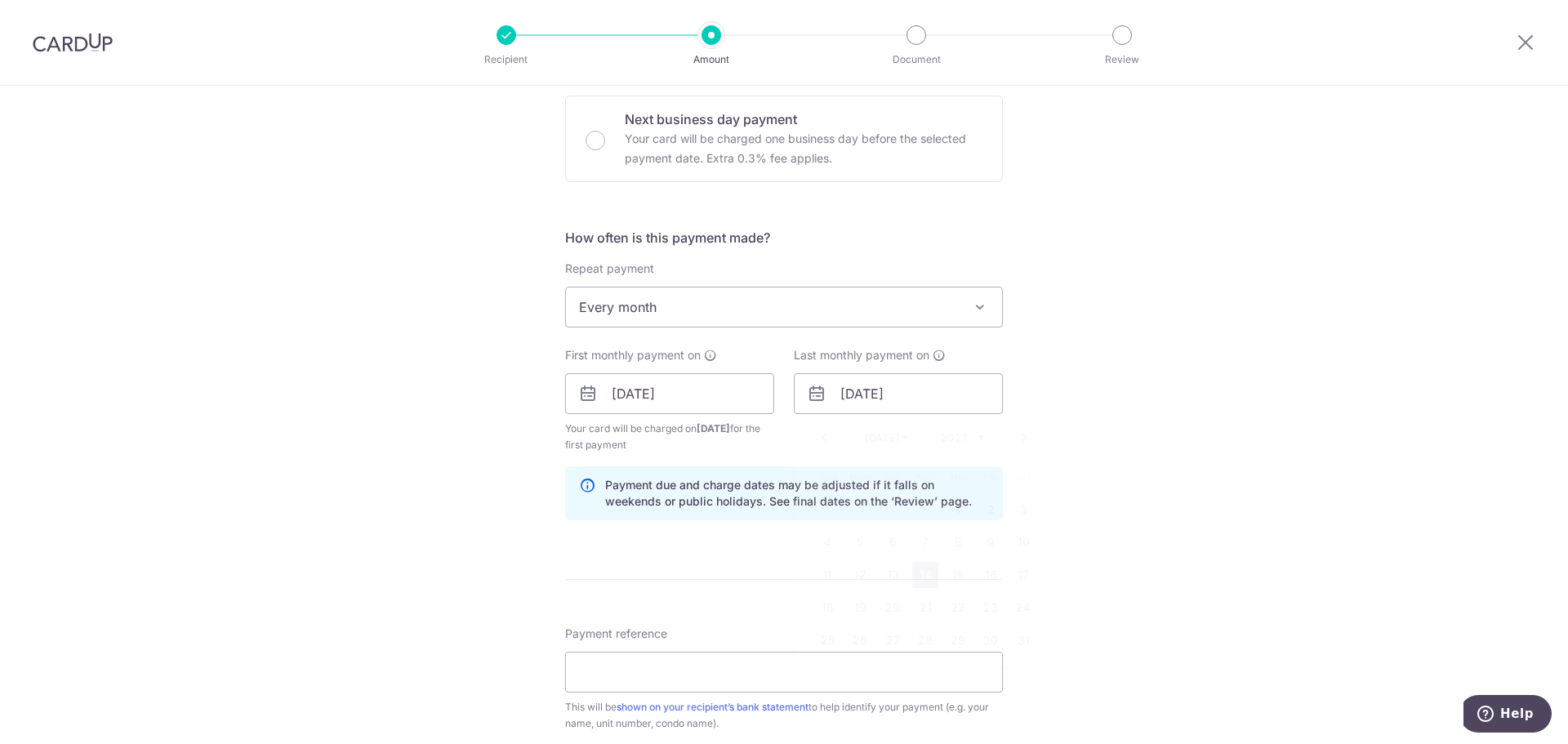
click at [1336, 496] on div "Tell us more about your payment Enter payment amount SGD 5,450.00 5450.00 GST (…" at bounding box center [784, 431] width 1568 height 1670
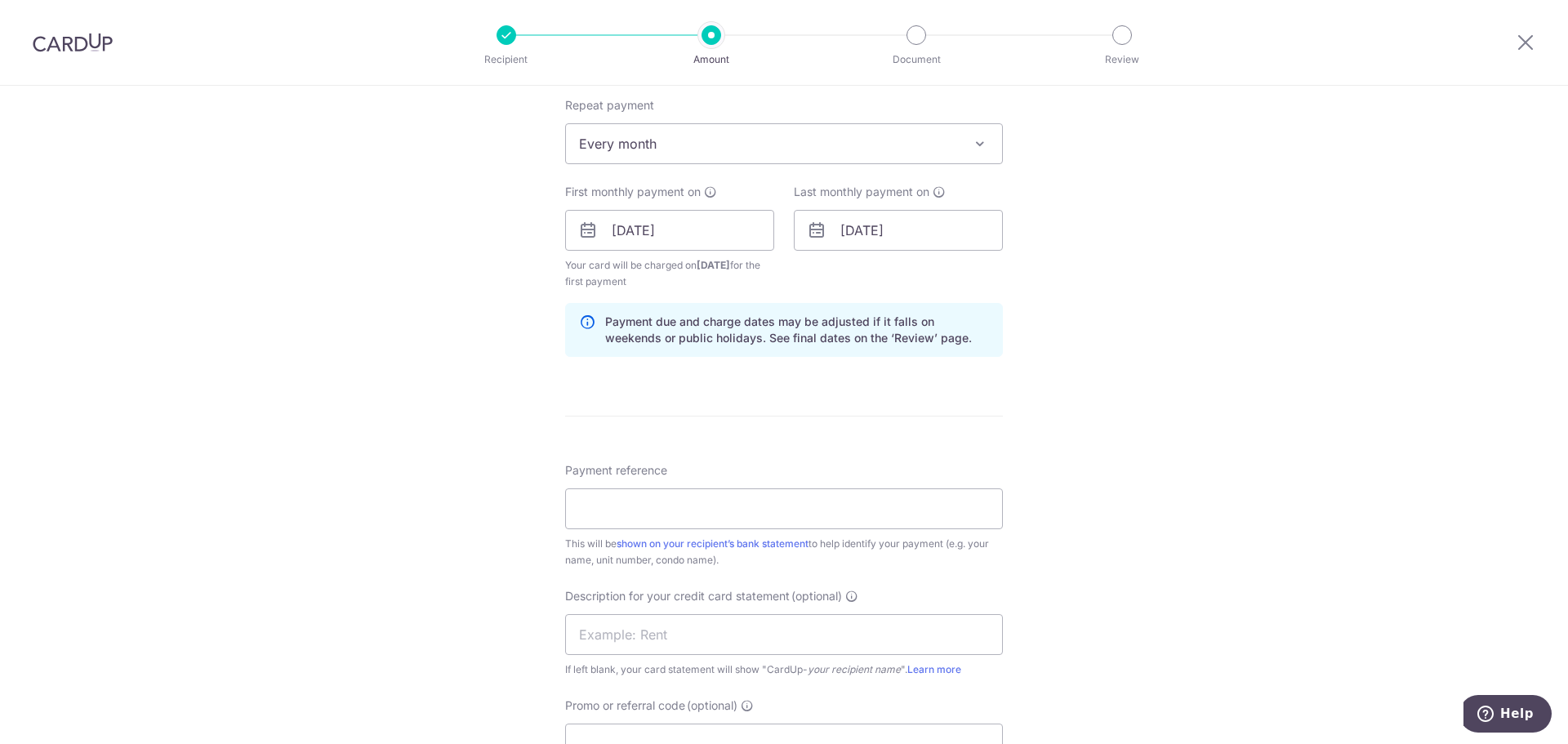
scroll to position [735, 0]
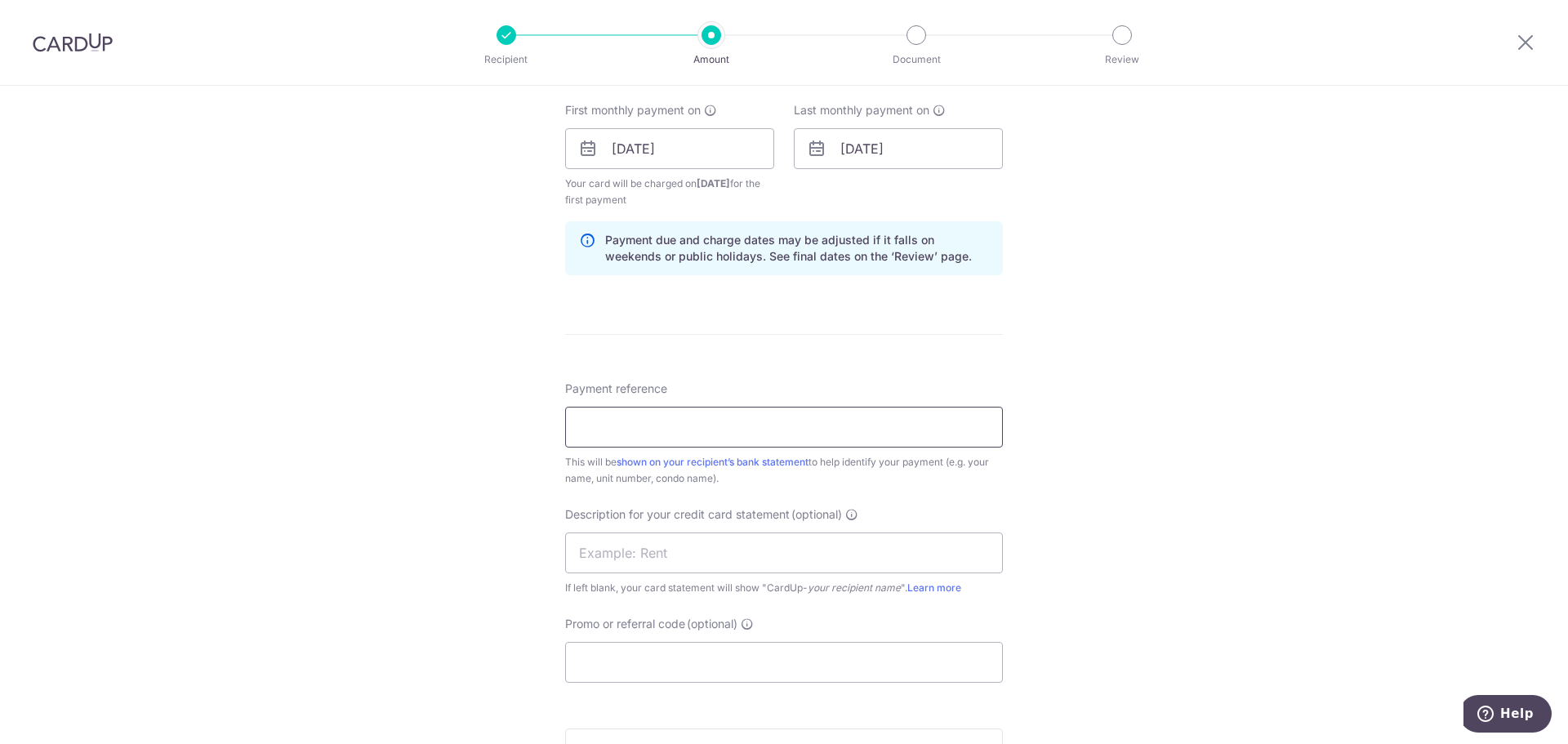
click at [860, 440] on input "Payment reference" at bounding box center [784, 426] width 438 height 41
click at [577, 428] on input "Tanjong Ria 07-38" at bounding box center [784, 426] width 438 height 41
click at [777, 422] on input "BH B37ZL Tanjong Ria 07-38" at bounding box center [784, 426] width 438 height 41
type input "BH B37ZL Tanjong Ria 07-38 Rent"
click at [715, 541] on input "text" at bounding box center [784, 552] width 438 height 41
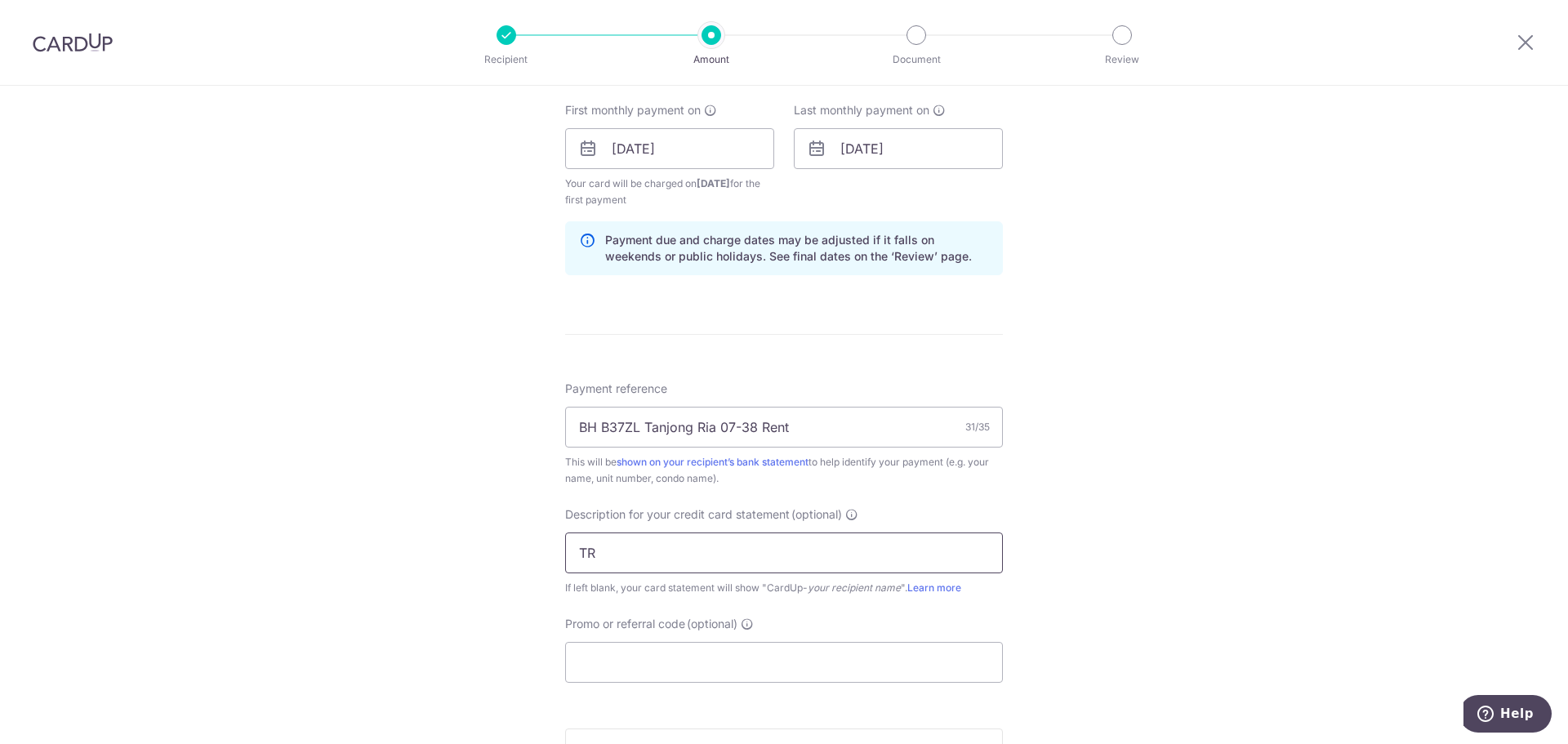
click at [610, 554] on input "TR" at bounding box center [784, 552] width 438 height 41
type input "TR Rent"
click at [641, 655] on input "Promo or referral code (optional)" at bounding box center [784, 662] width 438 height 41
paste input "SAVERENT179"
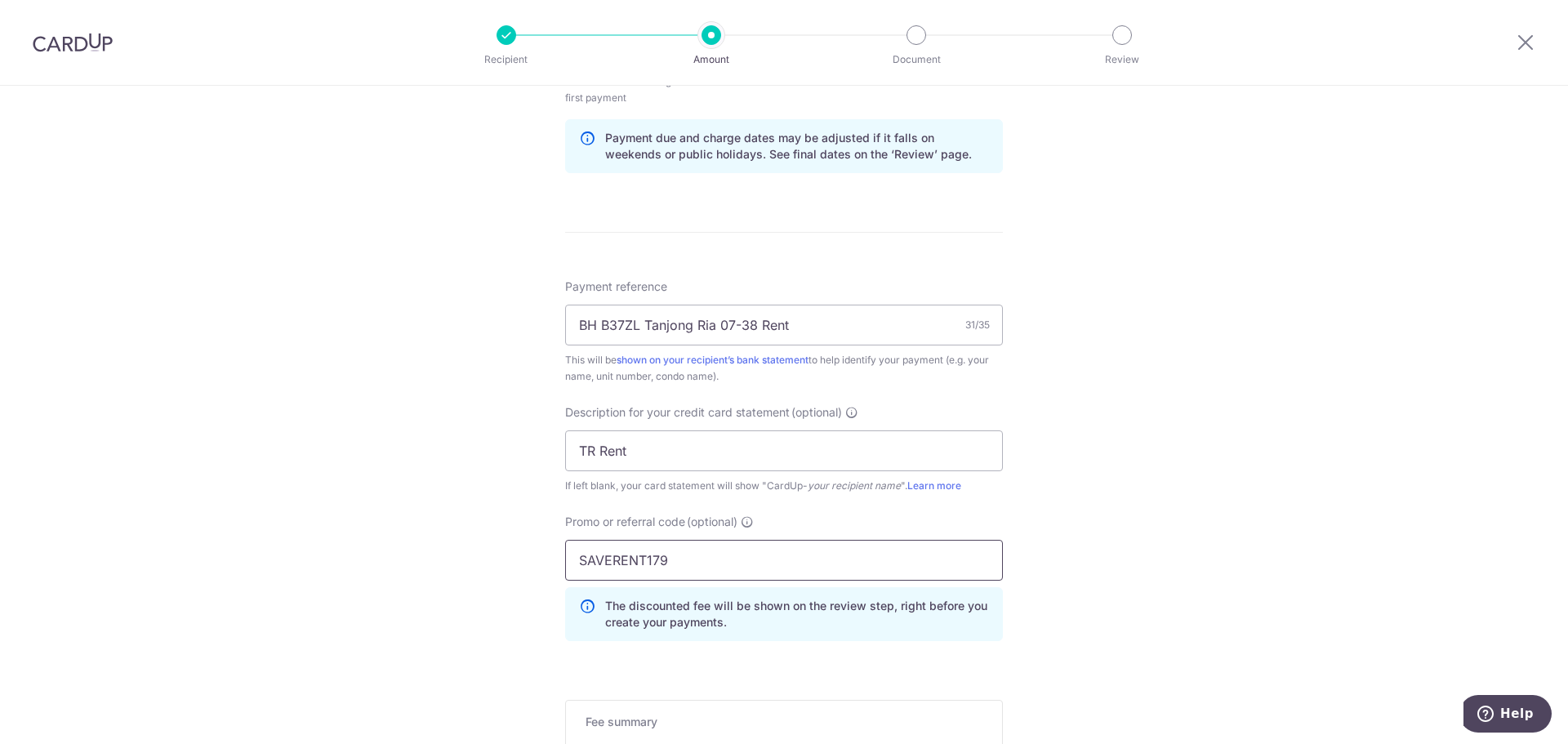
scroll to position [1062, 0]
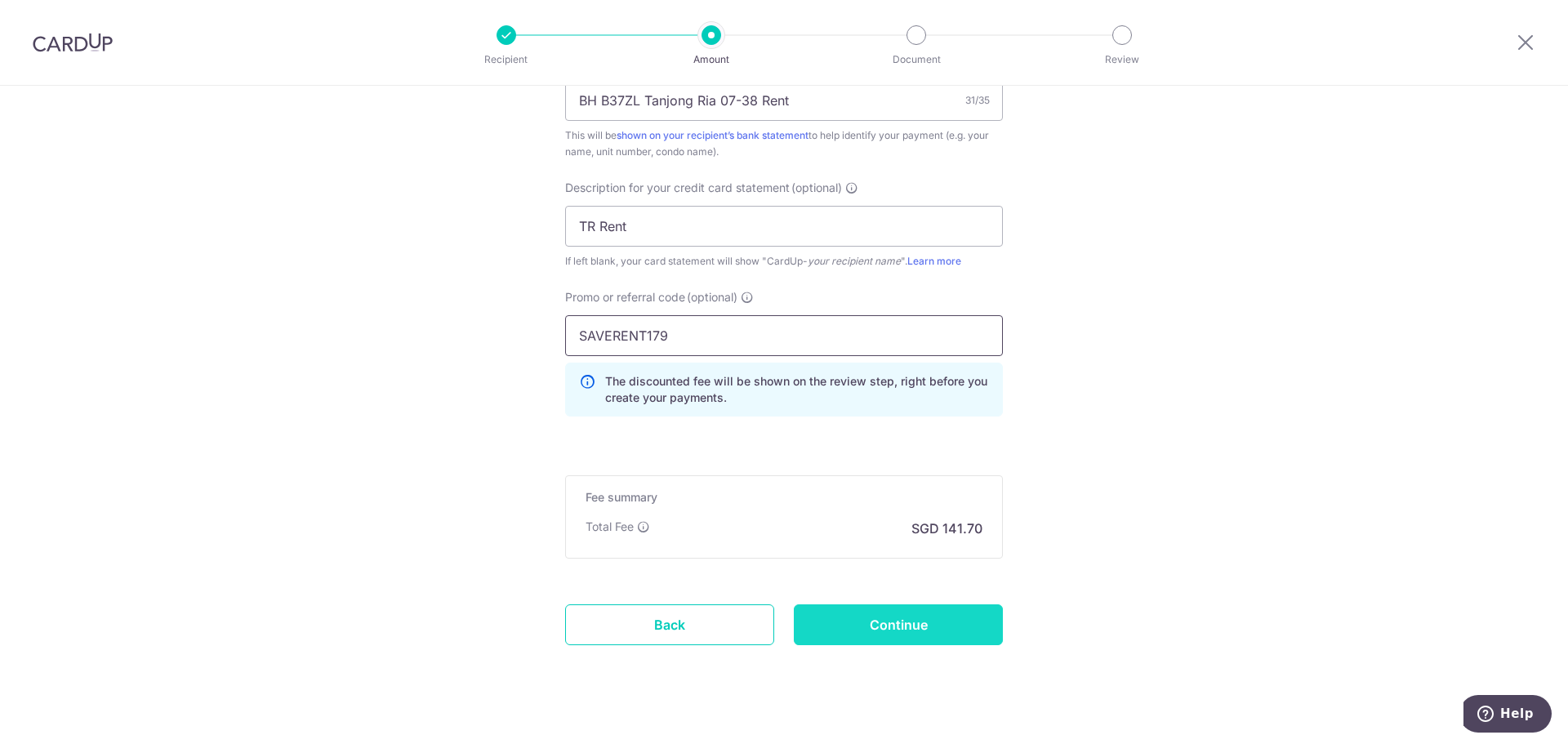
type input "SAVERENT179"
click at [851, 620] on input "Continue" at bounding box center [898, 624] width 209 height 41
type input "Create Schedule"
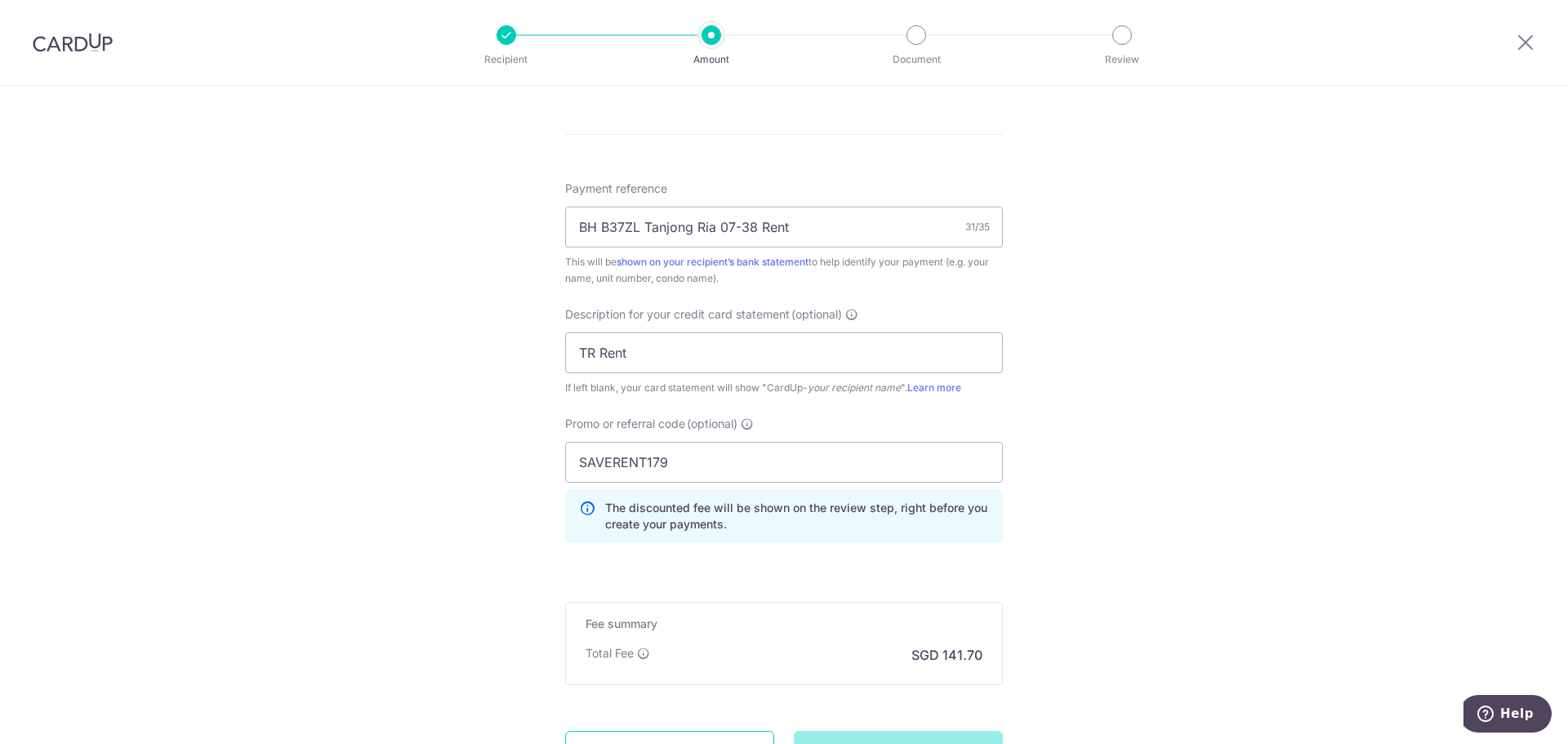
scroll to position [816, 0]
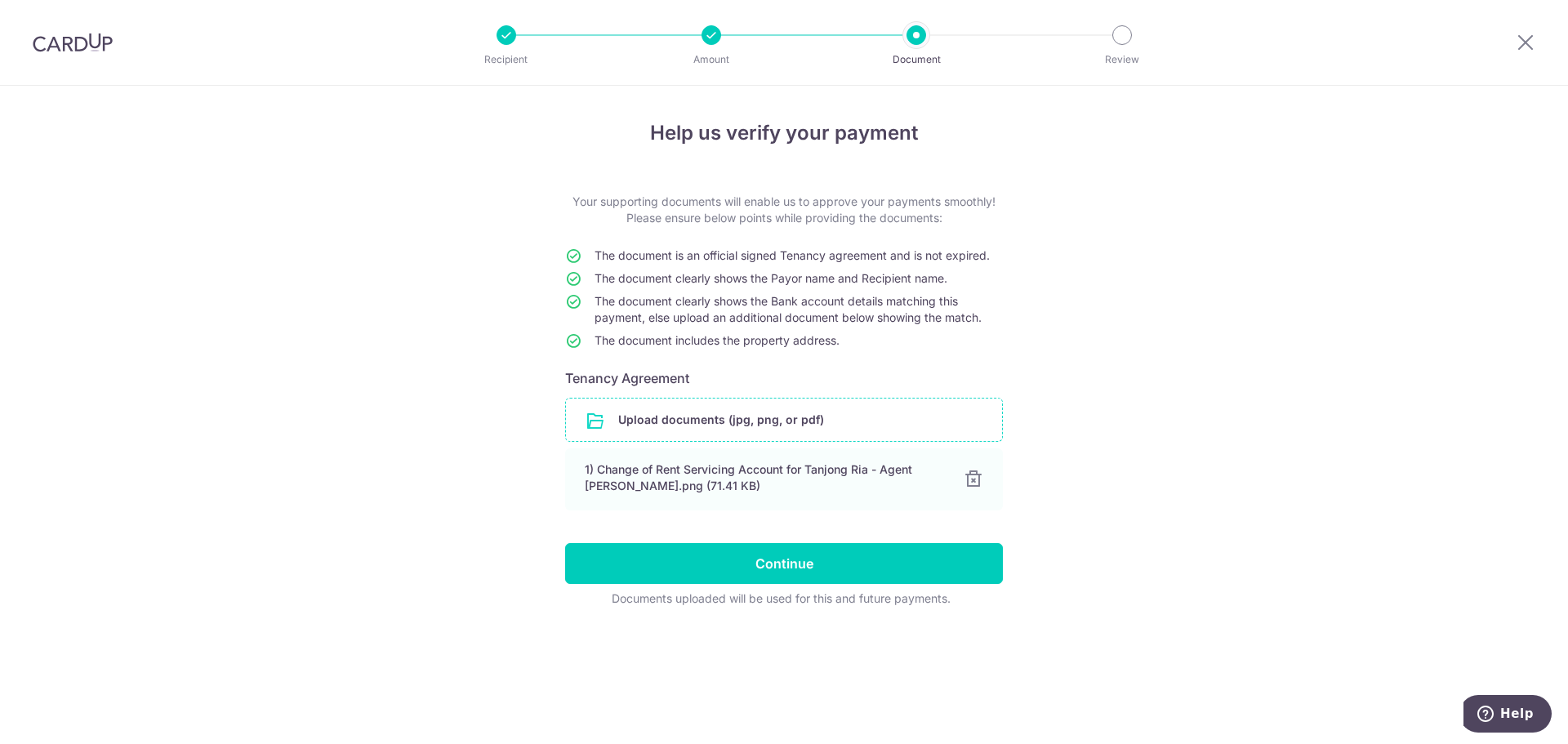
click at [736, 429] on input "file" at bounding box center [784, 419] width 436 height 42
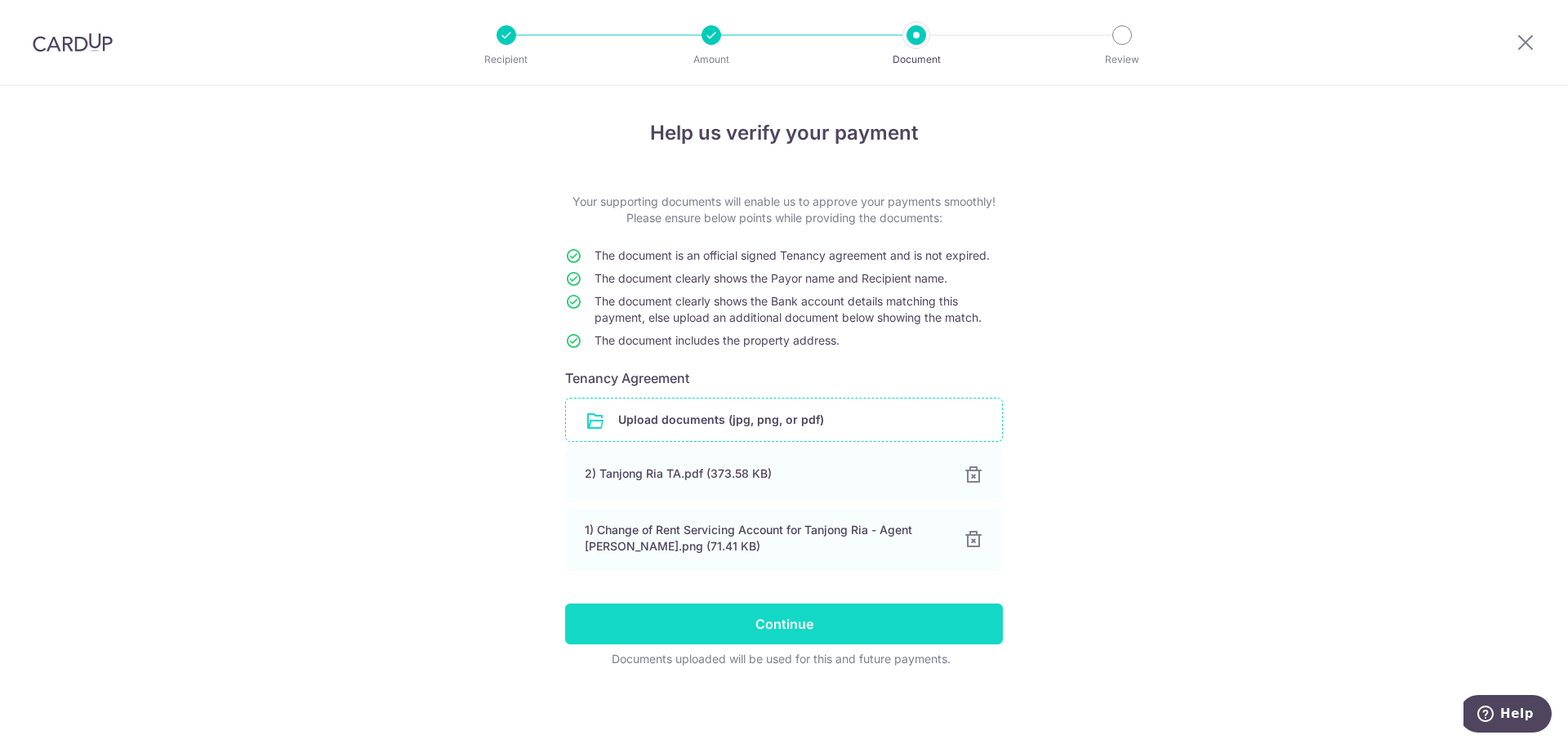
click at [858, 618] on input "Continue" at bounding box center [784, 623] width 438 height 41
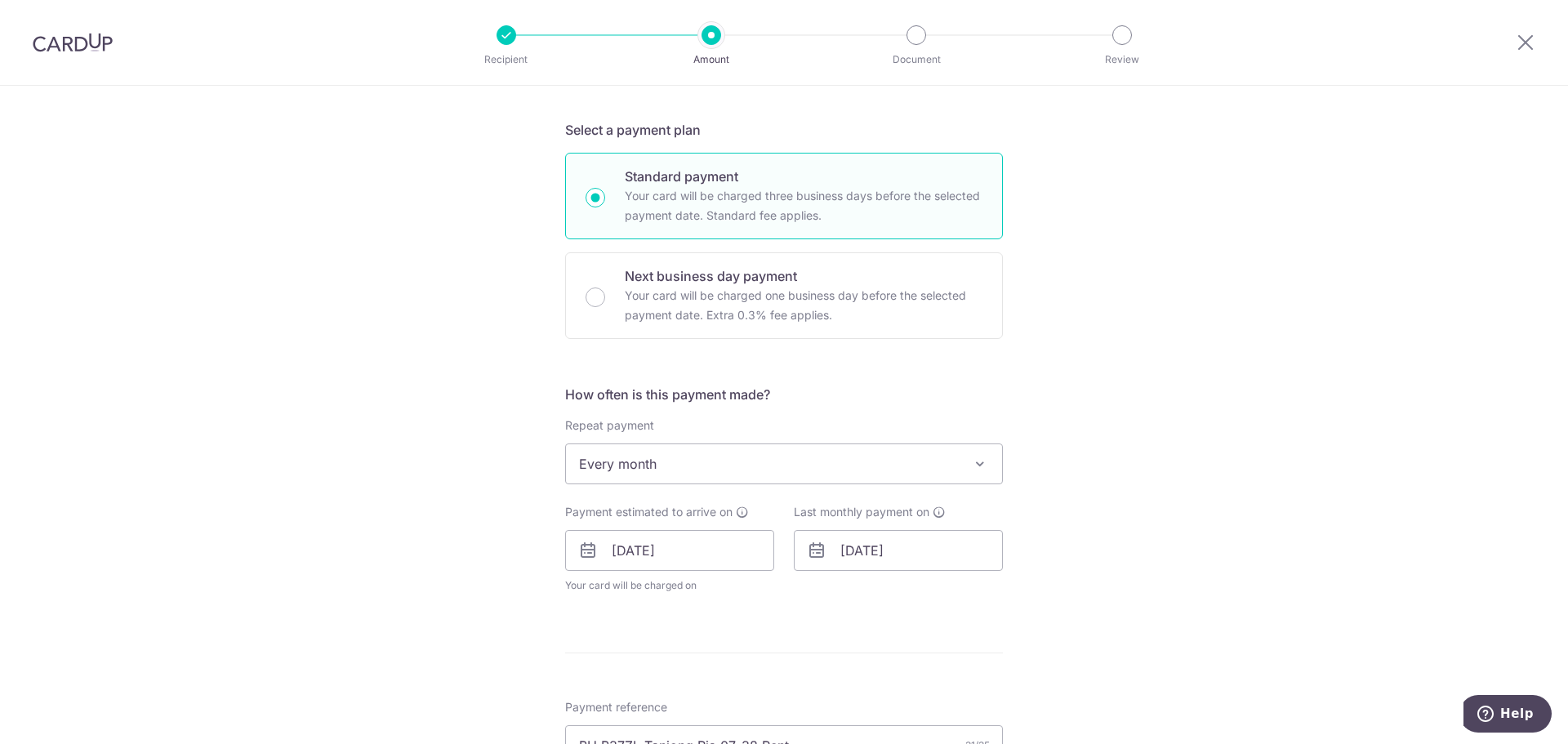
scroll to position [408, 0]
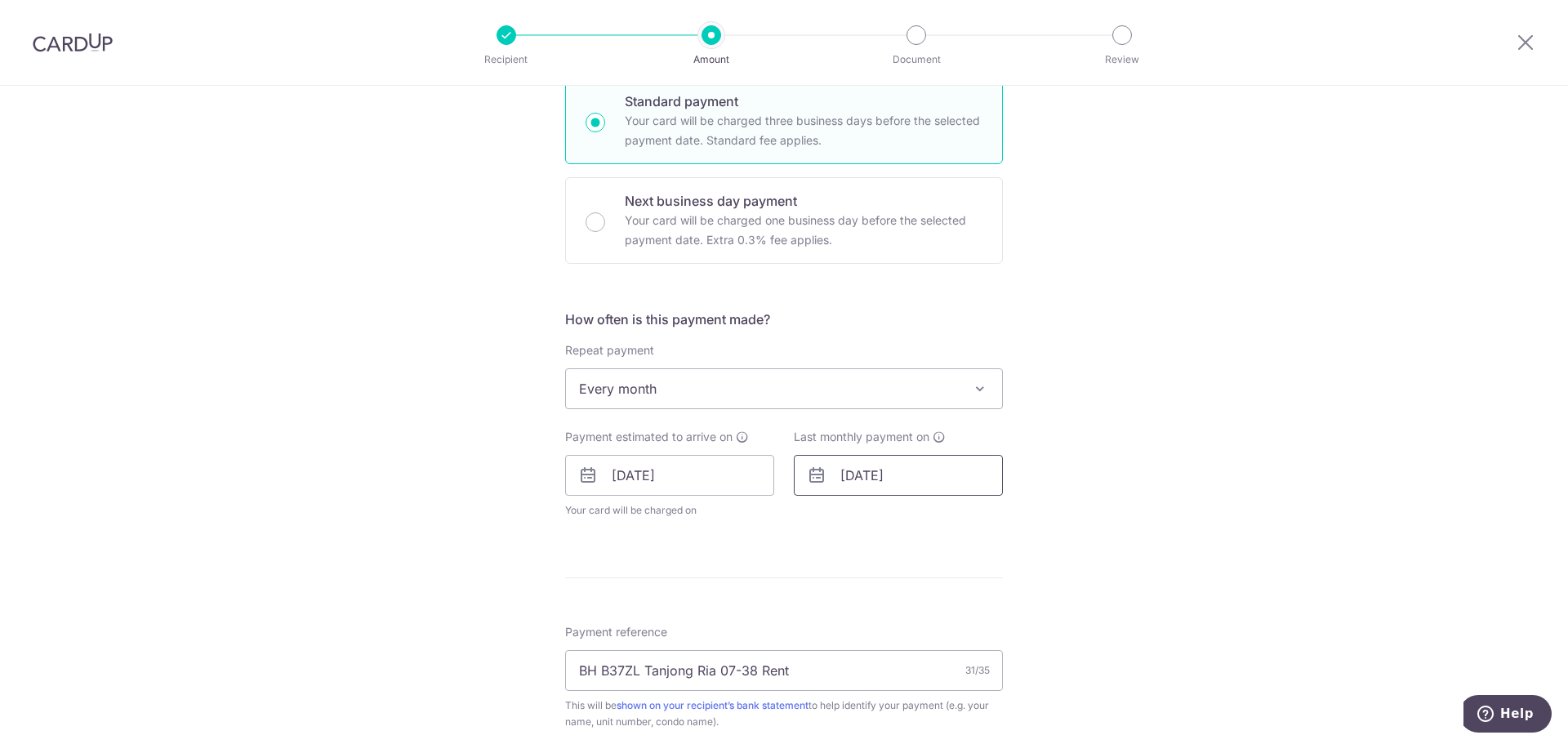
click at [885, 476] on input "[DATE]" at bounding box center [898, 475] width 209 height 41
click at [901, 474] on input "14/07/2027" at bounding box center [898, 475] width 209 height 41
click at [906, 476] on input "14/07/2027" at bounding box center [898, 475] width 209 height 41
type input "14/01/2026"
click at [1135, 530] on div "Tell us more about your payment Enter payment amount SGD 5,450.00 5450.00 GST (…" at bounding box center [784, 507] width 1568 height 1660
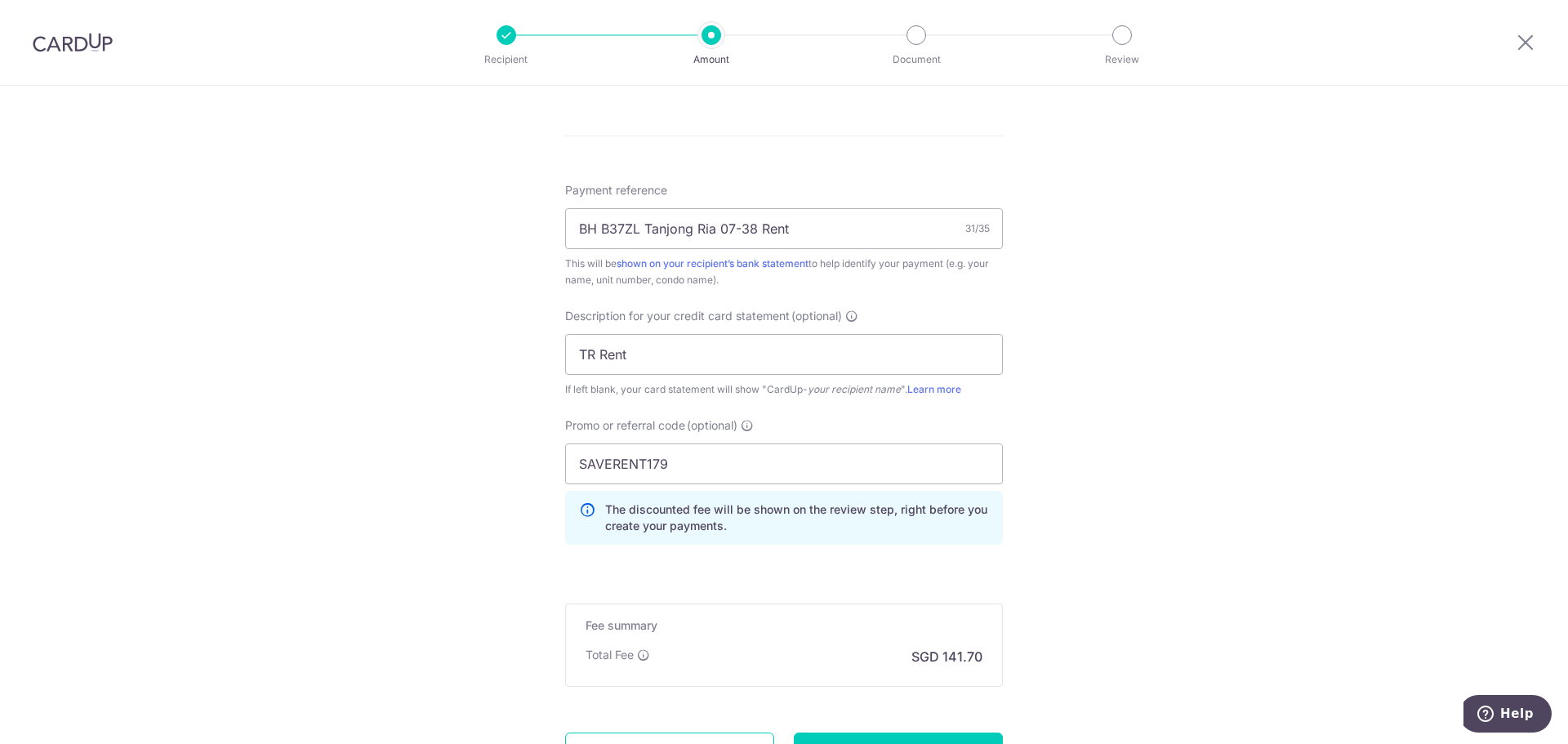
scroll to position [1062, 0]
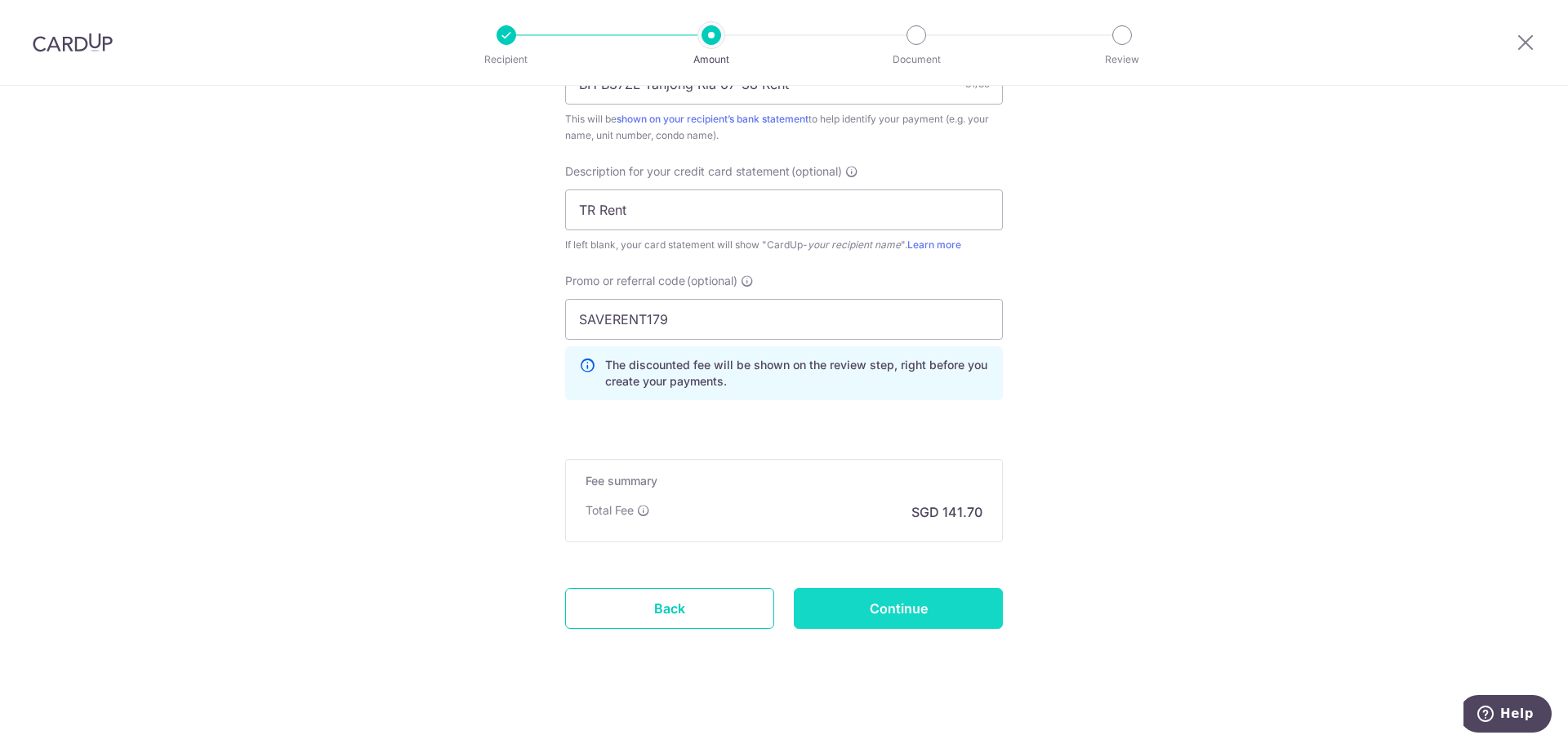
click at [929, 606] on input "Continue" at bounding box center [898, 608] width 209 height 41
type input "Update Schedule"
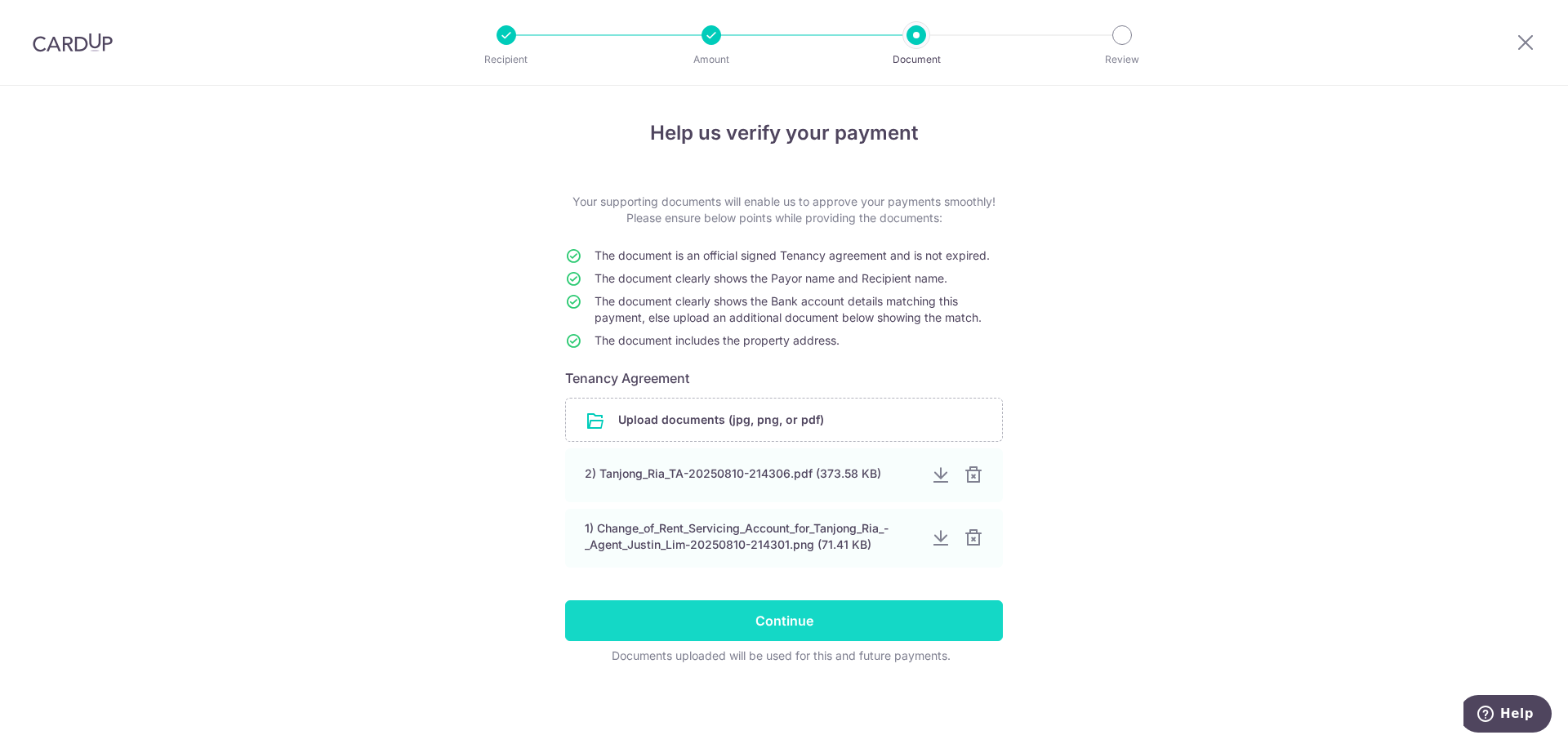
click at [841, 625] on input "Continue" at bounding box center [784, 620] width 438 height 41
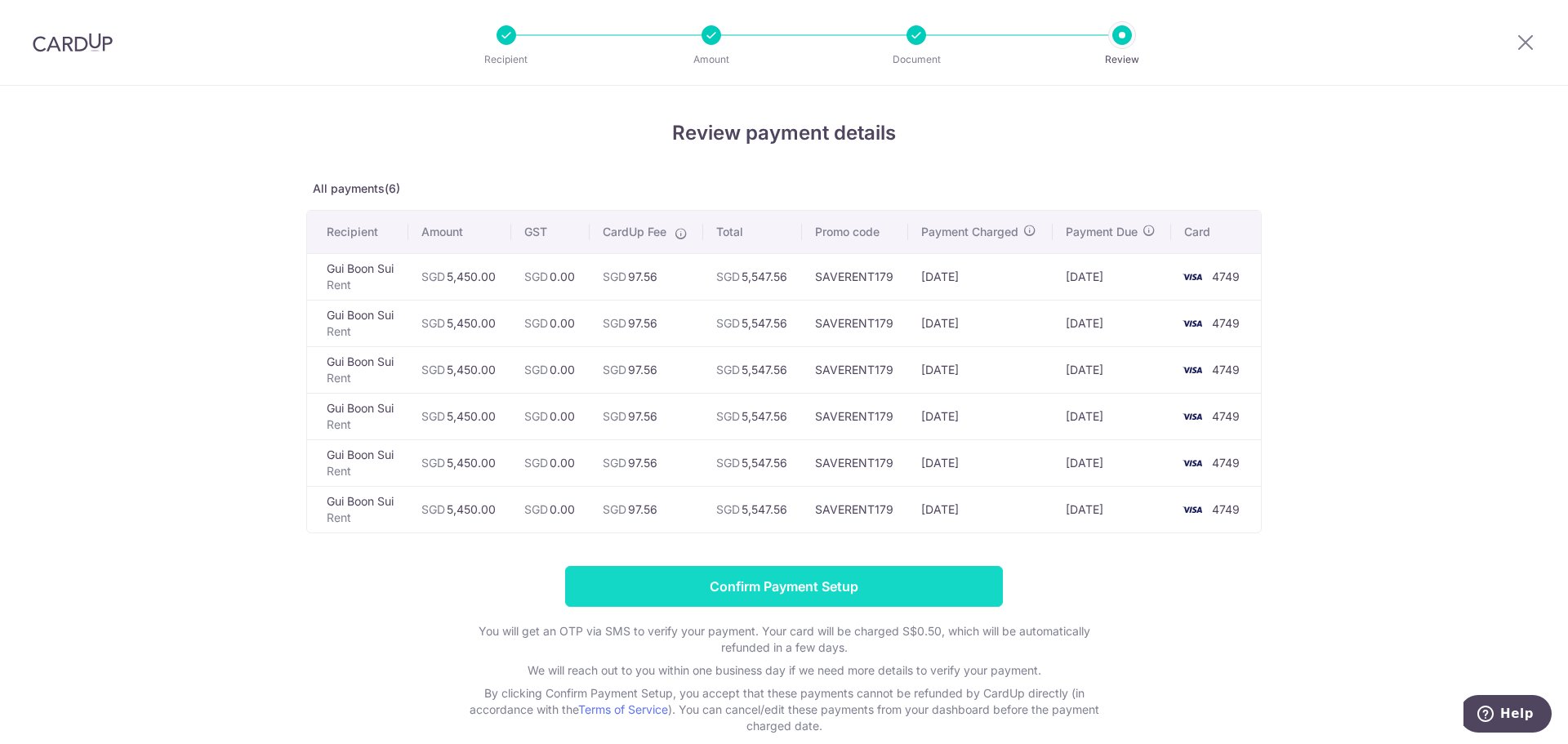
click at [813, 598] on input "Confirm Payment Setup" at bounding box center [784, 586] width 438 height 41
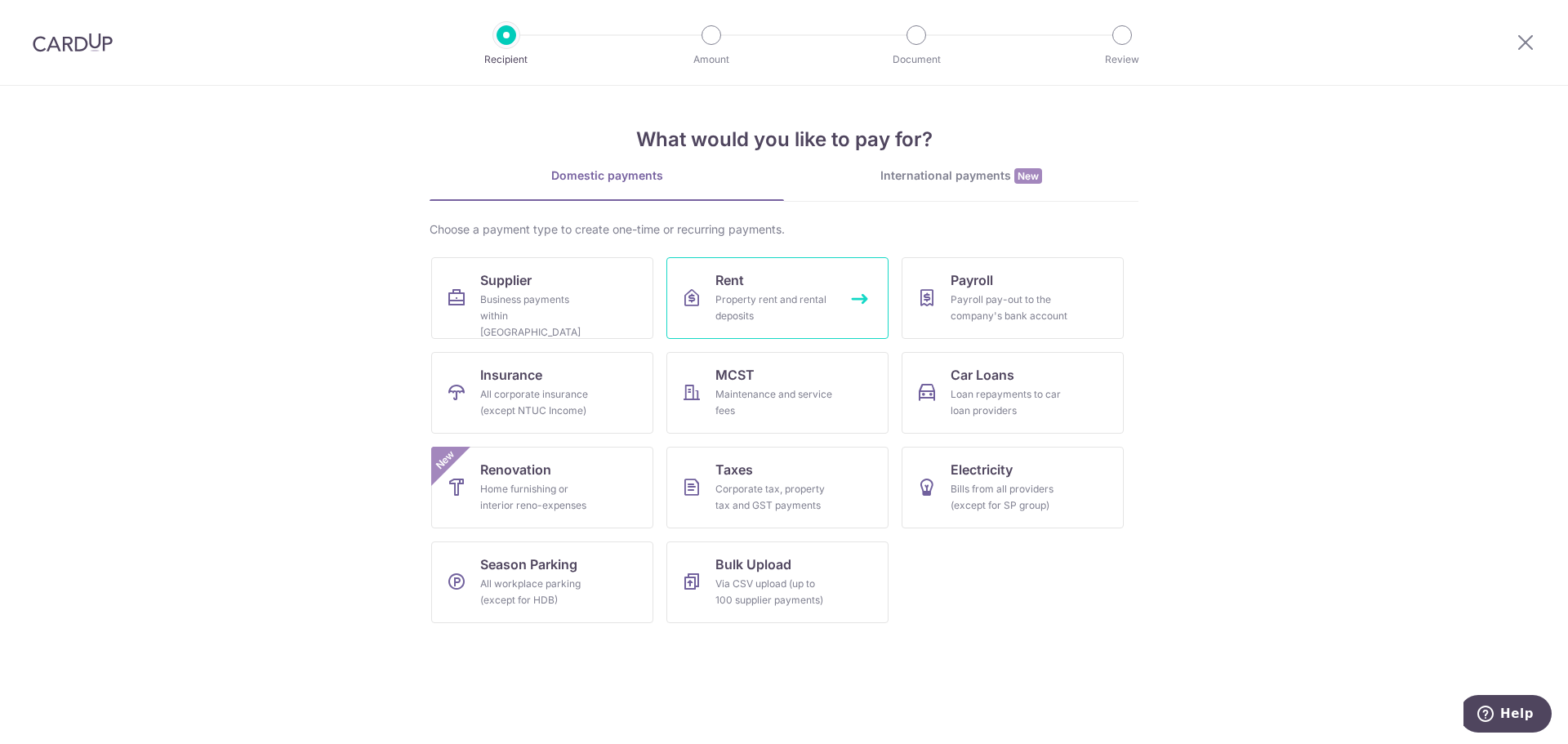
click at [762, 288] on link "Rent Property rent and rental deposits" at bounding box center [777, 298] width 222 height 81
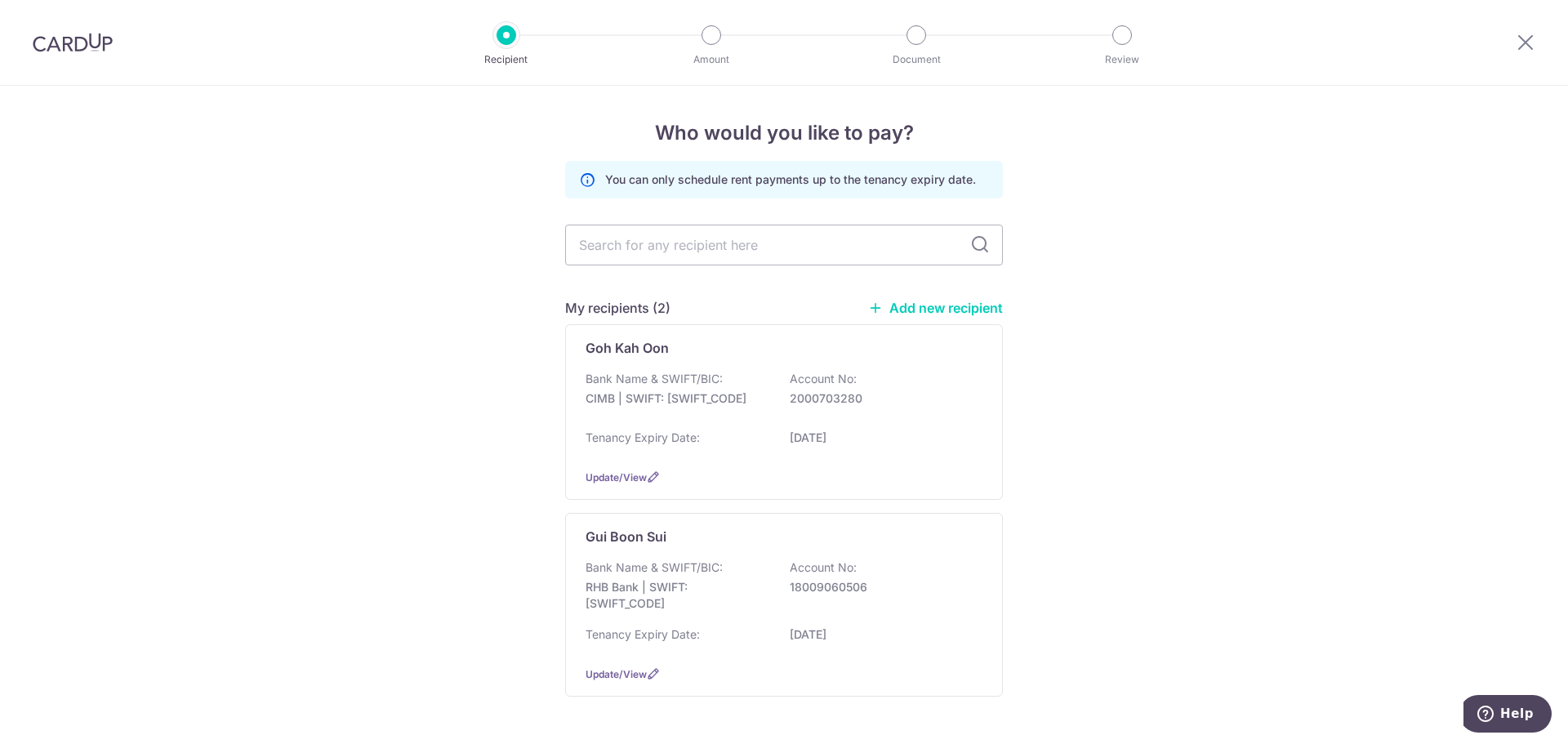
click at [952, 308] on link "Add new recipient" at bounding box center [935, 308] width 135 height 17
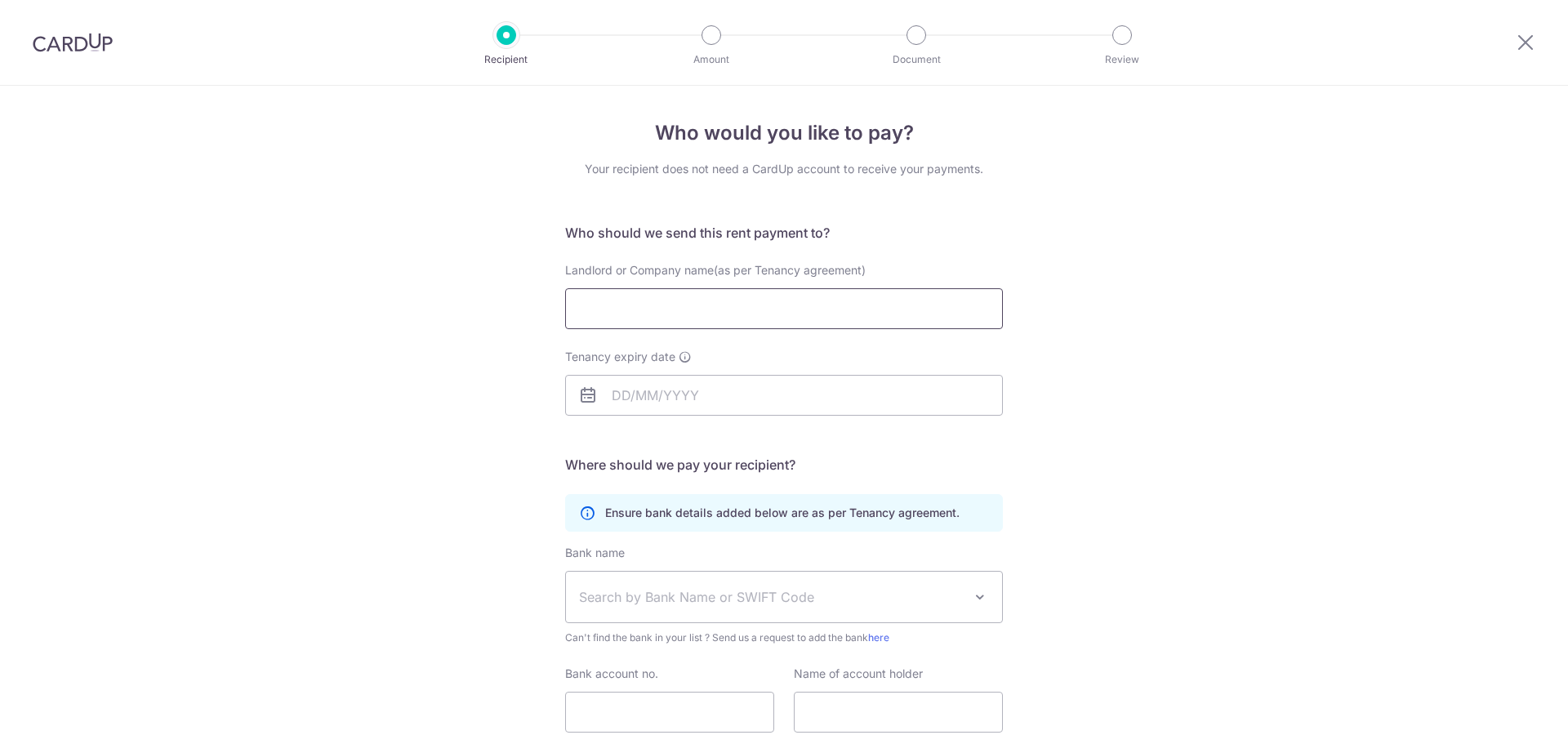
click at [737, 301] on input "Landlord or Company name(as per Tenancy agreement)" at bounding box center [784, 308] width 438 height 41
click at [629, 308] on input "Landlord or Company name(as per Tenancy agreement)" at bounding box center [784, 308] width 438 height 41
type input "Kwok Hoi Wai Harriet"
click at [634, 402] on input "Tenancy expiry date" at bounding box center [784, 395] width 438 height 41
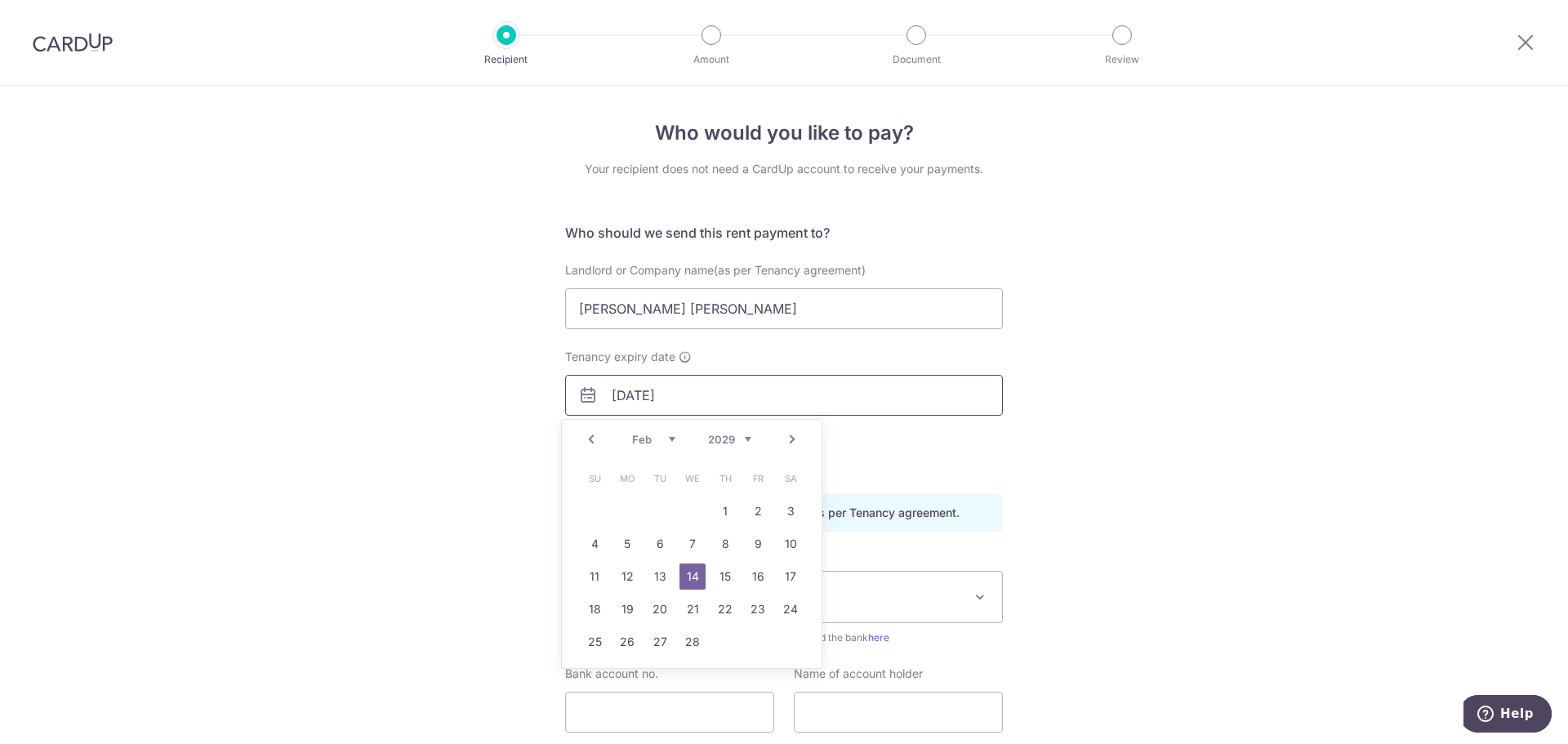
type input "14/02/2029"
click at [694, 570] on link "14" at bounding box center [692, 576] width 26 height 26
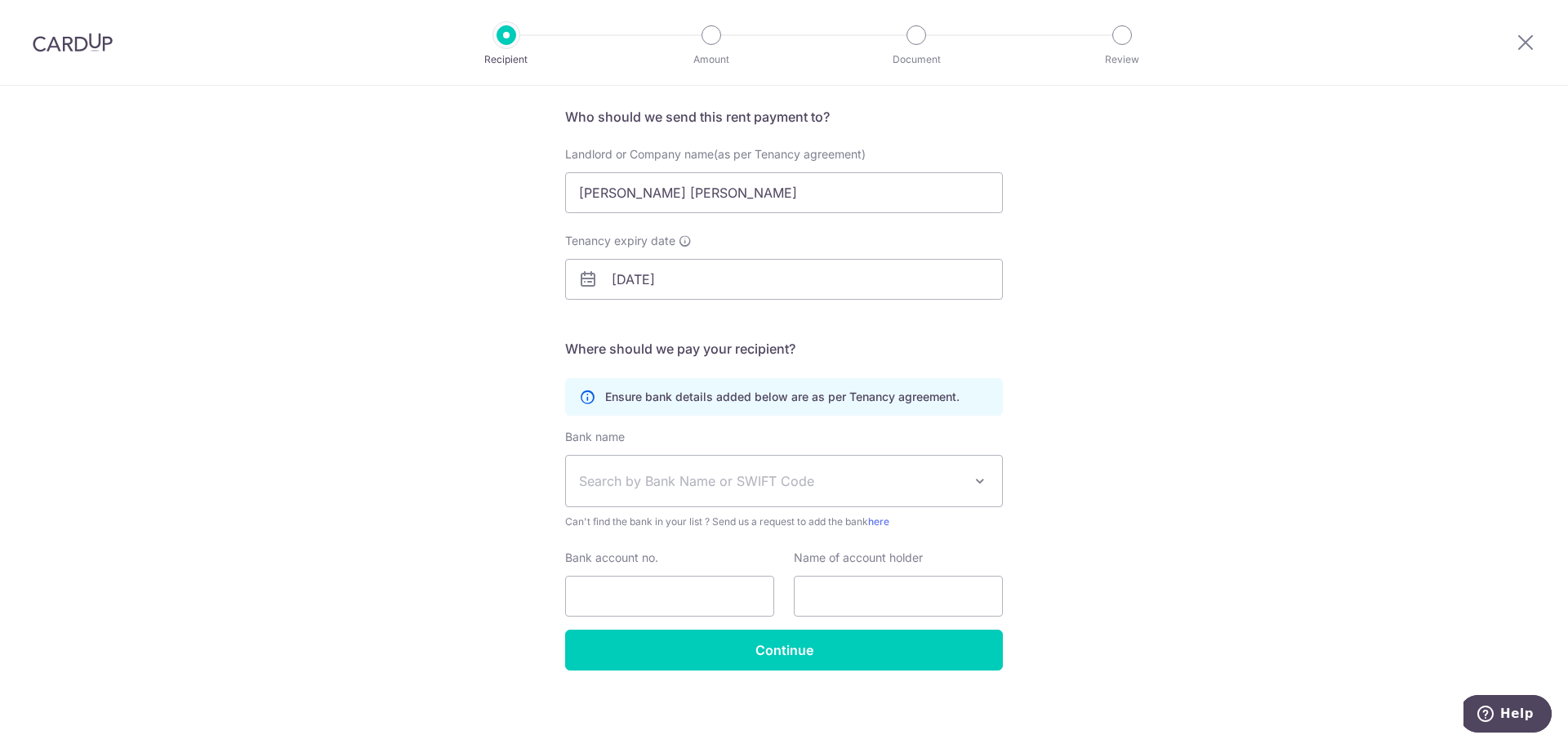
scroll to position [119, 0]
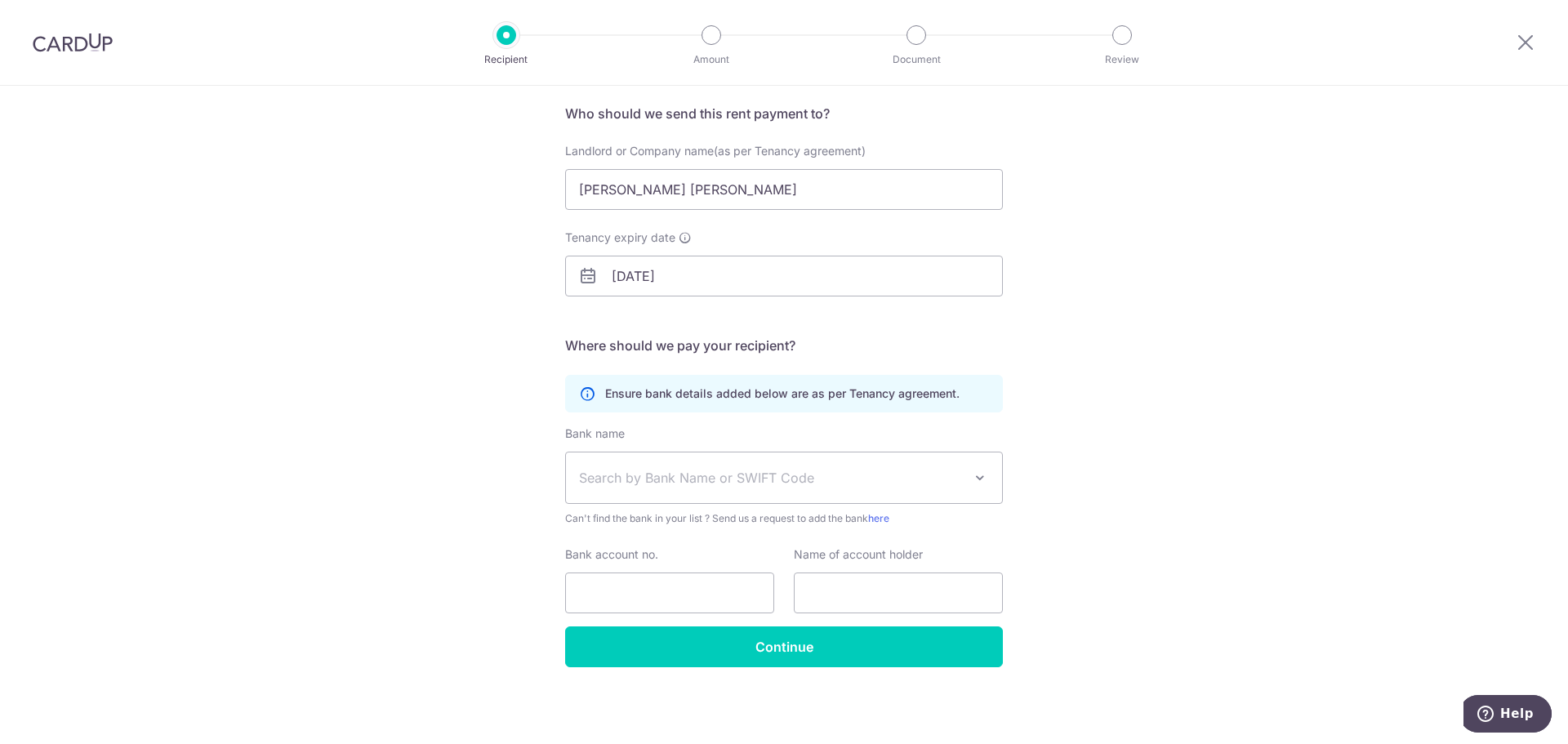
click at [715, 485] on span "Search by Bank Name or SWIFT Code" at bounding box center [771, 478] width 384 height 20
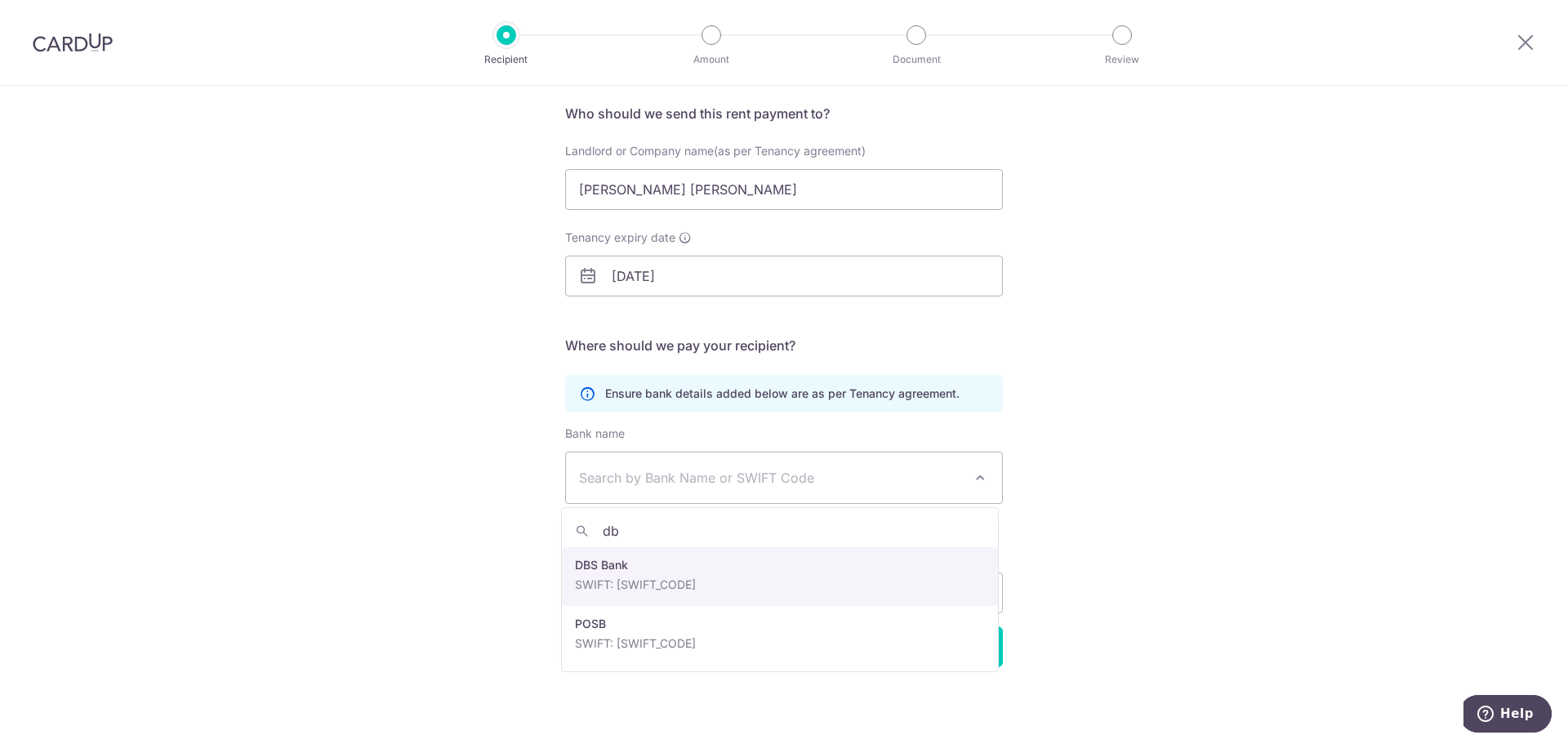
type input "dbs"
select select "6"
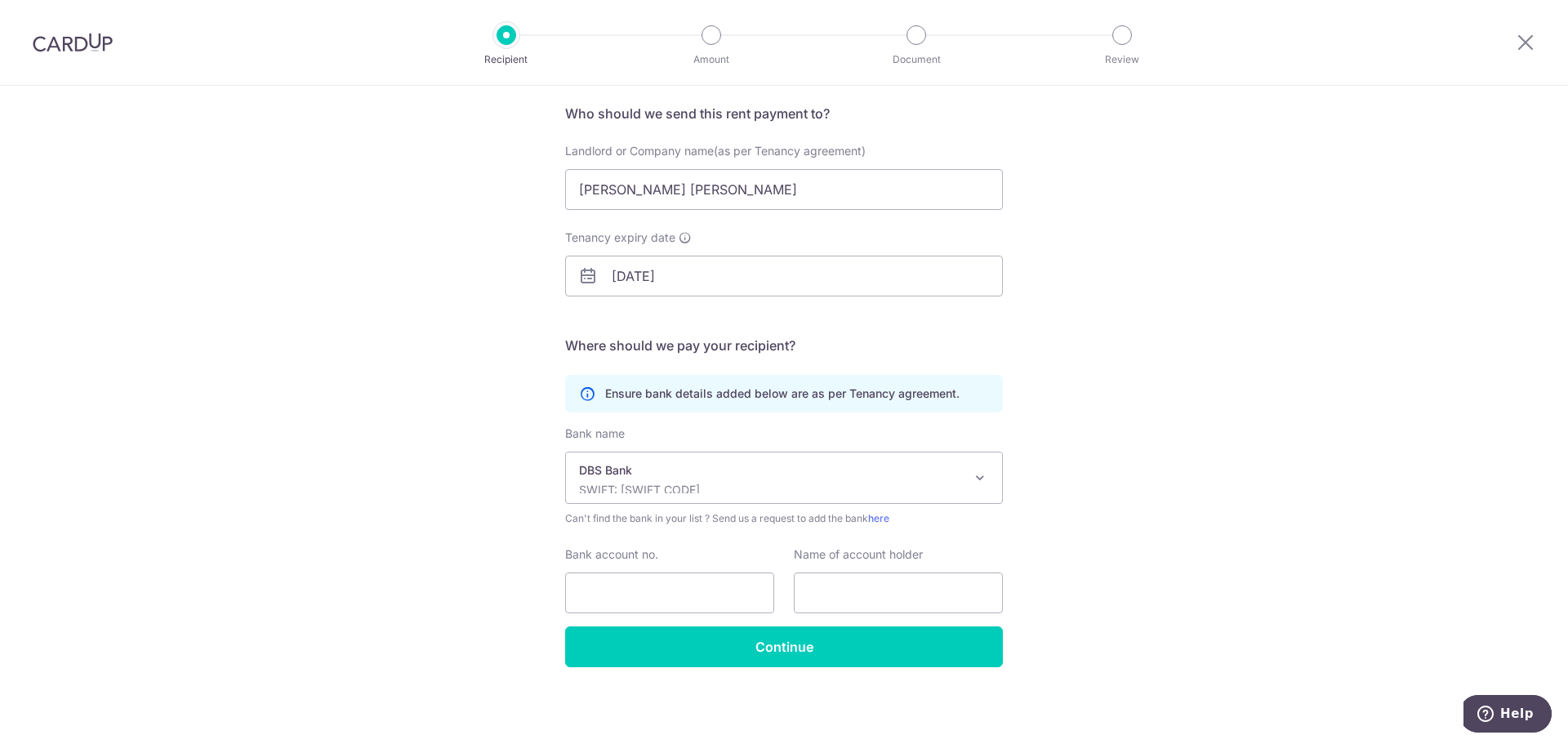
click at [436, 548] on div "Who would you like to pay? Your recipient does not need a CardUp account to rec…" at bounding box center [784, 355] width 1568 height 777
click at [663, 595] on input "Bank account no." at bounding box center [669, 593] width 209 height 41
paste input "020-006326-2"
click at [609, 591] on input "020-006326-2" at bounding box center [669, 593] width 209 height 41
click at [653, 593] on input "020006326-2" at bounding box center [669, 593] width 209 height 41
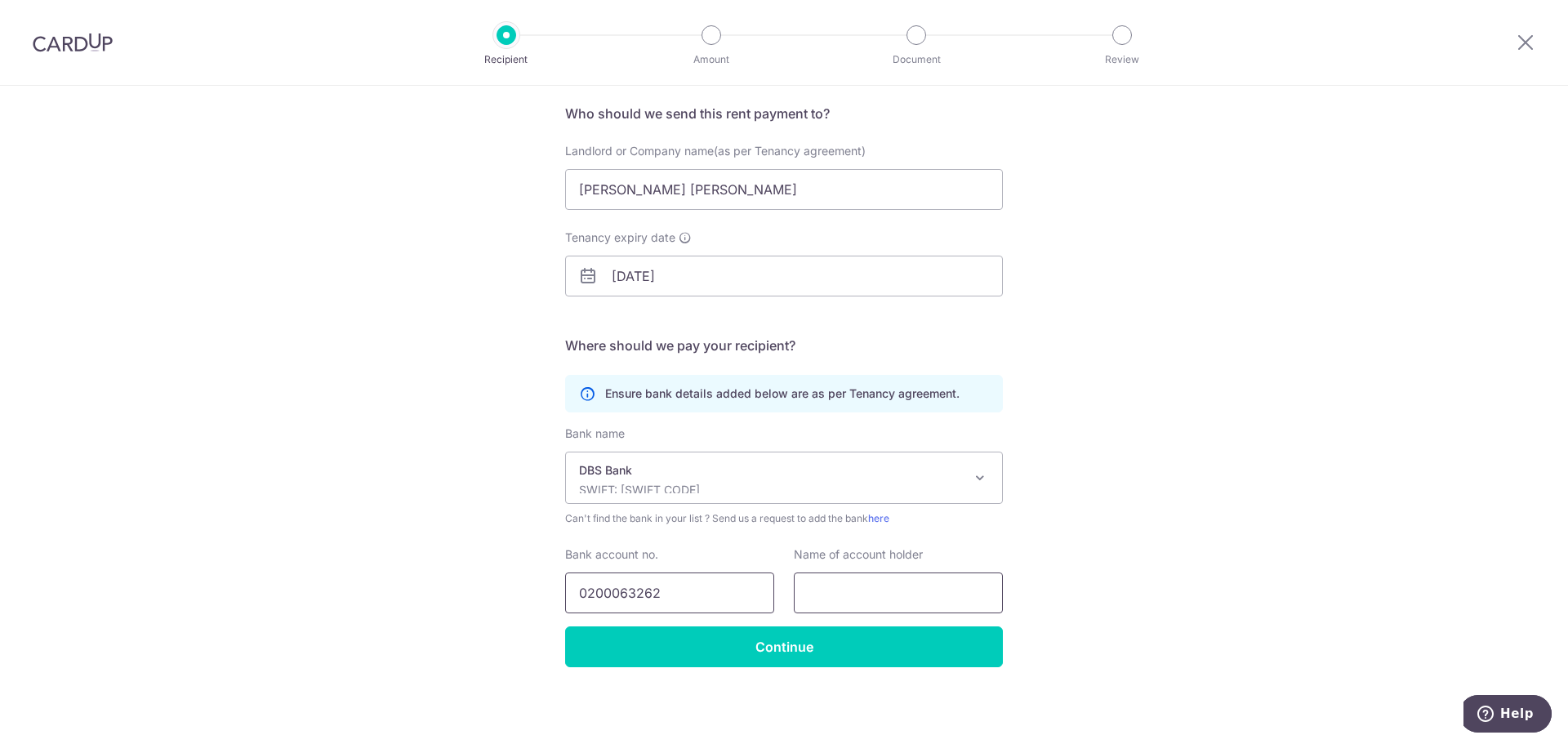
type input "0200063262"
click at [834, 594] on input "text" at bounding box center [898, 593] width 209 height 41
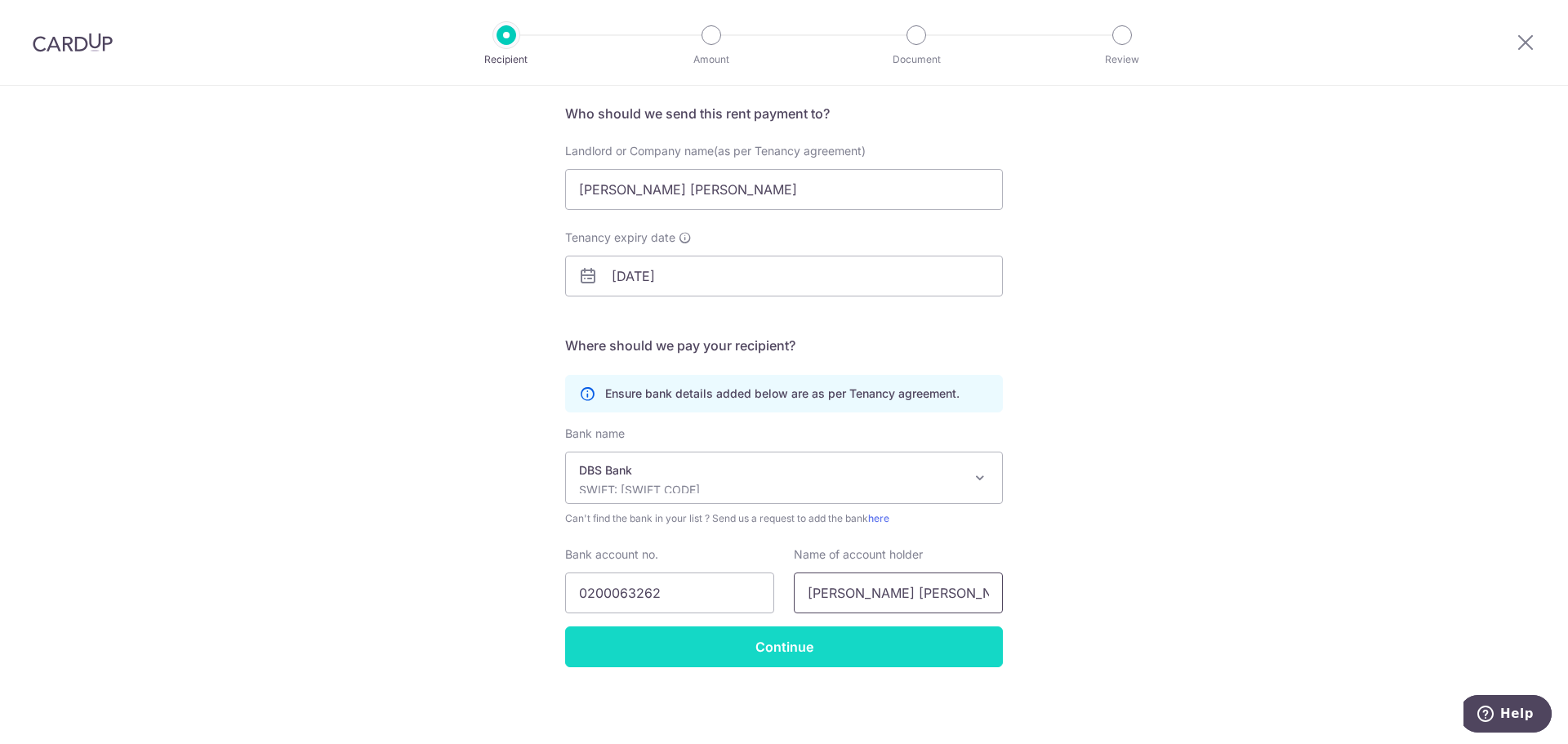
type input "Kwok Hoi Wai Harriet"
click at [755, 648] on input "Continue" at bounding box center [784, 646] width 438 height 41
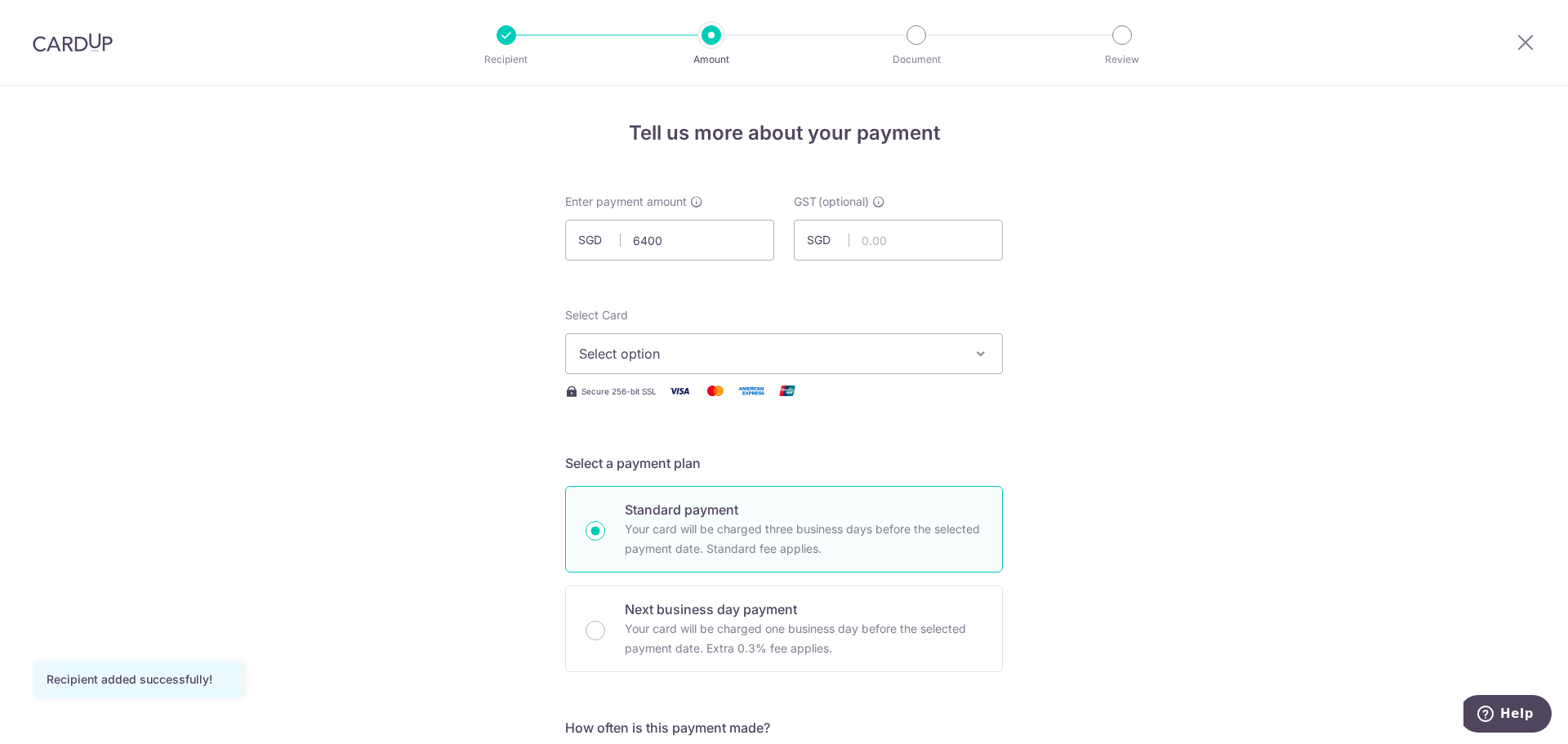
click at [904, 311] on div "Select Card Select option Add credit card Your Cards **** 6947 **** 4749" at bounding box center [784, 340] width 438 height 67
type input "6,400.00"
click at [737, 344] on span "Select option" at bounding box center [769, 354] width 381 height 20
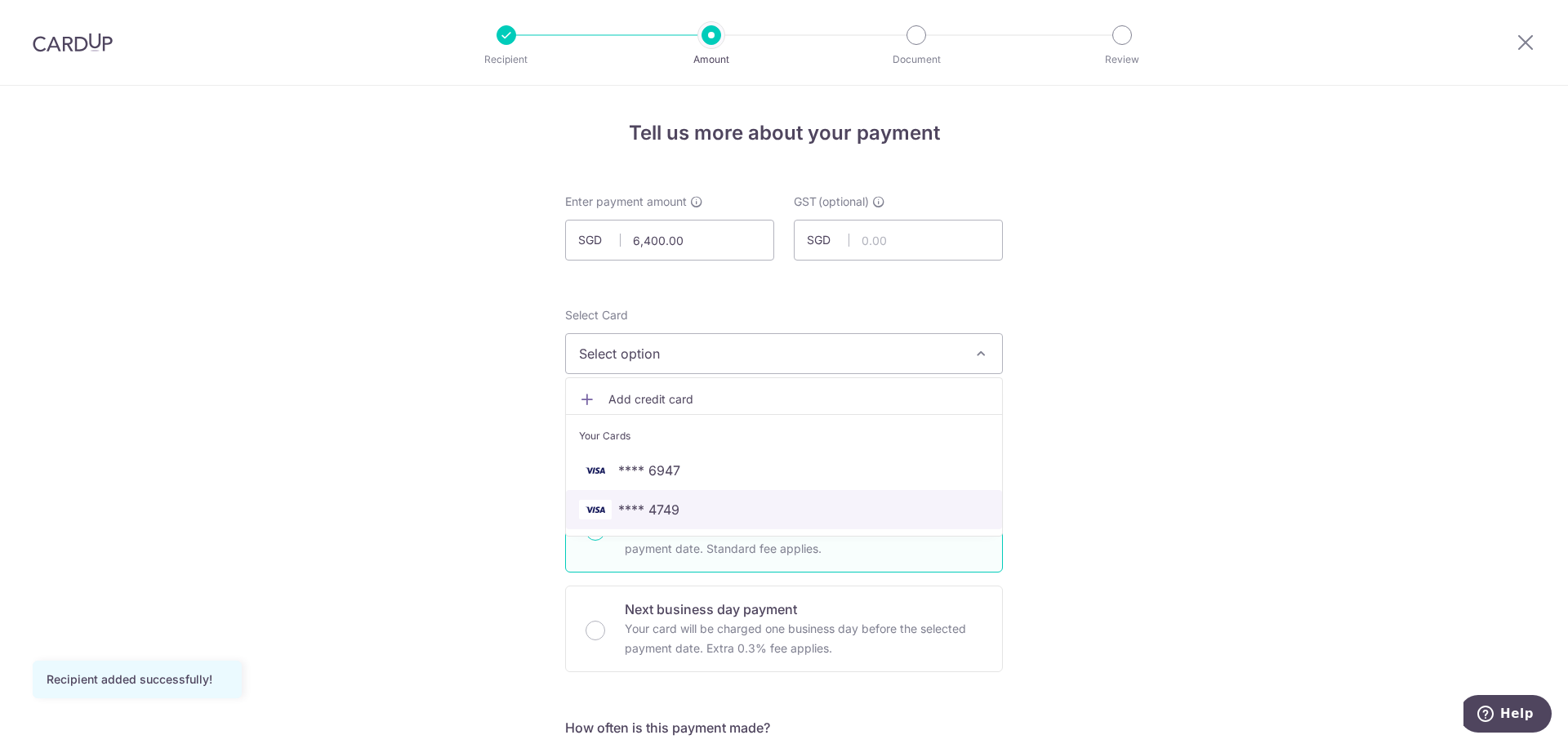
click at [708, 507] on span "**** 4749" at bounding box center [783, 510] width 410 height 20
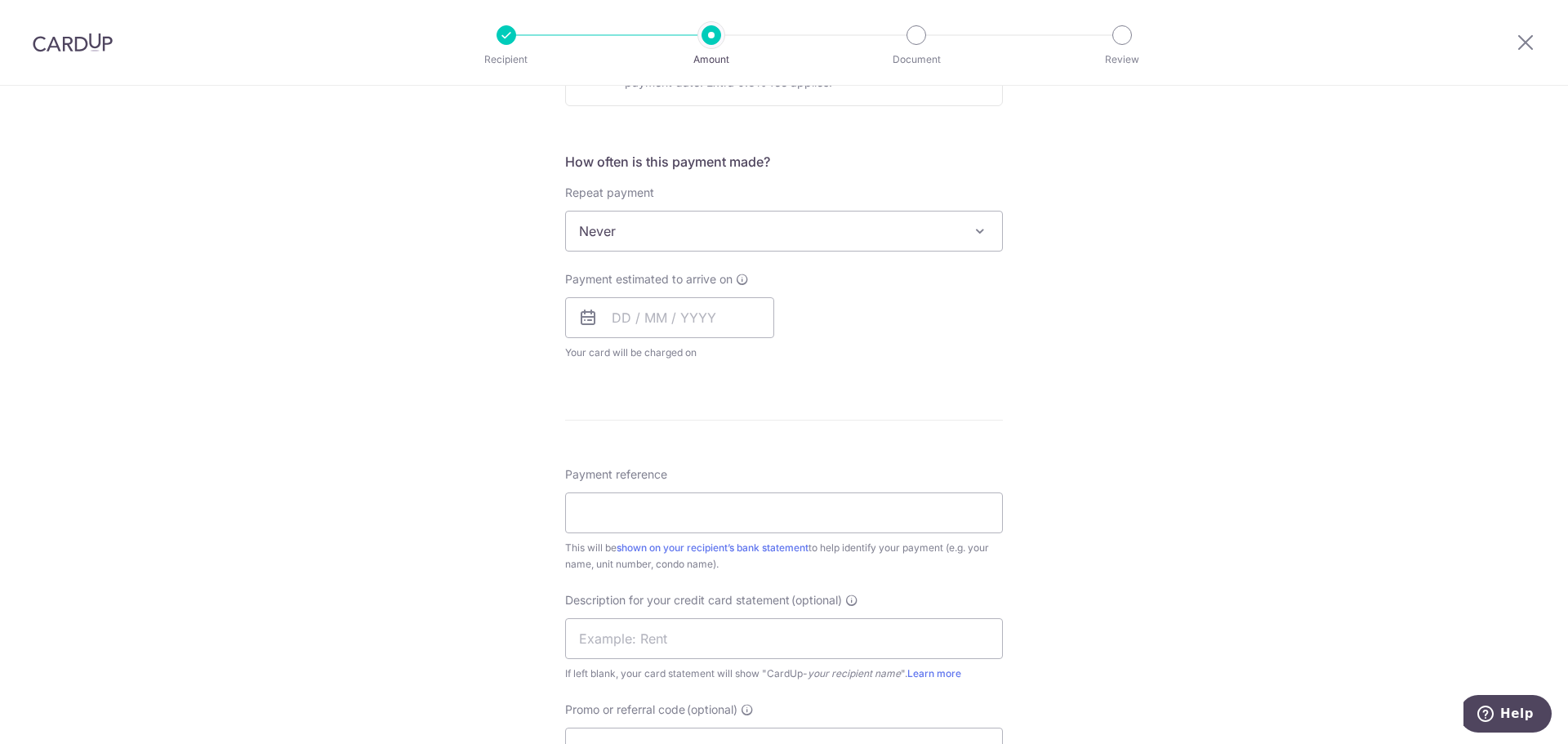
scroll to position [572, 0]
click at [659, 228] on span "Never" at bounding box center [784, 225] width 436 height 39
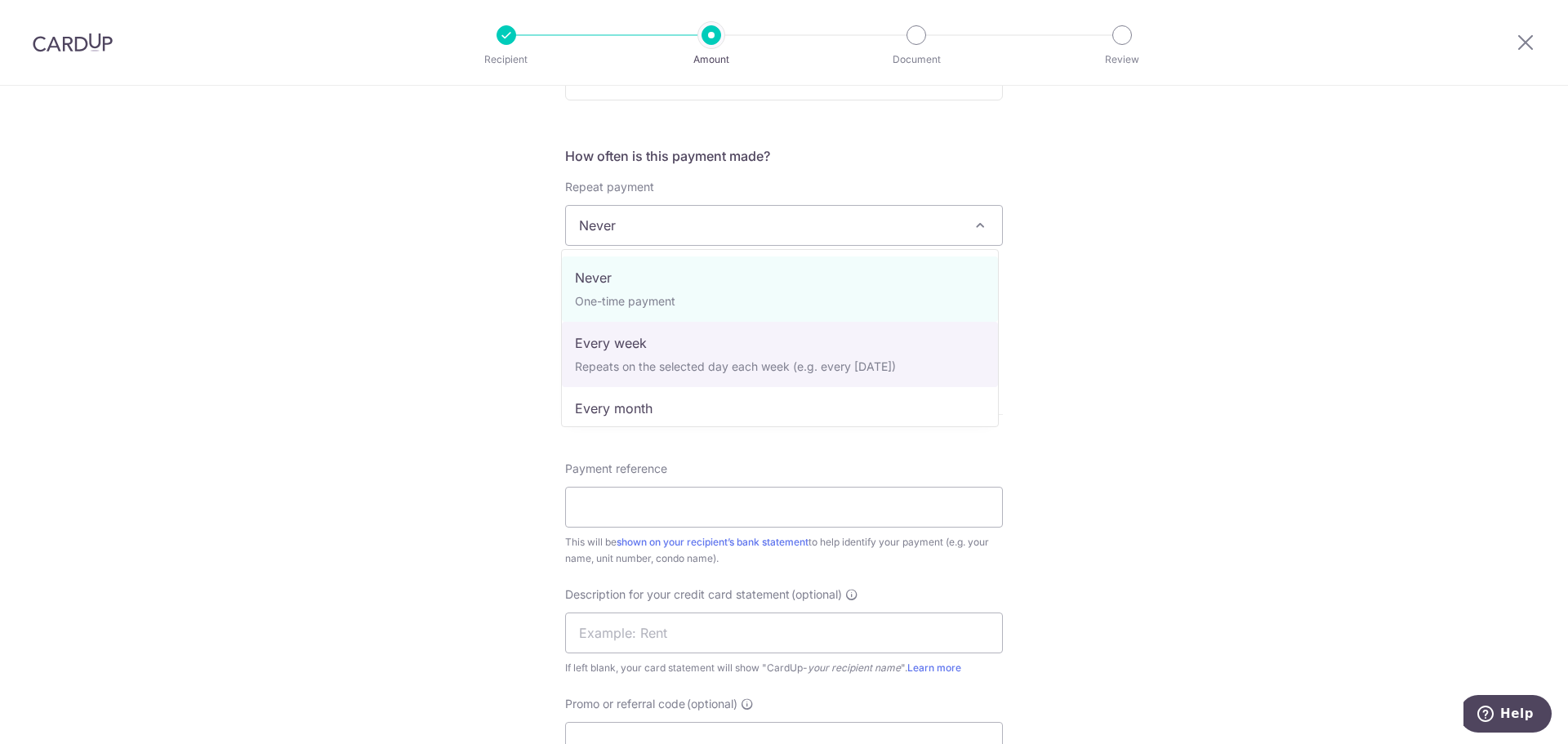
select select "3"
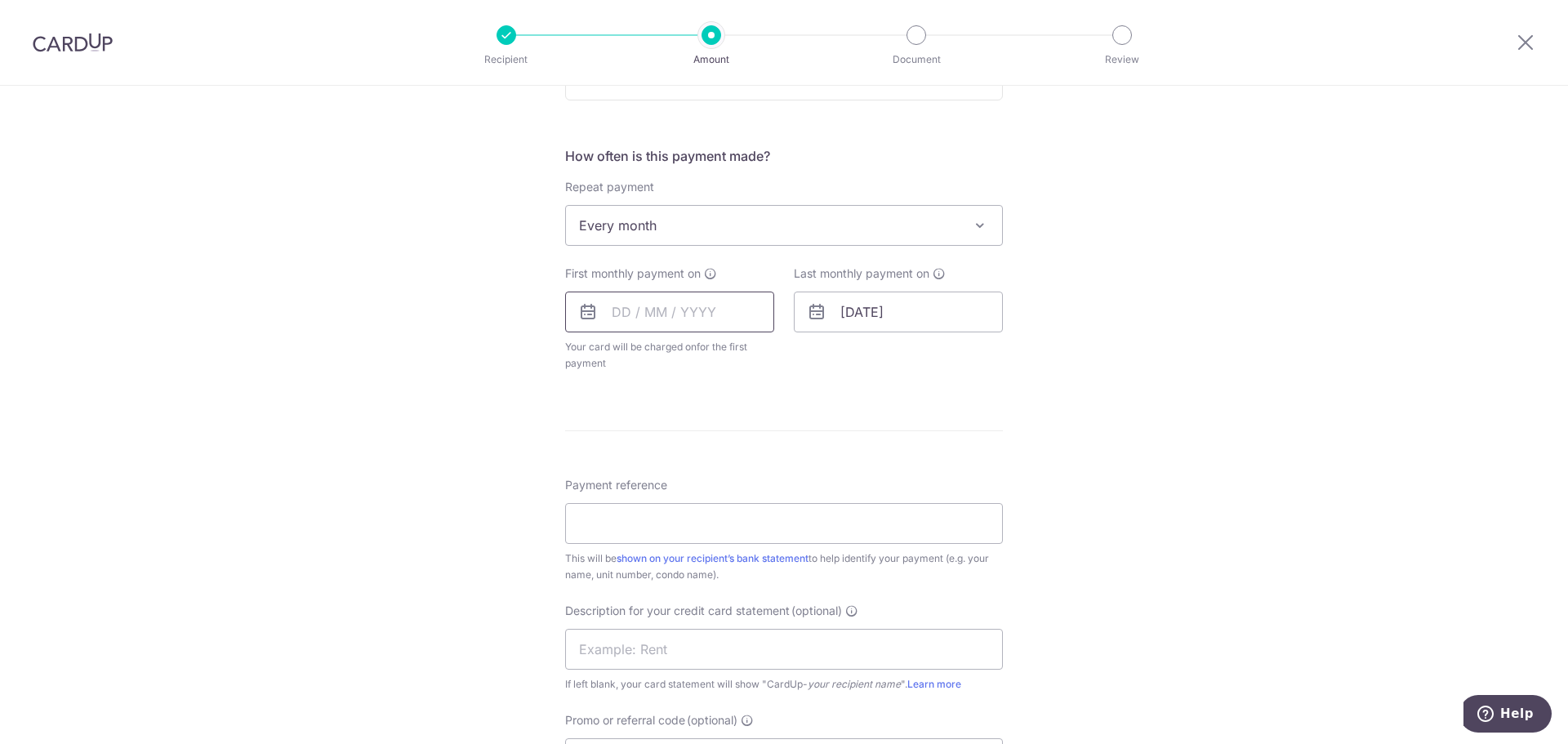
click at [662, 313] on input "text" at bounding box center [669, 312] width 209 height 41
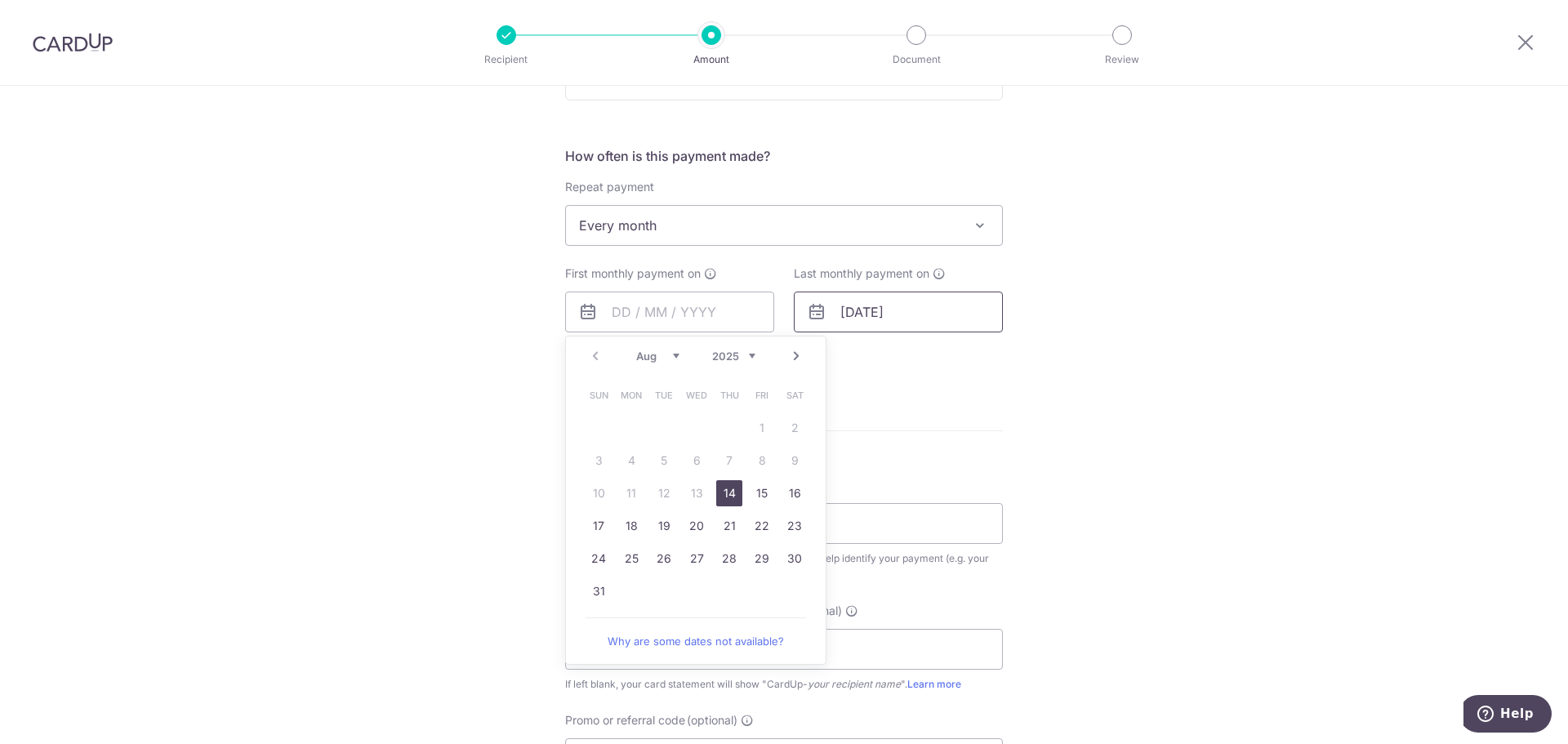
click at [899, 319] on input "14/02/2029" at bounding box center [898, 312] width 209 height 41
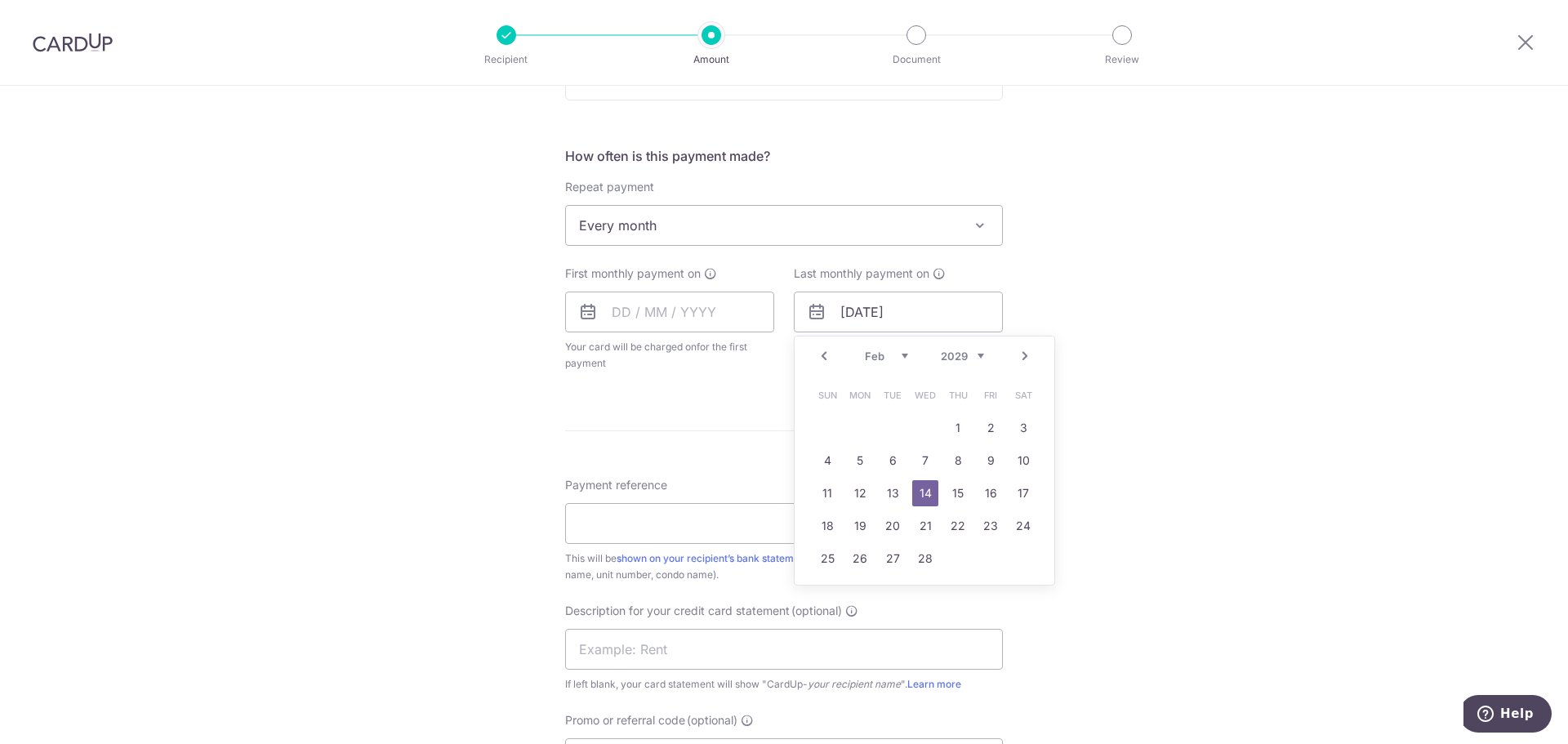
click at [943, 352] on select "2025 2026 2027 2028 2029 2030 2031 2032 2033 2034 2035" at bounding box center [963, 356] width 43 height 13
click at [825, 353] on link "Prev" at bounding box center [824, 356] width 20 height 20
click at [953, 491] on link "15" at bounding box center [958, 493] width 26 height 26
type input "15/01/2026"
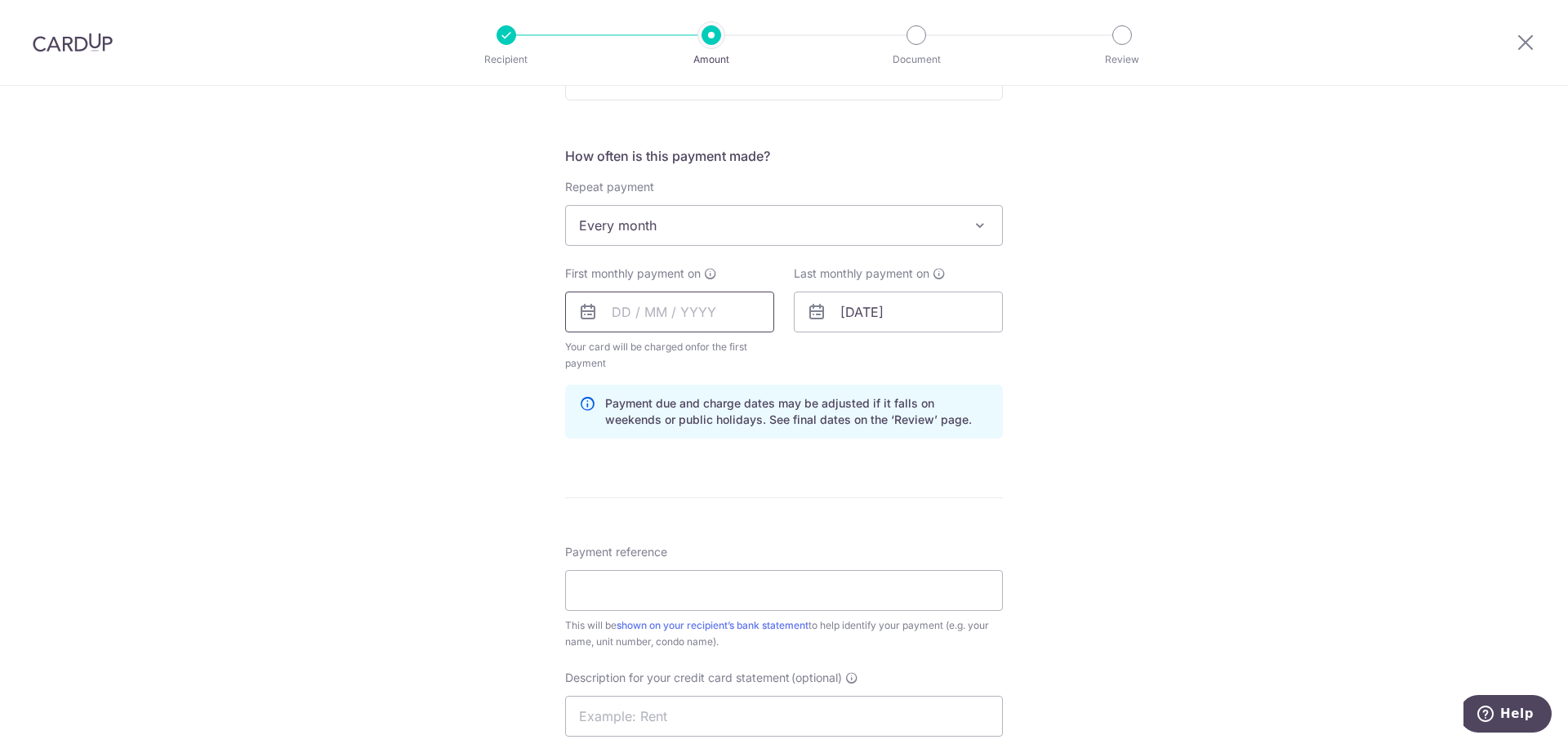
click at [643, 318] on input "text" at bounding box center [669, 312] width 209 height 41
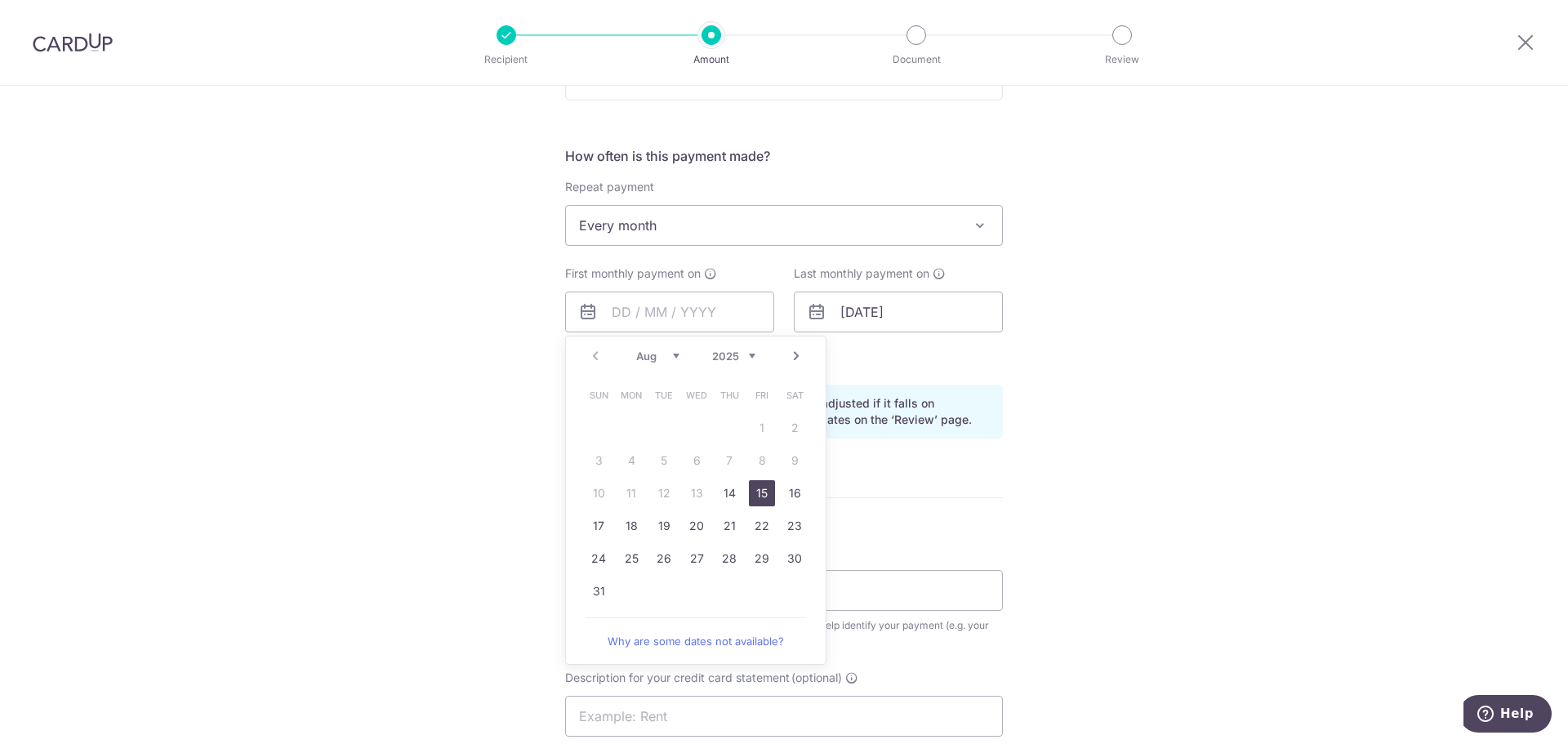
click at [768, 490] on link "15" at bounding box center [762, 493] width 26 height 26
type input "[DATE]"
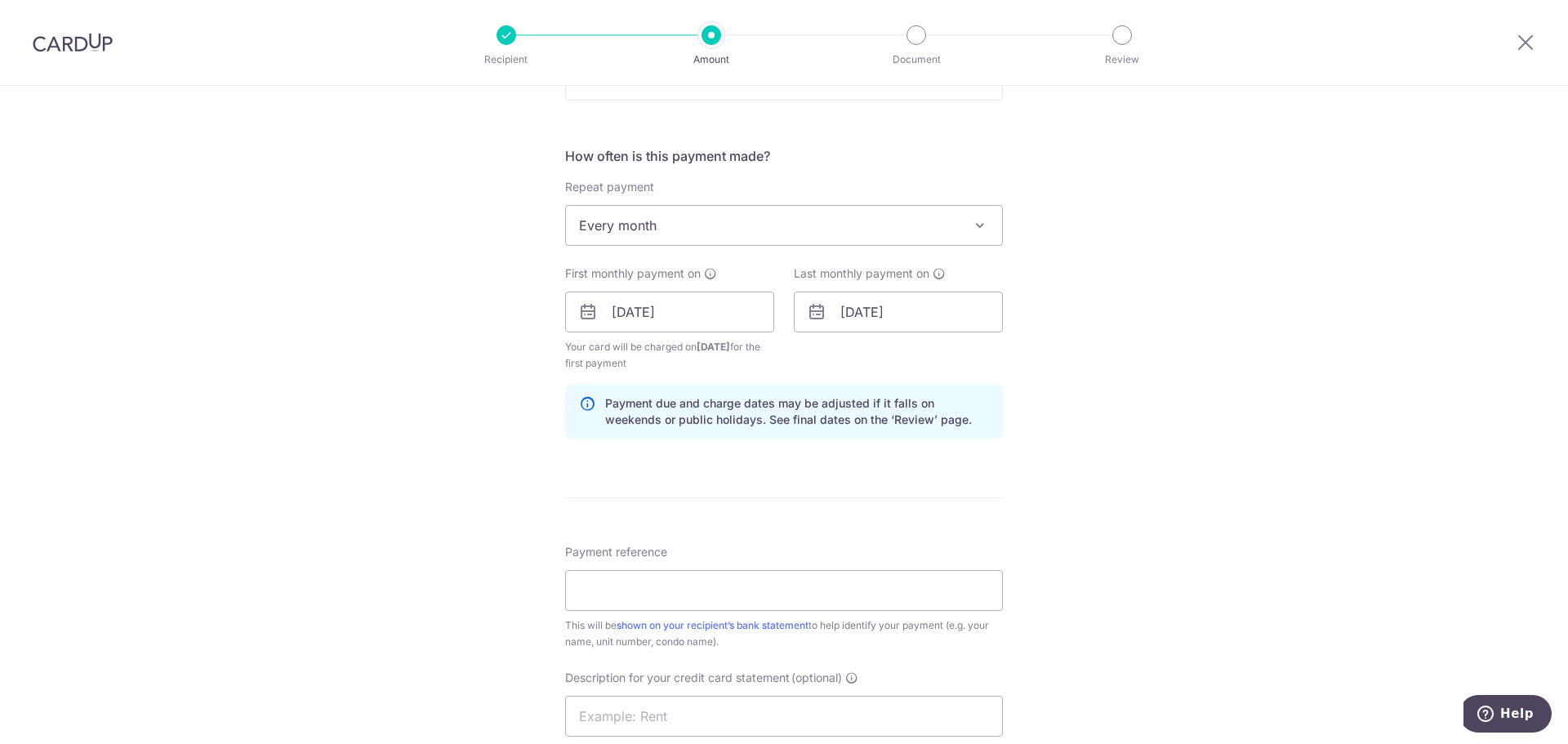
click at [468, 448] on div "Tell us more about your payment Enter payment amount SGD 6,400.00 6400.00 GST (…" at bounding box center [784, 349] width 1568 height 1670
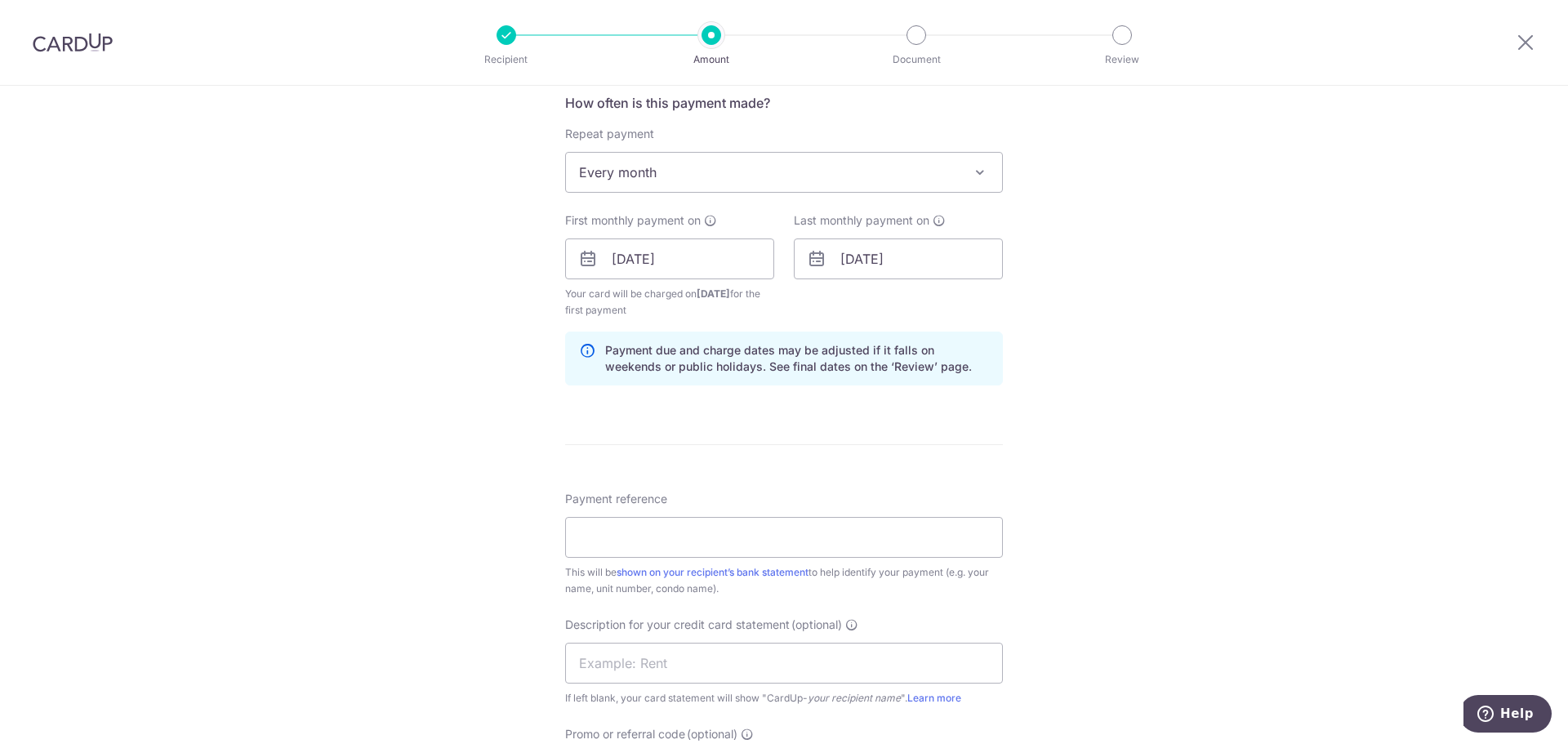
scroll to position [653, 0]
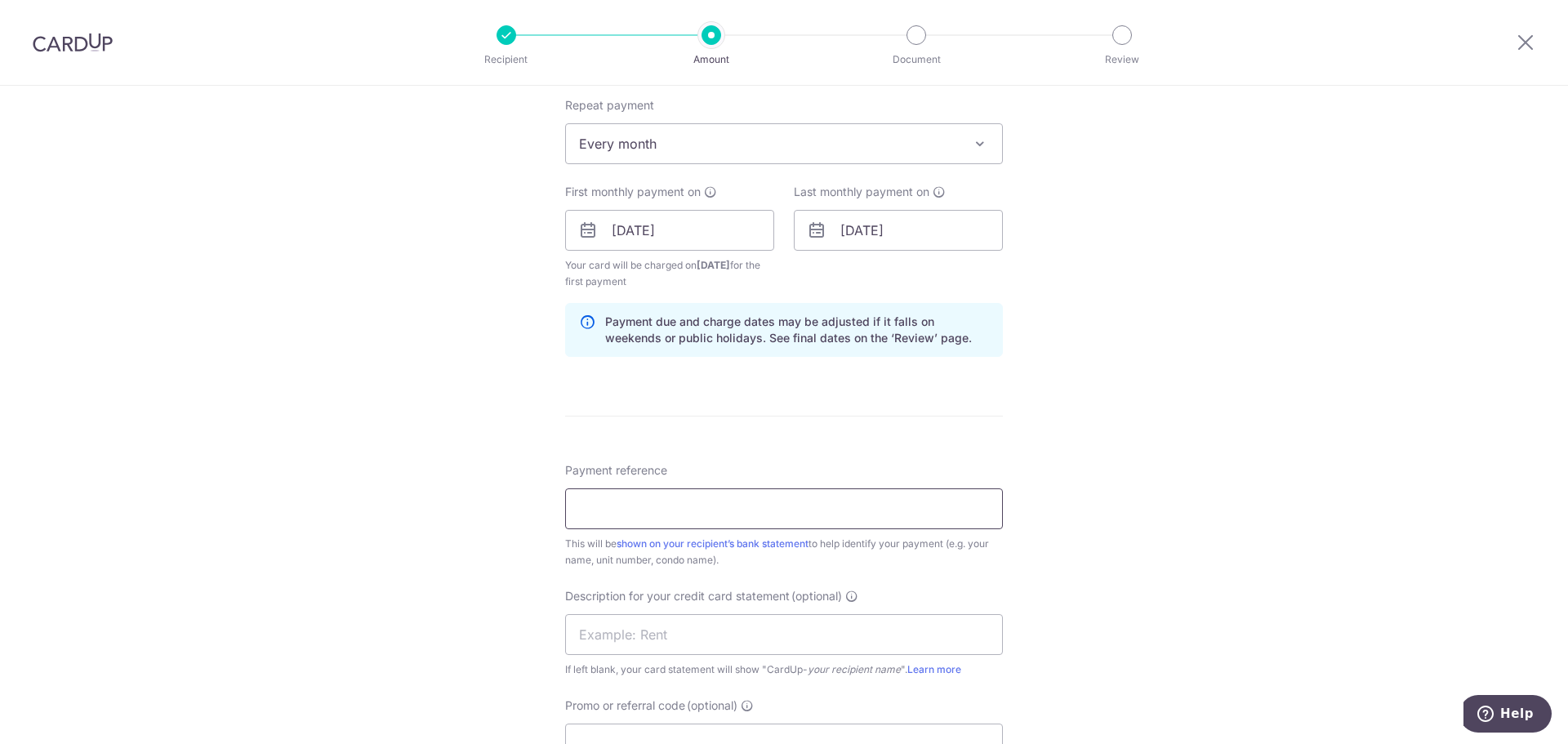
click at [589, 501] on input "Payment reference" at bounding box center [784, 508] width 438 height 41
drag, startPoint x: 711, startPoint y: 505, endPoint x: 649, endPoint y: 507, distance: 62.0
click at [653, 505] on input "BH B37ZL Tanjong Ria 07-38 Rent" at bounding box center [784, 508] width 438 height 41
drag, startPoint x: 640, startPoint y: 507, endPoint x: 752, endPoint y: 510, distance: 112.0
click at [752, 510] on input "BH B37ZL Tanjong Ria 07-38 Rent" at bounding box center [784, 508] width 438 height 41
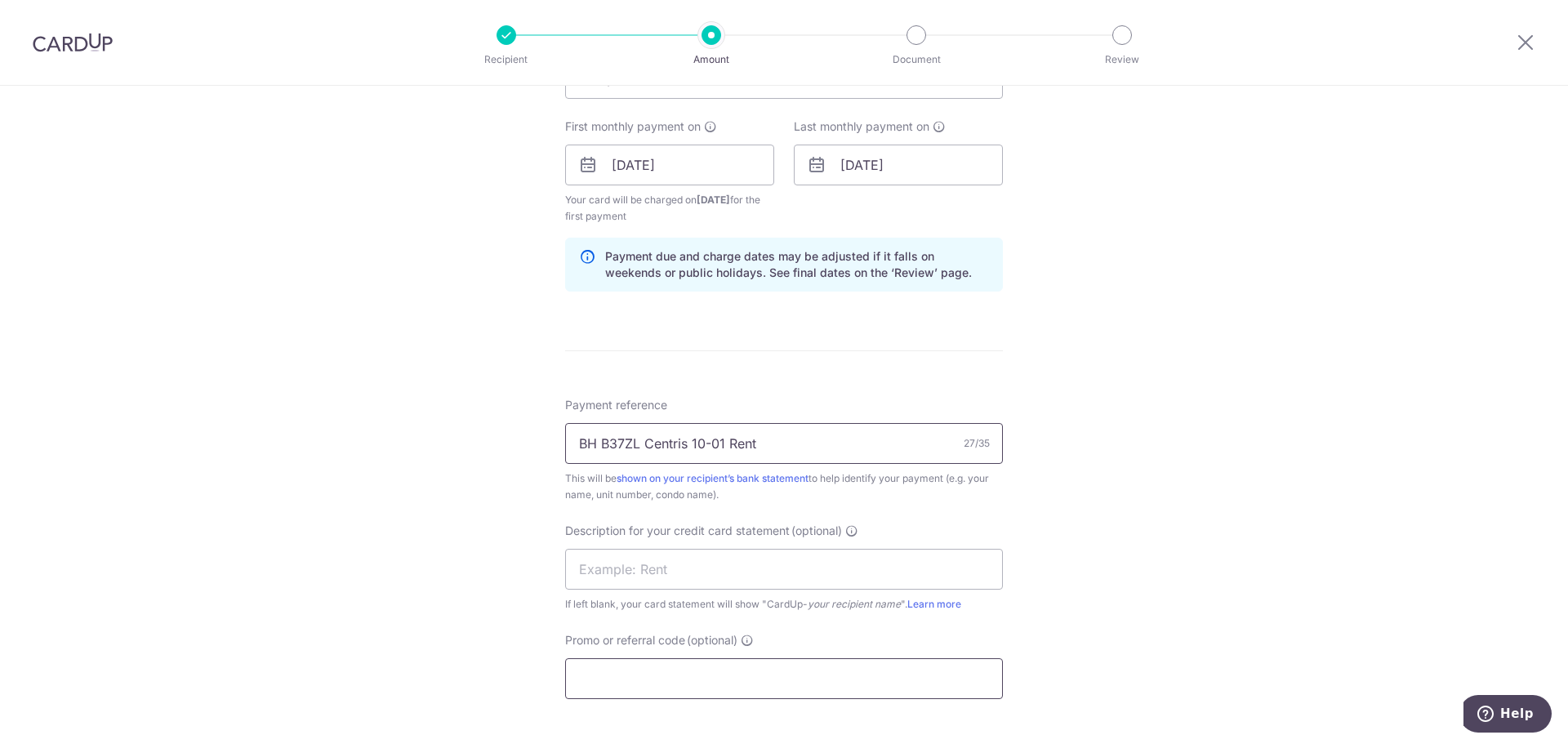
scroll to position [816, 0]
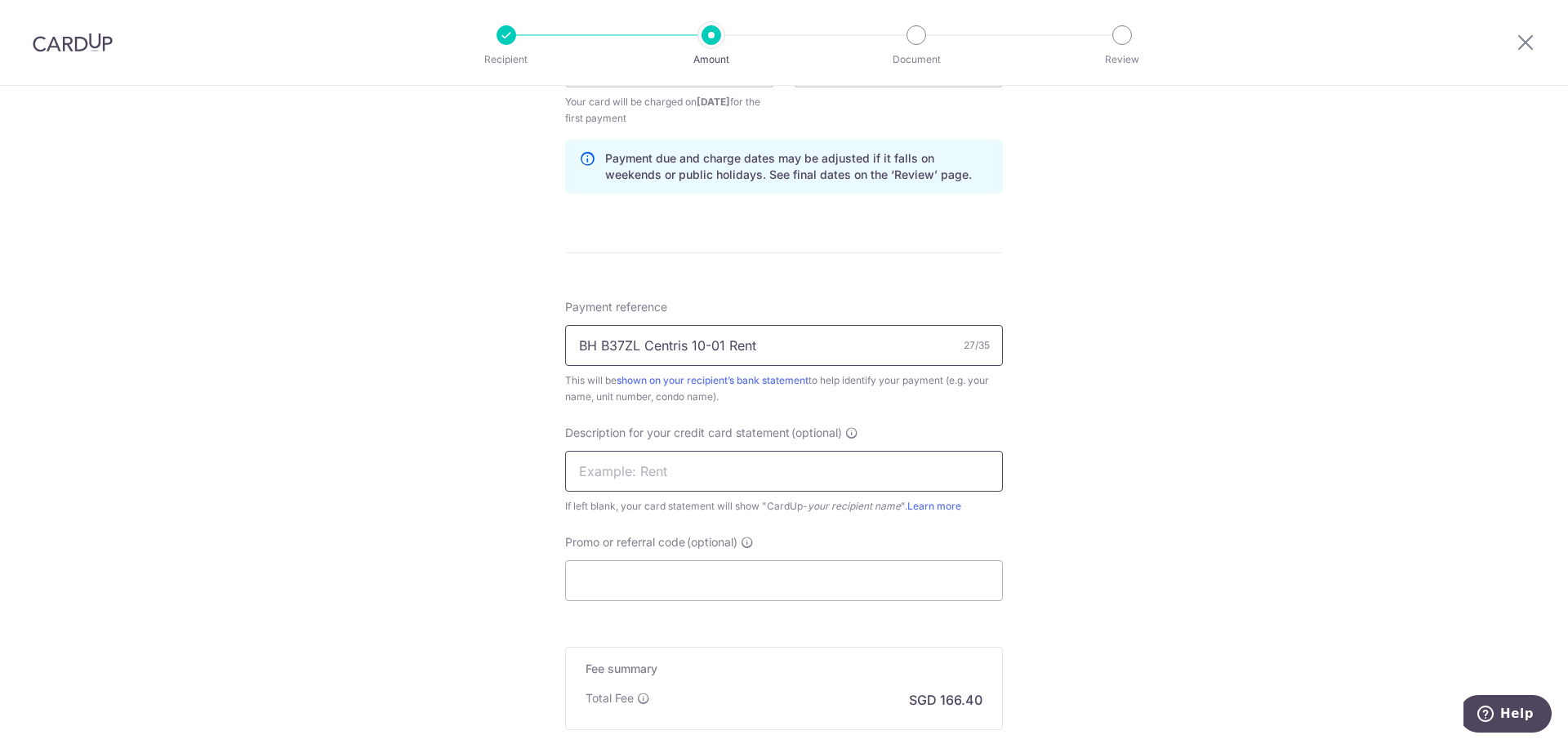
type input "BH B37ZL Centris 10-01 Rent"
click at [700, 480] on input "text" at bounding box center [784, 471] width 438 height 41
type input "Centris Rent"
click at [702, 568] on input "Promo or referral code (optional)" at bounding box center [784, 580] width 438 height 41
paste input "SAVERENT179"
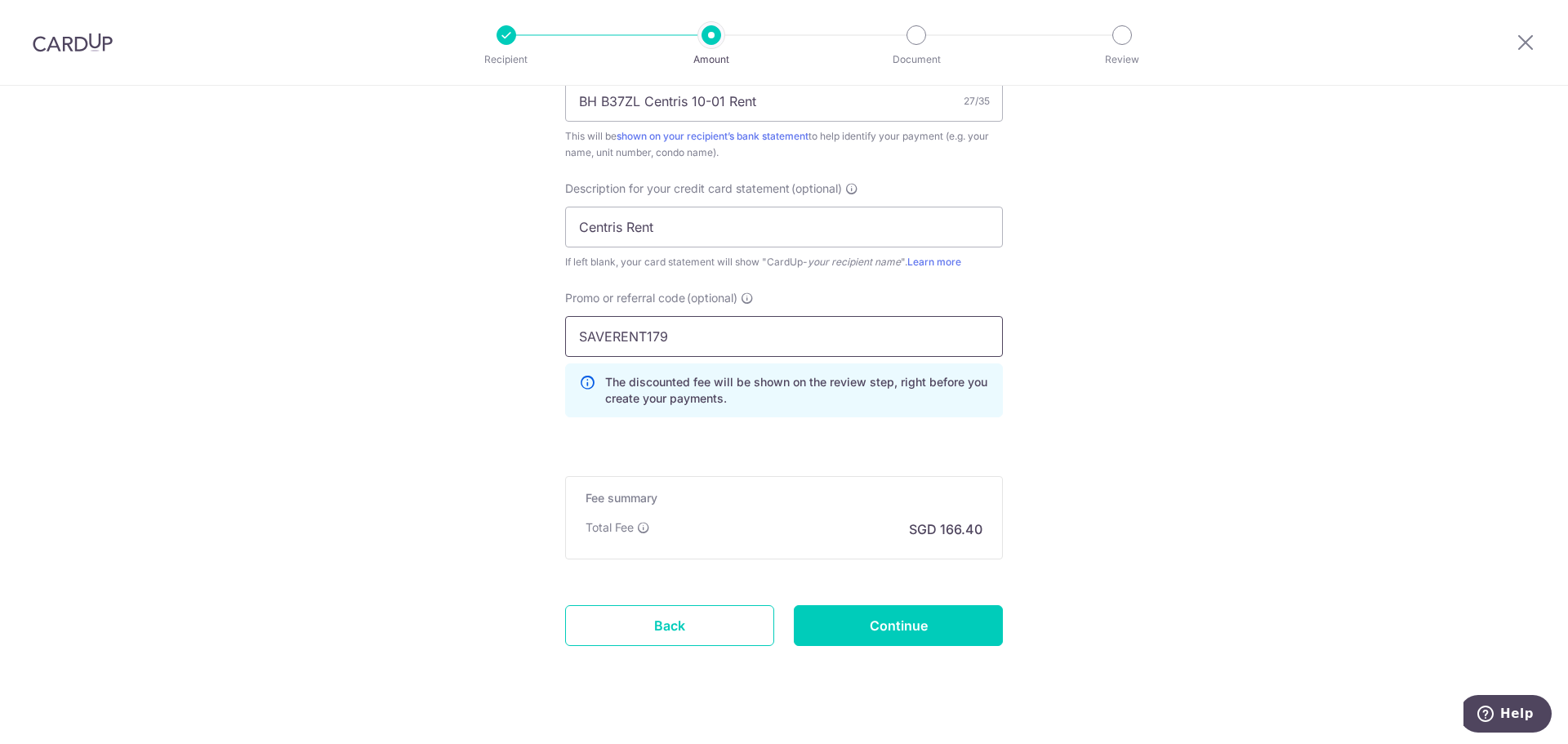
scroll to position [1062, 0]
type input "SAVERENT179"
click at [851, 620] on input "Continue" at bounding box center [898, 624] width 209 height 41
type input "Create Schedule"
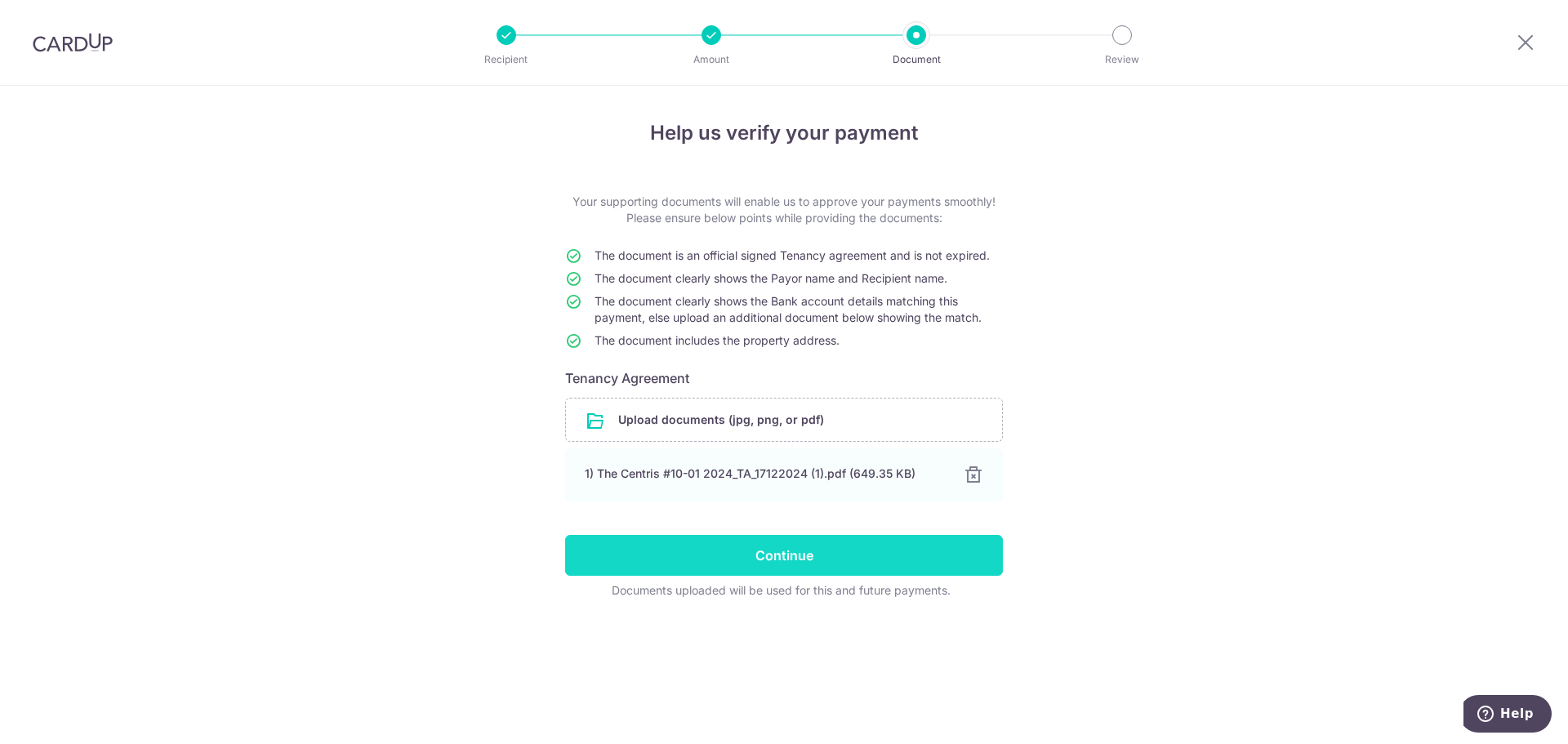
click at [839, 554] on input "Continue" at bounding box center [784, 554] width 438 height 41
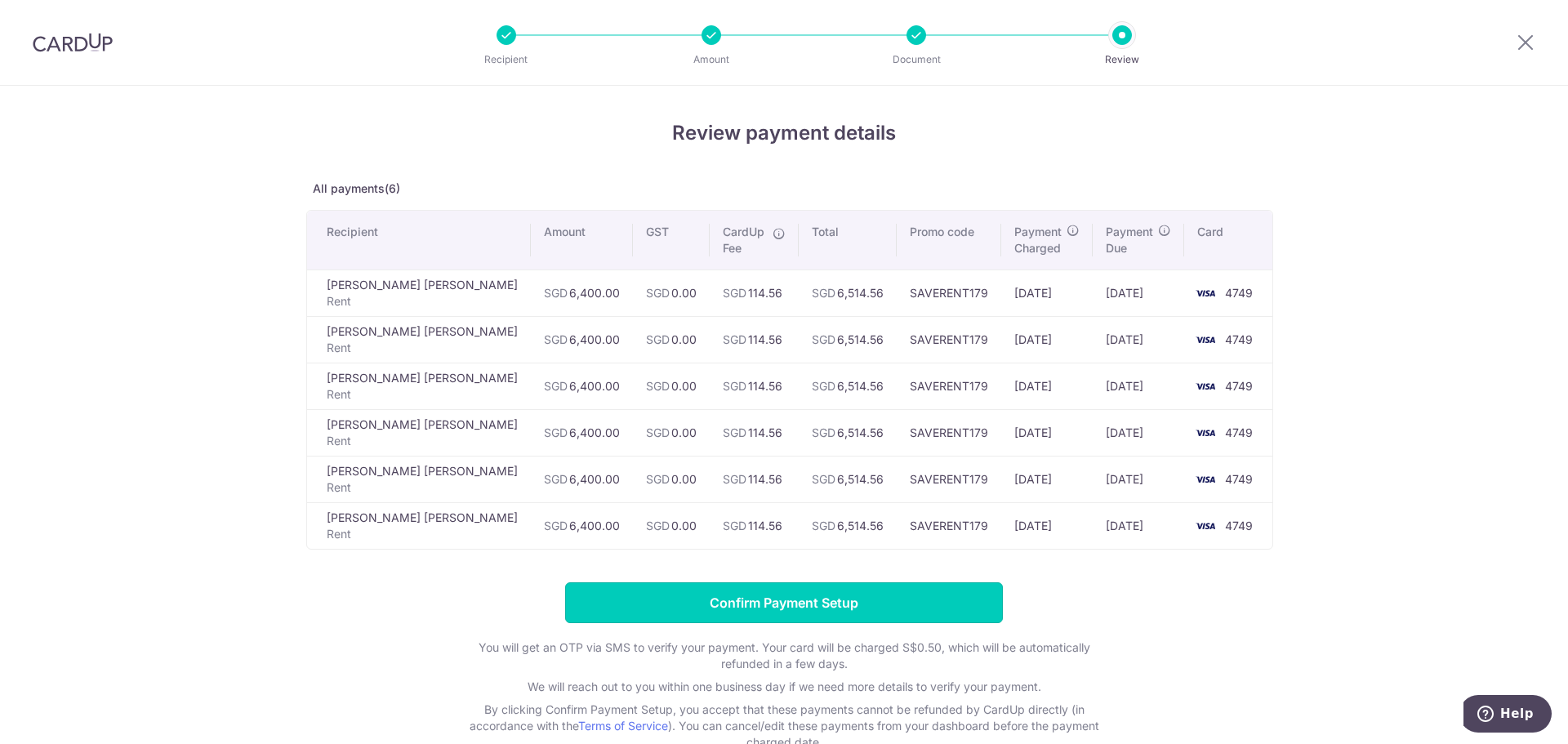
click at [853, 609] on input "Confirm Payment Setup" at bounding box center [784, 602] width 438 height 41
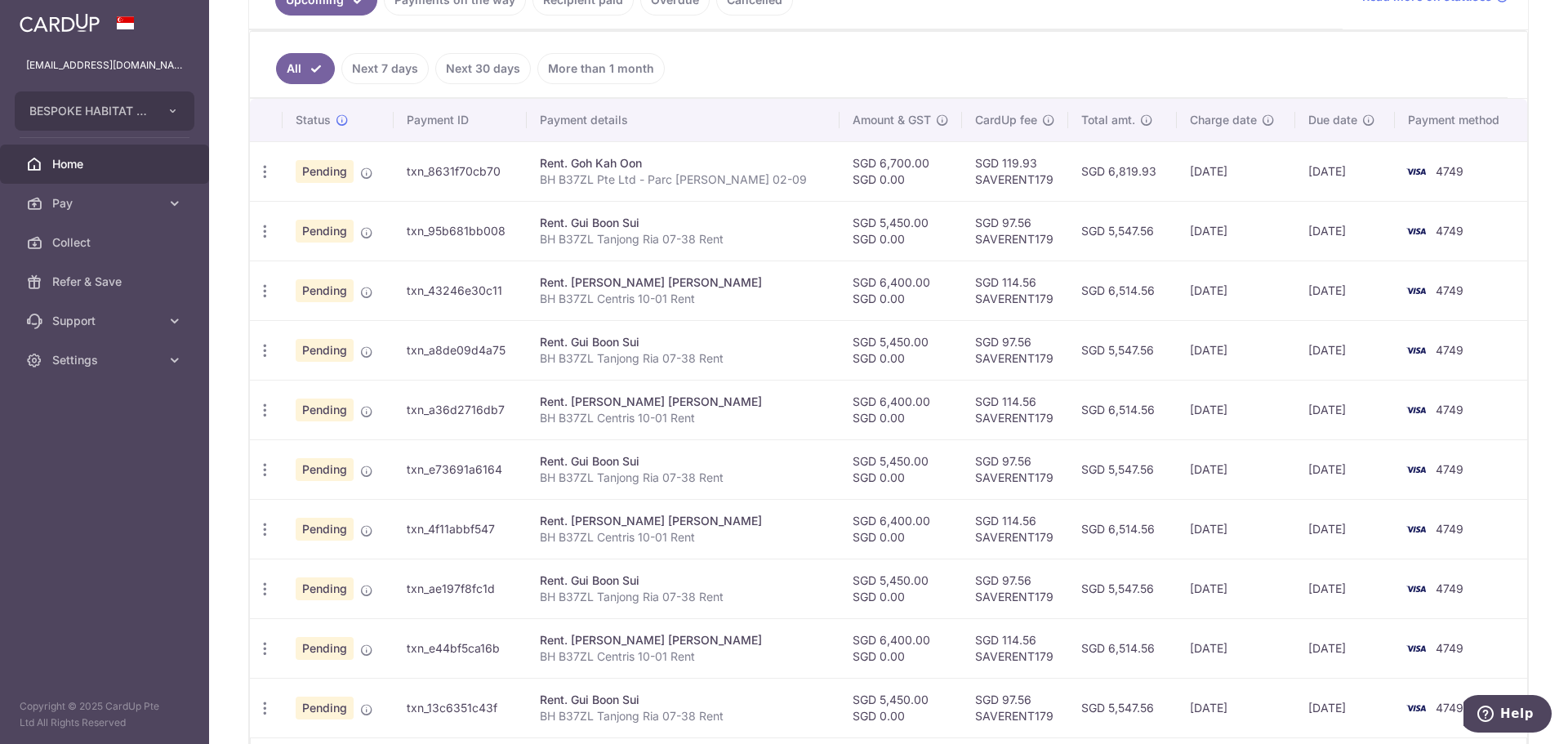
scroll to position [510, 0]
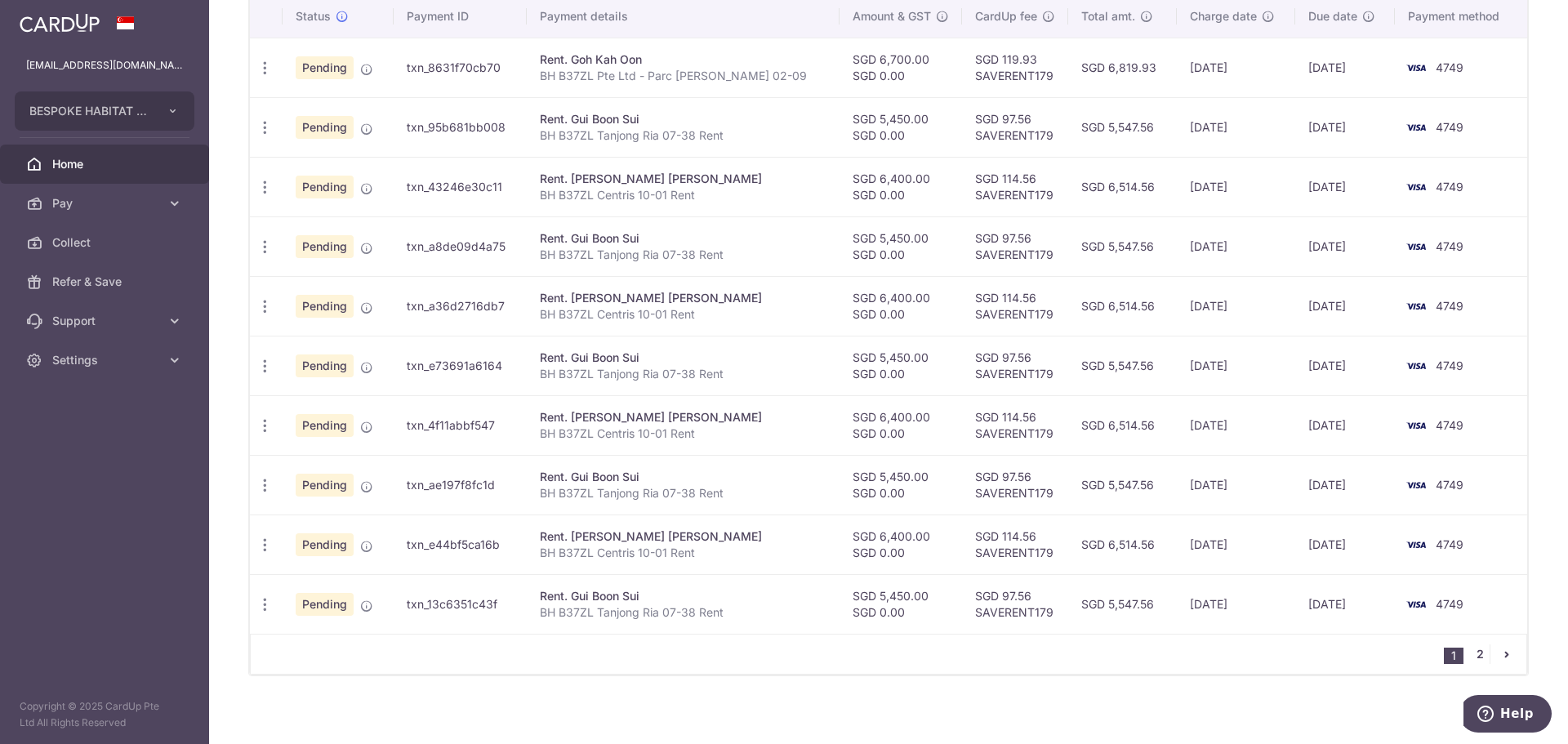
click at [1472, 661] on link "2" at bounding box center [1480, 654] width 20 height 20
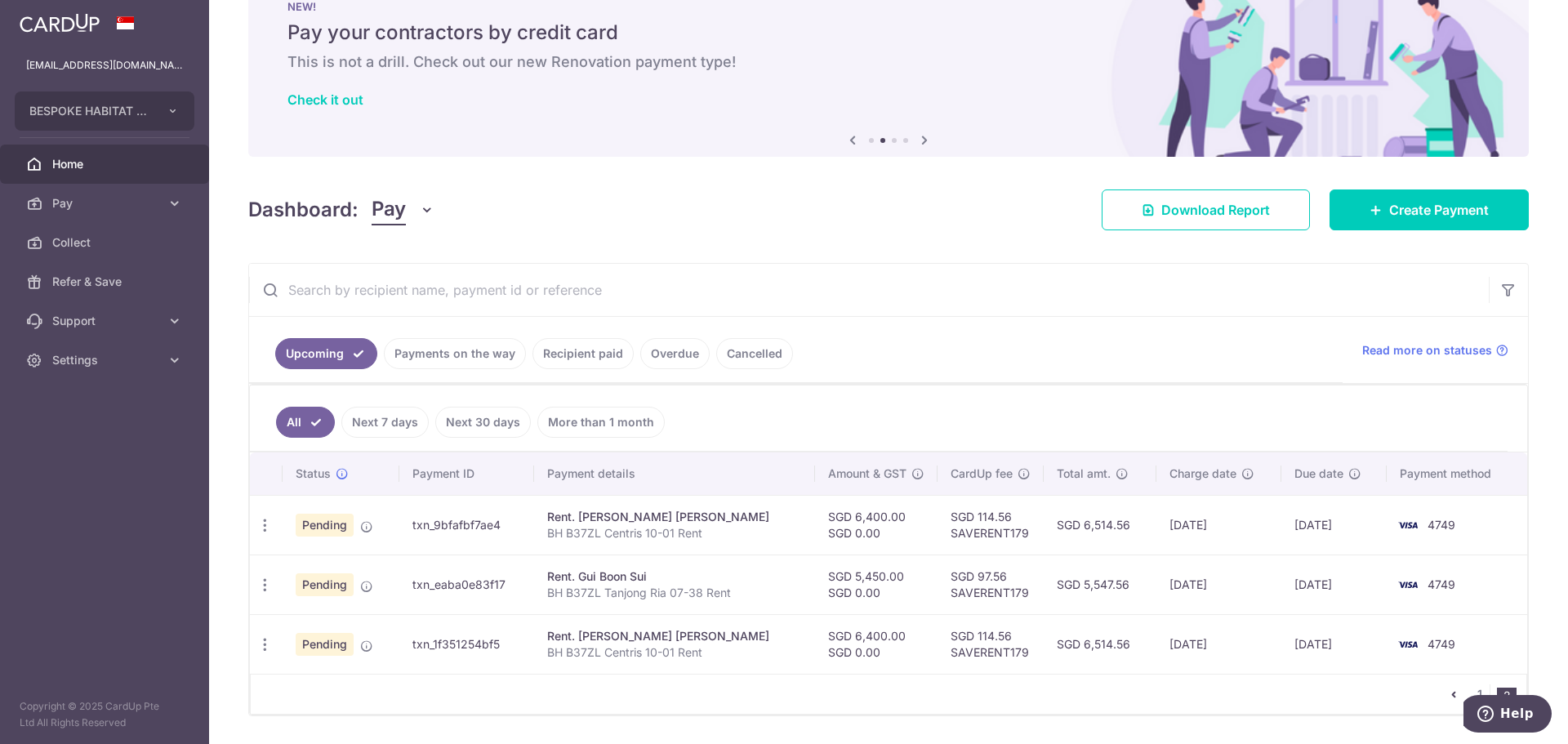
scroll to position [101, 0]
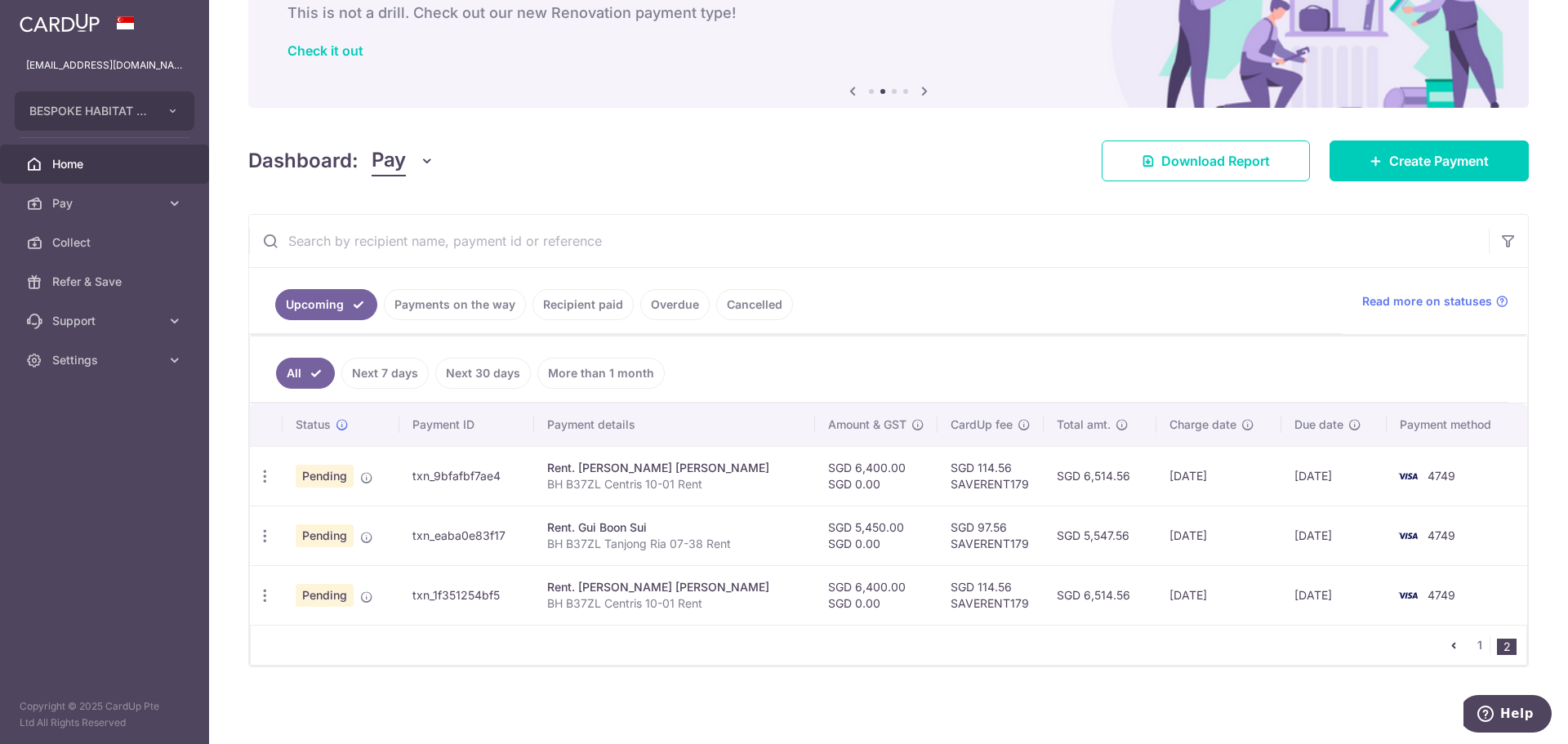
click at [1448, 646] on icon "pager" at bounding box center [1454, 645] width 13 height 13
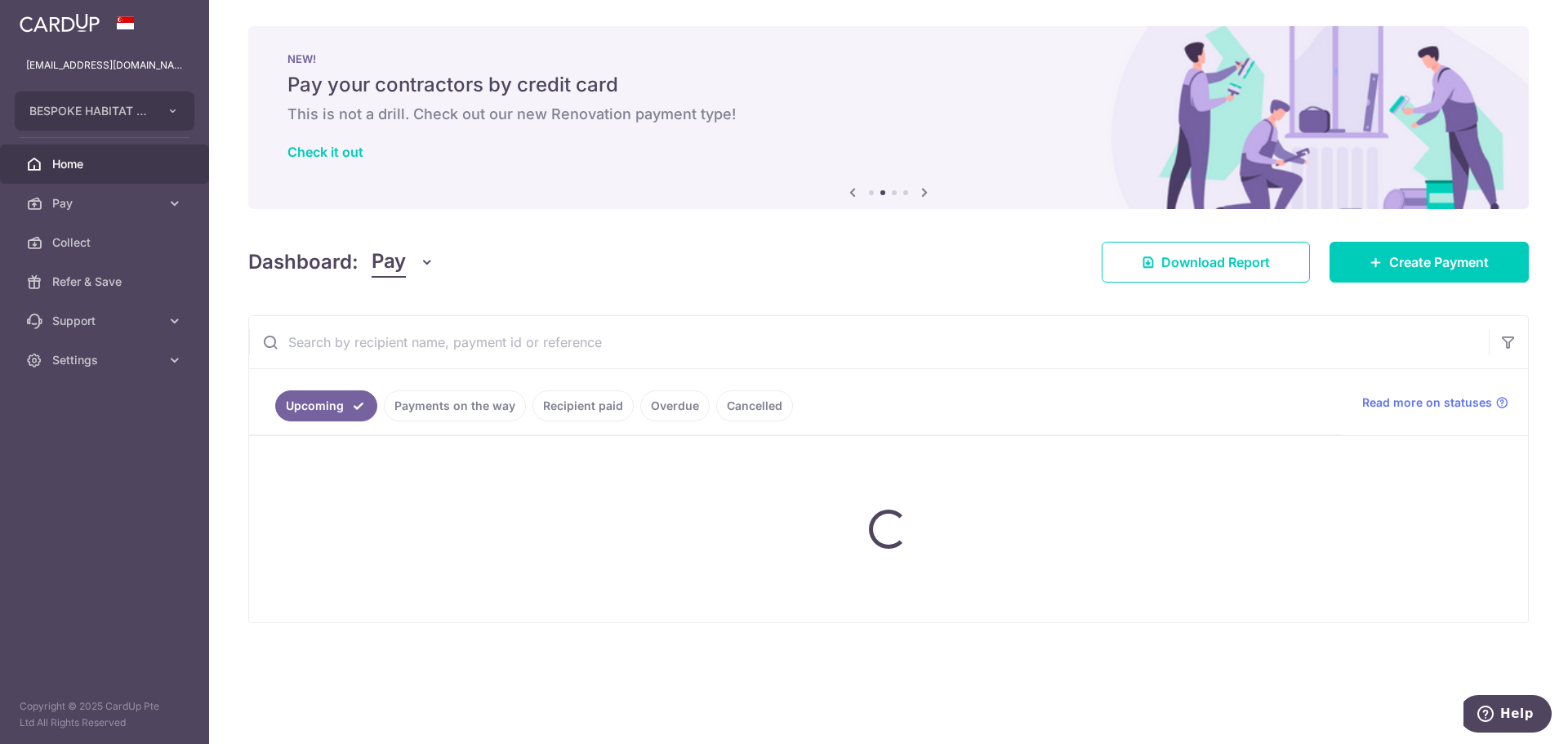
scroll to position [0, 0]
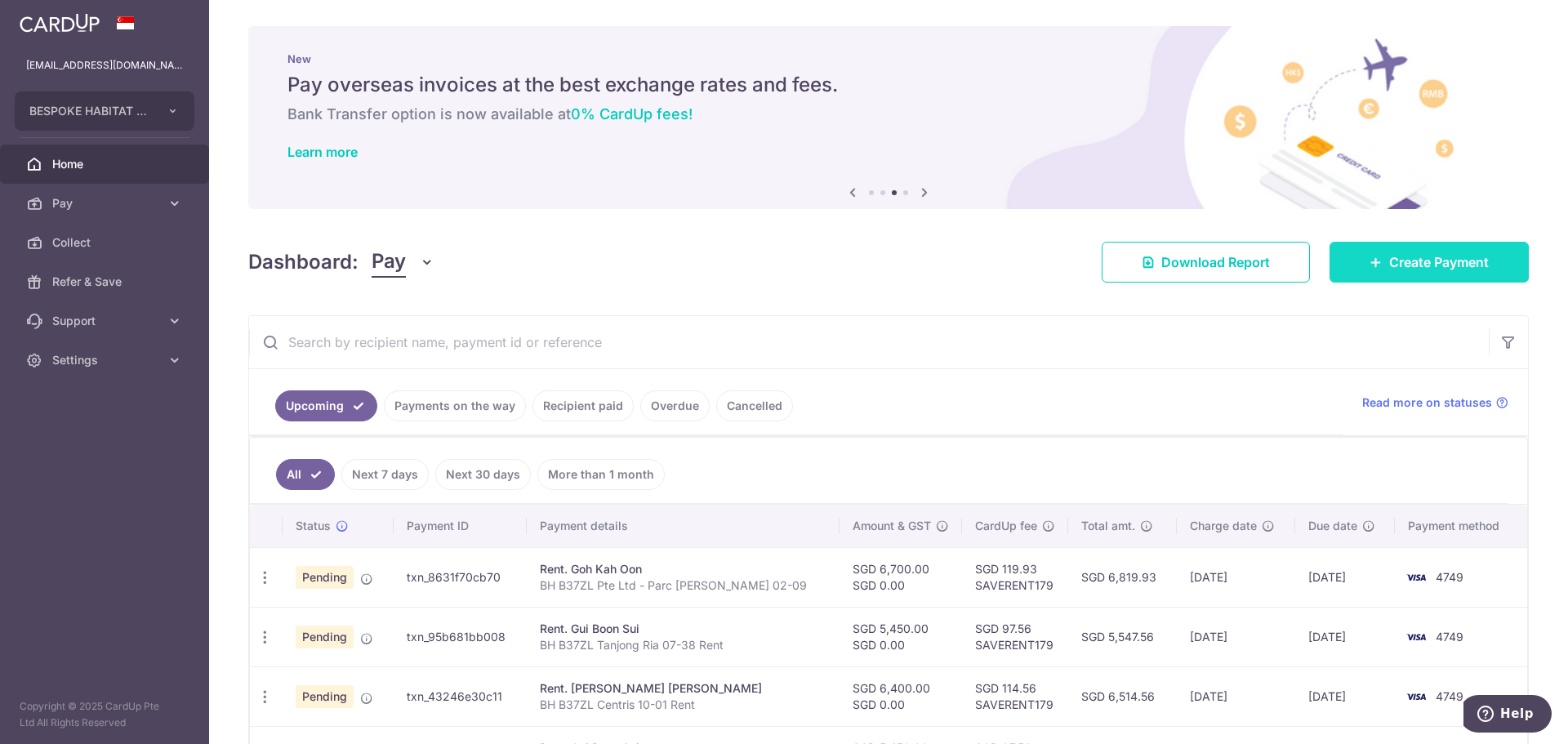
click at [1370, 270] on link "Create Payment" at bounding box center [1429, 262] width 200 height 41
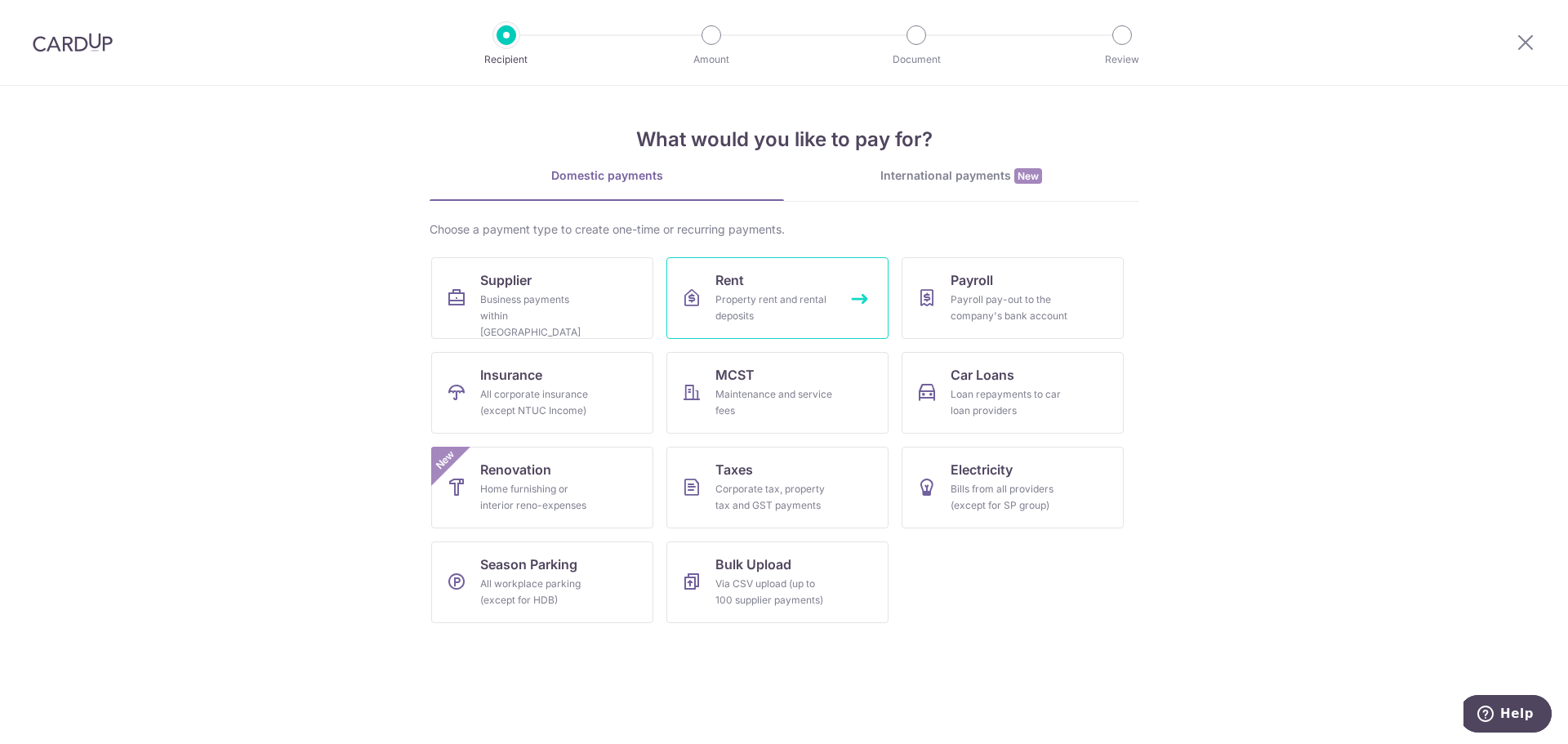
click at [757, 324] on link "Rent Property rent and rental deposits" at bounding box center [777, 298] width 222 height 81
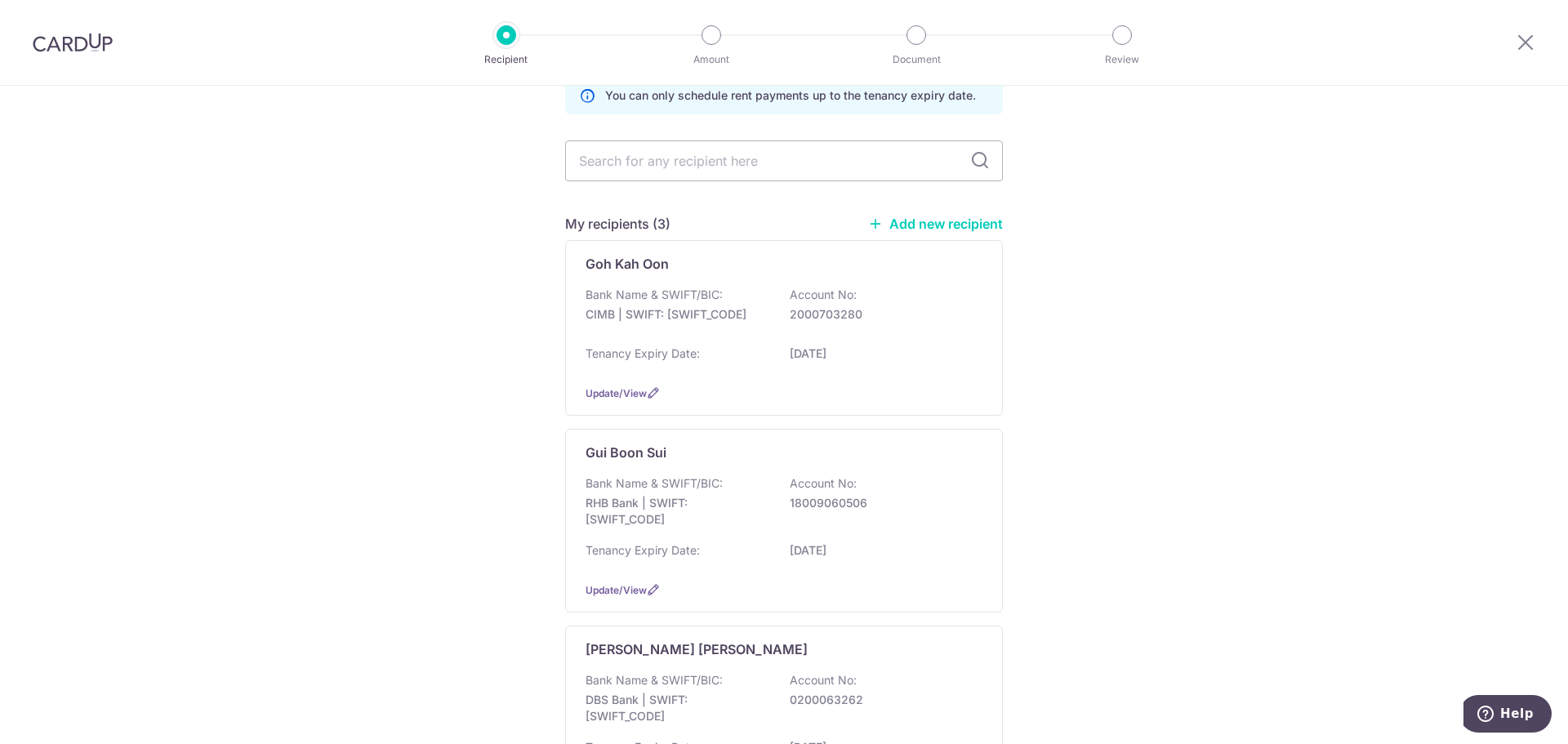
scroll to position [81, 0]
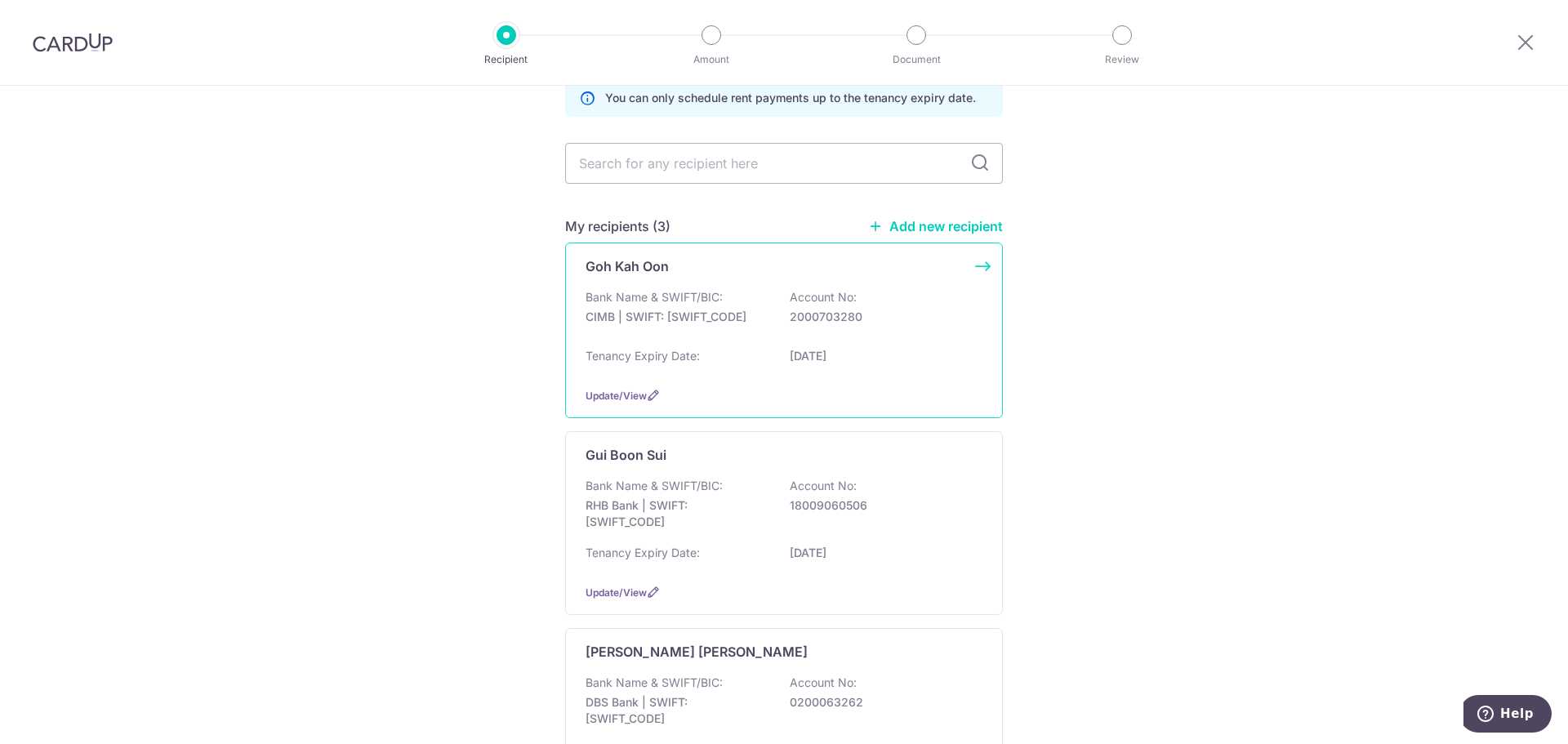
click at [765, 387] on div "Update/View" at bounding box center [783, 396] width 397 height 17
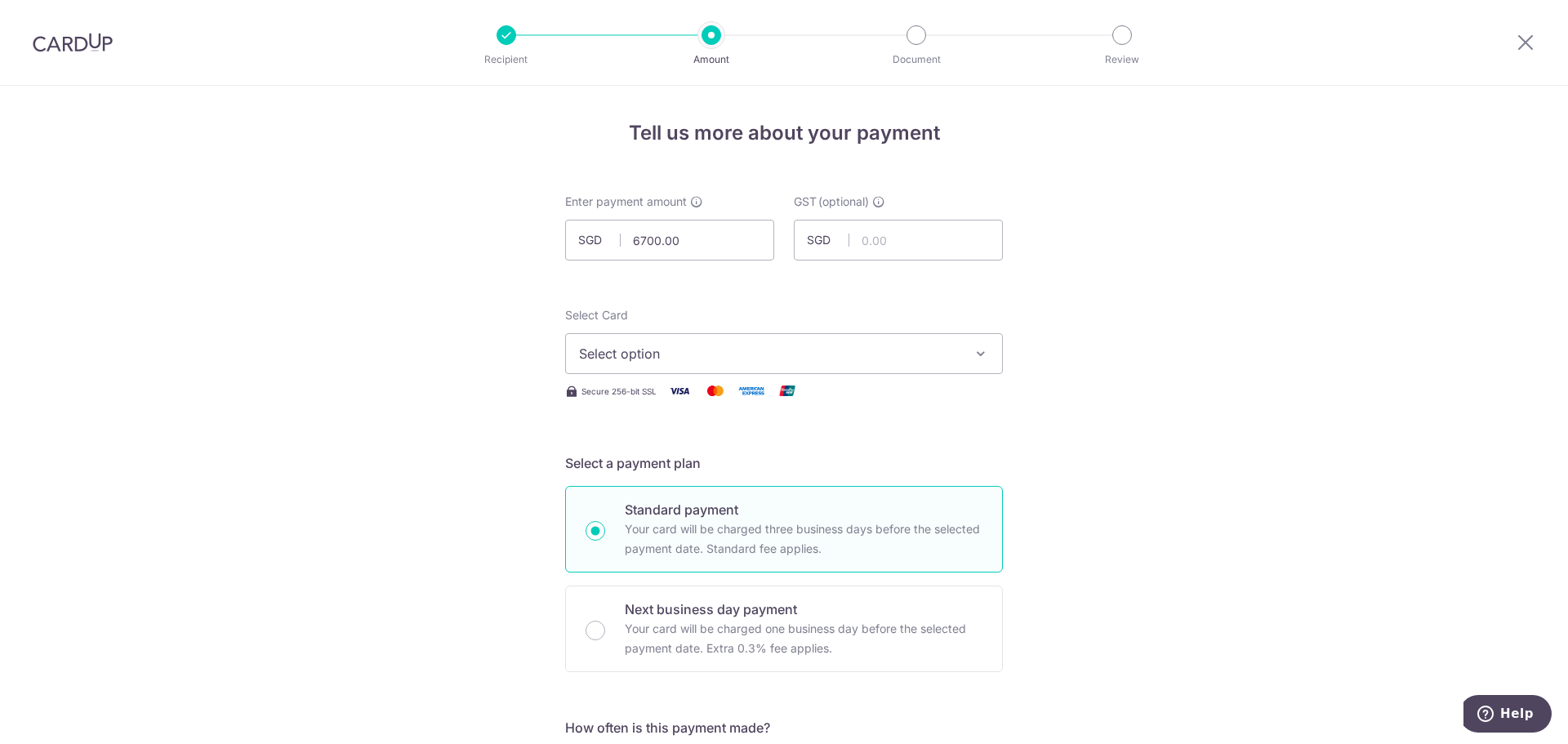
type input "6,700.00"
click at [698, 347] on span "Select option" at bounding box center [769, 354] width 381 height 20
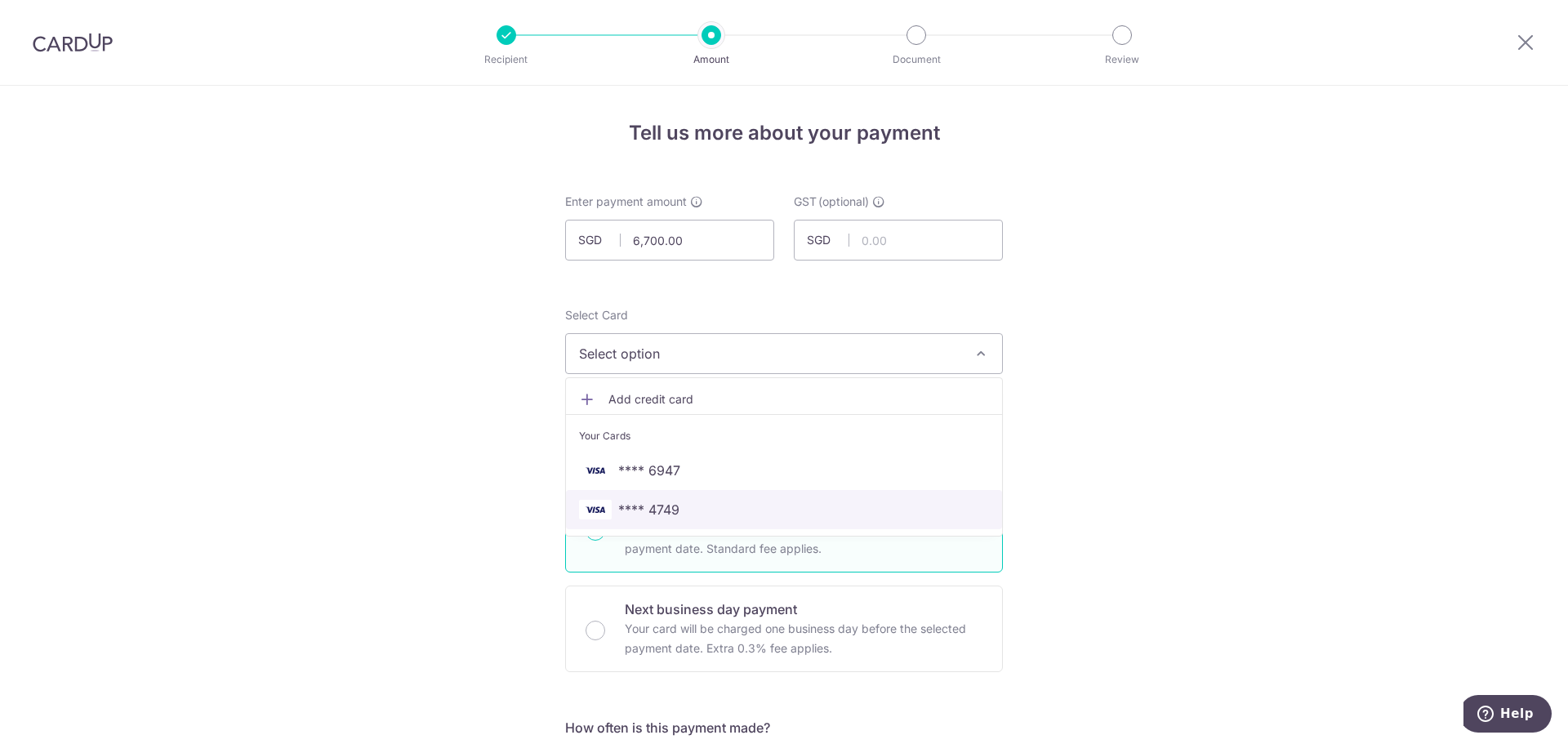
click at [718, 506] on span "**** 4749" at bounding box center [783, 510] width 410 height 20
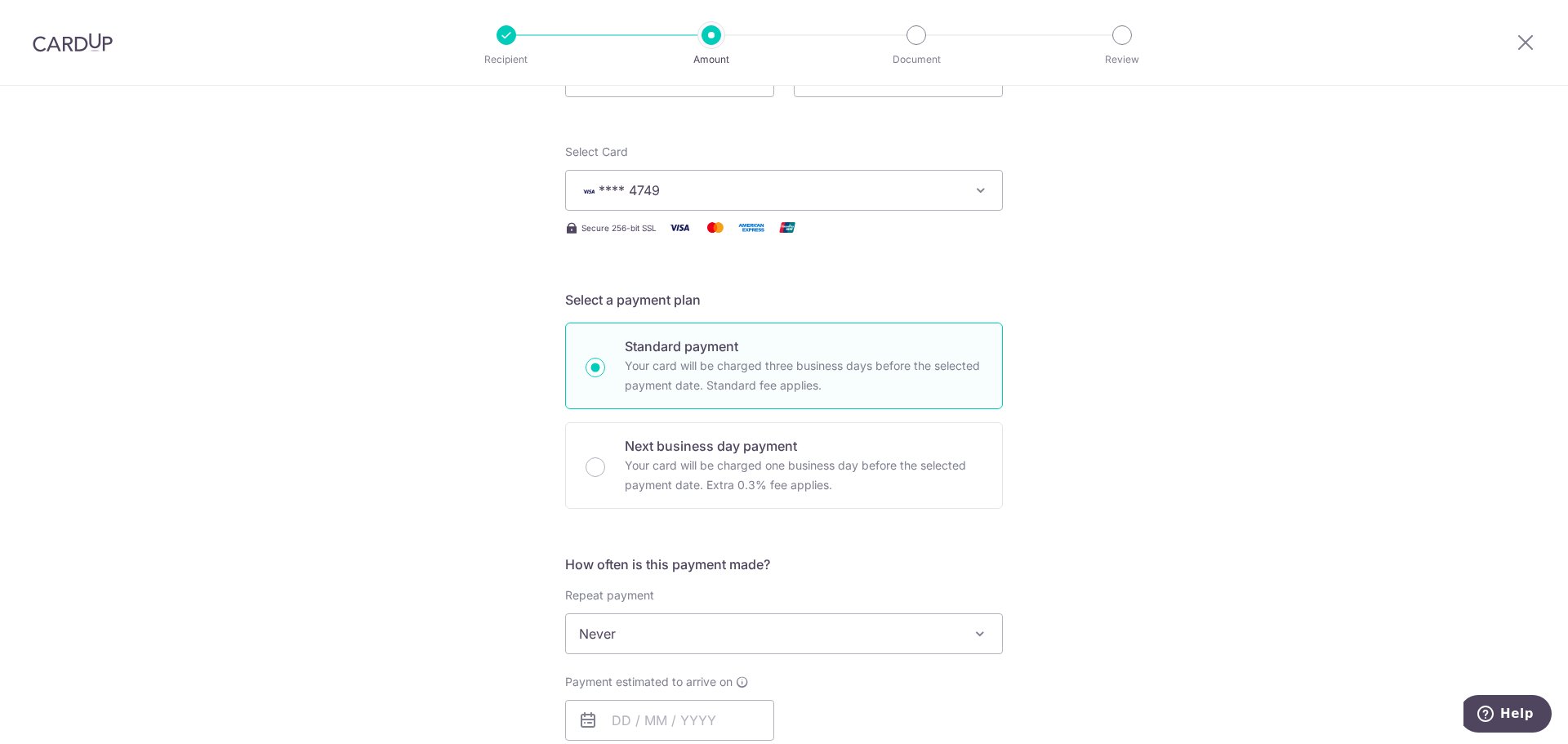
scroll to position [327, 0]
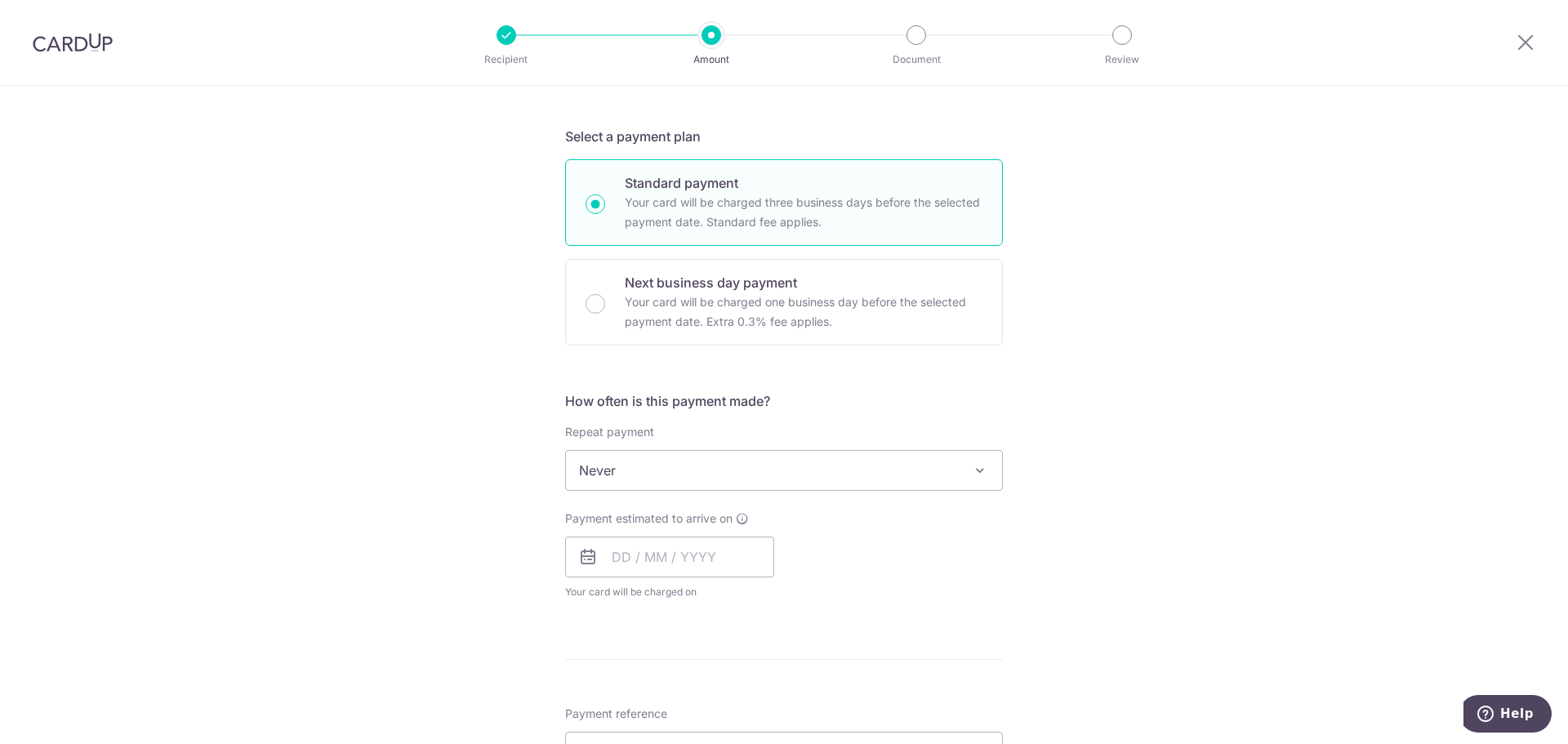
click at [754, 466] on span "Never" at bounding box center [784, 470] width 436 height 39
select select "3"
type input "12/03/2029"
click at [702, 569] on input "text" at bounding box center [669, 556] width 209 height 41
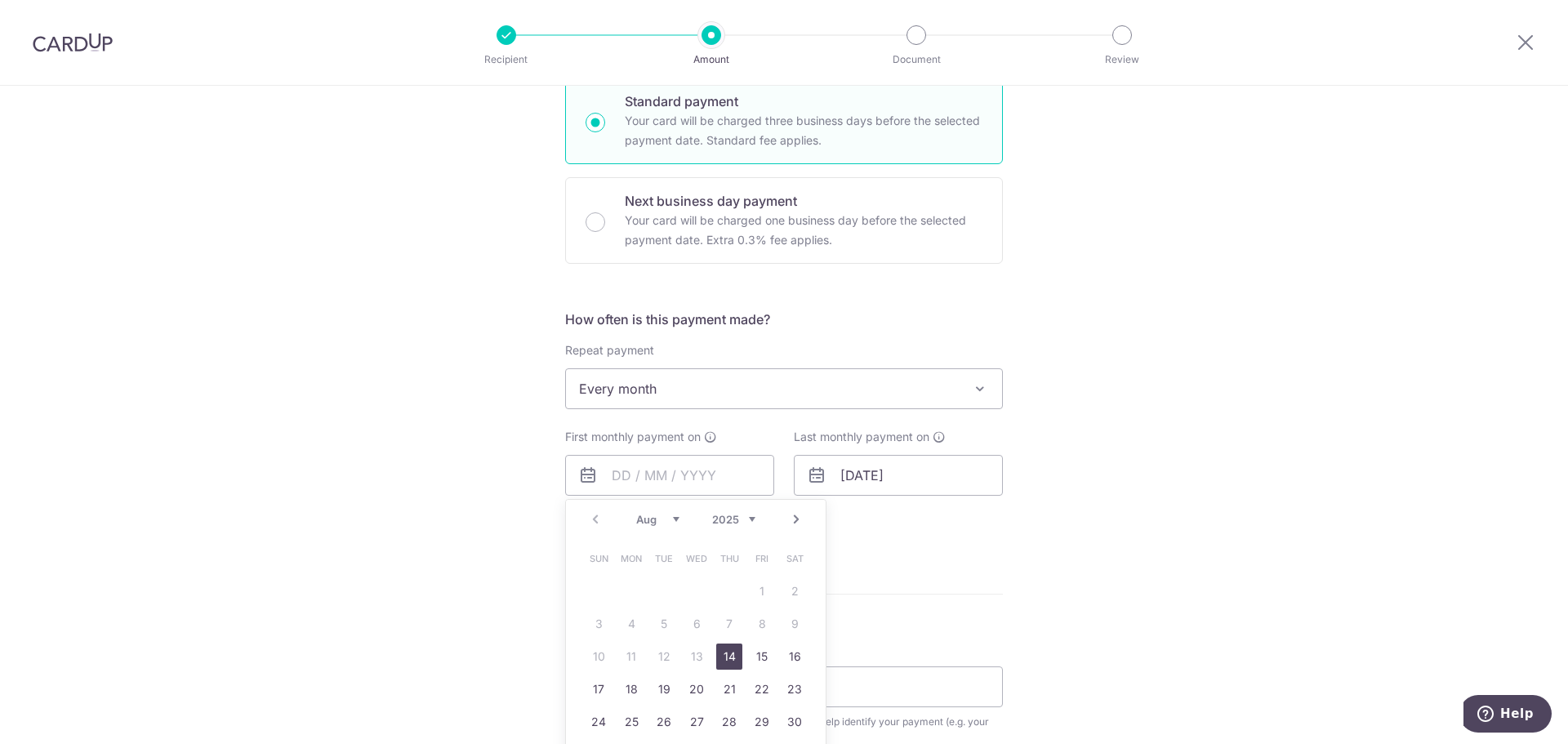
click at [791, 521] on link "Next" at bounding box center [796, 520] width 20 height 20
click at [784, 624] on link "13" at bounding box center [794, 623] width 26 height 26
type input "13/09/2025"
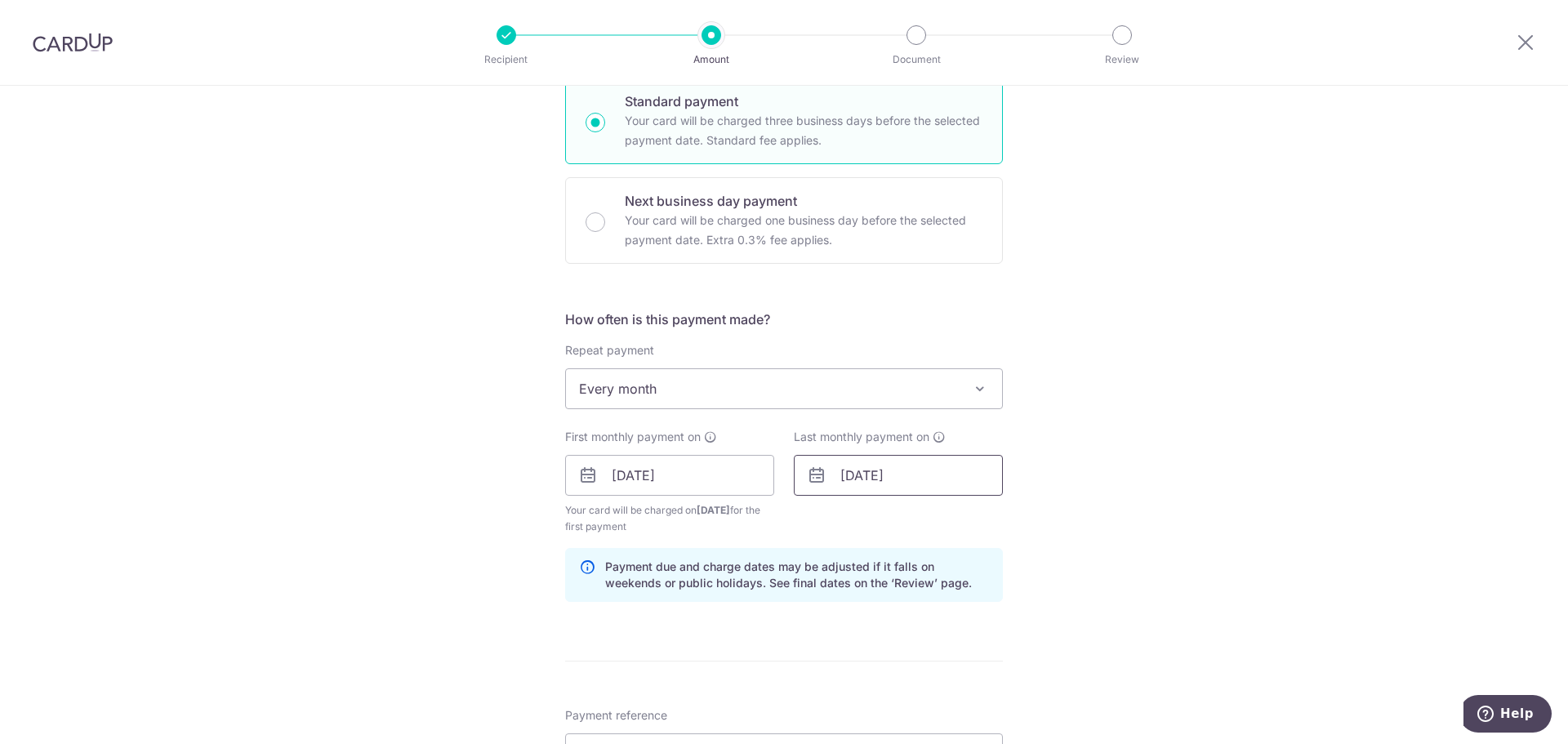
click at [862, 480] on input "12/03/2029" at bounding box center [898, 475] width 209 height 41
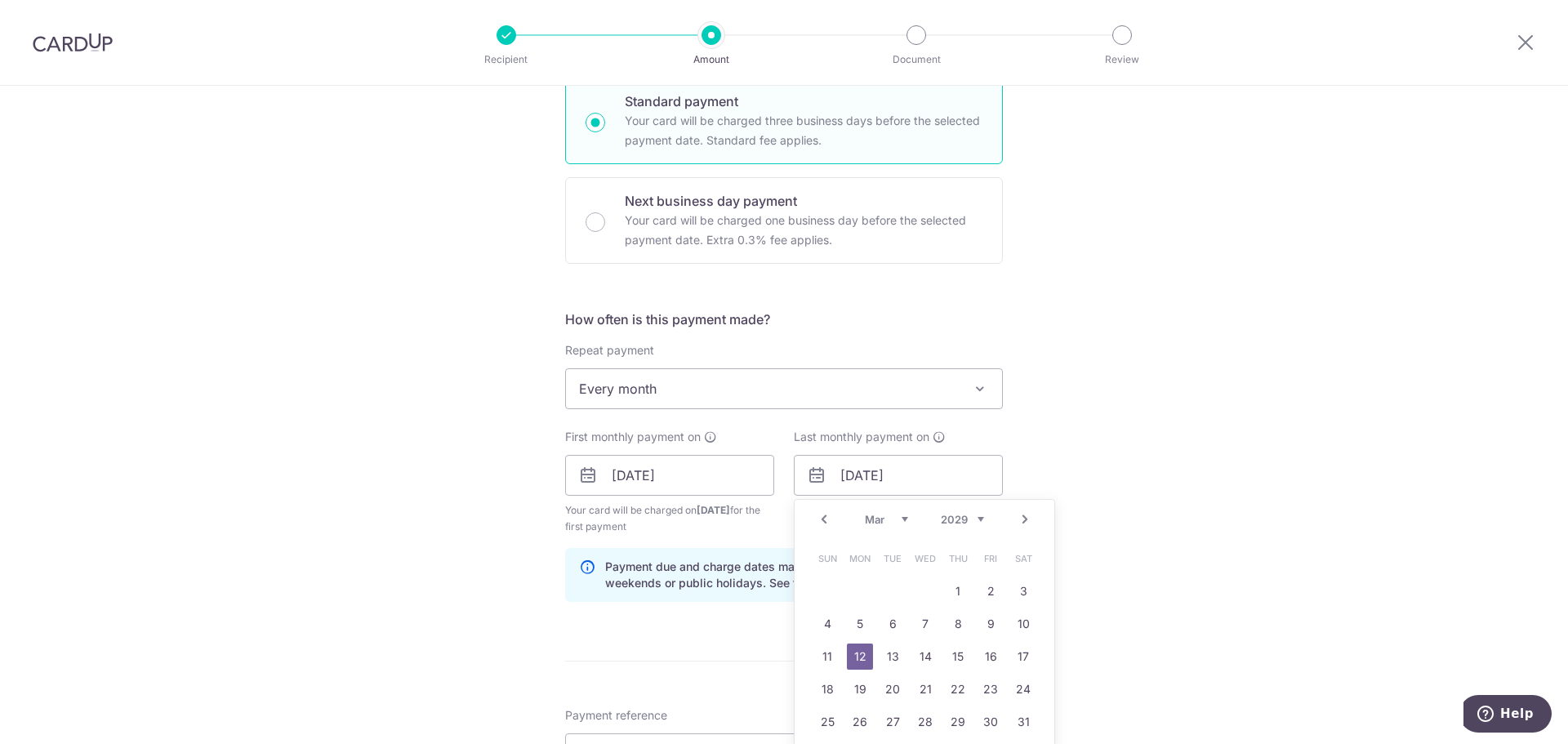
click at [966, 519] on select "2025 2026 2027 2028 2029 2030 2031 2032 2033 2034 2035" at bounding box center [963, 520] width 43 height 13
click at [826, 523] on link "Prev" at bounding box center [824, 520] width 20 height 20
click at [827, 523] on link "Prev" at bounding box center [824, 520] width 20 height 20
click at [886, 658] on link "13" at bounding box center [892, 656] width 26 height 26
type input "13/01/2026"
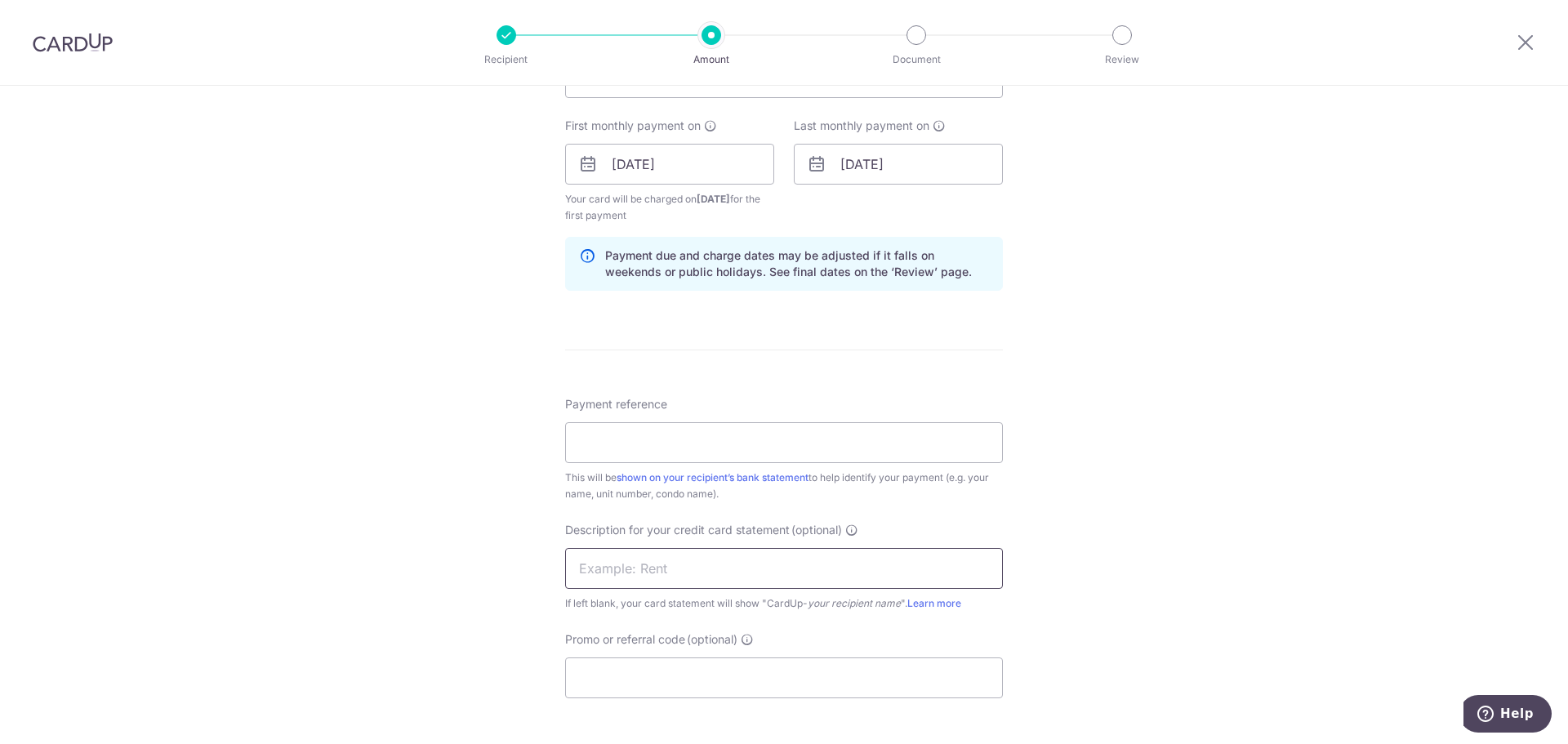
scroll to position [735, 0]
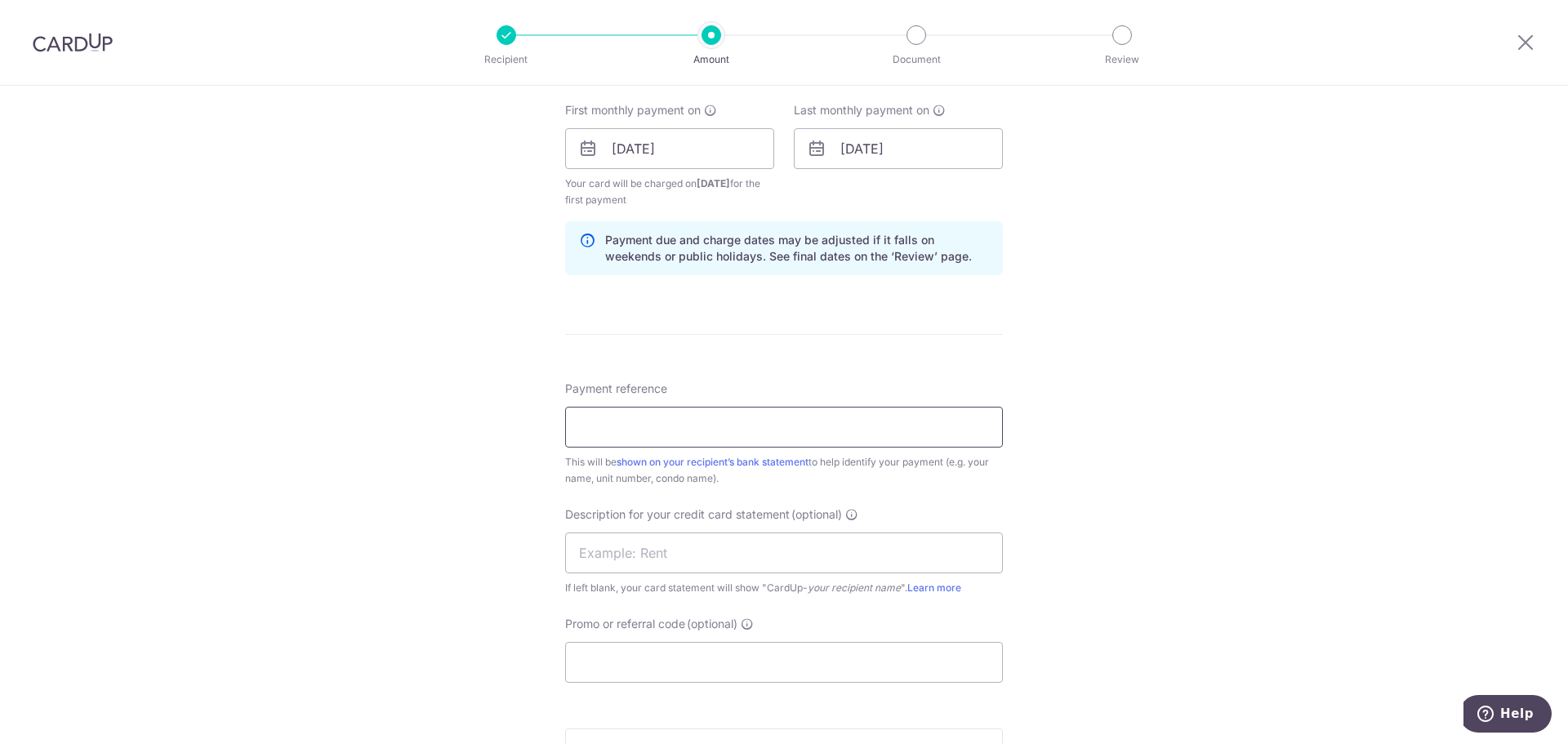
click at [771, 435] on input "Payment reference" at bounding box center [784, 426] width 438 height 41
type input "BH B37ZL Pte Ltd - Parc [PERSON_NAME] 02-09"
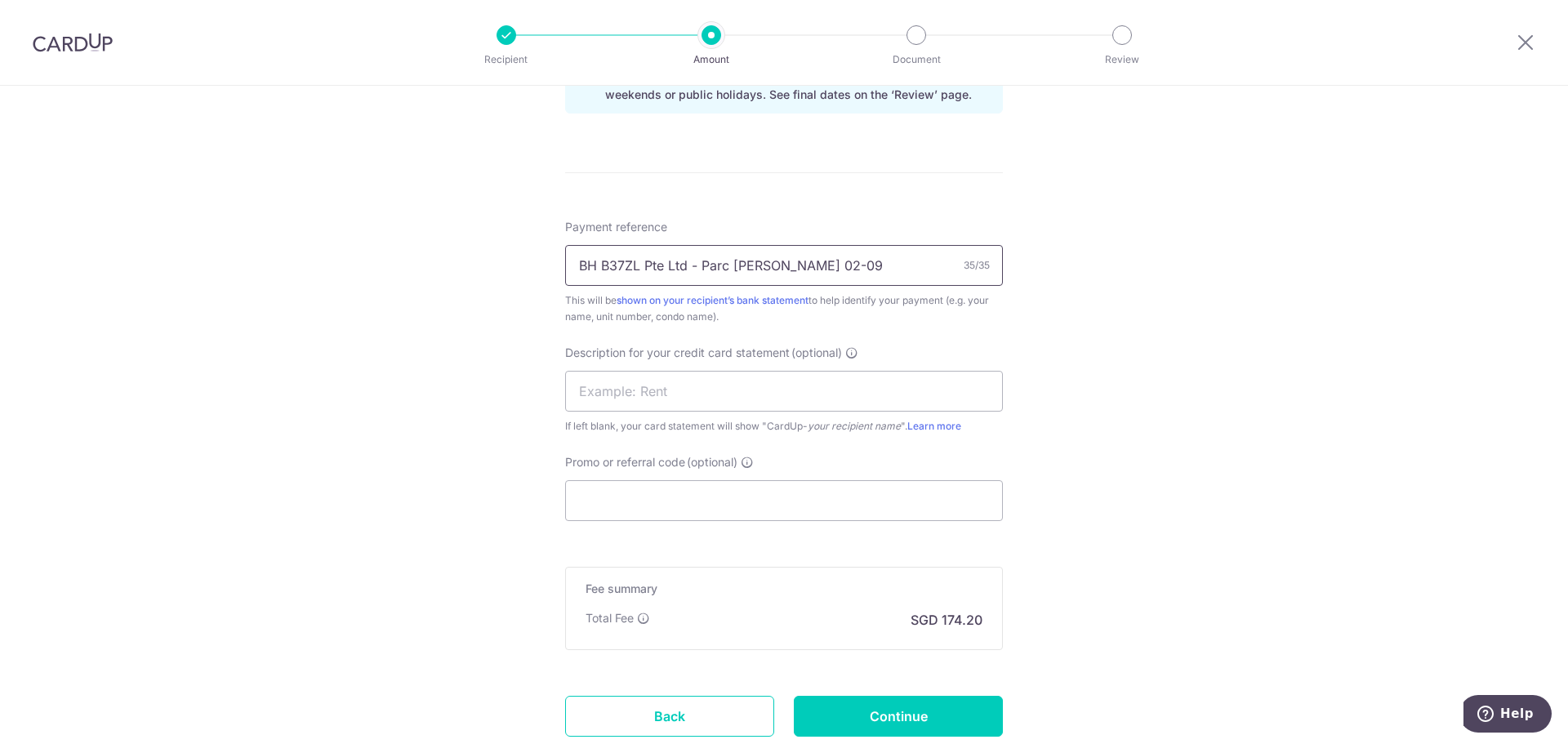
scroll to position [899, 0]
click at [739, 403] on input "text" at bounding box center [784, 389] width 438 height 41
type input "PE Rent"
click at [753, 501] on input "Promo or referral code (optional)" at bounding box center [784, 499] width 438 height 41
paste input "SAVERENT179"
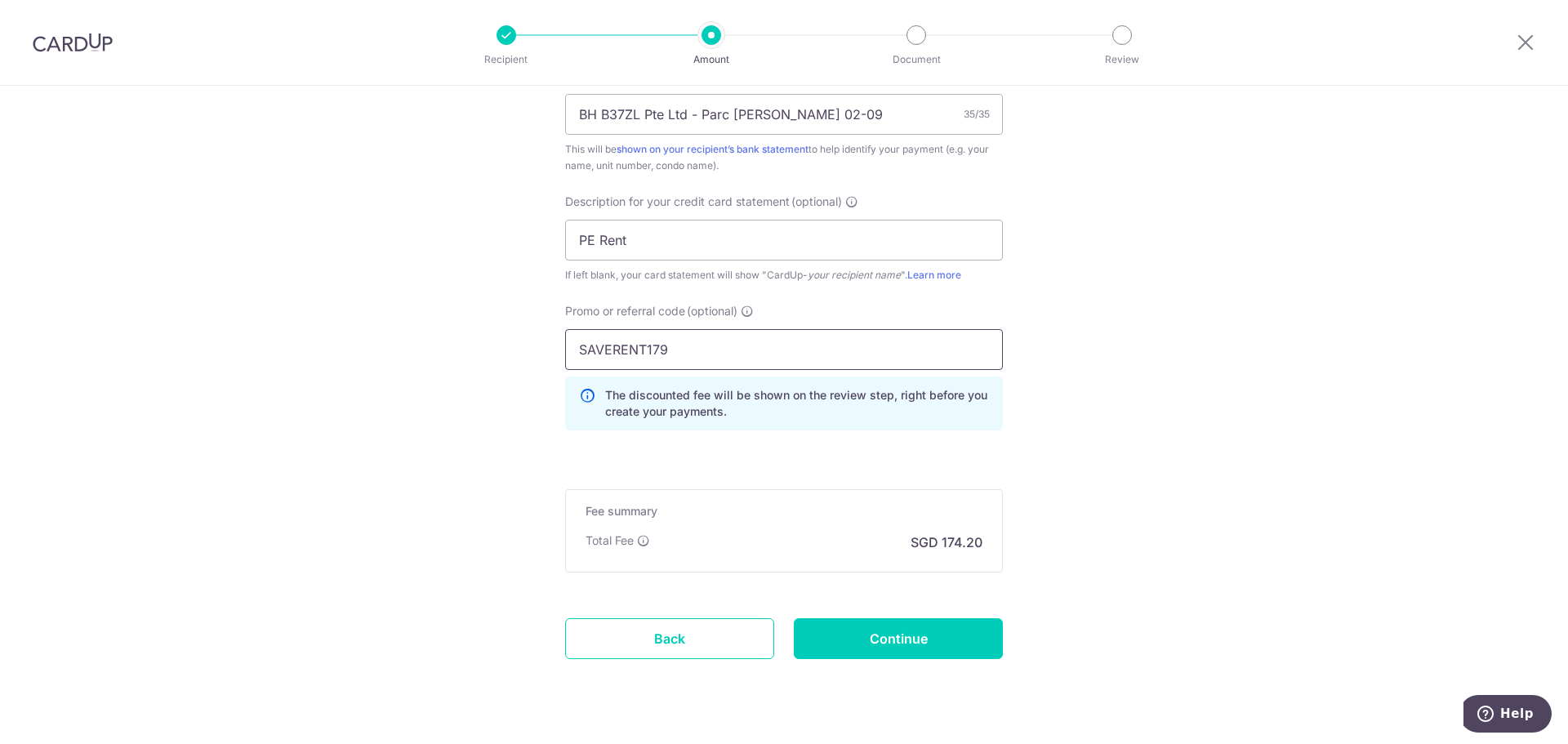
scroll to position [1085, 0]
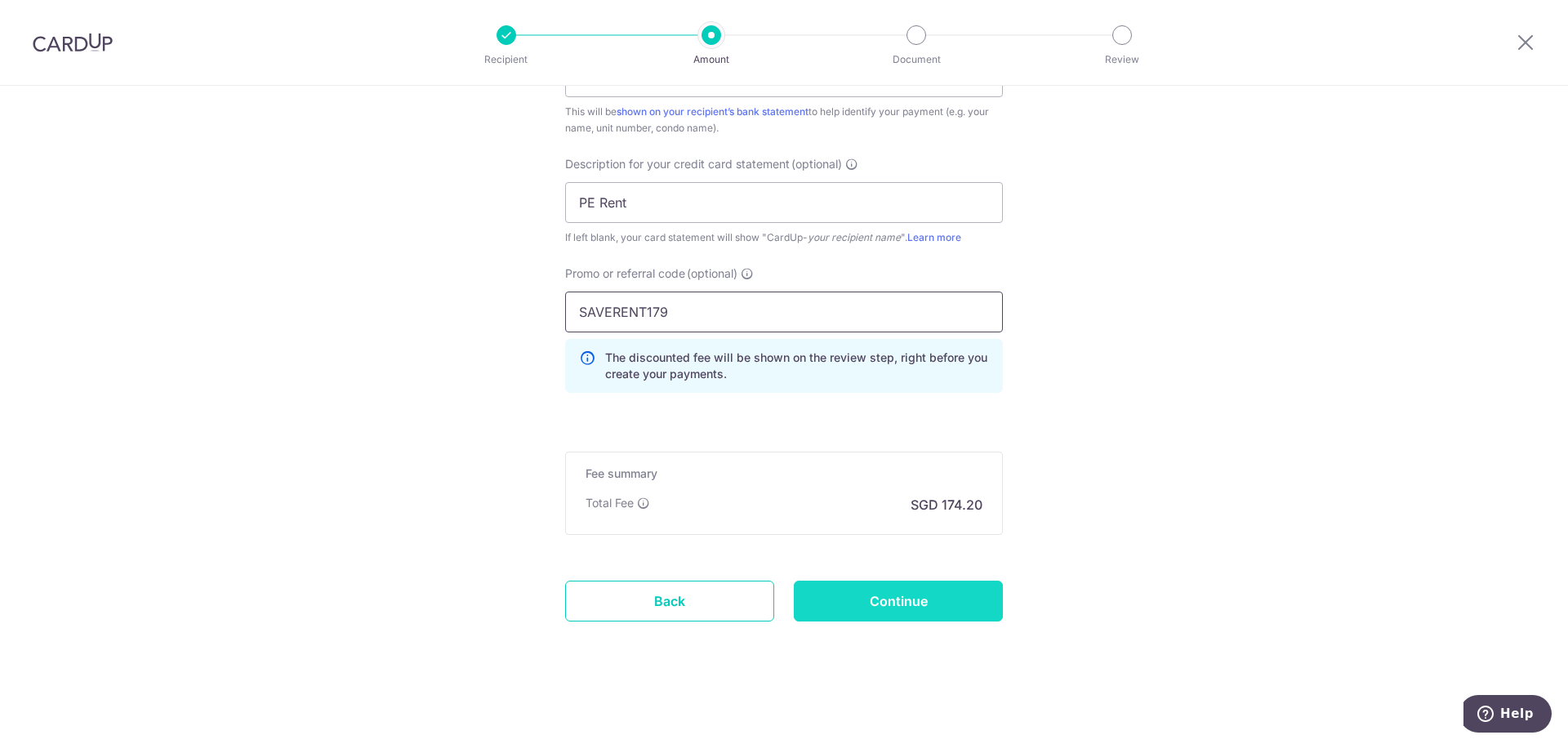
type input "SAVERENT179"
click at [938, 594] on input "Continue" at bounding box center [898, 600] width 209 height 41
type input "Create Schedule"
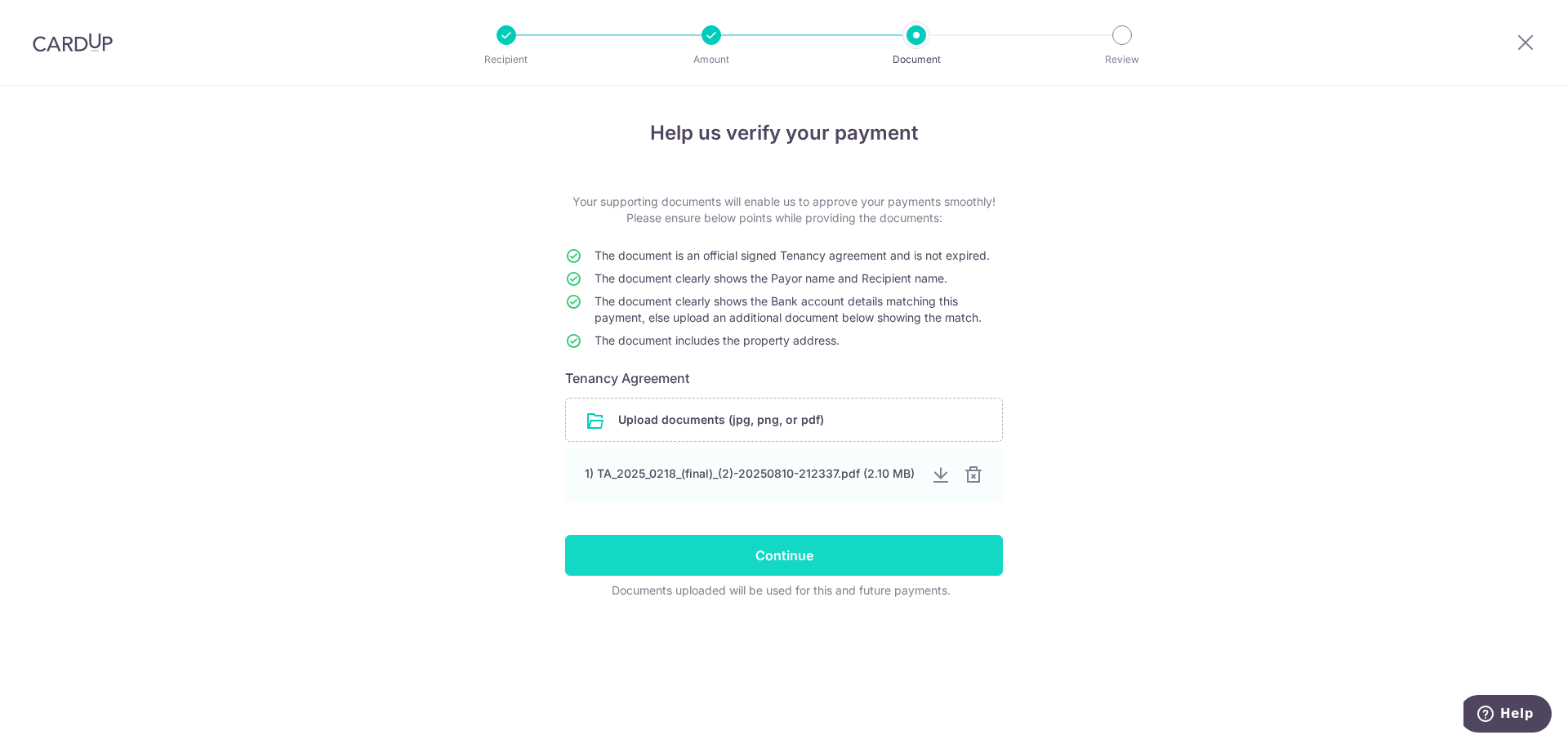
click at [777, 557] on input "Continue" at bounding box center [784, 554] width 438 height 41
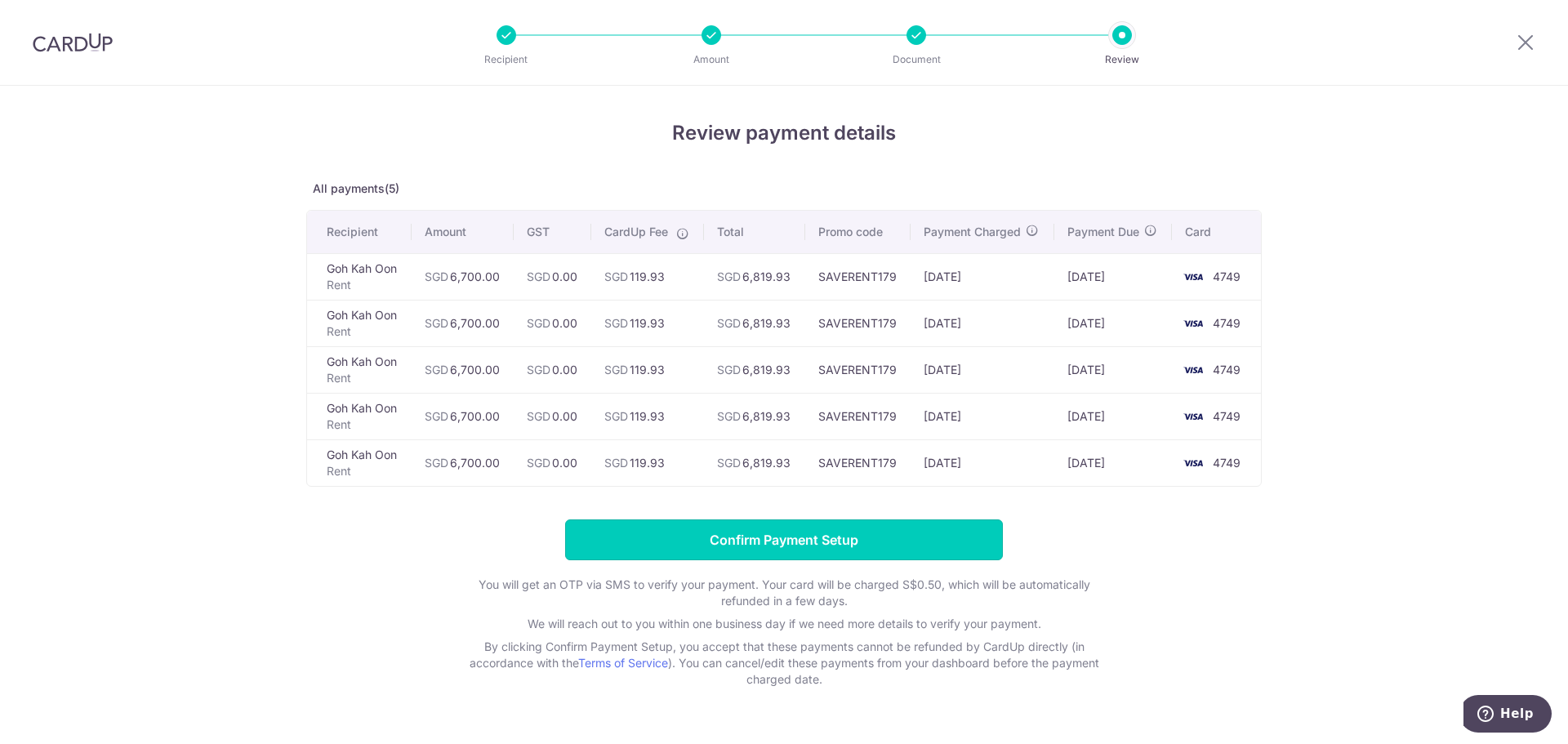
drag, startPoint x: 796, startPoint y: 542, endPoint x: 836, endPoint y: 541, distance: 40.0
click at [796, 542] on input "Confirm Payment Setup" at bounding box center [784, 540] width 438 height 41
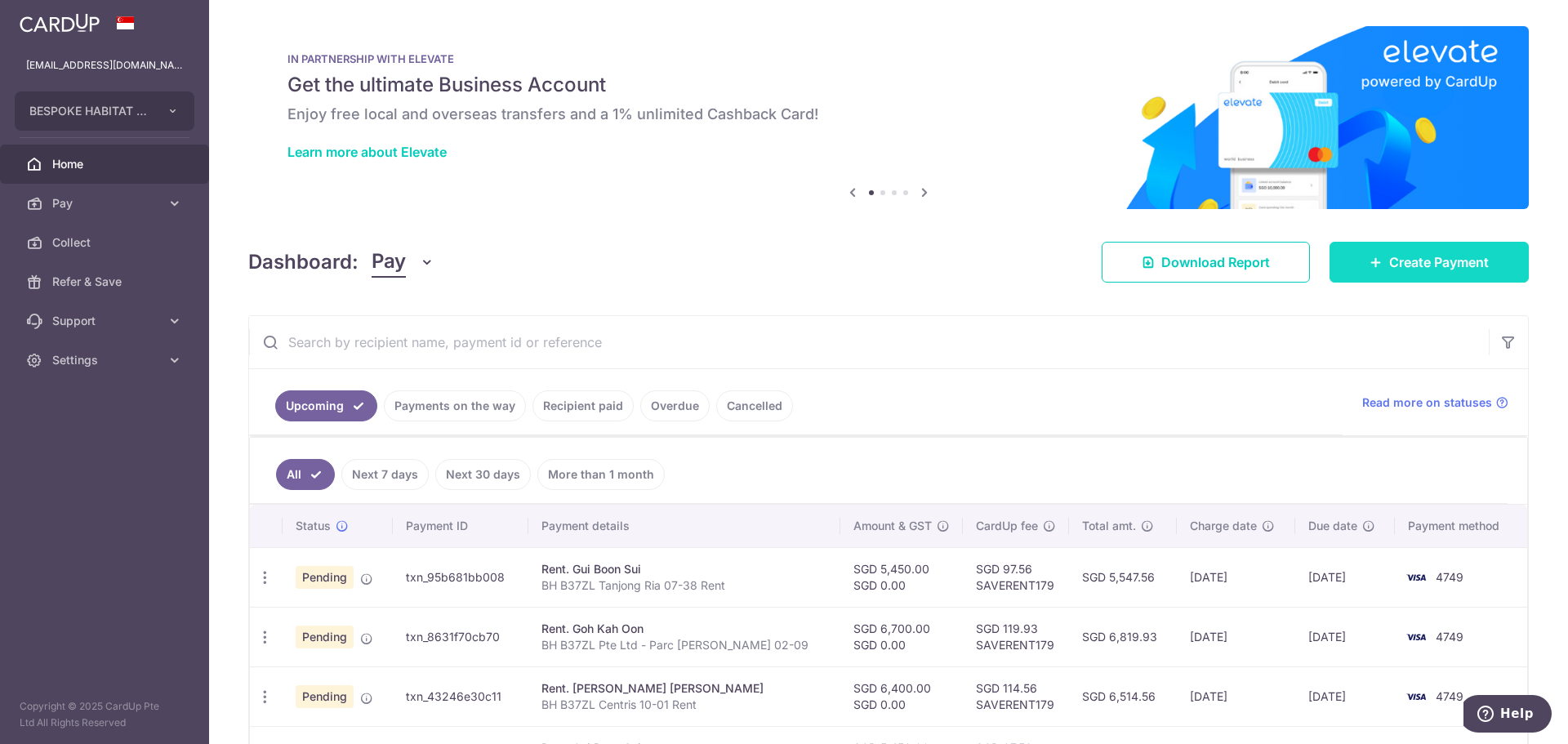
click at [1400, 263] on span "Create Payment" at bounding box center [1439, 263] width 100 height 20
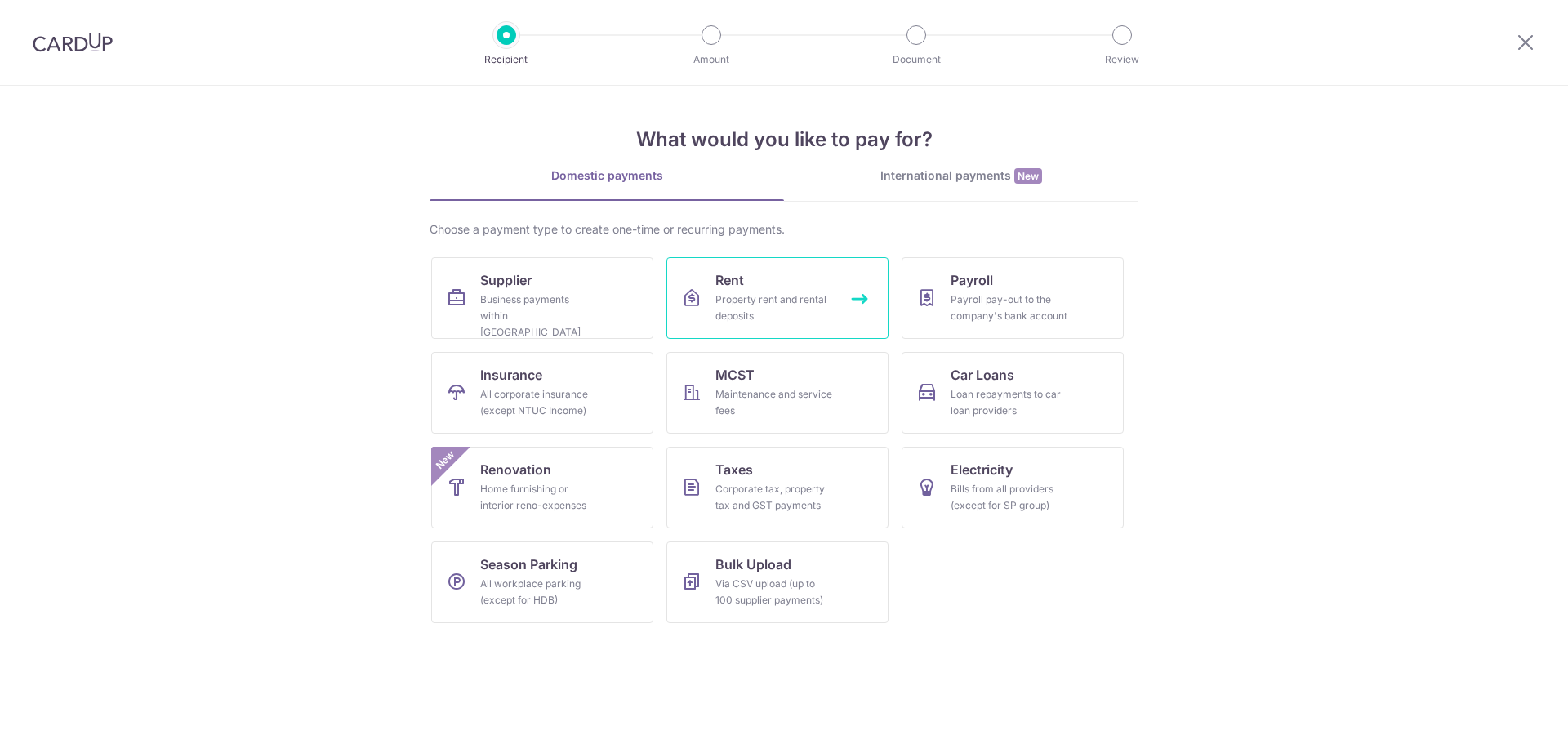
click at [770, 297] on div "Property rent and rental deposits" at bounding box center [774, 308] width 117 height 32
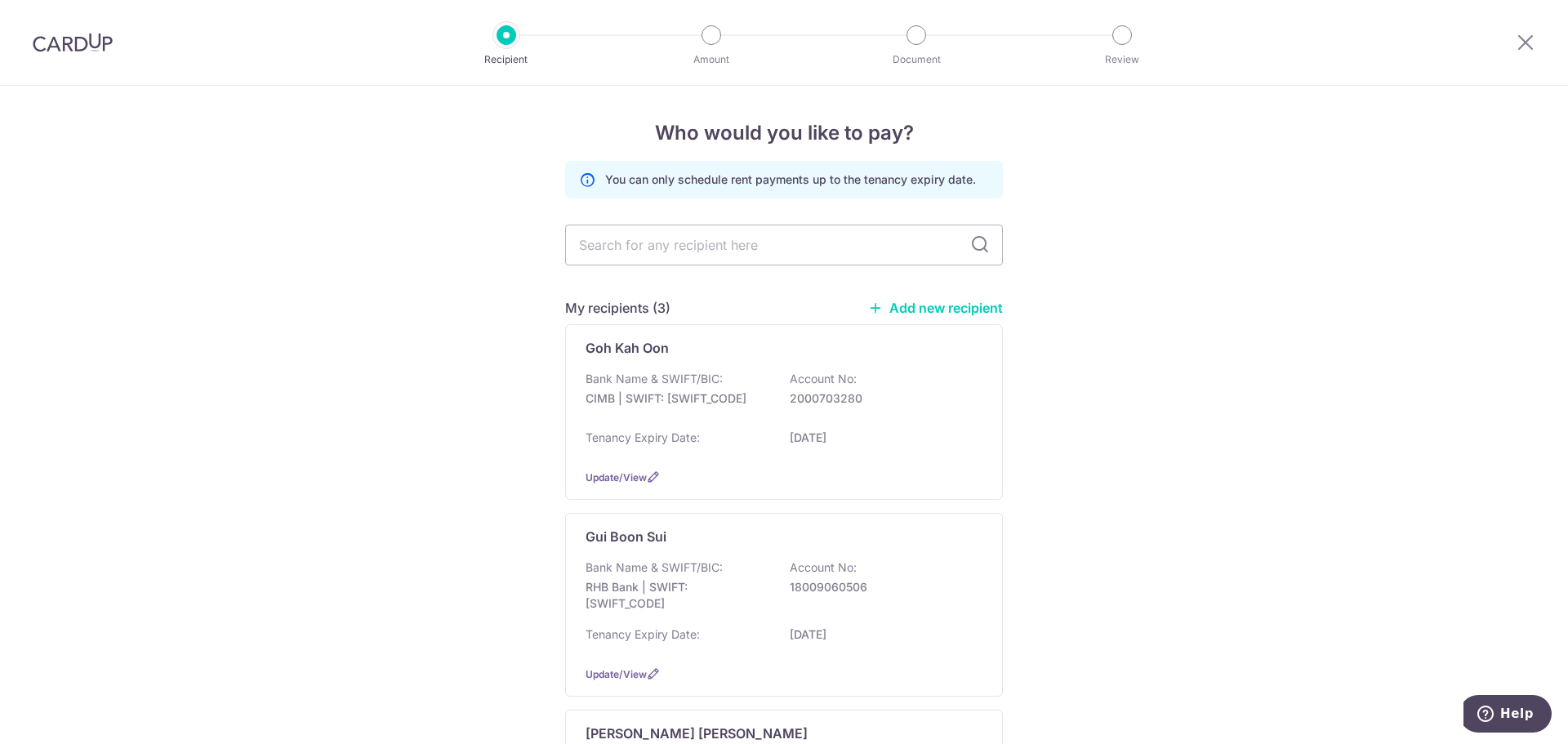
click at [920, 304] on link "Add new recipient" at bounding box center [935, 308] width 135 height 17
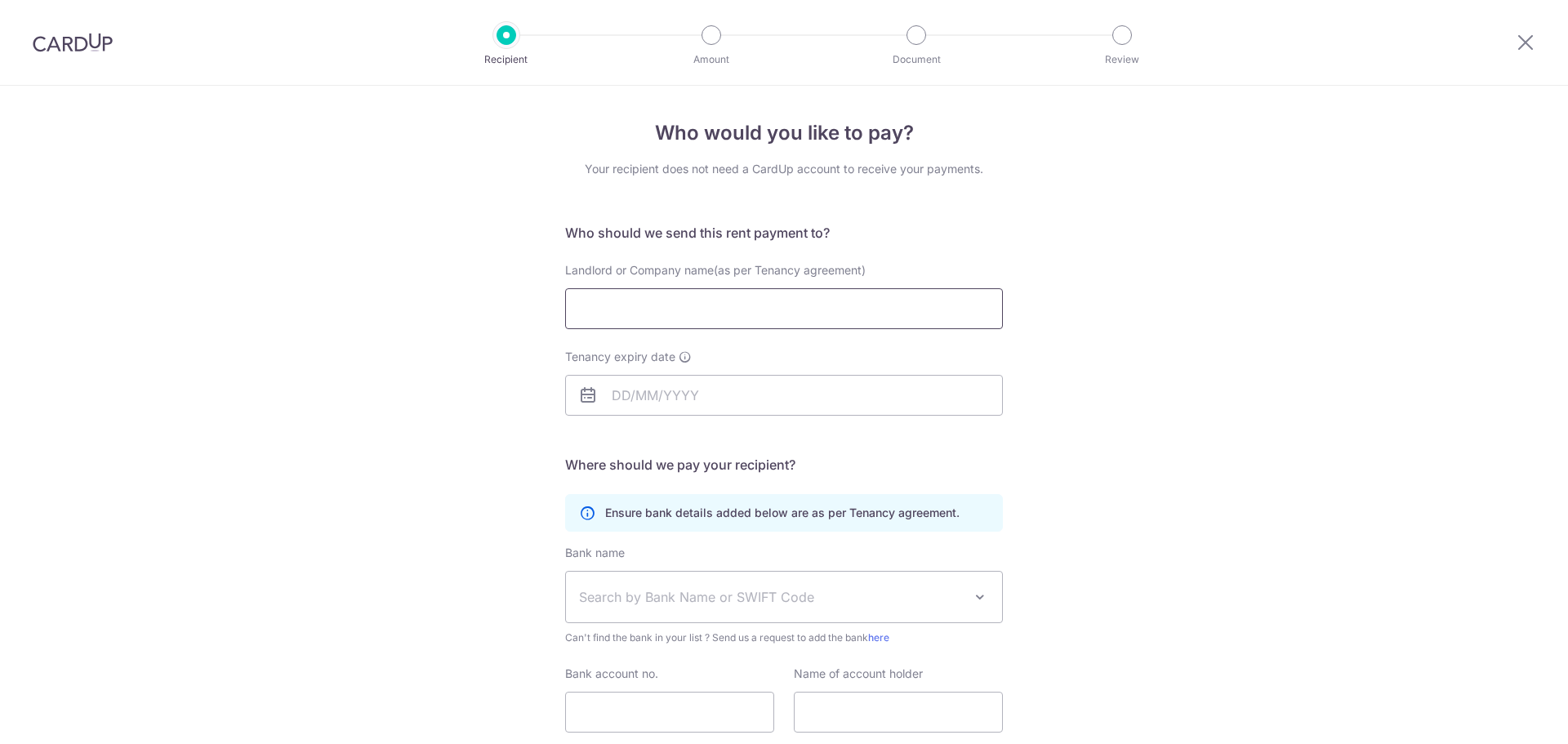
click at [744, 304] on input "Landlord or Company name(as per Tenancy agreement)" at bounding box center [784, 308] width 438 height 41
type input "Xie Wei"
click at [634, 398] on input "Tenancy expiry date" at bounding box center [784, 395] width 438 height 41
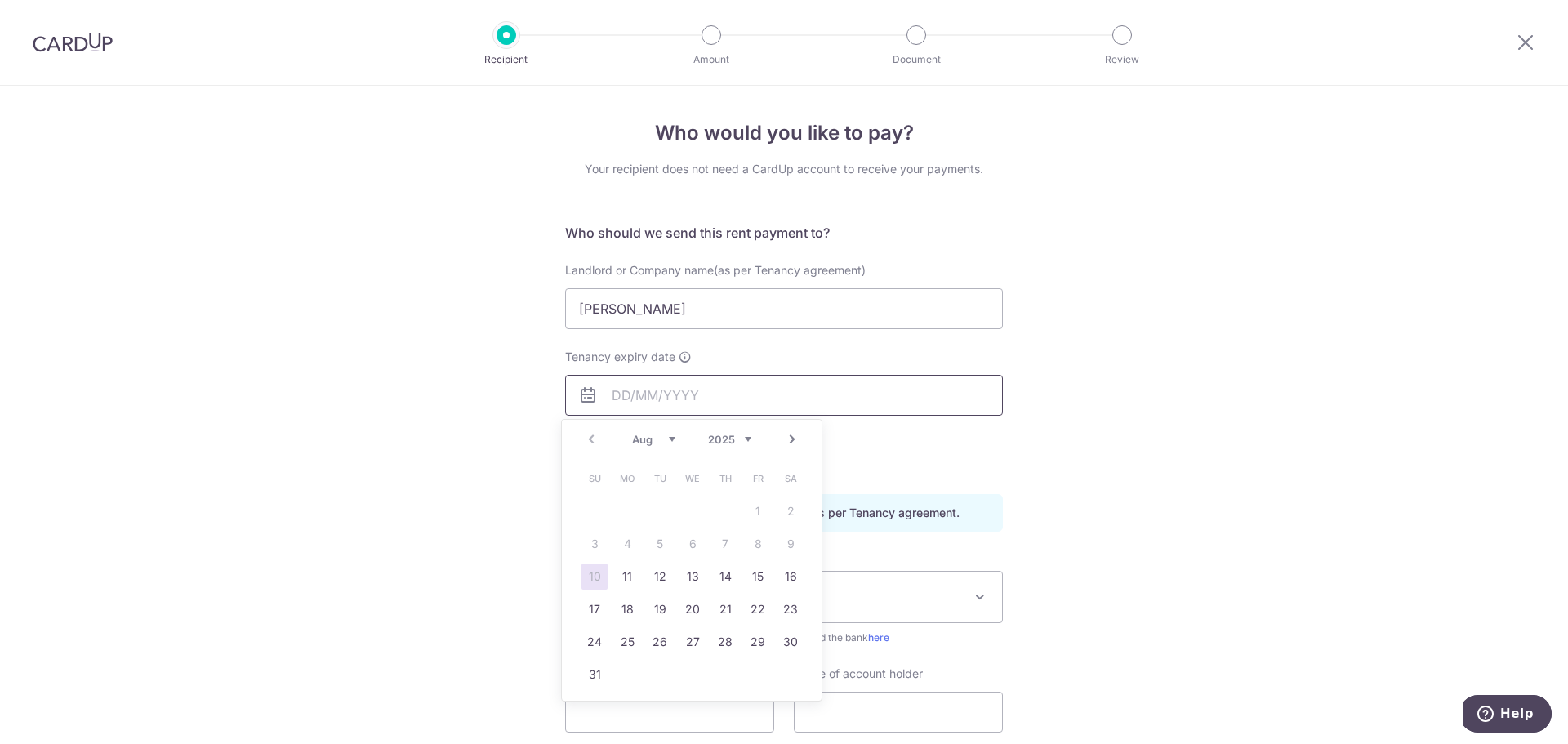
click at [604, 389] on input "Tenancy expiry date" at bounding box center [784, 395] width 438 height 41
type input "[DATE]"
click at [795, 604] on link "24" at bounding box center [790, 609] width 26 height 26
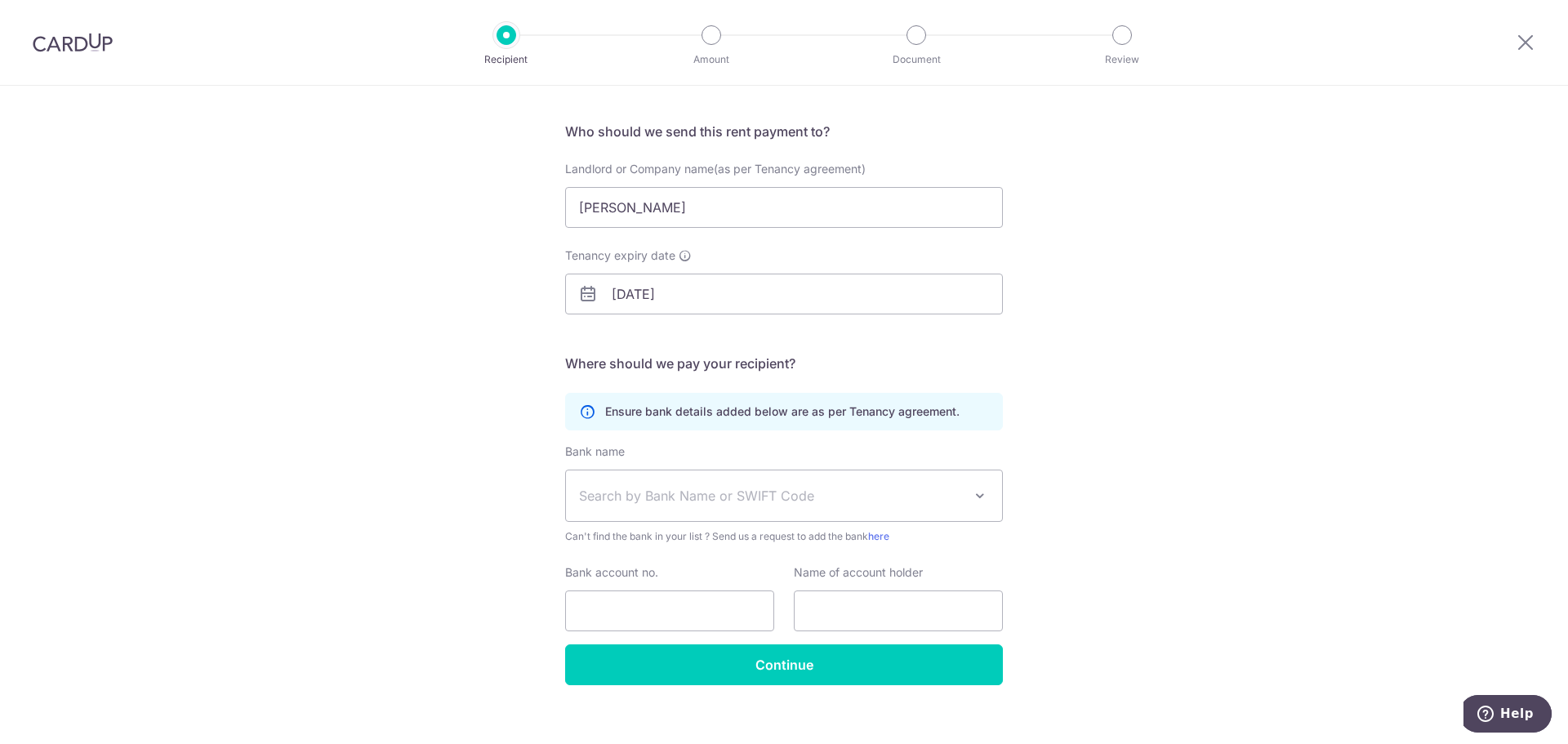
scroll to position [119, 0]
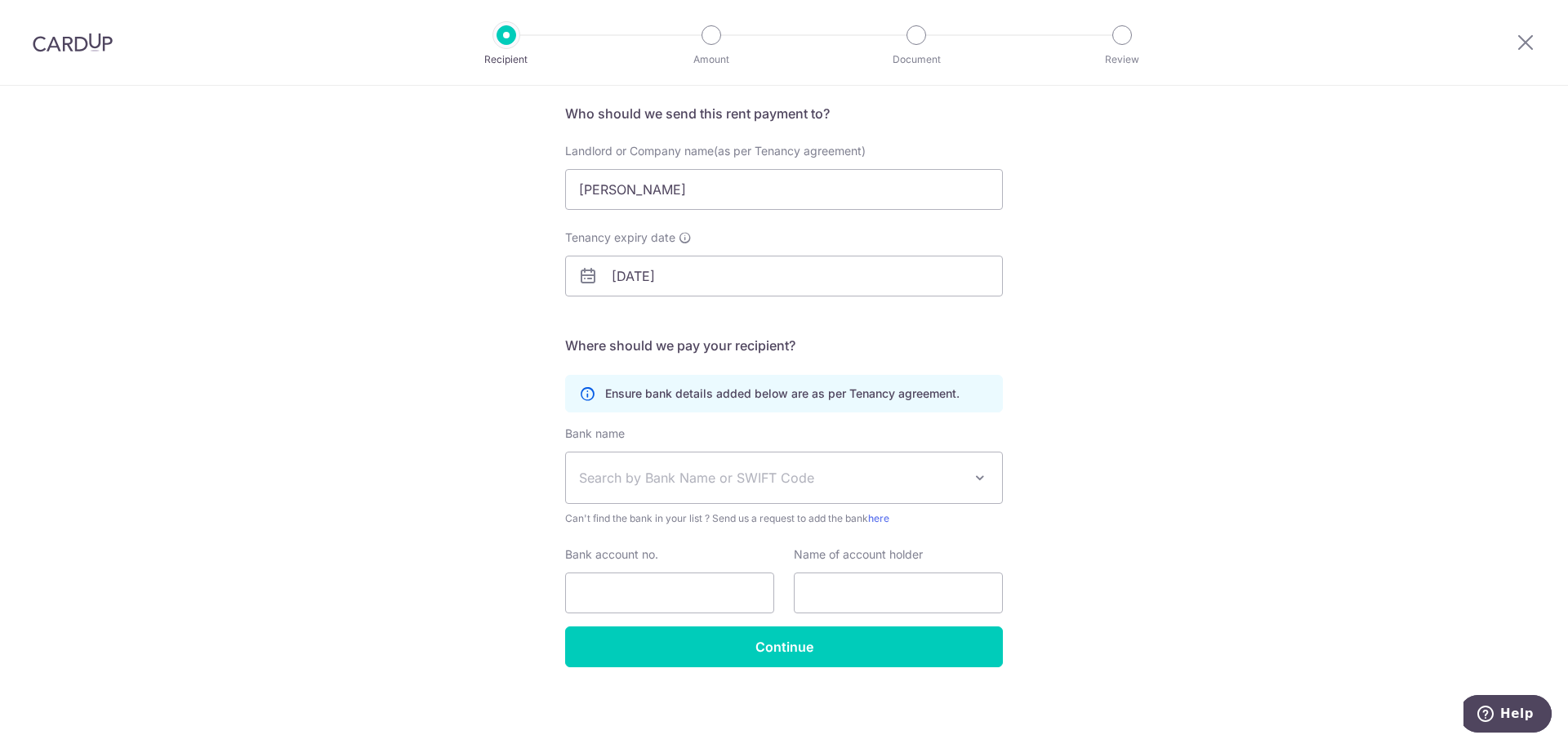
click at [779, 501] on span "Search by Bank Name or SWIFT Code" at bounding box center [784, 477] width 436 height 51
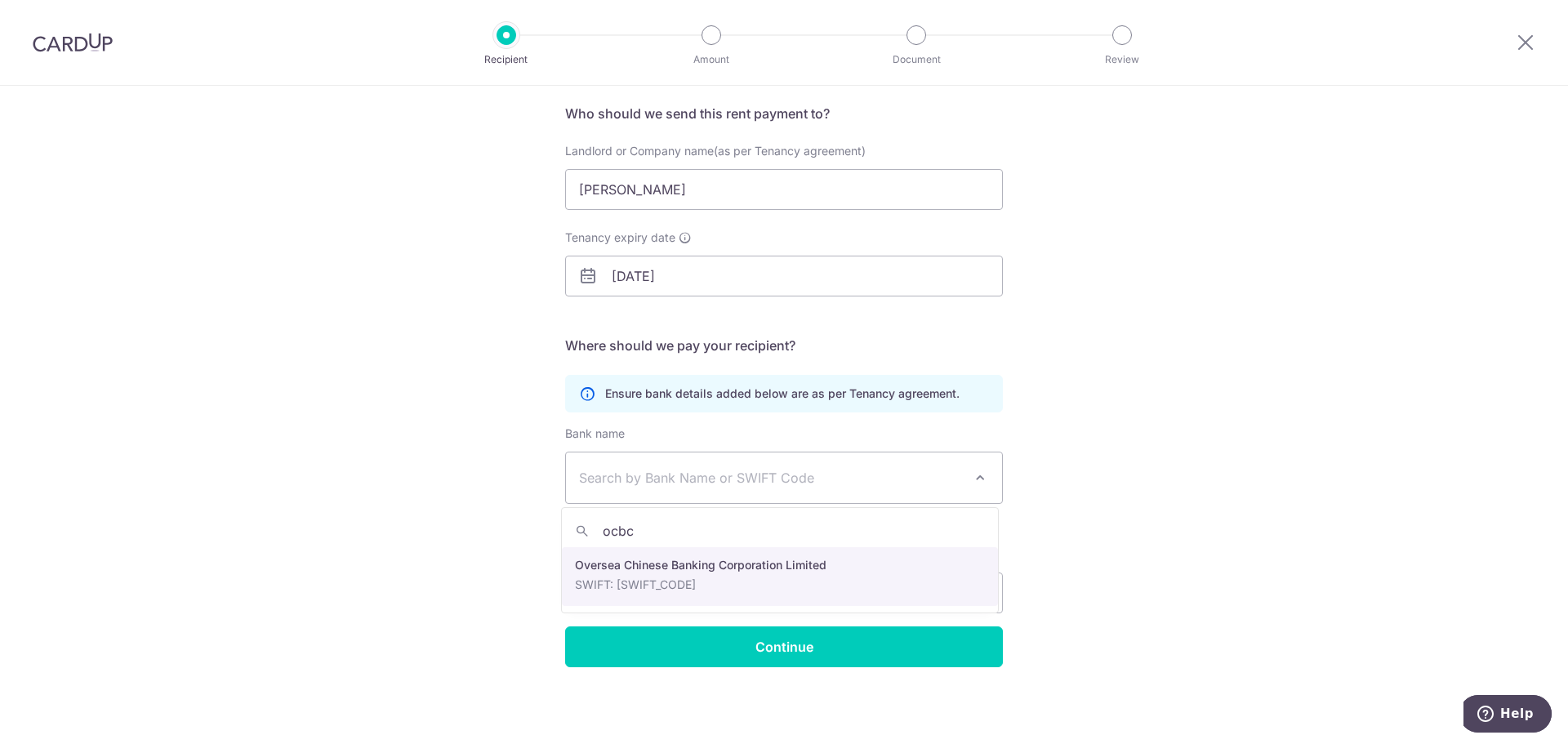
type input "ocbc"
select select "12"
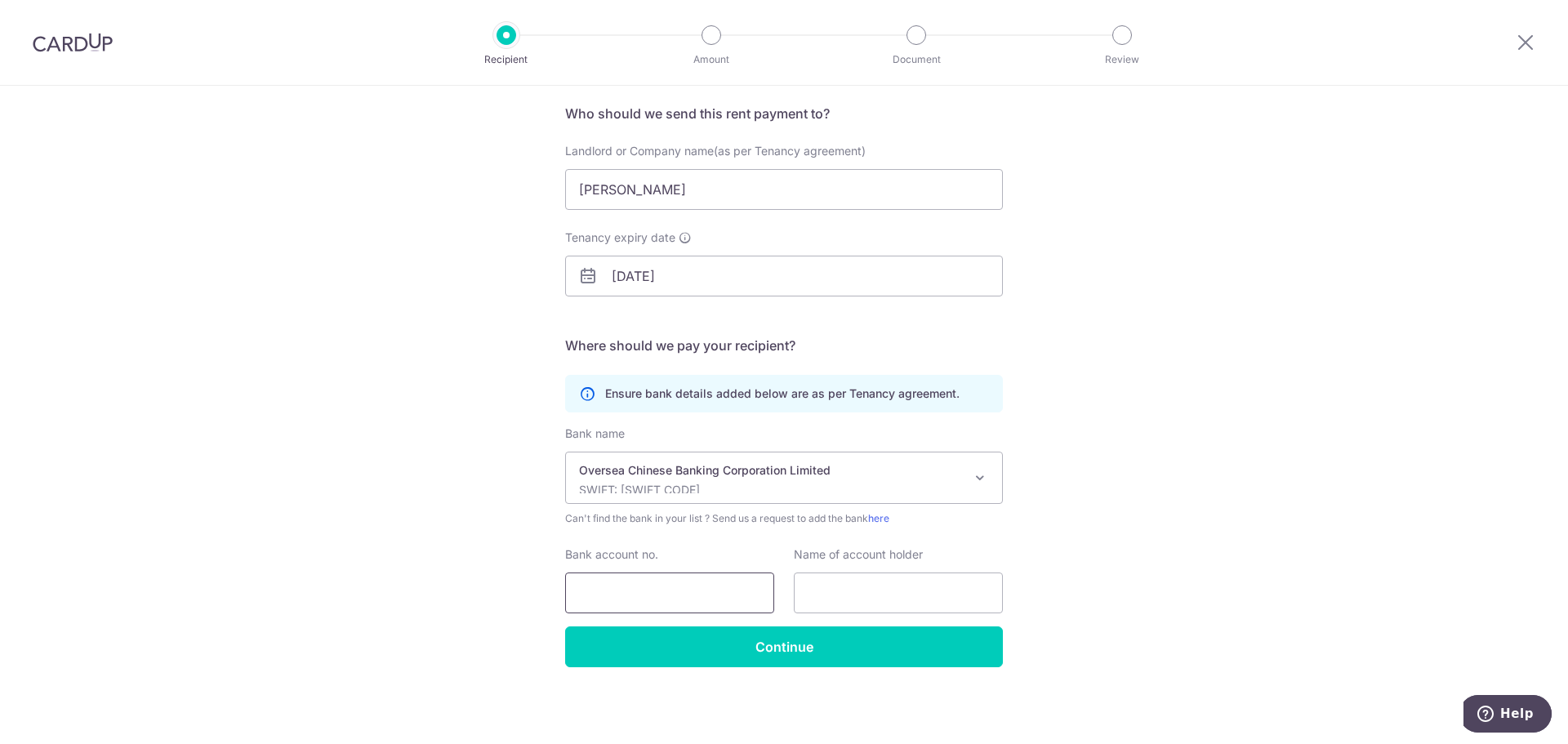
click at [643, 589] on input "Bank account no." at bounding box center [669, 593] width 209 height 41
type input "6228105331"
click at [923, 602] on input "text" at bounding box center [898, 593] width 209 height 41
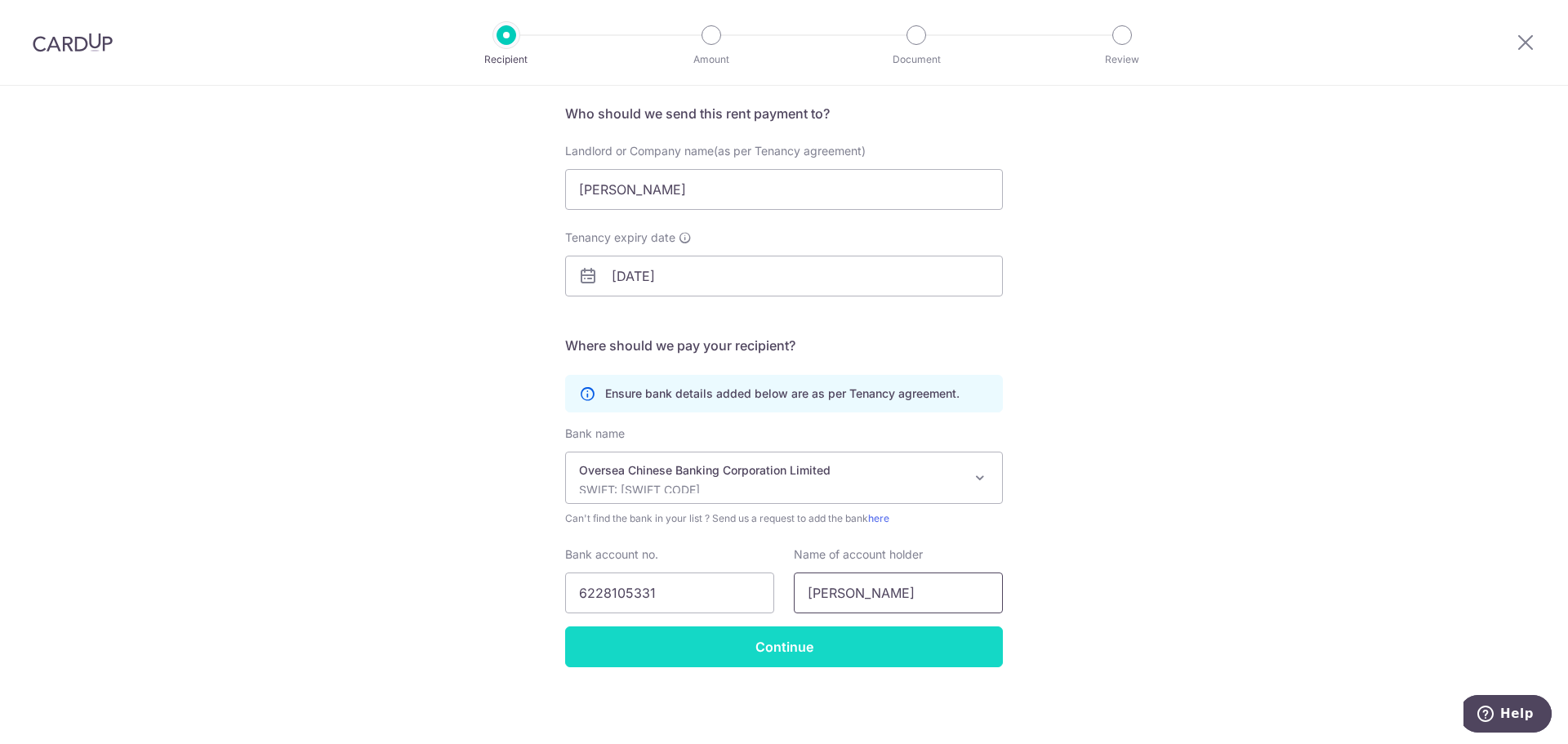
type input "Xie Wei"
click at [849, 646] on input "Continue" at bounding box center [784, 646] width 438 height 41
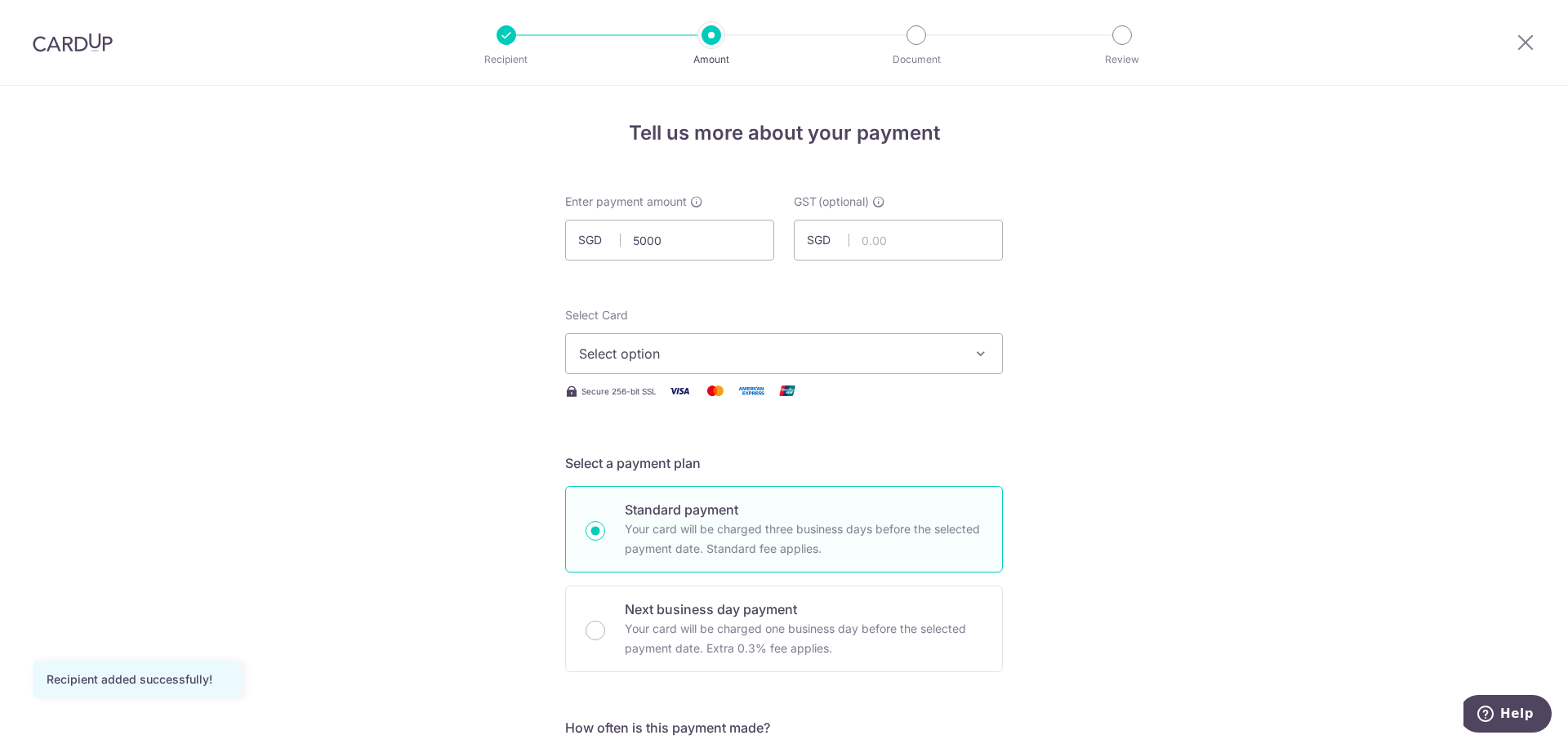
type input "5,000.00"
click at [599, 347] on span "Select option" at bounding box center [769, 354] width 381 height 20
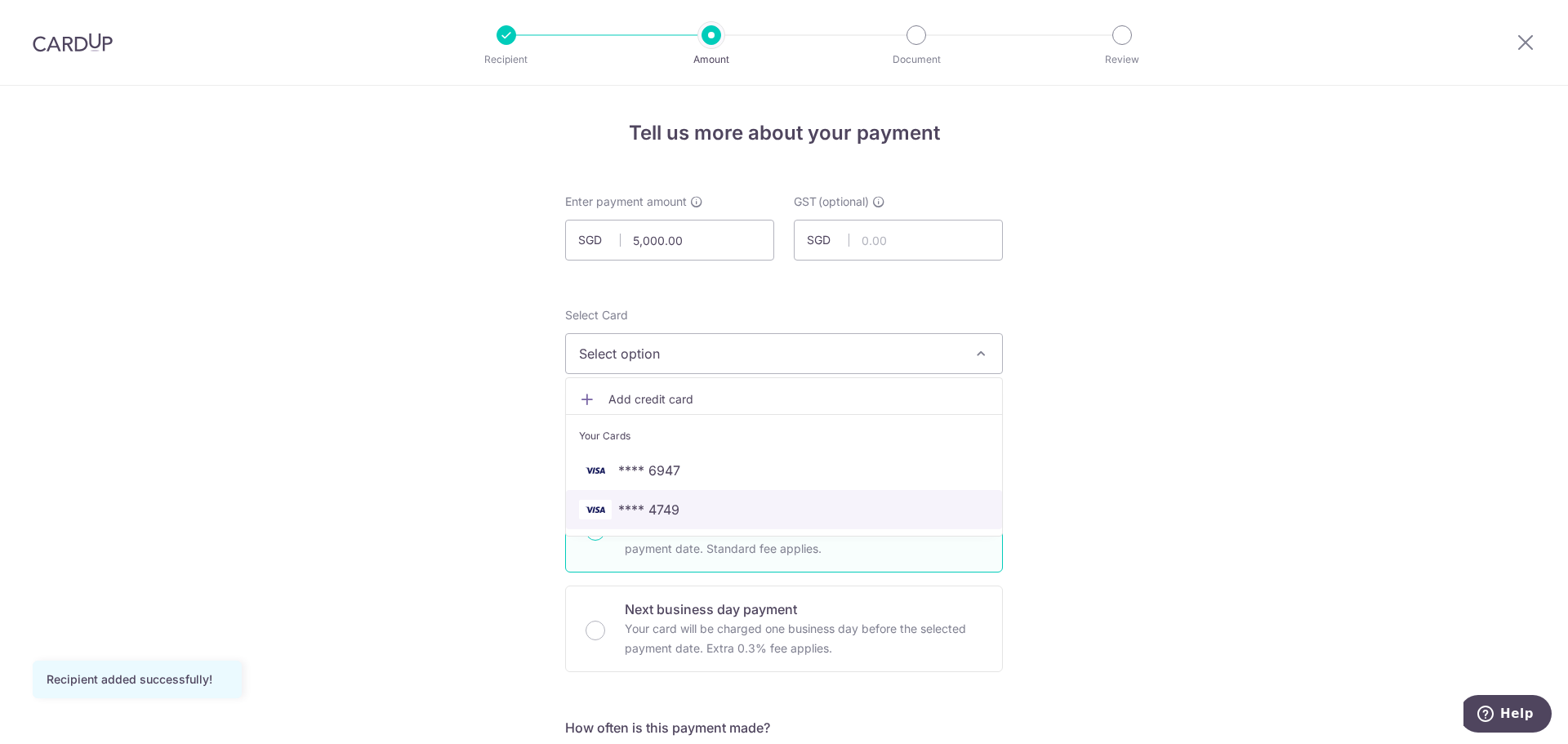
click at [672, 505] on span "**** 4749" at bounding box center [649, 510] width 62 height 20
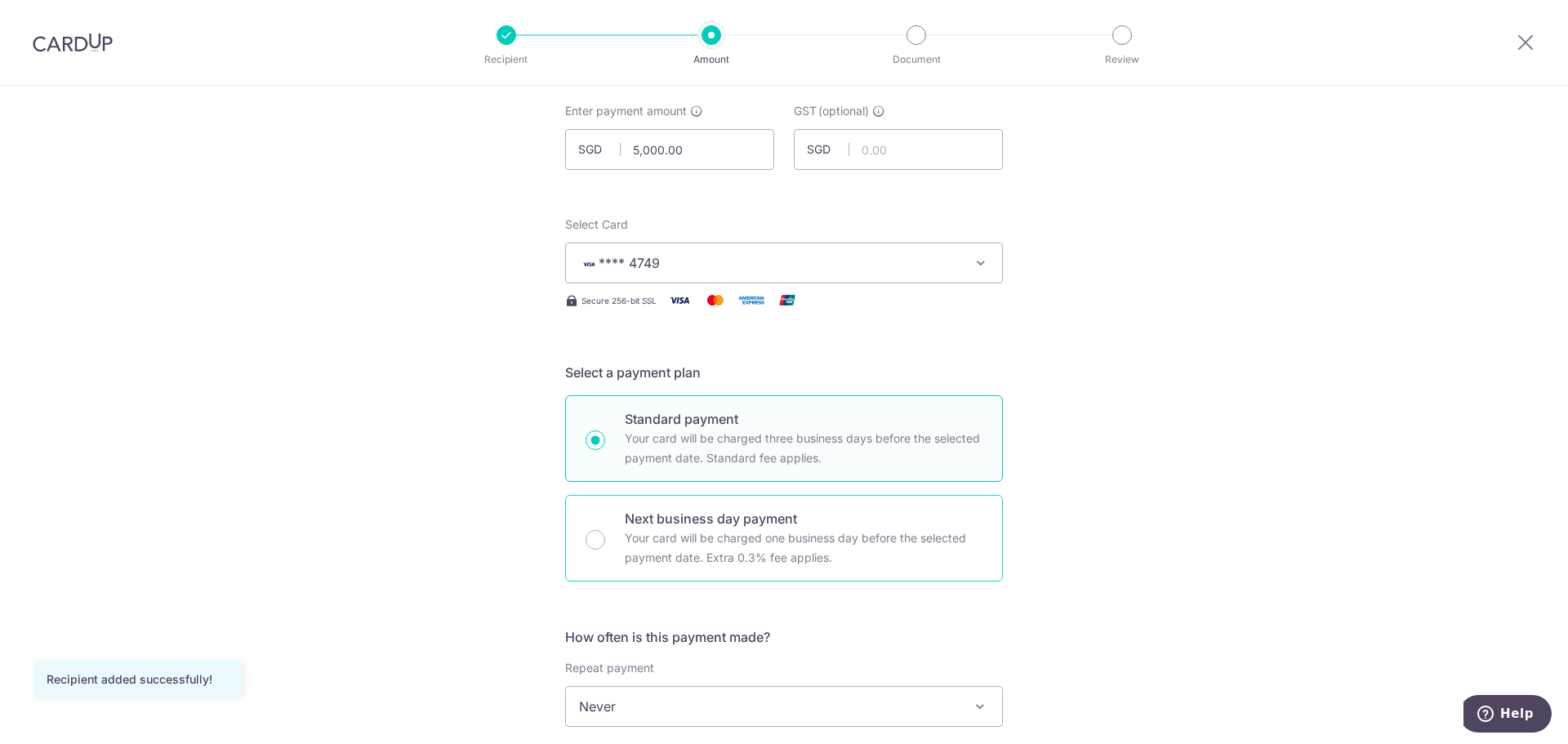
scroll to position [245, 0]
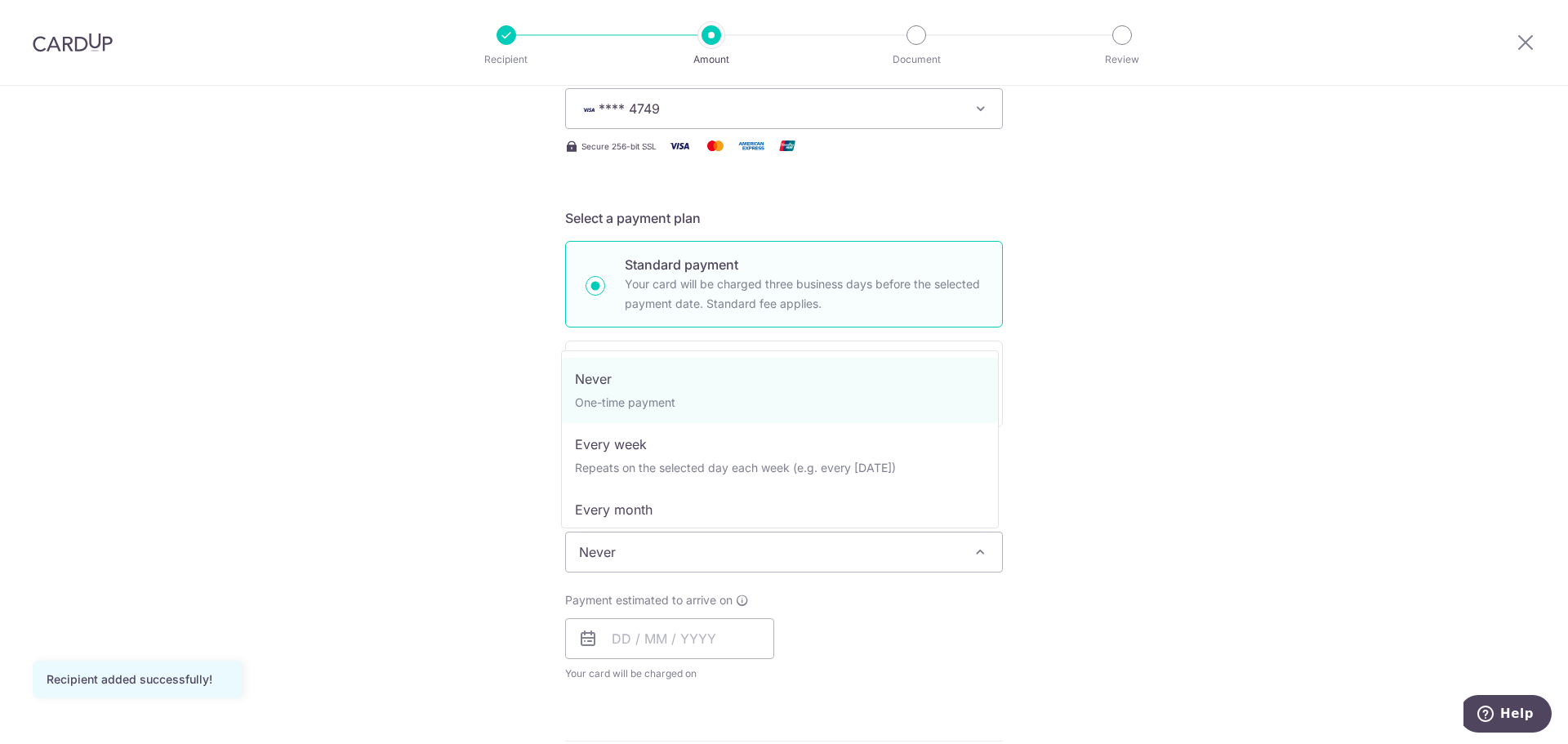
click at [627, 544] on span "Never" at bounding box center [784, 551] width 436 height 39
select select "3"
type input "[DATE]"
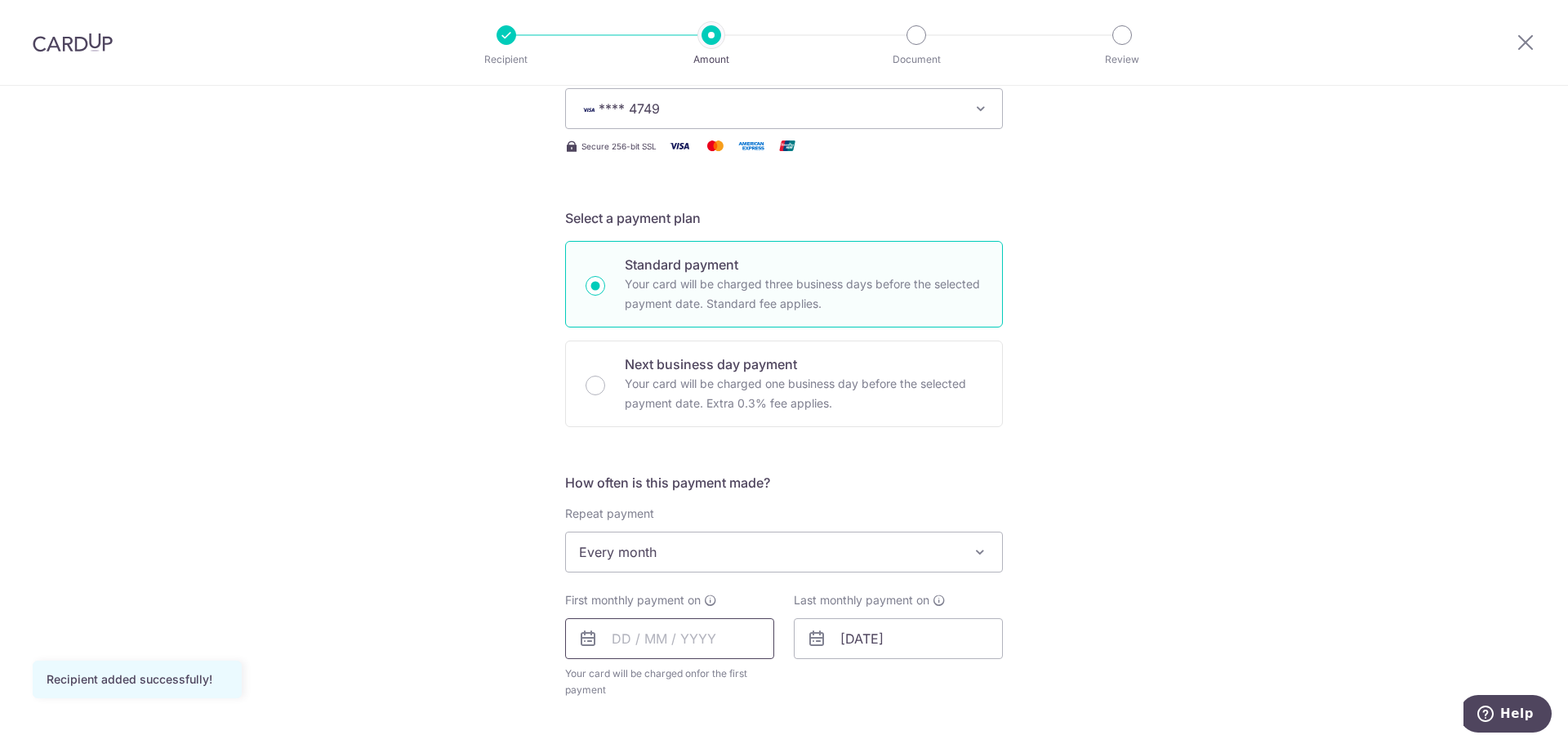
click at [651, 643] on input "text" at bounding box center [669, 638] width 209 height 41
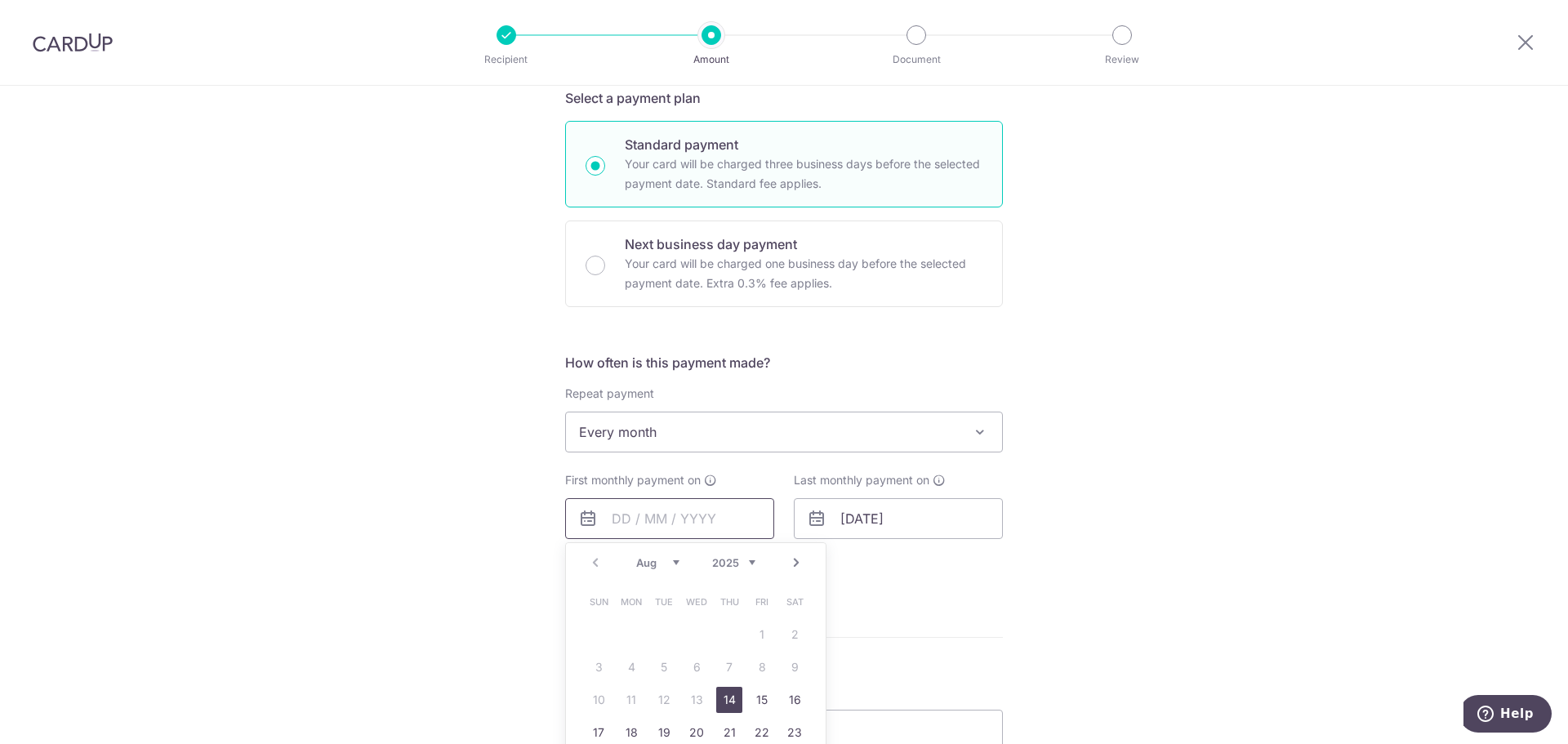
scroll to position [490, 0]
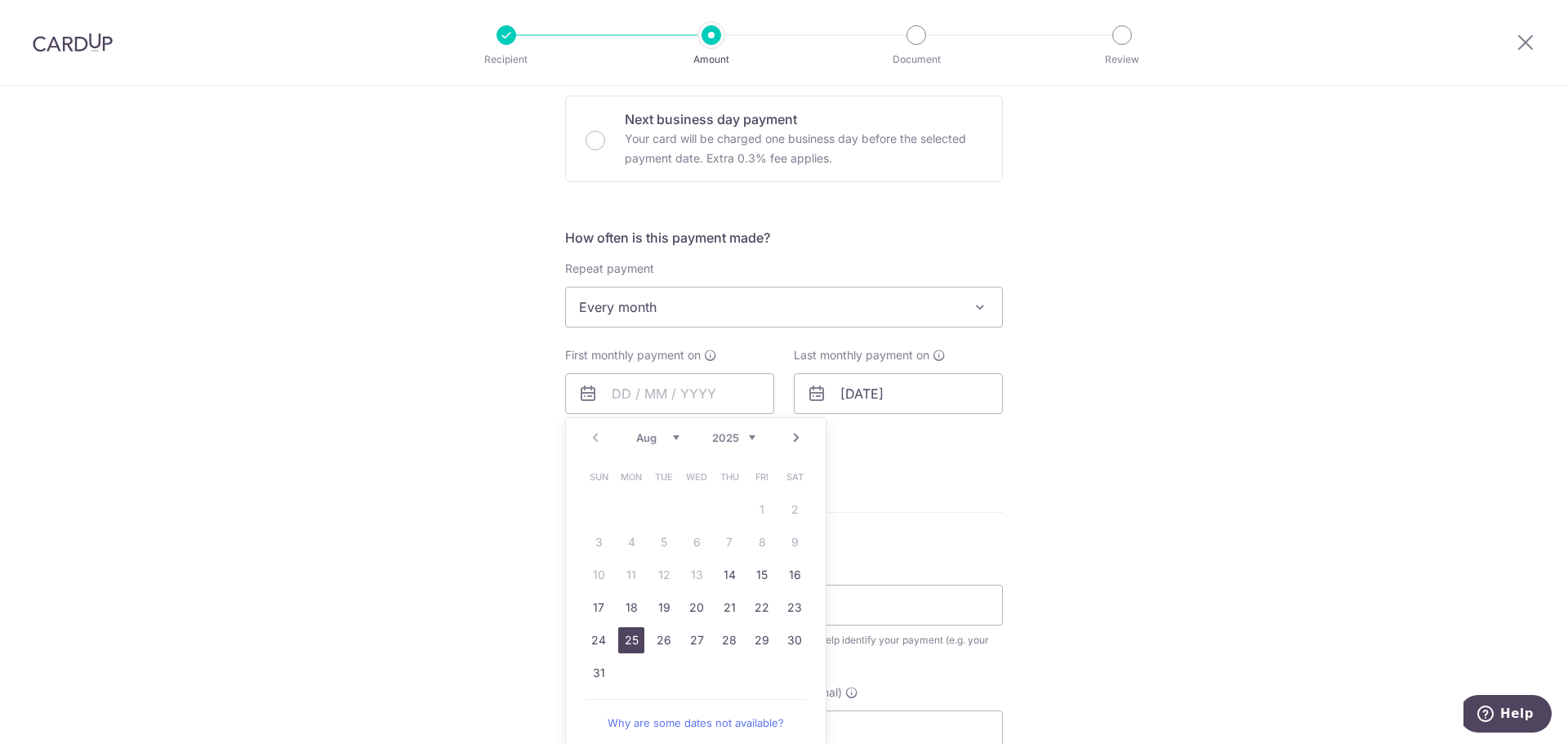
click at [625, 638] on link "25" at bounding box center [631, 639] width 26 height 26
type input "25/08/2025"
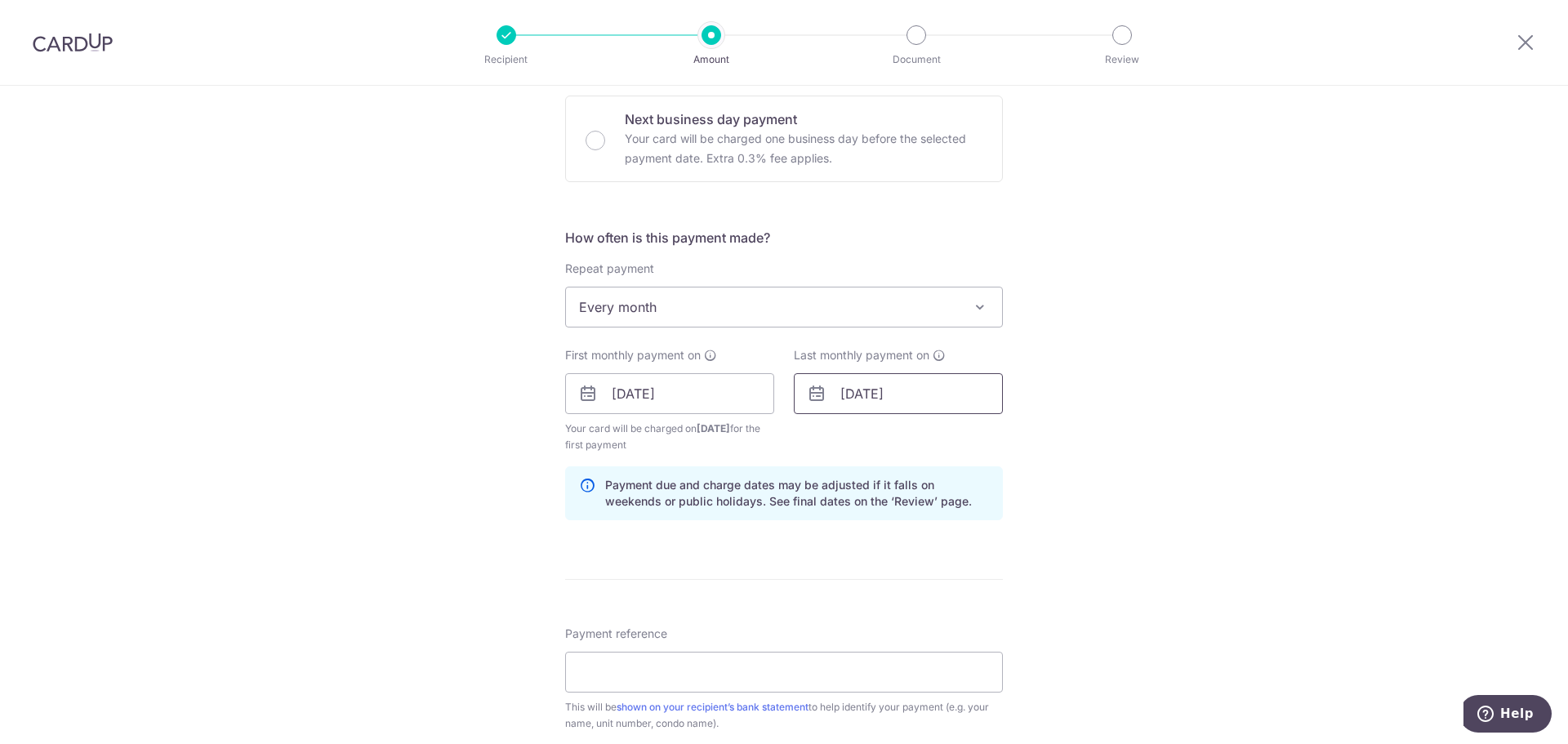
click at [831, 394] on input "24/06/2028" at bounding box center [898, 393] width 209 height 41
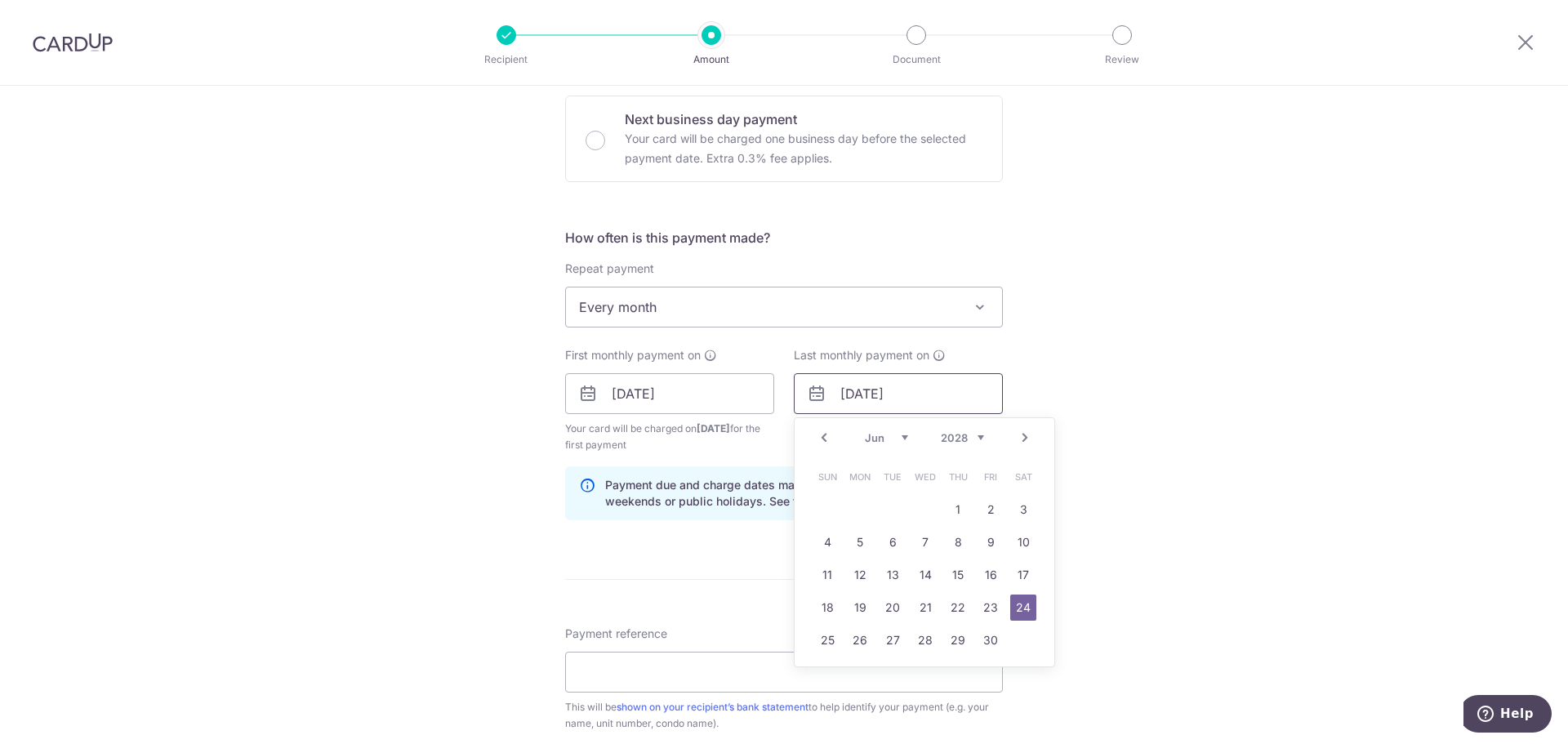
drag, startPoint x: 836, startPoint y: 392, endPoint x: 977, endPoint y: 395, distance: 141.0
click at [977, 395] on input "24/06/2028" at bounding box center [898, 393] width 209 height 41
type input "25/01/2026"
click at [823, 646] on link "25" at bounding box center [826, 639] width 26 height 26
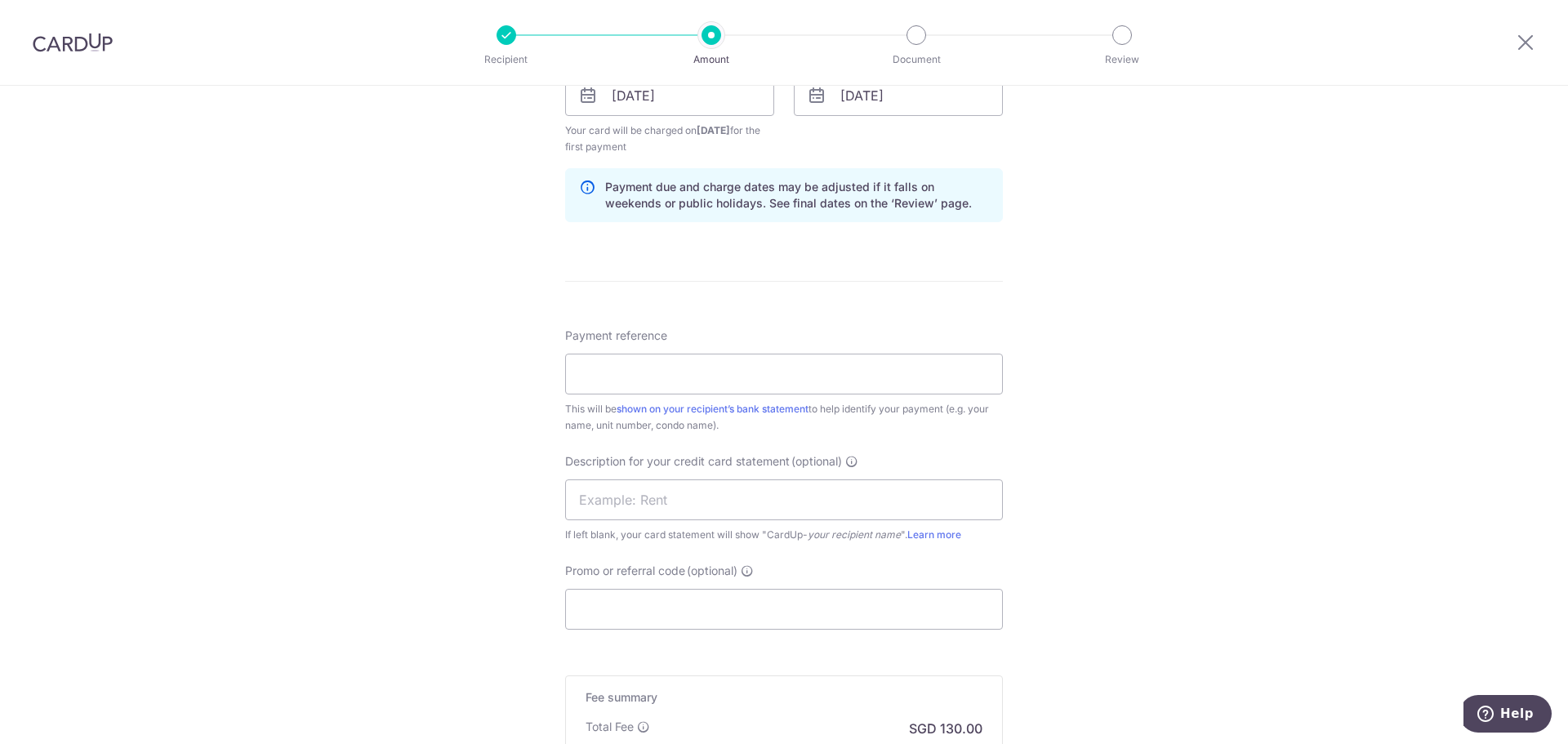
scroll to position [816, 0]
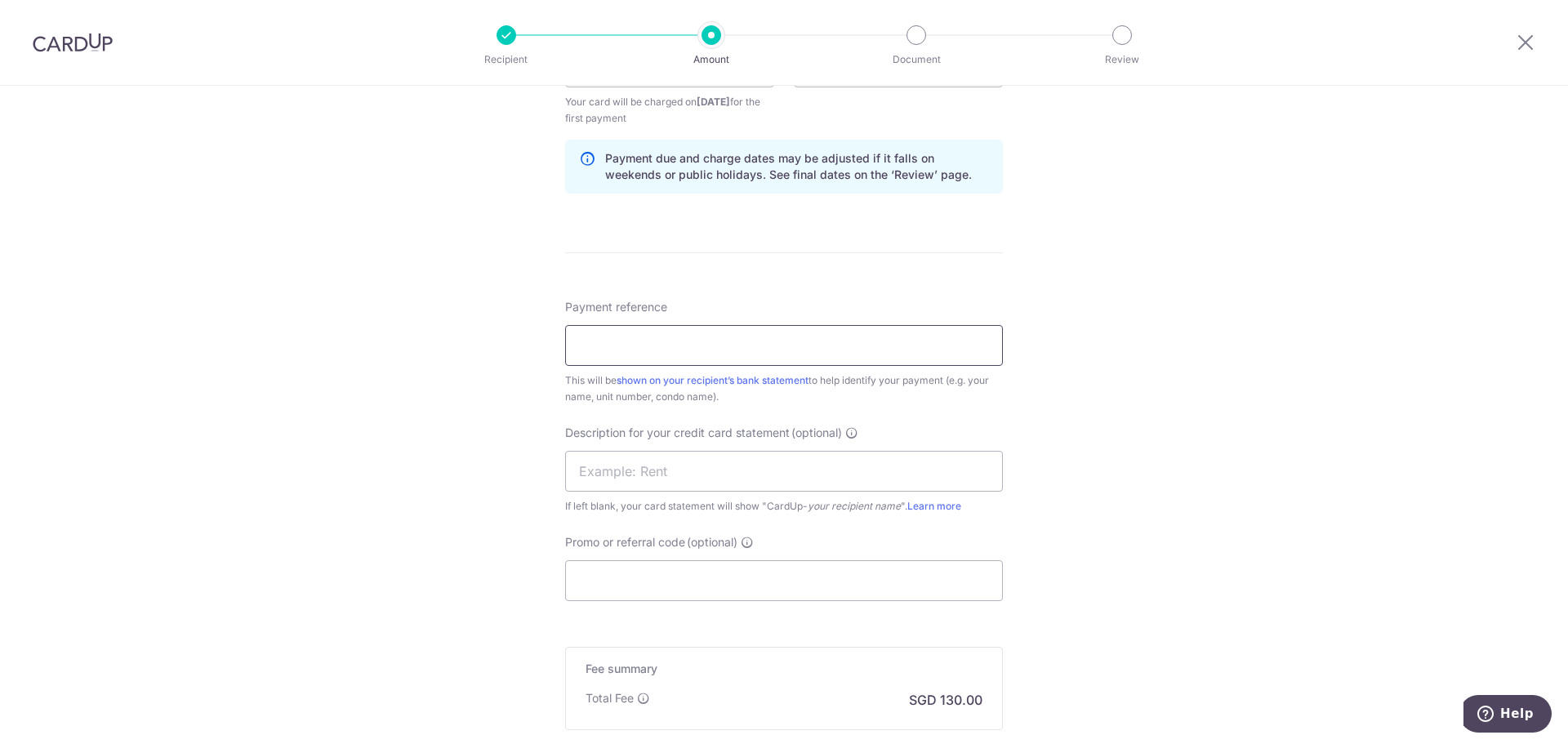
click at [688, 347] on input "Payment reference" at bounding box center [784, 345] width 438 height 41
click at [846, 350] on input "Payment reference" at bounding box center [784, 345] width 438 height 41
click at [698, 341] on input "BH B37ZL Pte Ltd - Parc Emily 02-09" at bounding box center [784, 345] width 438 height 41
drag, startPoint x: 697, startPoint y: 341, endPoint x: 826, endPoint y: 342, distance: 129.0
click at [826, 342] on input "BH B37ZL Pte Ltd - Parc Emily 02-09" at bounding box center [784, 345] width 438 height 41
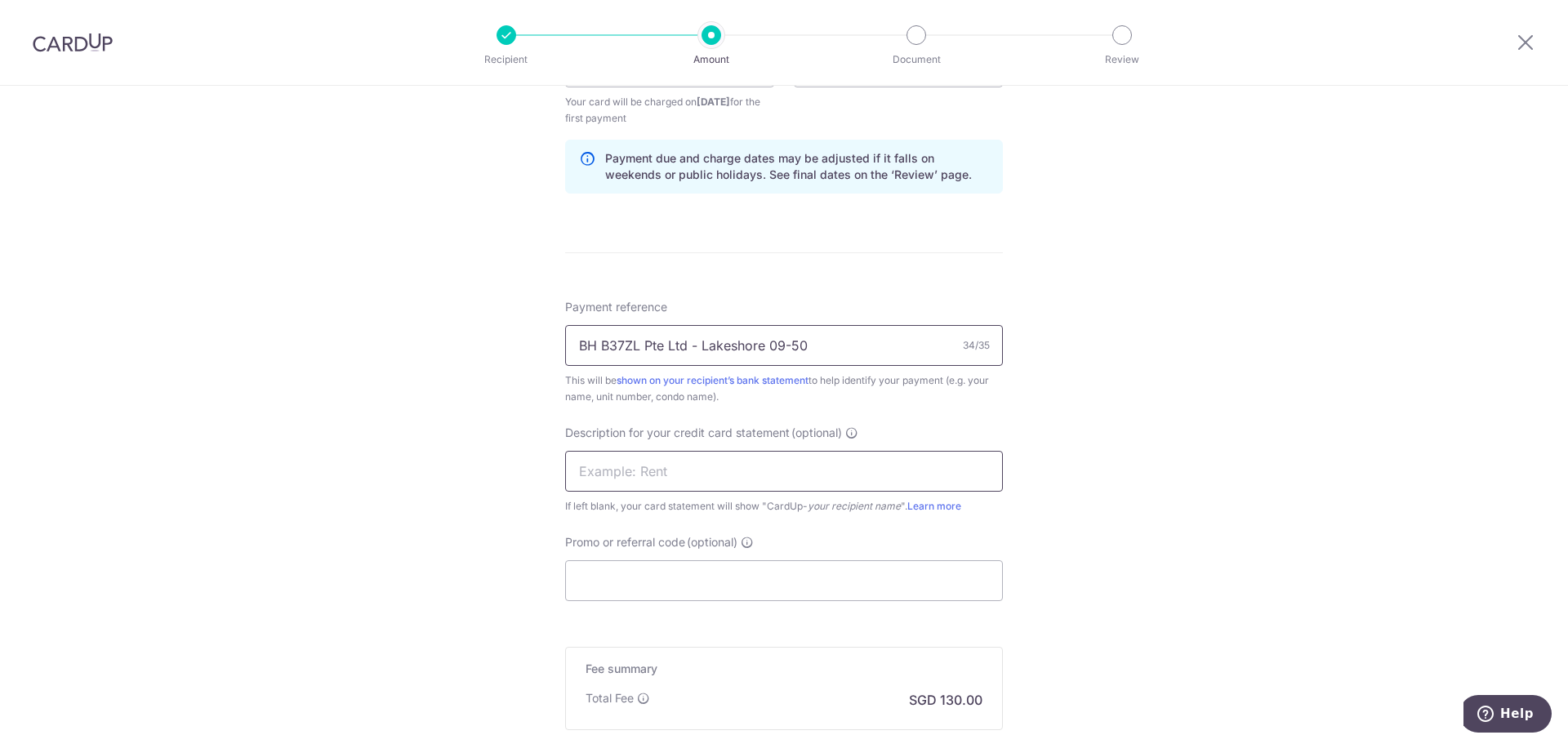
type input "BH B37ZL Pte Ltd - Lakeshore 09-50"
click at [705, 487] on input "text" at bounding box center [784, 471] width 438 height 41
type input "LS Rent"
click at [688, 585] on input "Promo or referral code (optional)" at bounding box center [784, 580] width 438 height 41
paste input "SAVERENT179"
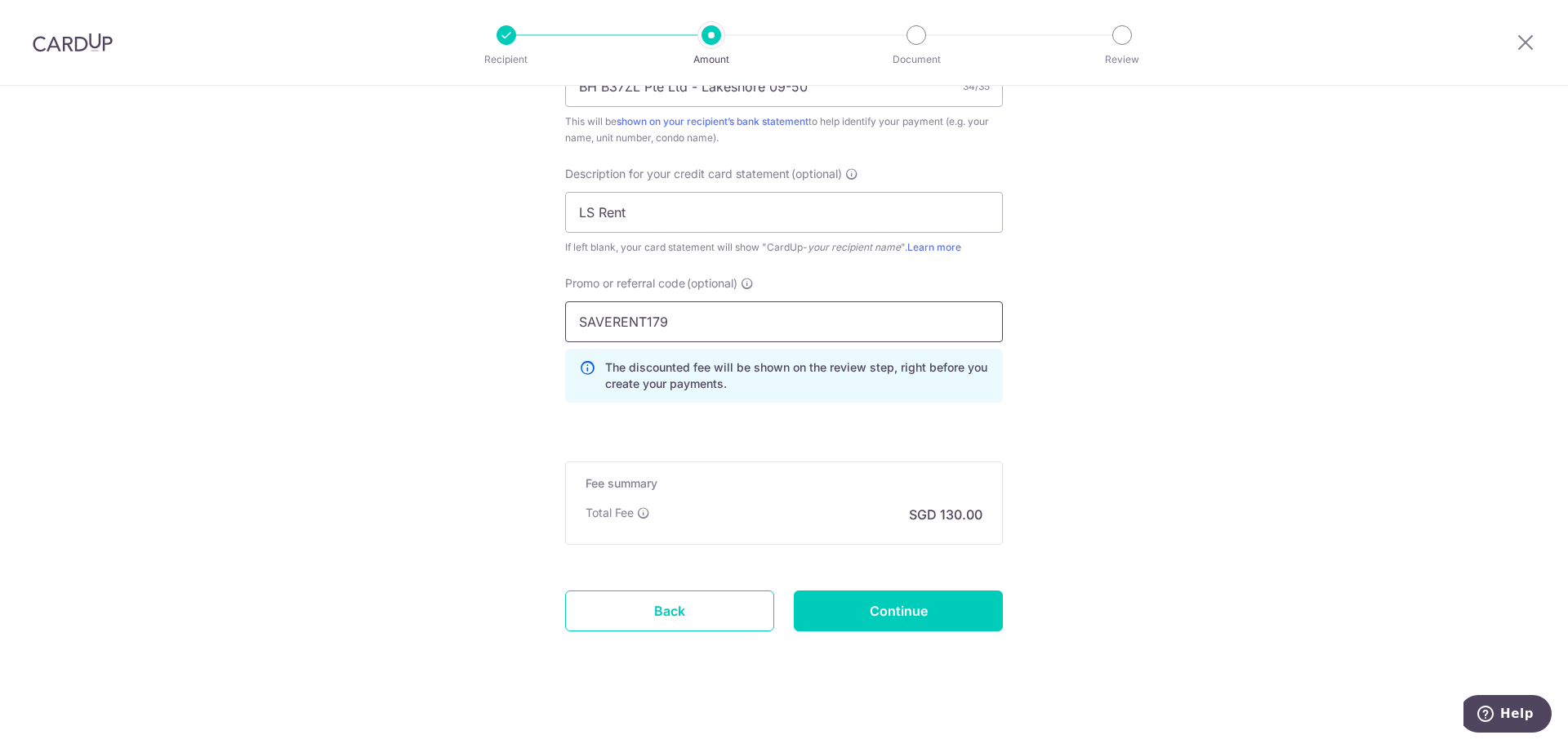
scroll to position [1085, 0]
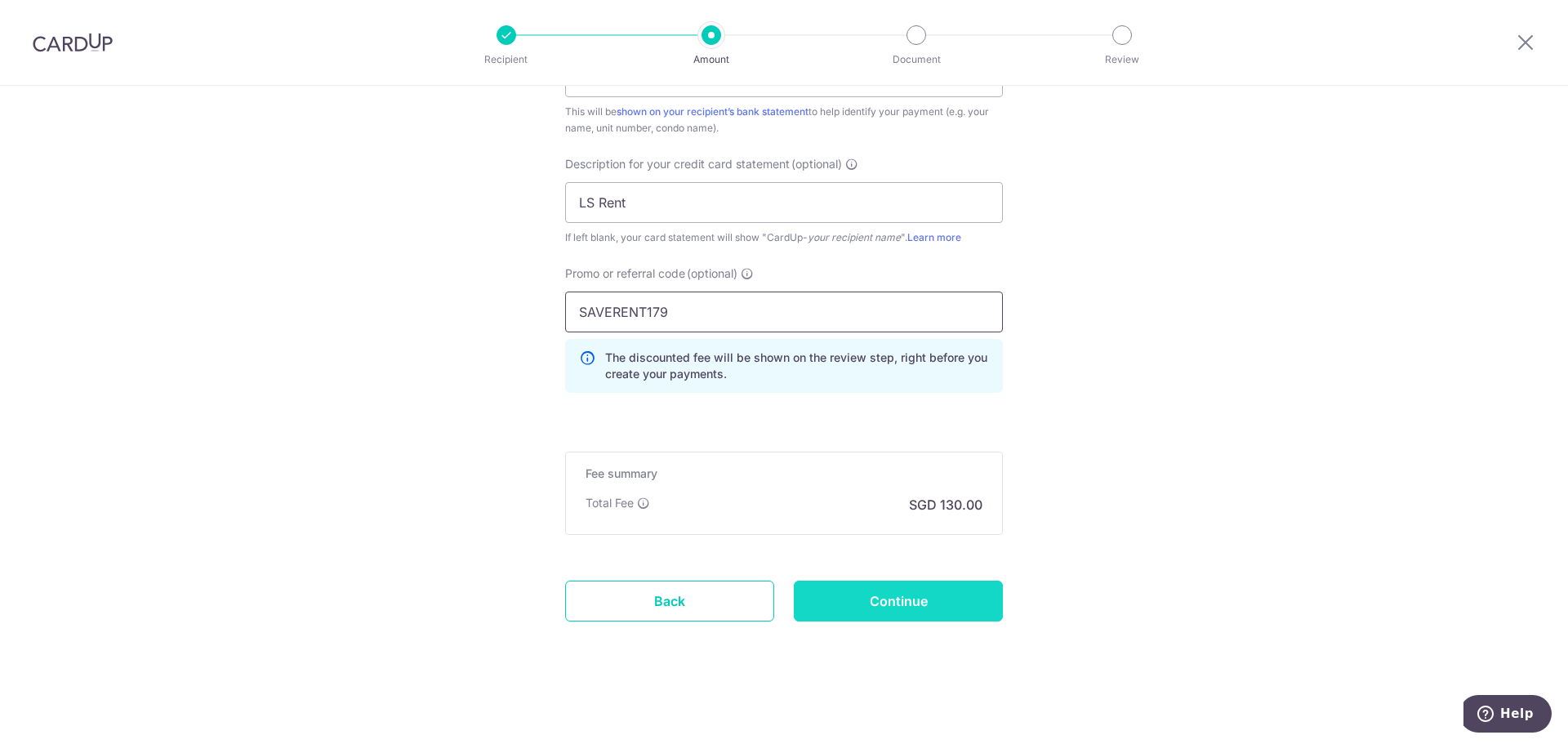
type input "SAVERENT179"
click at [855, 589] on input "Continue" at bounding box center [898, 600] width 209 height 41
type input "Create Schedule"
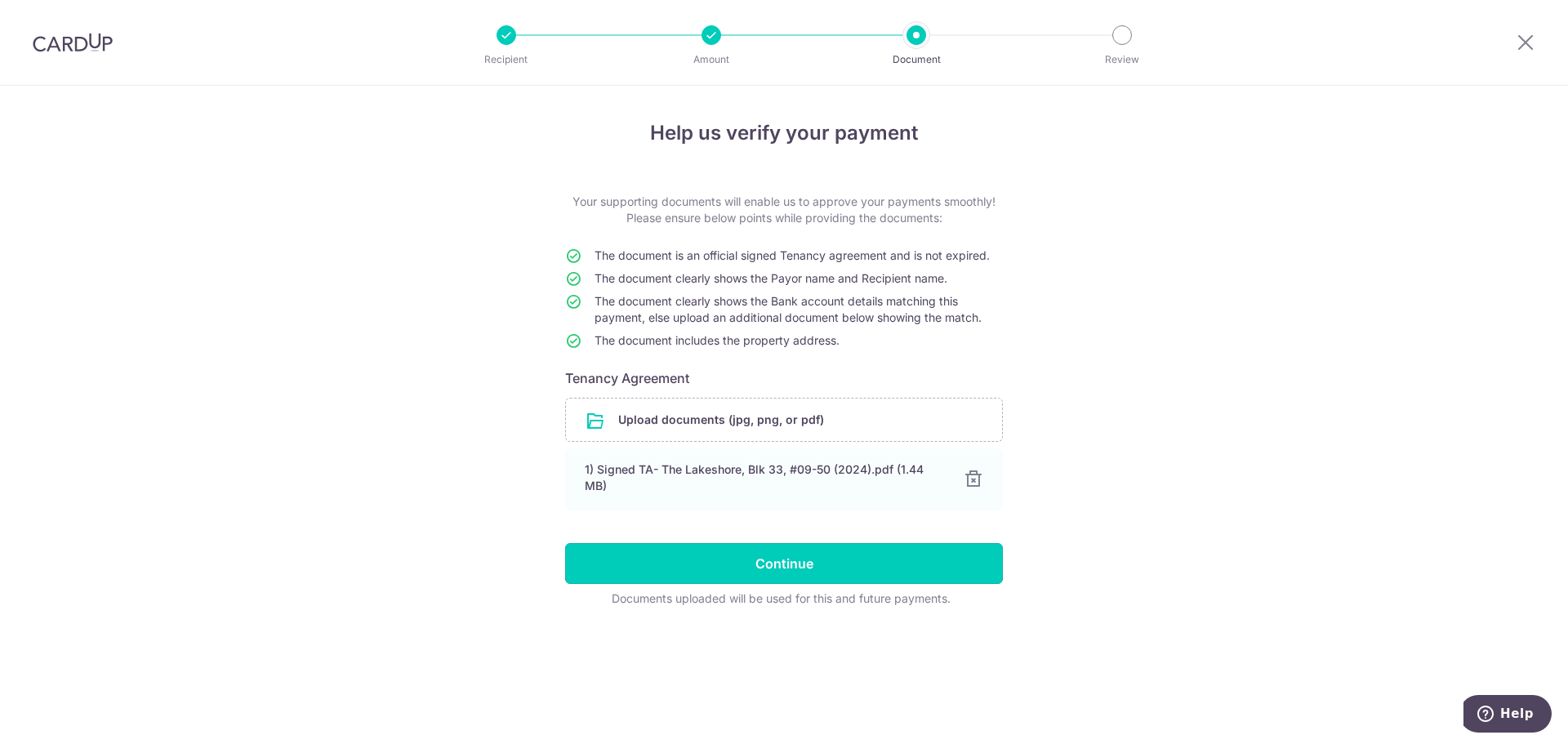
click at [824, 563] on input "Continue" at bounding box center [784, 563] width 438 height 41
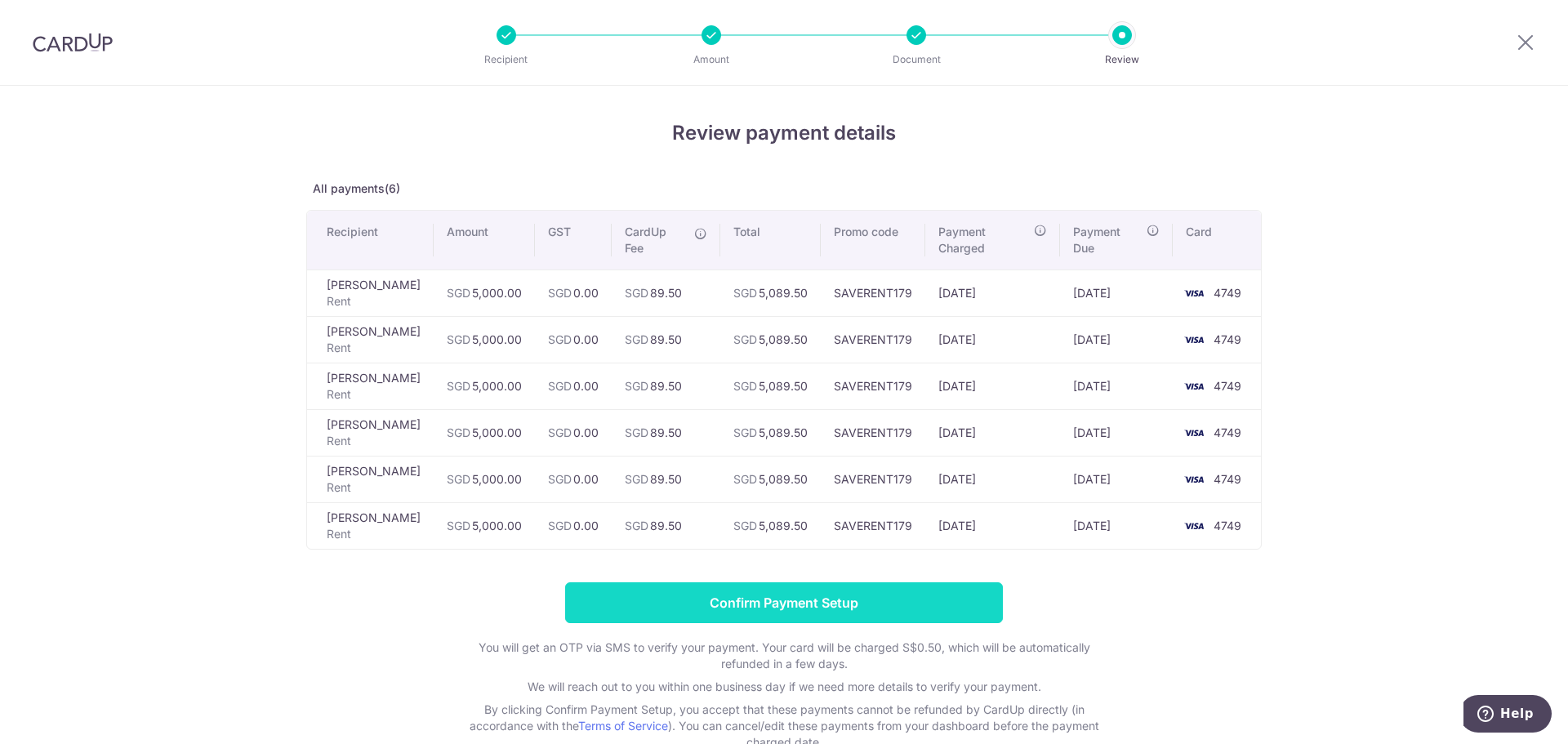
click at [757, 582] on input "Confirm Payment Setup" at bounding box center [784, 602] width 438 height 41
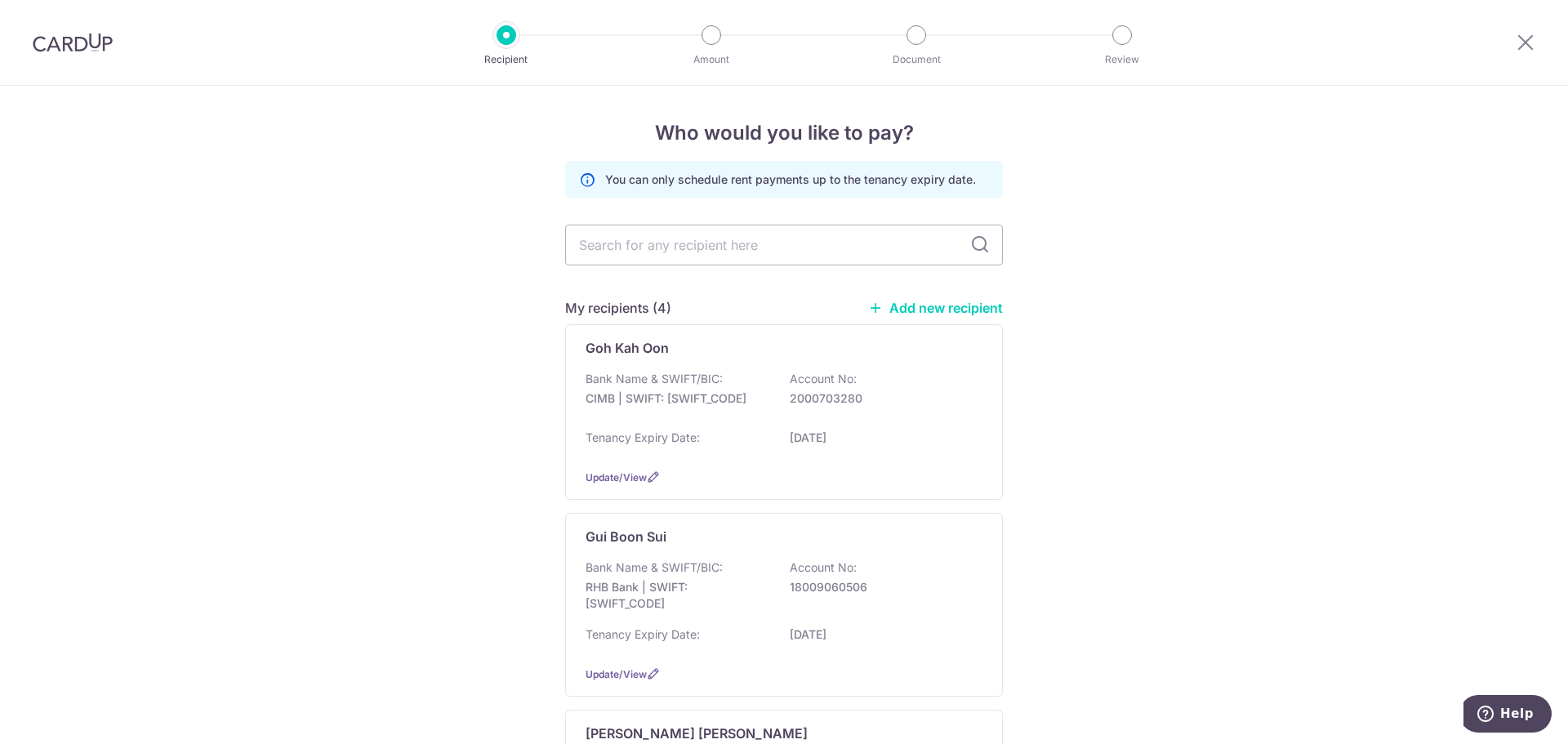
click at [961, 307] on link "Add new recipient" at bounding box center [935, 308] width 135 height 17
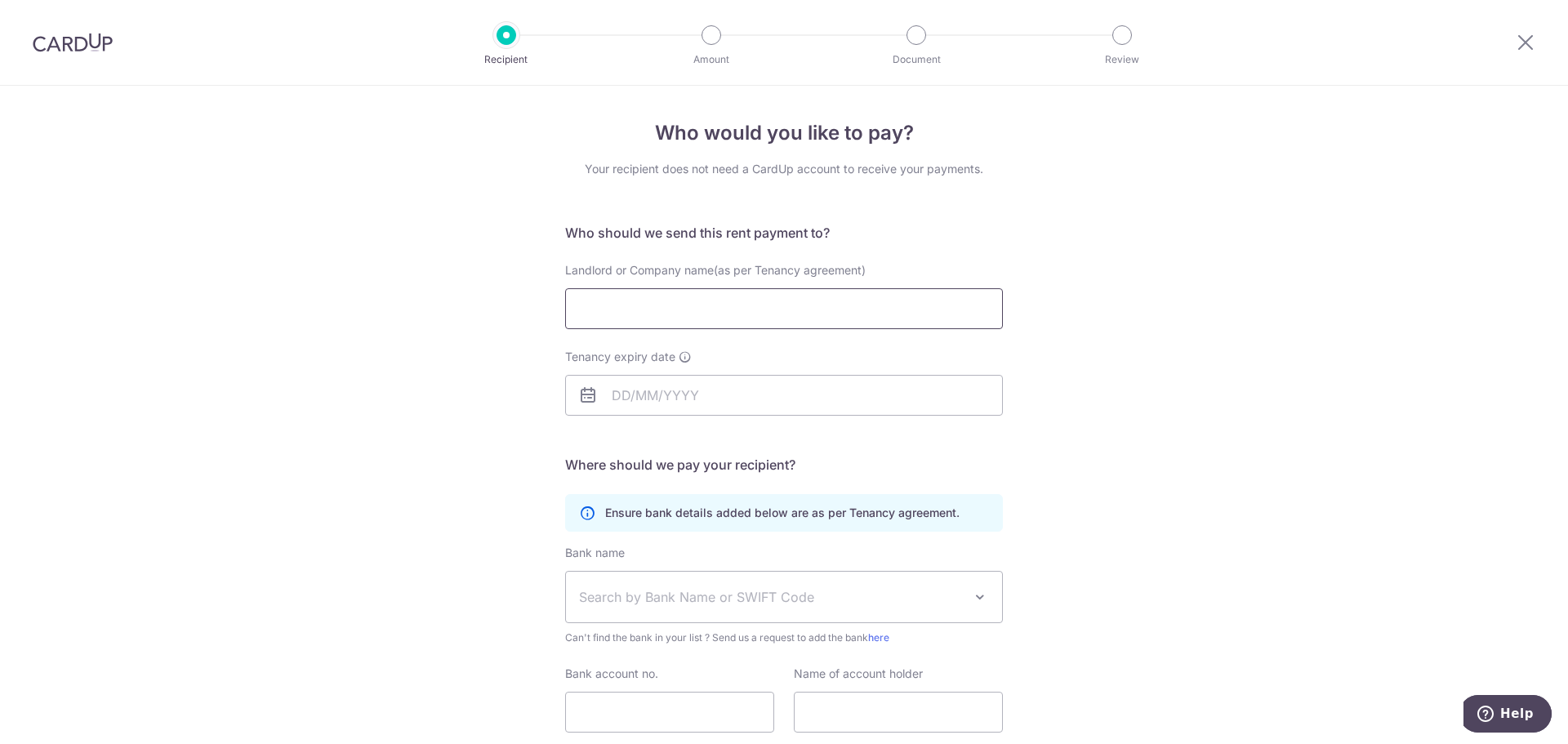
click at [618, 322] on input "Landlord or Company name(as per Tenancy agreement)" at bounding box center [784, 308] width 438 height 41
type input "Tan Hooi Chuan"
click at [661, 392] on input "Tenancy expiry date" at bounding box center [784, 395] width 438 height 41
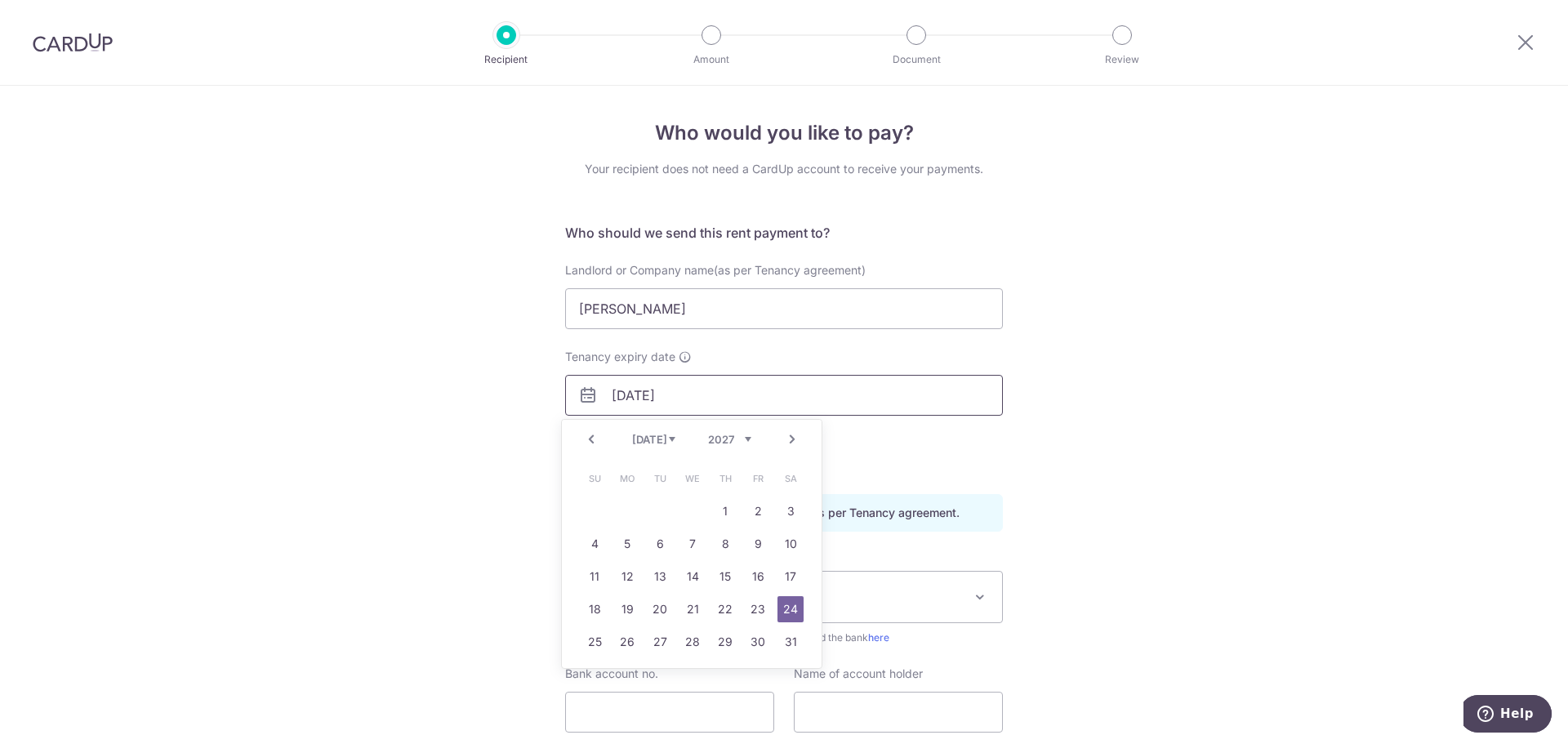
type input "24/07/2027"
click at [789, 612] on link "24" at bounding box center [790, 609] width 26 height 26
click at [382, 523] on div "Who would you like to pay? Your recipient does not need a CardUp account to rec…" at bounding box center [784, 474] width 1568 height 777
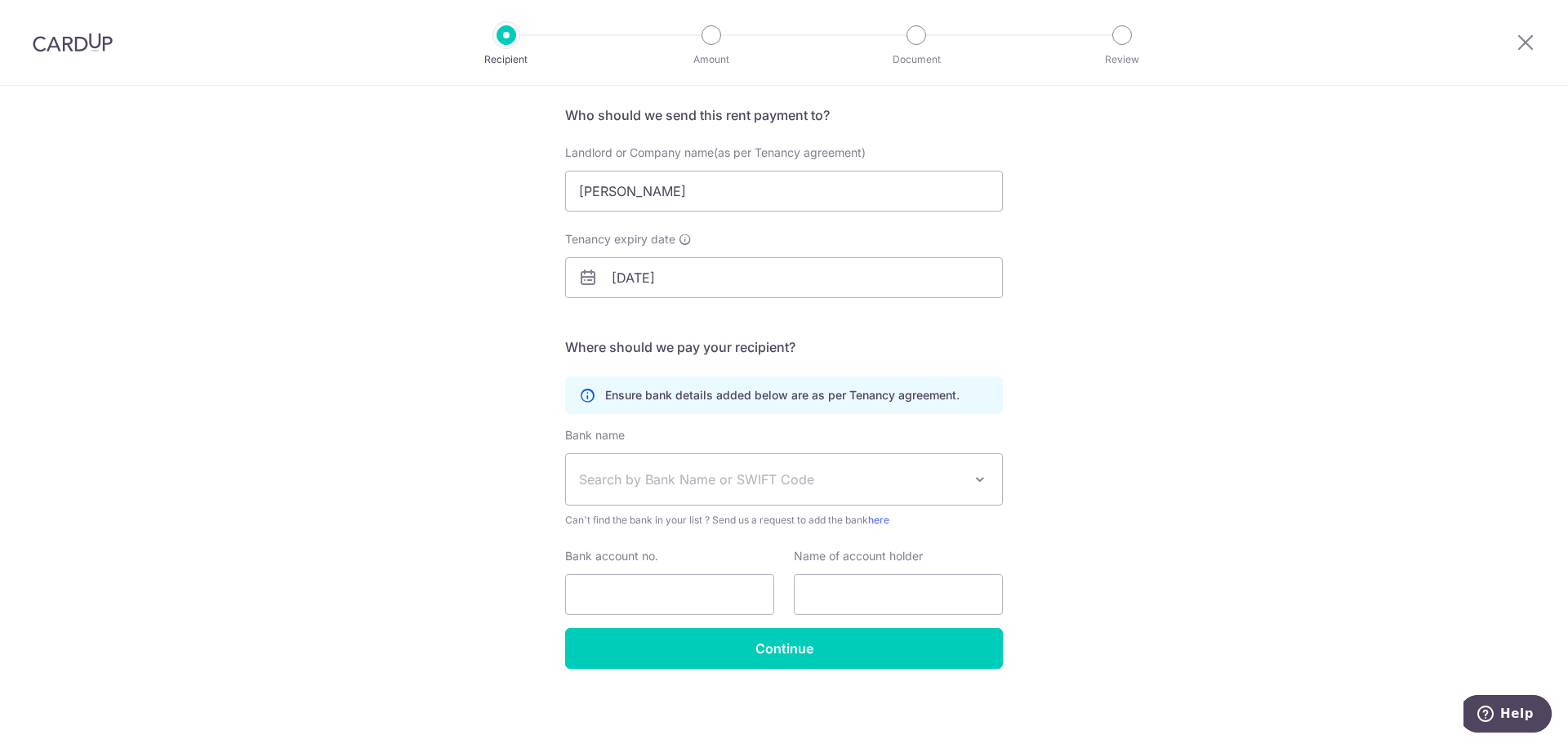
scroll to position [119, 0]
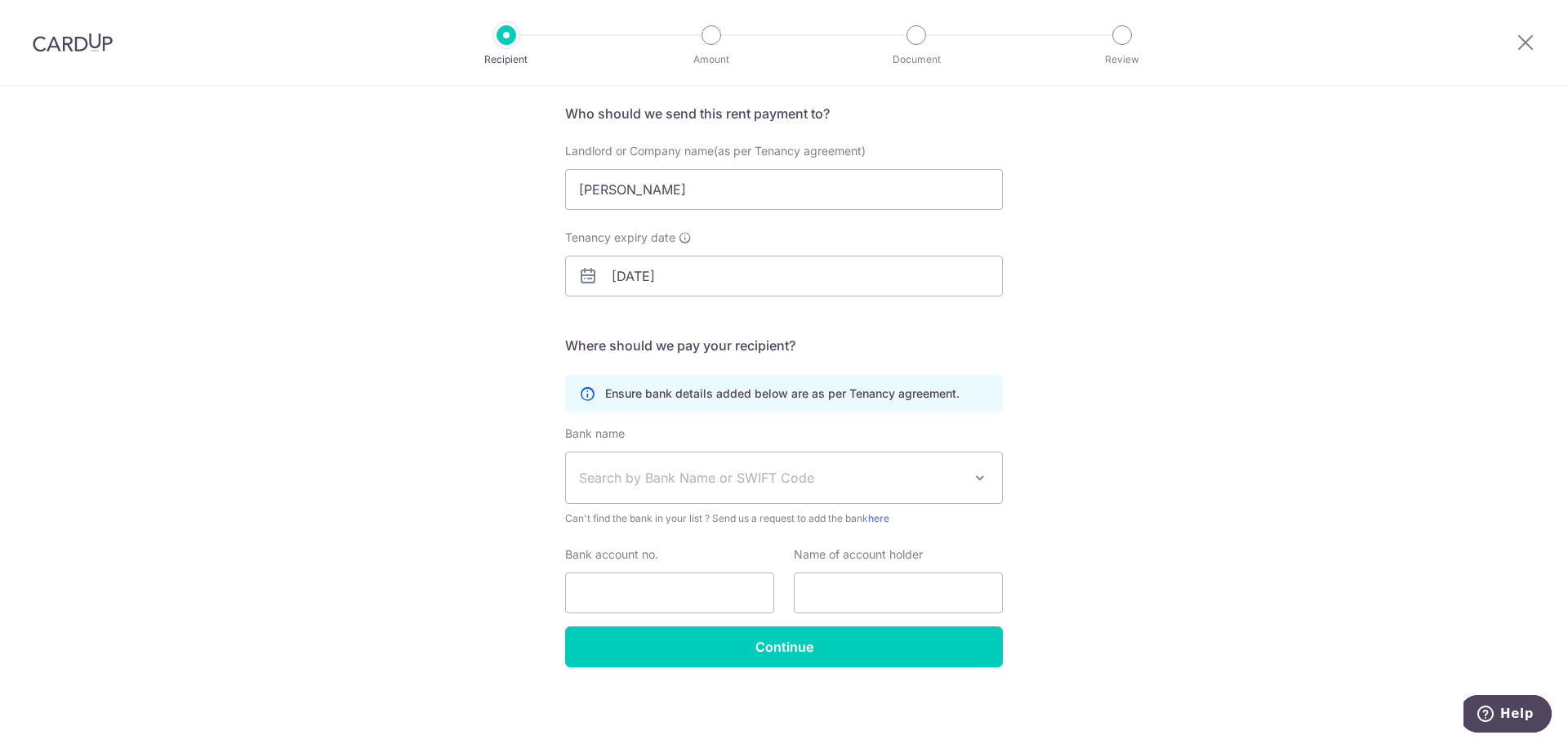
click at [637, 495] on span "Search by Bank Name or SWIFT Code" at bounding box center [784, 477] width 436 height 51
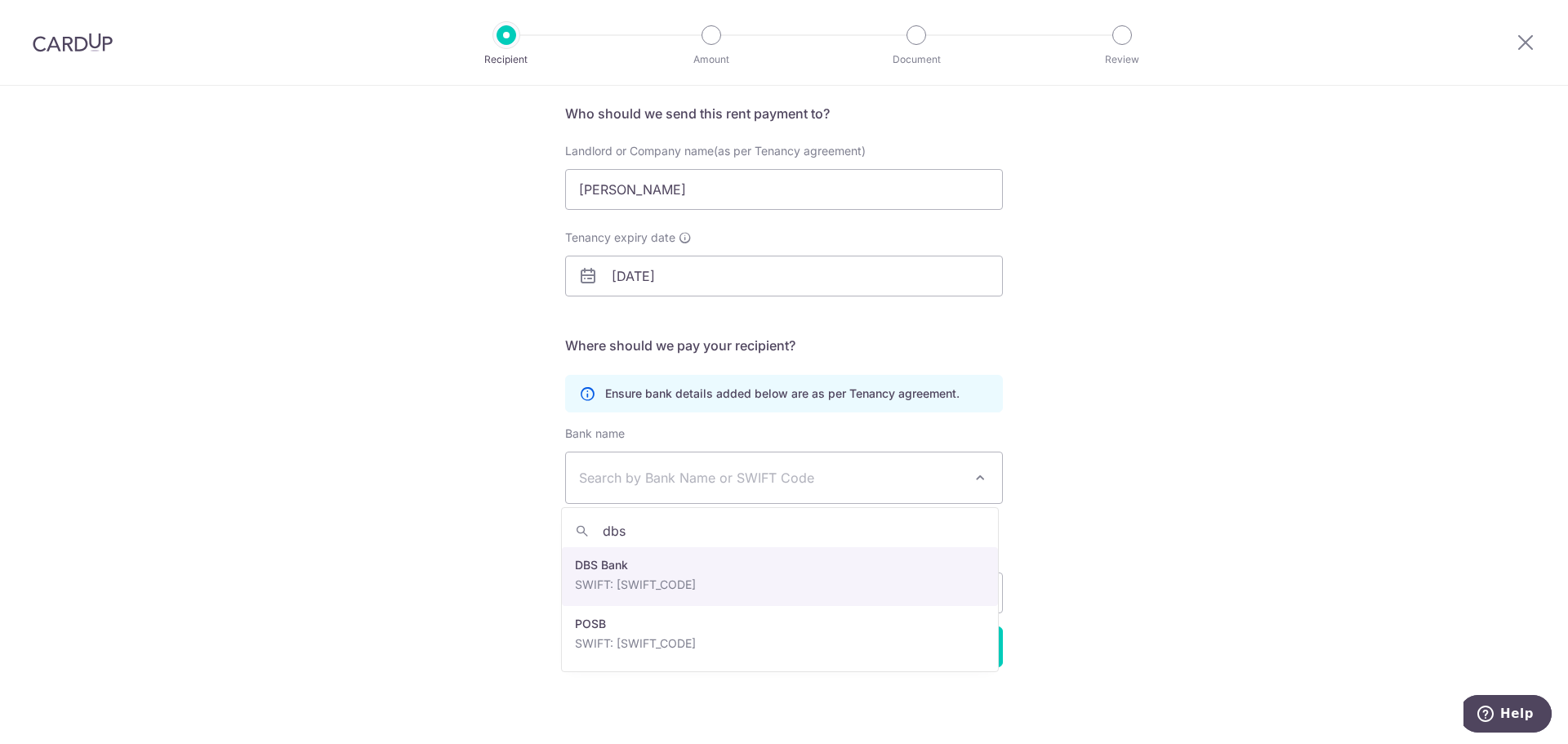
type input "dbs"
select select "6"
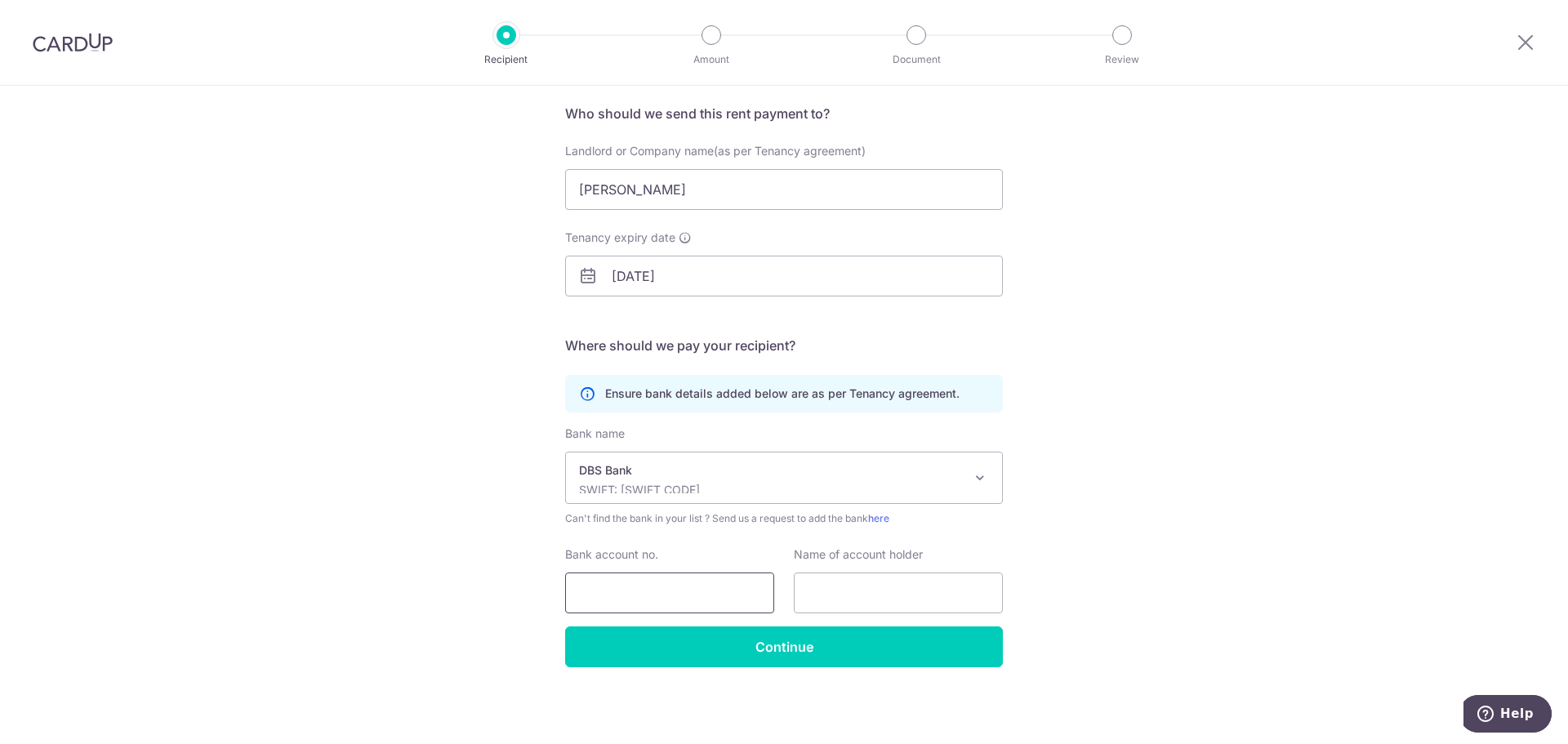
click at [717, 597] on input "Bank account no." at bounding box center [669, 593] width 209 height 41
type input "540802564"
click at [808, 598] on input "text" at bounding box center [898, 593] width 209 height 41
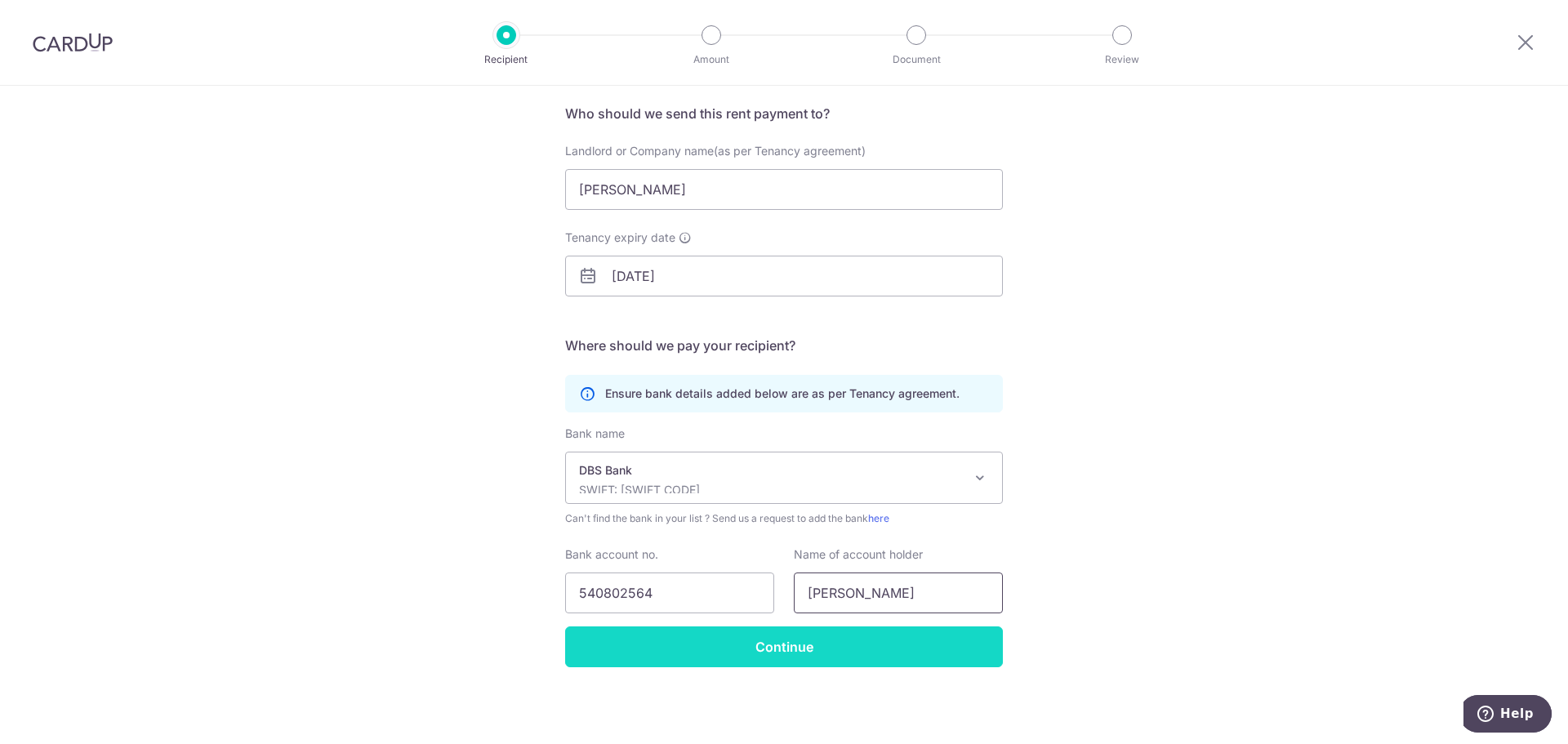
type input "Tan Hooi Chuan"
click at [791, 635] on input "Continue" at bounding box center [784, 646] width 438 height 41
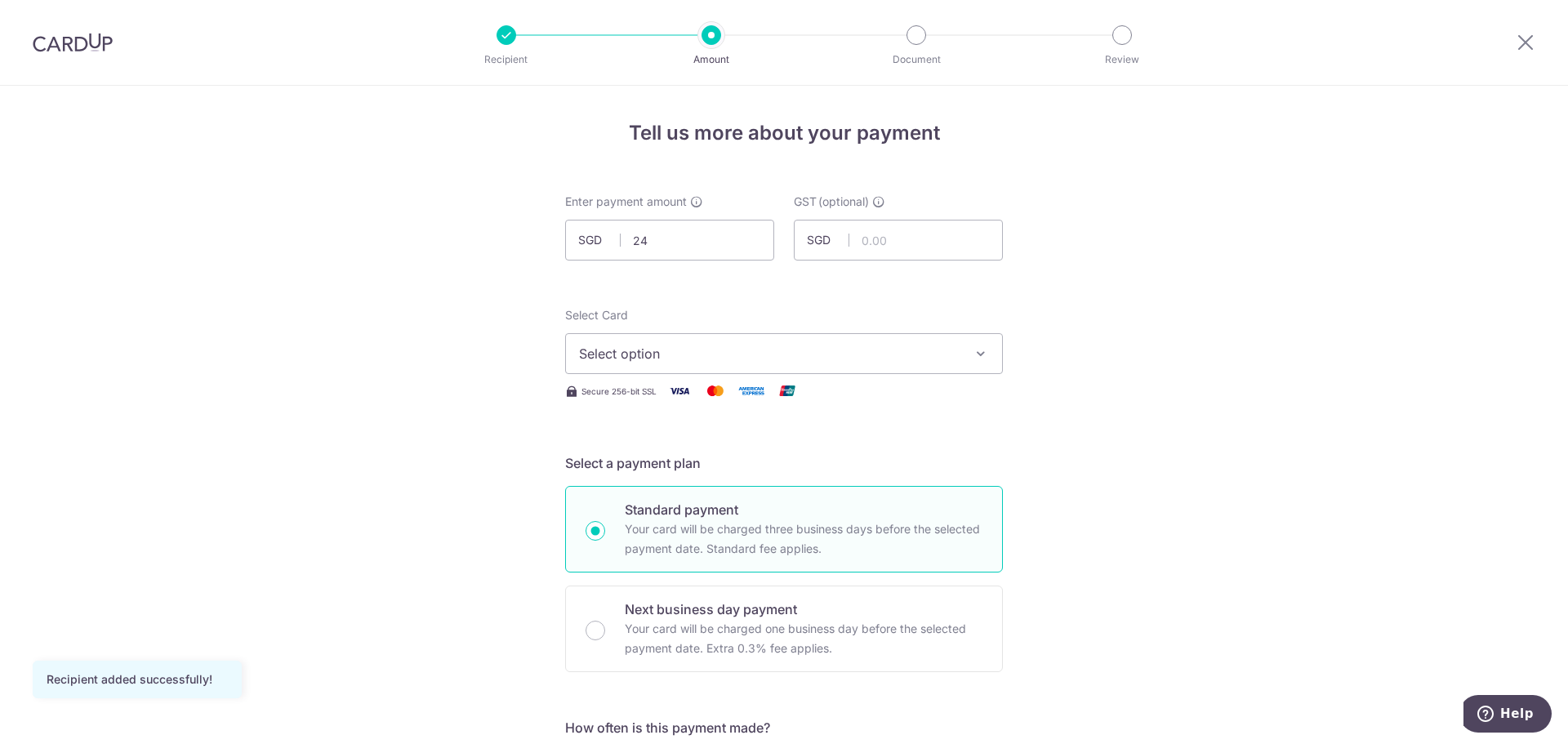
type input "2"
type input "3,400.00"
click at [841, 353] on span "Select option" at bounding box center [769, 354] width 381 height 20
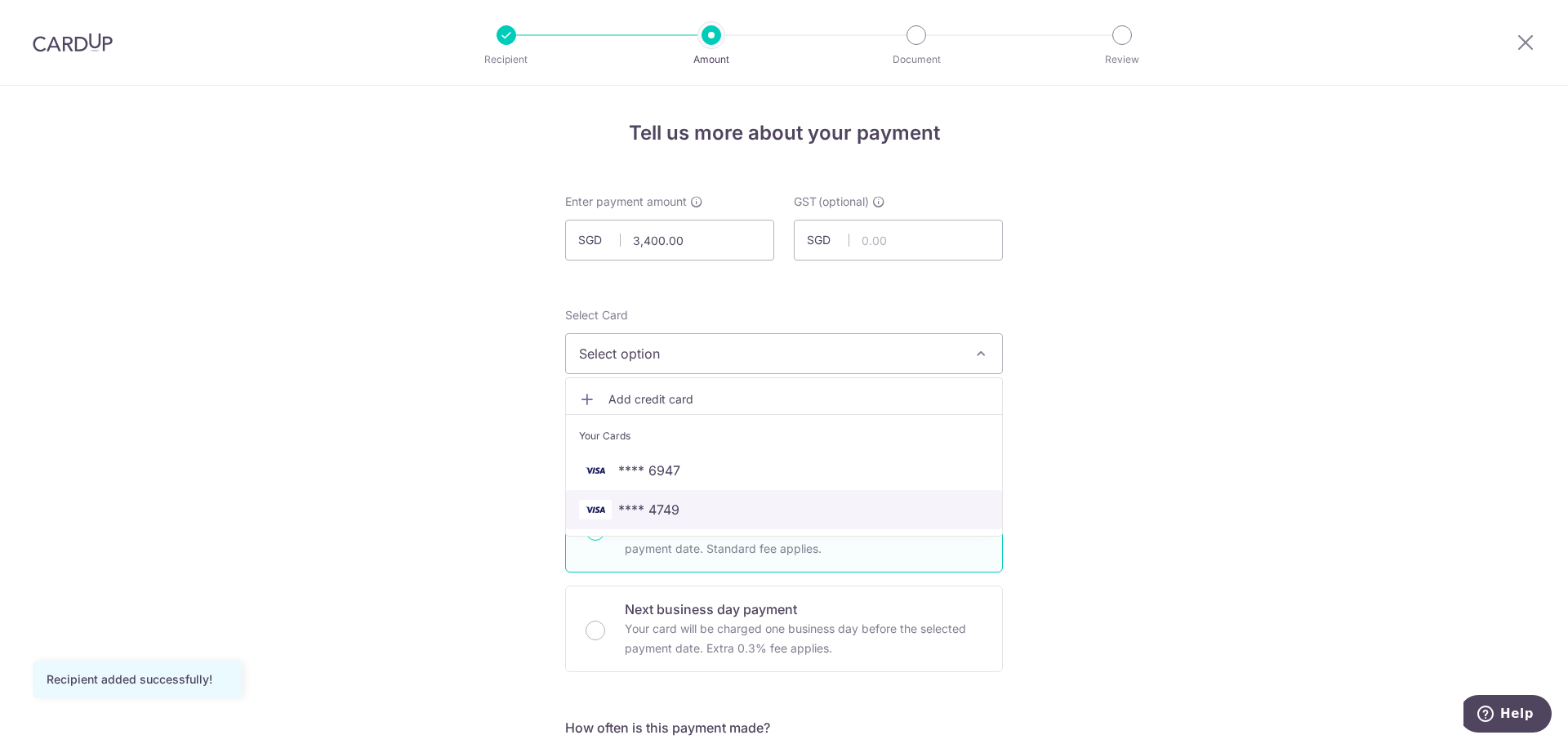
click at [726, 509] on span "**** 4749" at bounding box center [783, 510] width 410 height 20
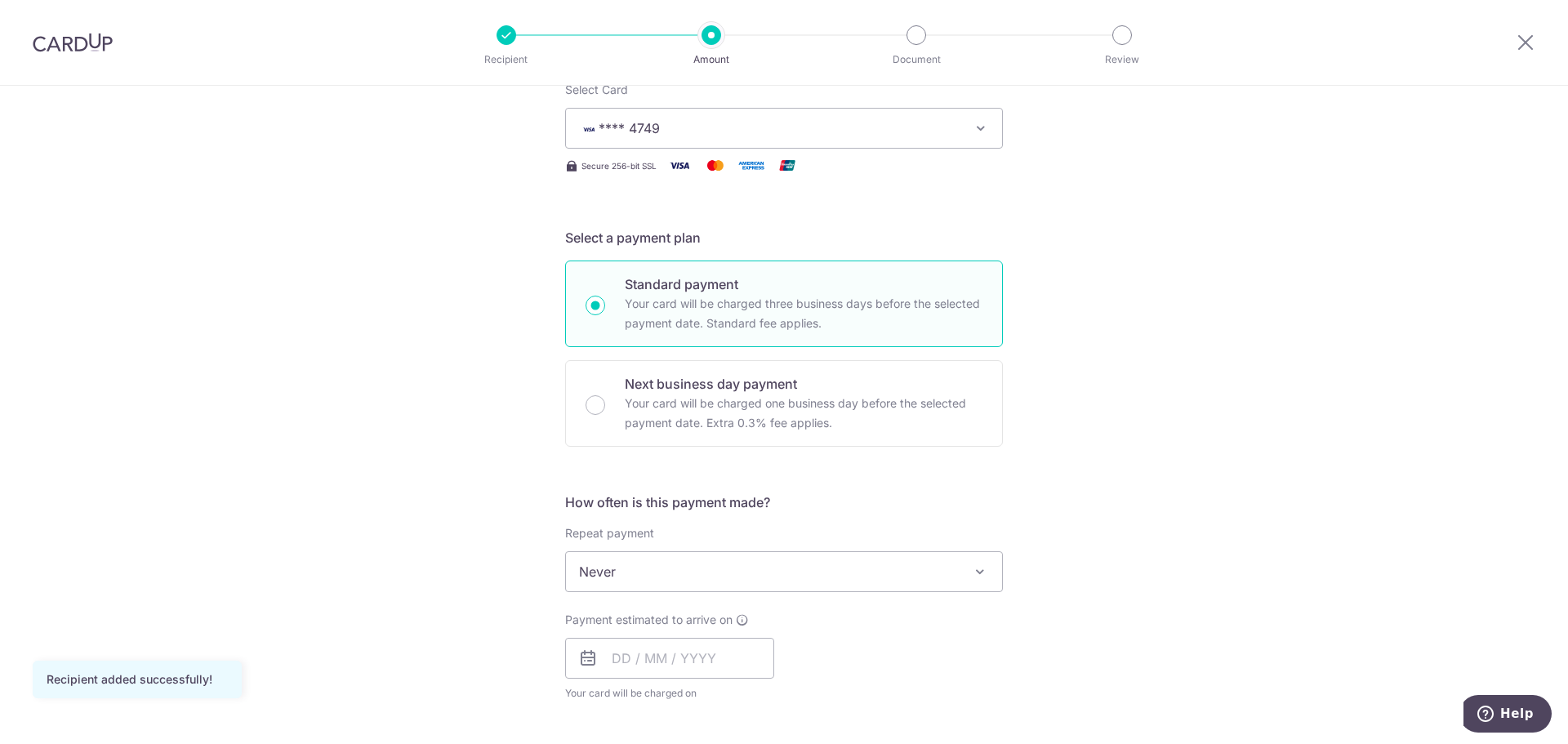
scroll to position [245, 0]
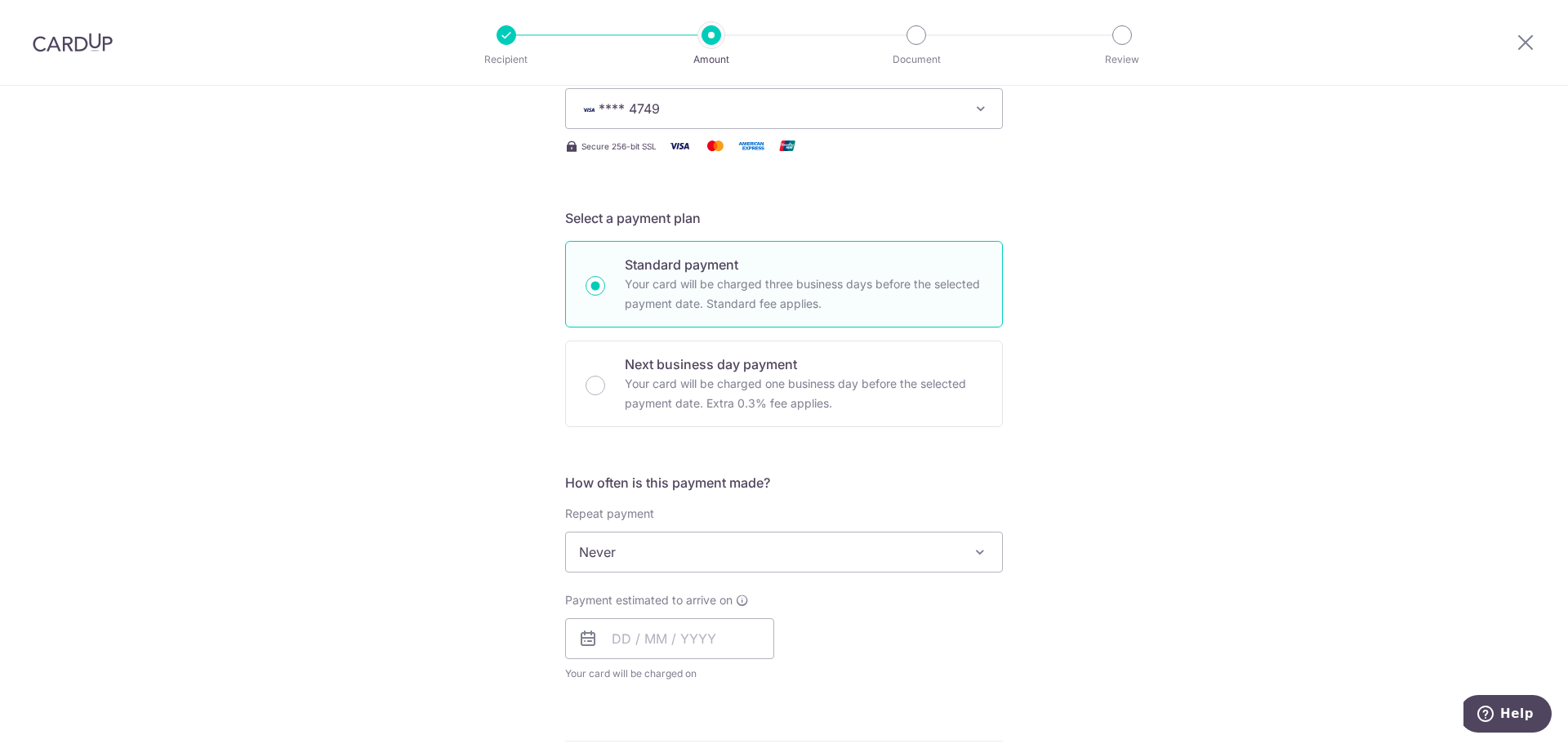
click at [663, 545] on span "Never" at bounding box center [784, 551] width 436 height 39
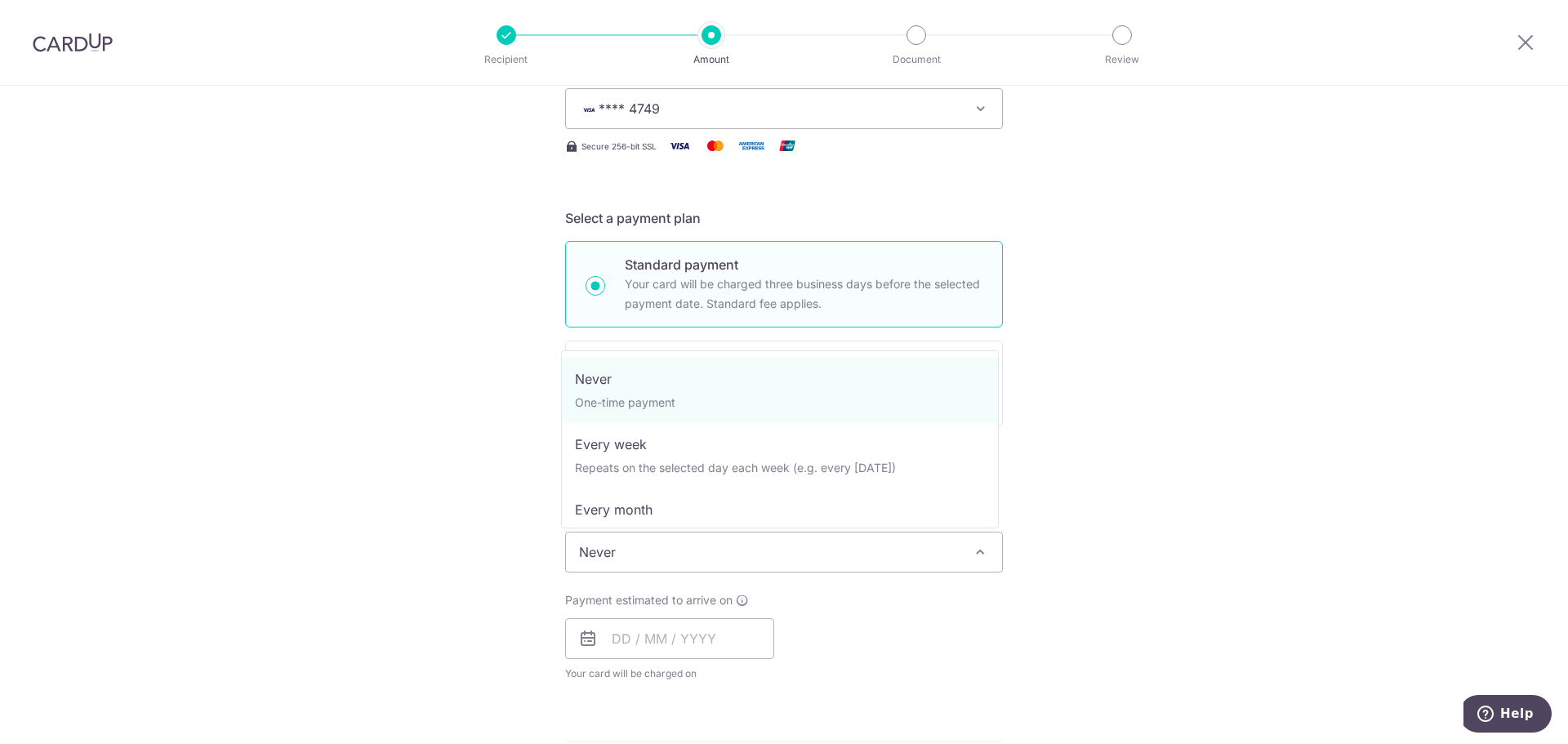
select select "3"
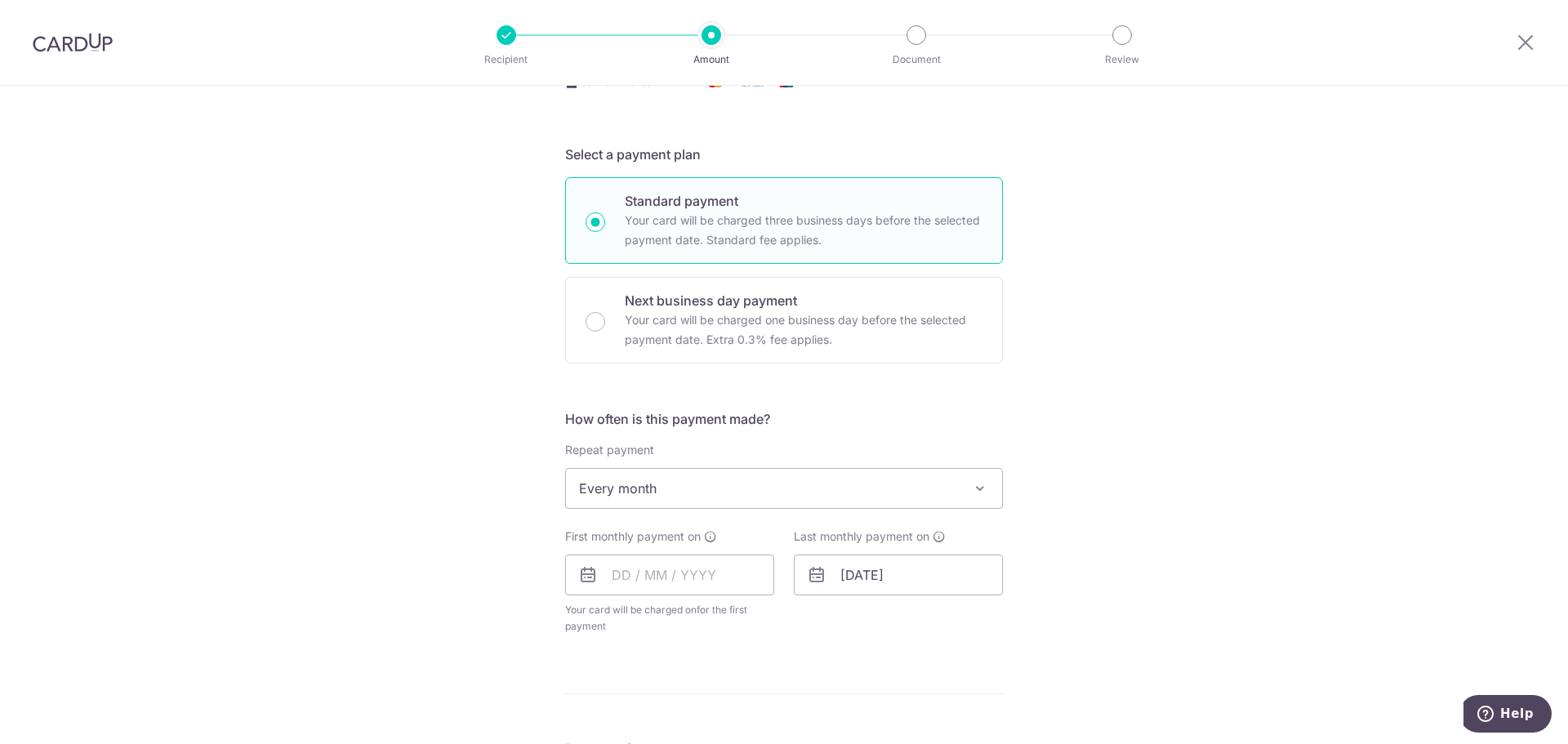
scroll to position [408, 0]
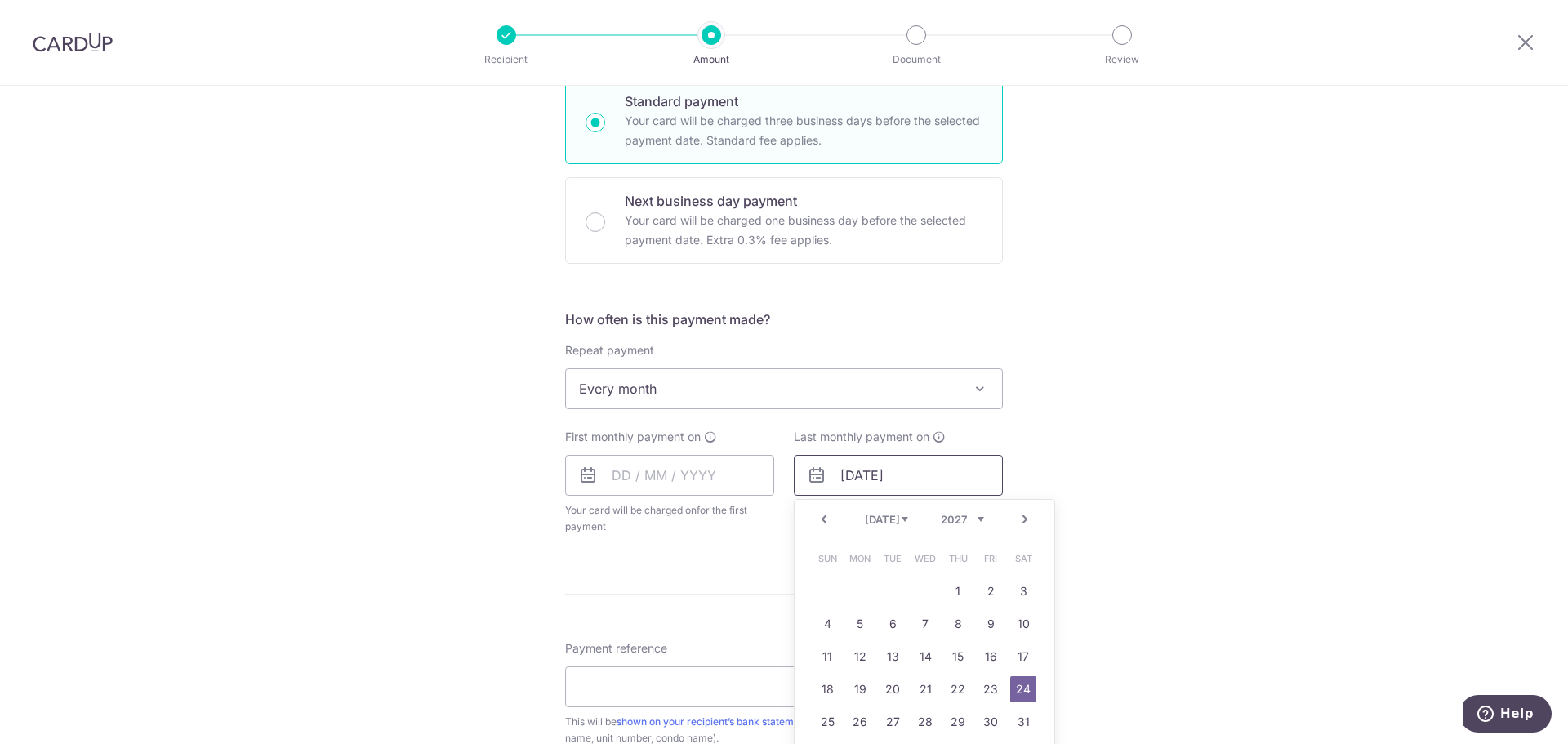
drag, startPoint x: 836, startPoint y: 475, endPoint x: 911, endPoint y: 477, distance: 75.0
click at [911, 477] on input "[DATE]" at bounding box center [898, 475] width 209 height 41
click at [913, 479] on input "24/07/2027" at bounding box center [898, 475] width 209 height 41
drag, startPoint x: 866, startPoint y: 477, endPoint x: 1025, endPoint y: 477, distance: 159.0
click at [1025, 477] on div "Tell us more about your payment Enter payment amount SGD 3,400.00 3400.00 GST (…" at bounding box center [784, 479] width 1568 height 1603
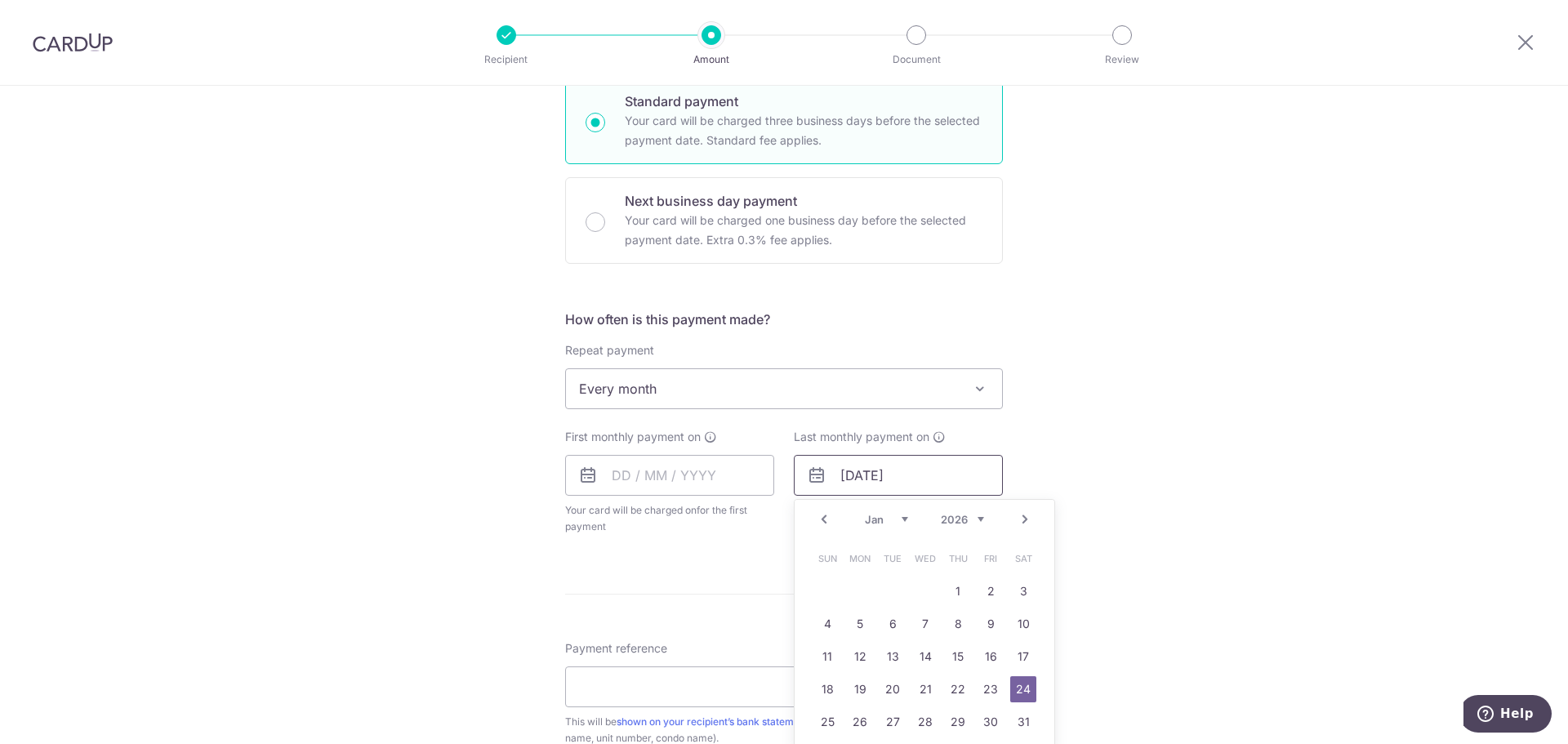
type input "24/01/2026"
click at [1010, 693] on link "24" at bounding box center [1023, 688] width 26 height 26
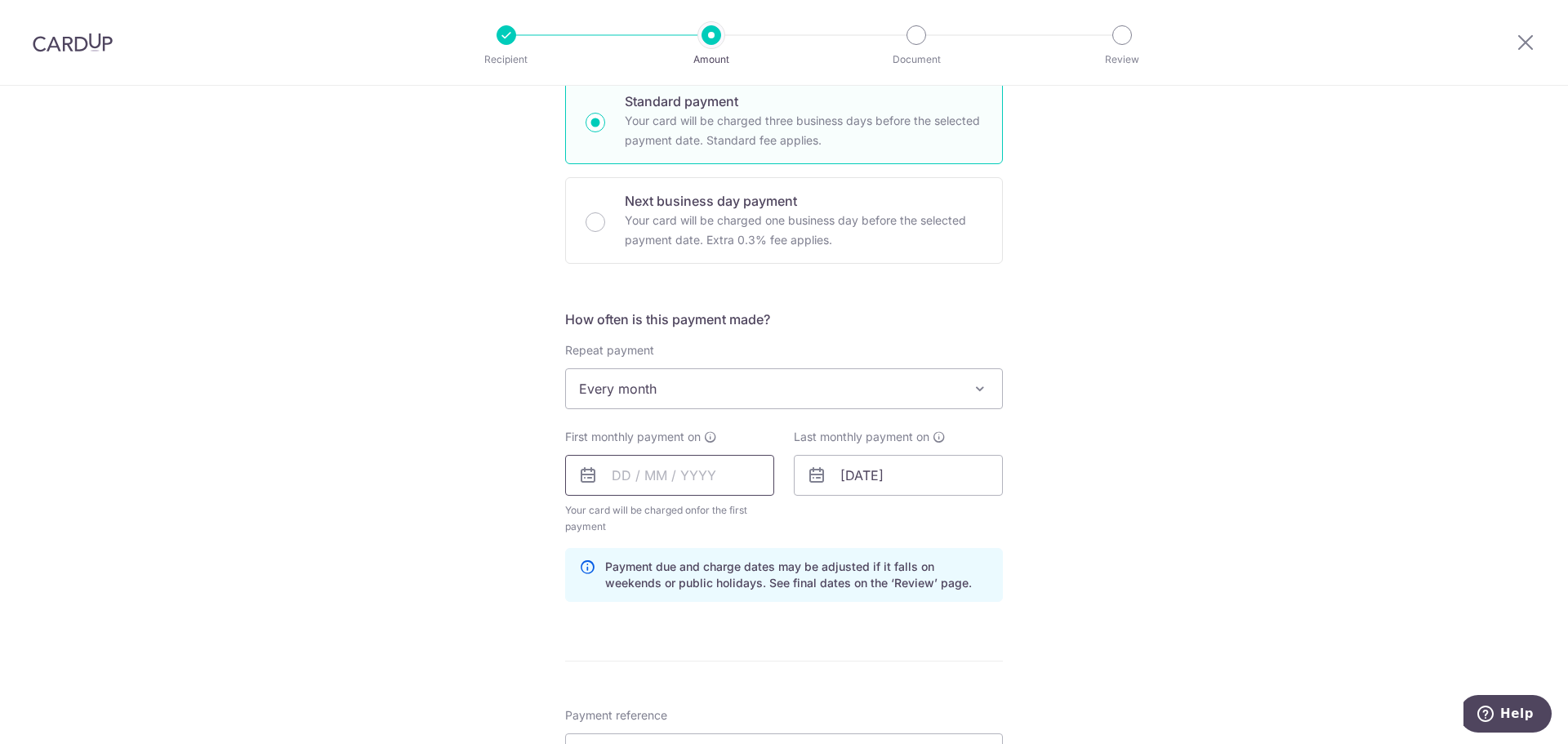
click at [651, 479] on input "text" at bounding box center [669, 475] width 209 height 41
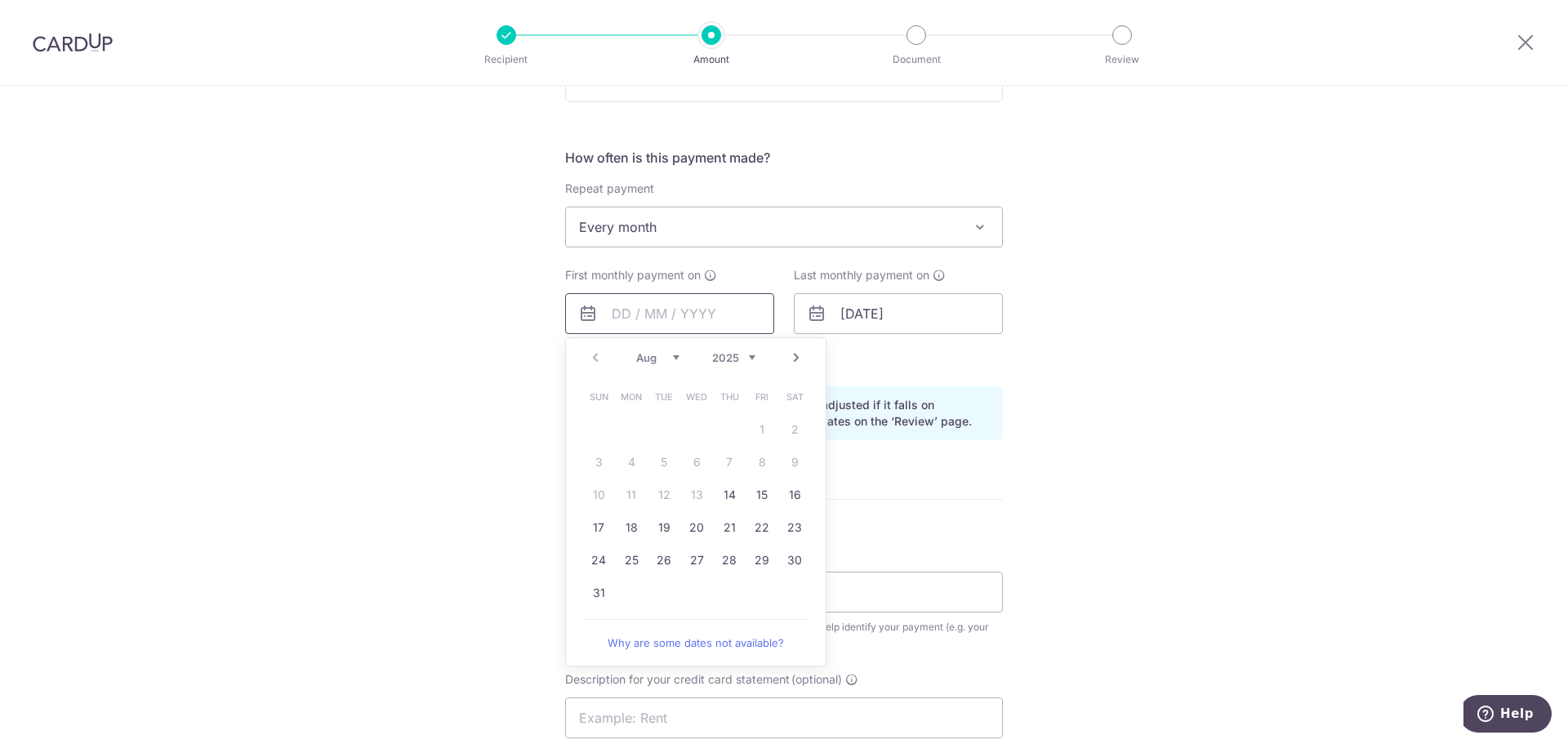
scroll to position [572, 0]
click at [597, 559] on link "24" at bounding box center [598, 558] width 26 height 26
type input "24/08/2025"
click at [455, 525] on div "Tell us more about your payment Enter payment amount SGD 3,400.00 3400.00 GST (…" at bounding box center [784, 349] width 1568 height 1670
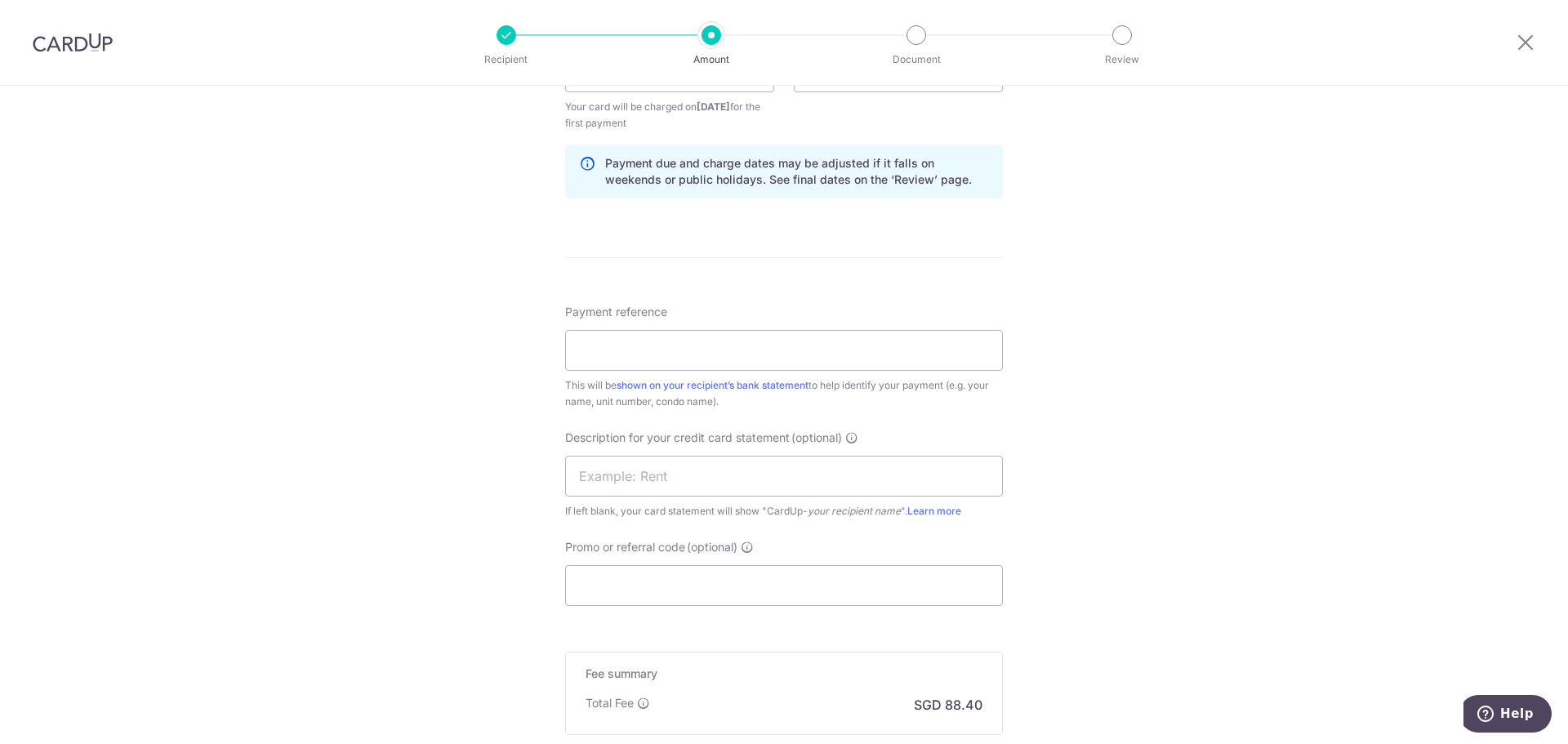
scroll to position [816, 0]
click at [640, 348] on input "Payment reference" at bounding box center [784, 345] width 438 height 41
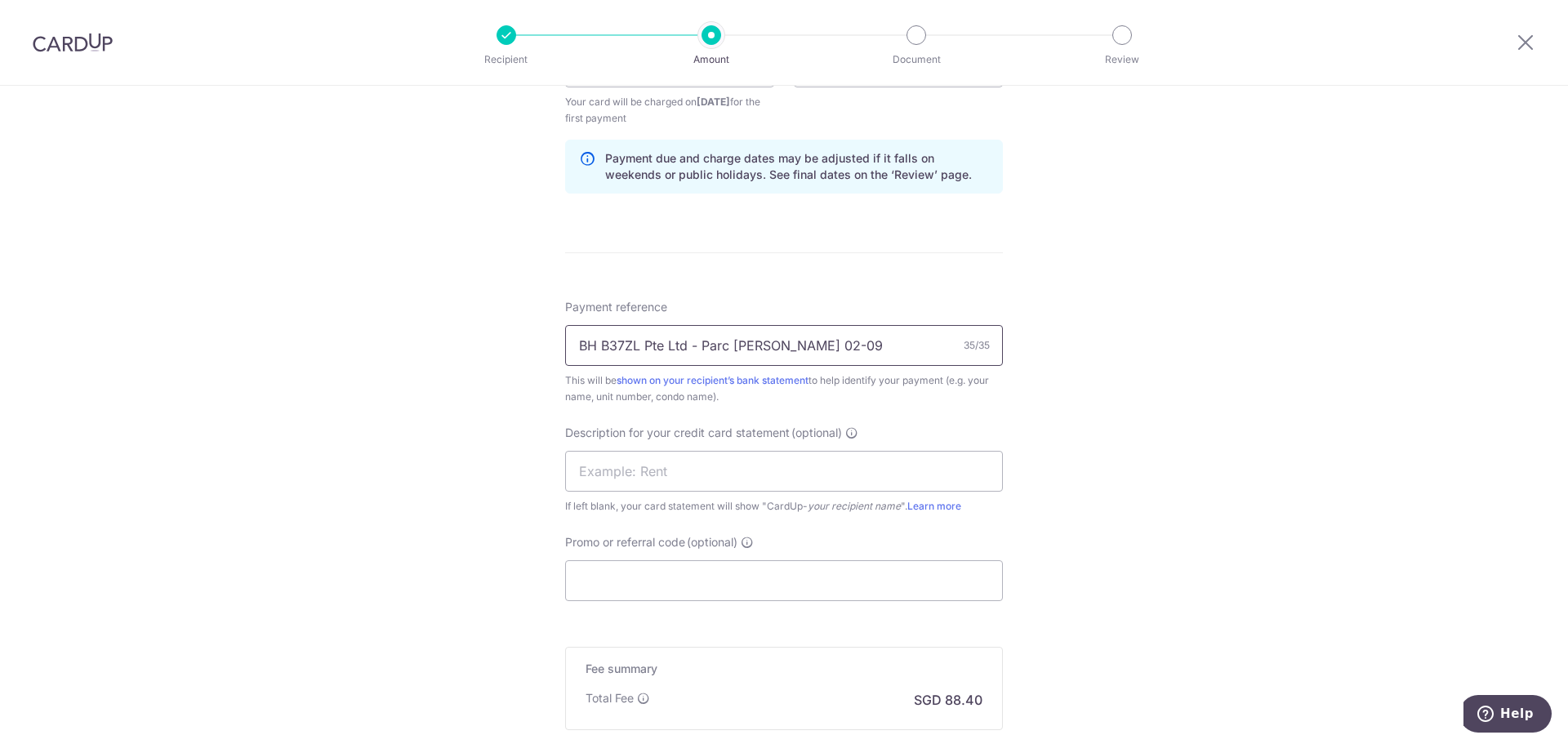
drag, startPoint x: 696, startPoint y: 346, endPoint x: 902, endPoint y: 351, distance: 206.1
click at [910, 348] on input "BH B37ZL Pte Ltd - Parc Emily 02-09" at bounding box center [784, 345] width 438 height 41
click at [683, 341] on input "BH B37ZL Pte Ltd - Chang" at bounding box center [784, 345] width 438 height 41
click at [713, 342] on input "BH B37ZL - Chang" at bounding box center [784, 345] width 438 height 41
type input "BH B37ZL - Changi Court 02-06"
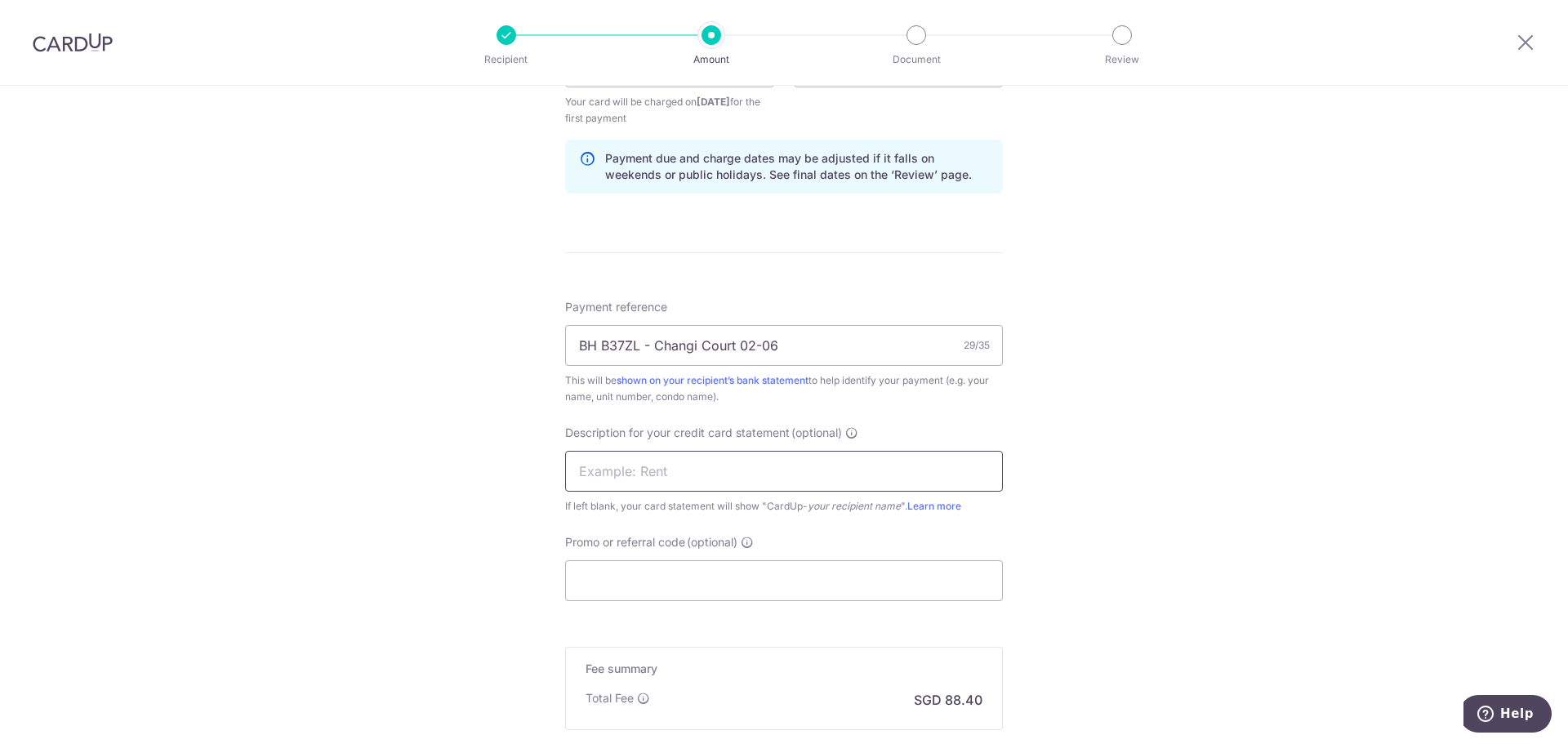
click at [707, 486] on input "text" at bounding box center [784, 471] width 438 height 41
click at [698, 475] on input "text" at bounding box center [784, 471] width 438 height 41
type input "CC Rent"
drag, startPoint x: 675, startPoint y: 576, endPoint x: 670, endPoint y: 558, distance: 18.7
click at [674, 576] on input "Promo or referral code (optional)" at bounding box center [784, 580] width 438 height 41
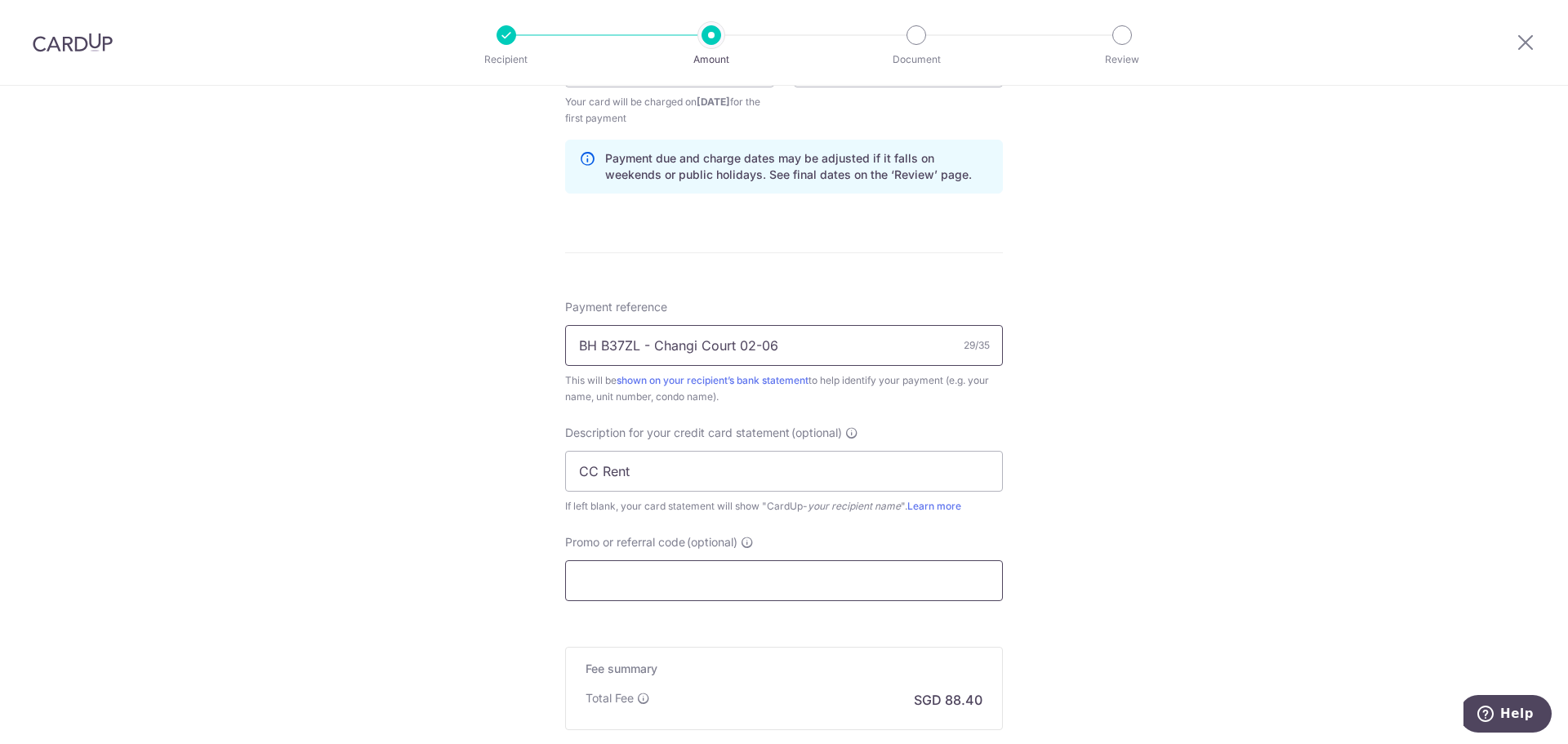
paste input "SAVERENT179"
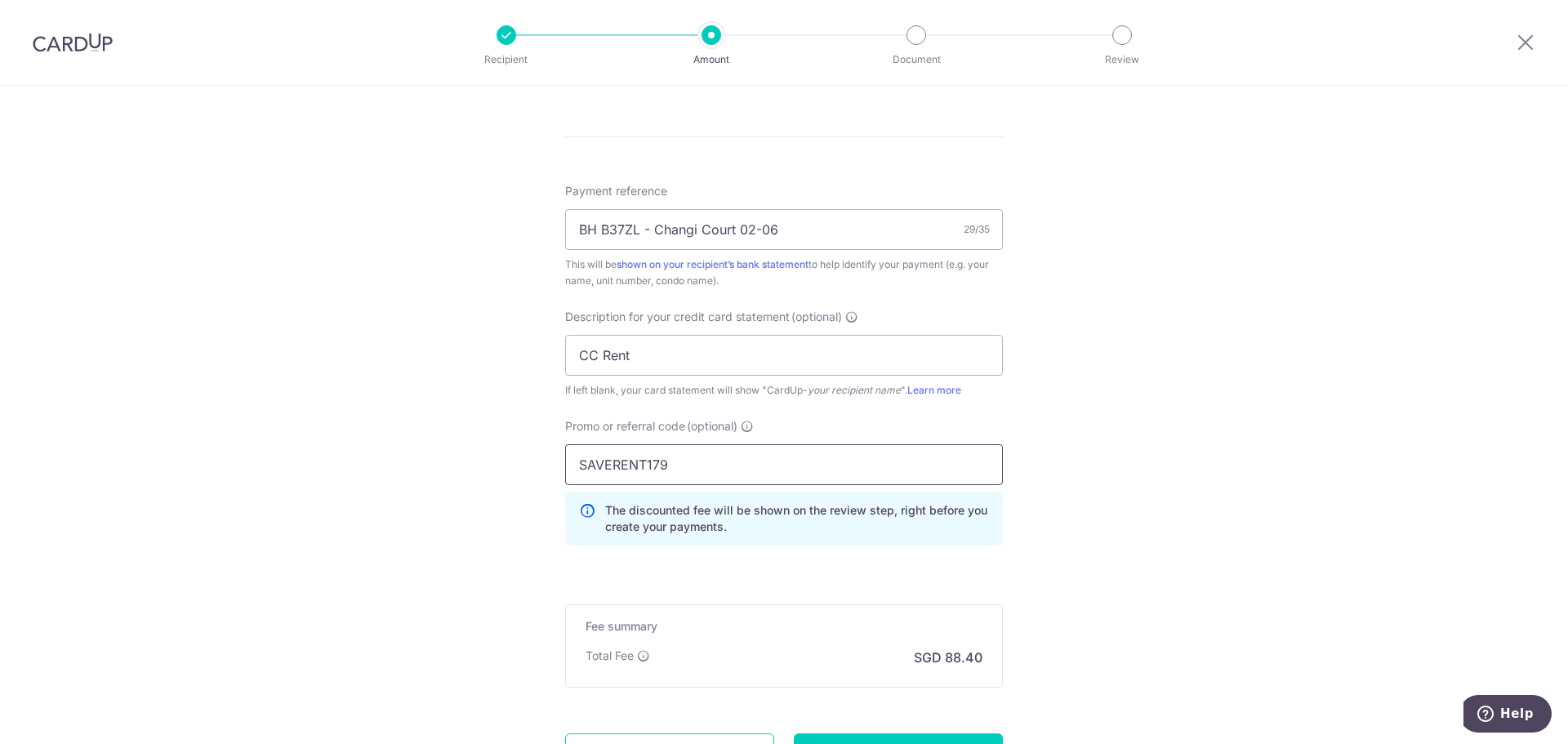
scroll to position [1085, 0]
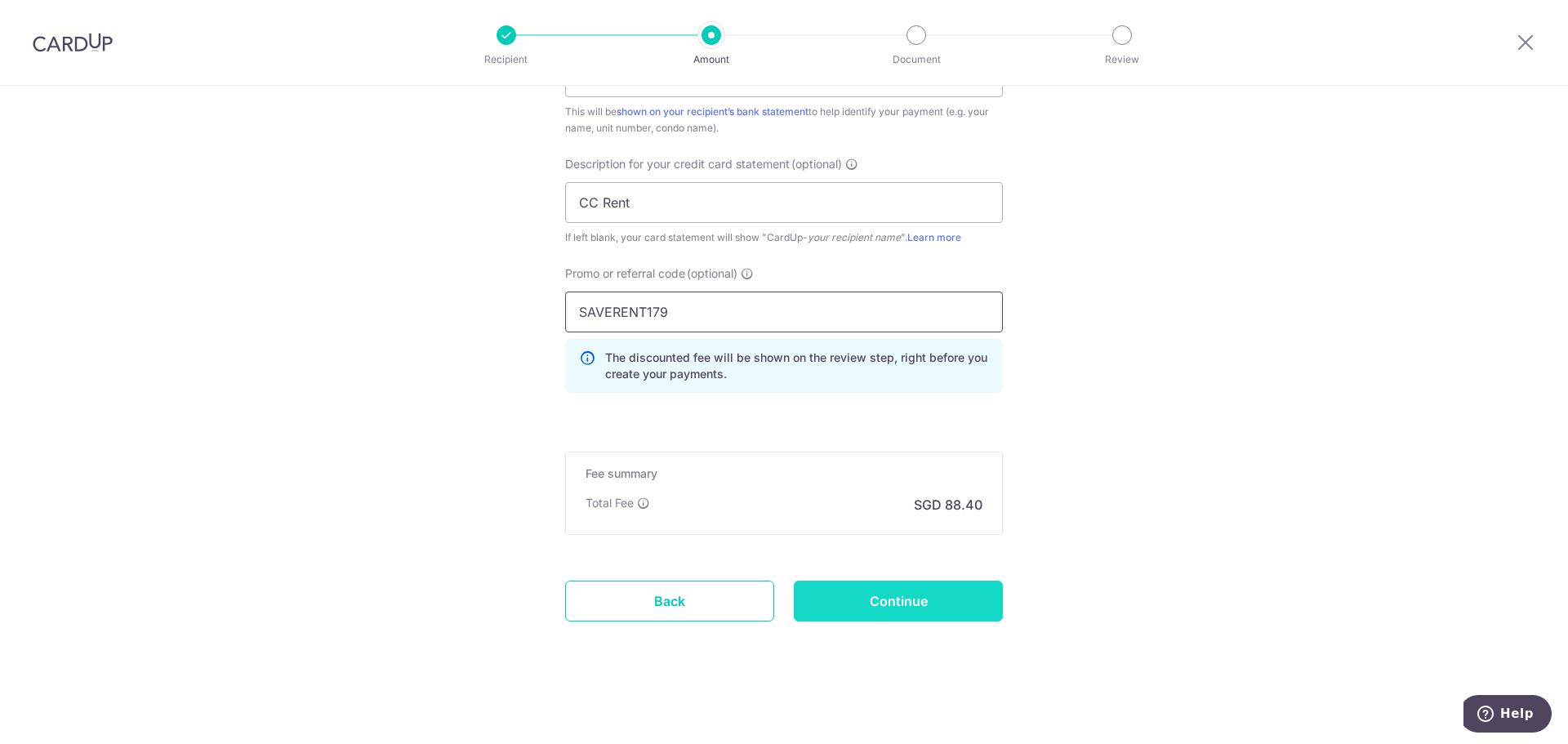
type input "SAVERENT179"
drag, startPoint x: 886, startPoint y: 595, endPoint x: 782, endPoint y: 458, distance: 172.0
click at [886, 597] on input "Continue" at bounding box center [898, 600] width 209 height 41
type input "Create Schedule"
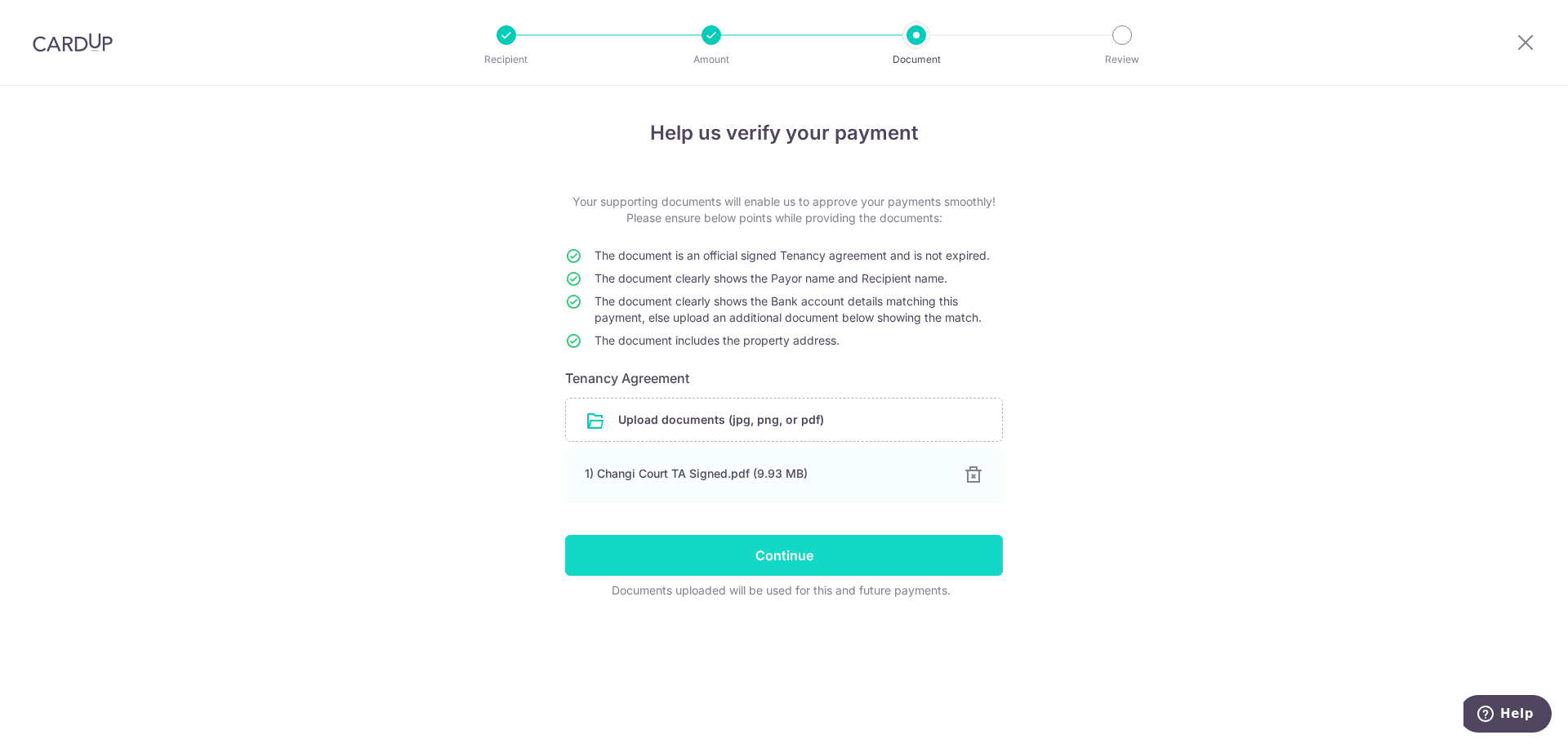
click at [740, 554] on input "Continue" at bounding box center [784, 554] width 438 height 41
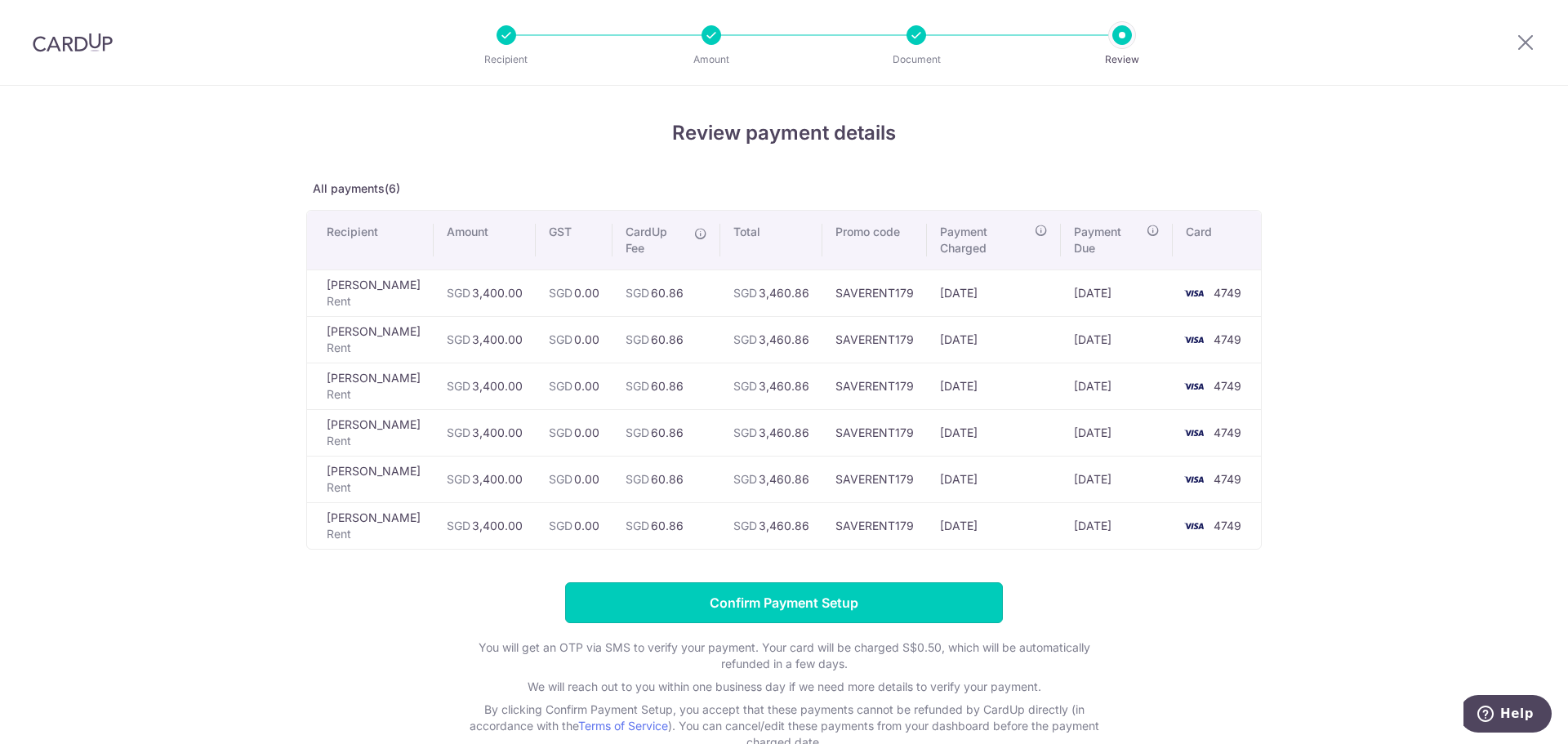
click at [801, 608] on input "Confirm Payment Setup" at bounding box center [784, 602] width 438 height 41
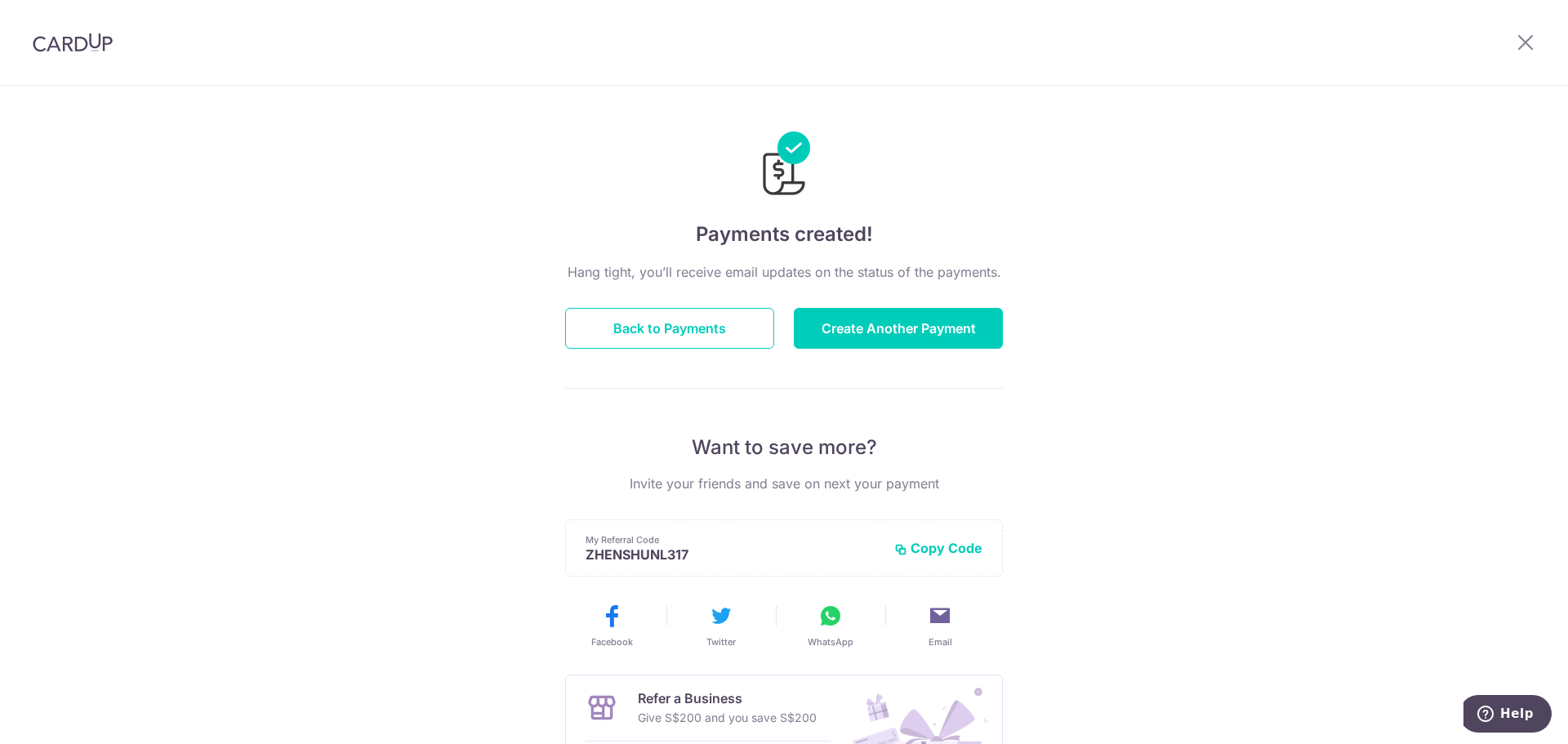
scroll to position [81, 0]
